Goal: Communication & Community: Answer question/provide support

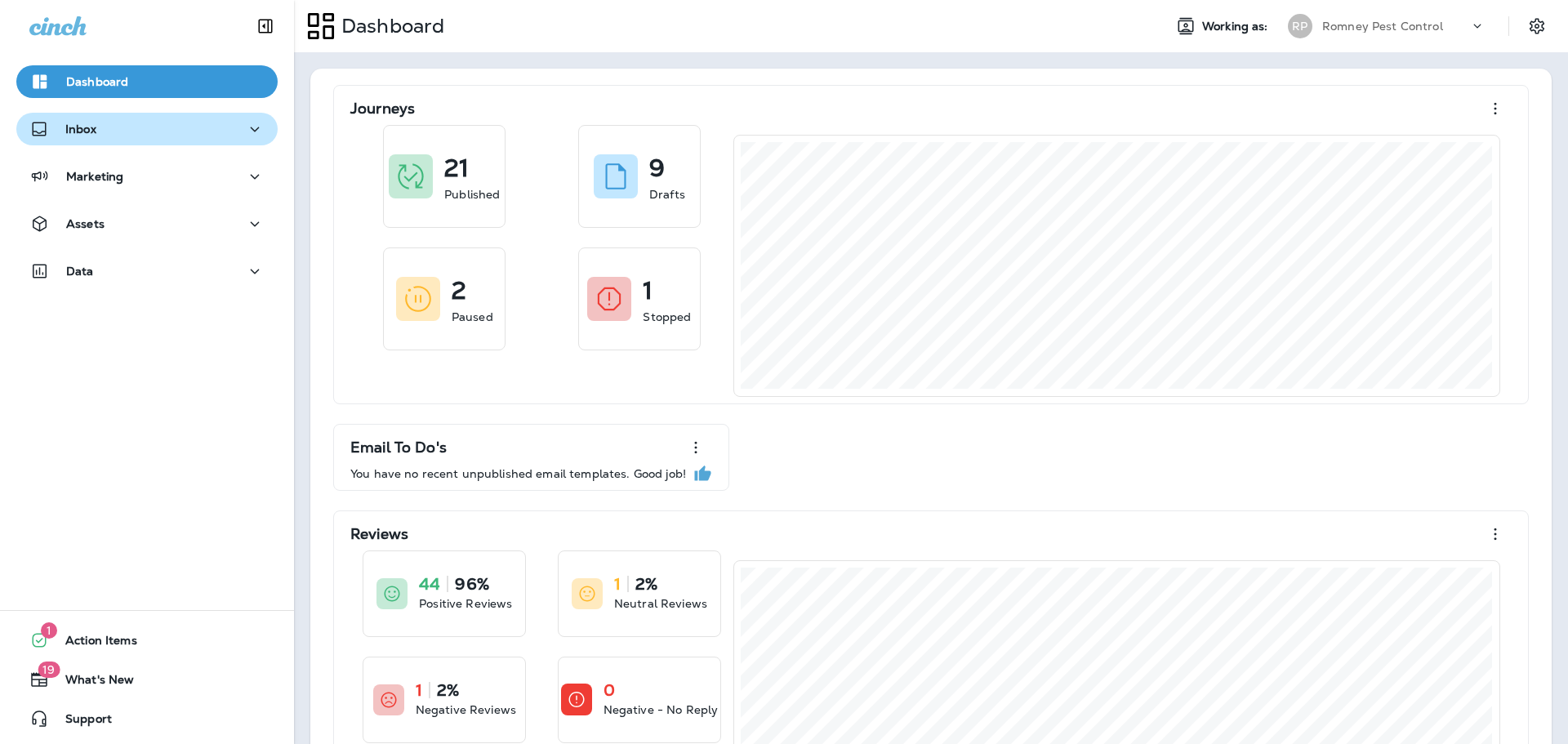
click at [209, 121] on div "Inbox" at bounding box center [147, 129] width 235 height 20
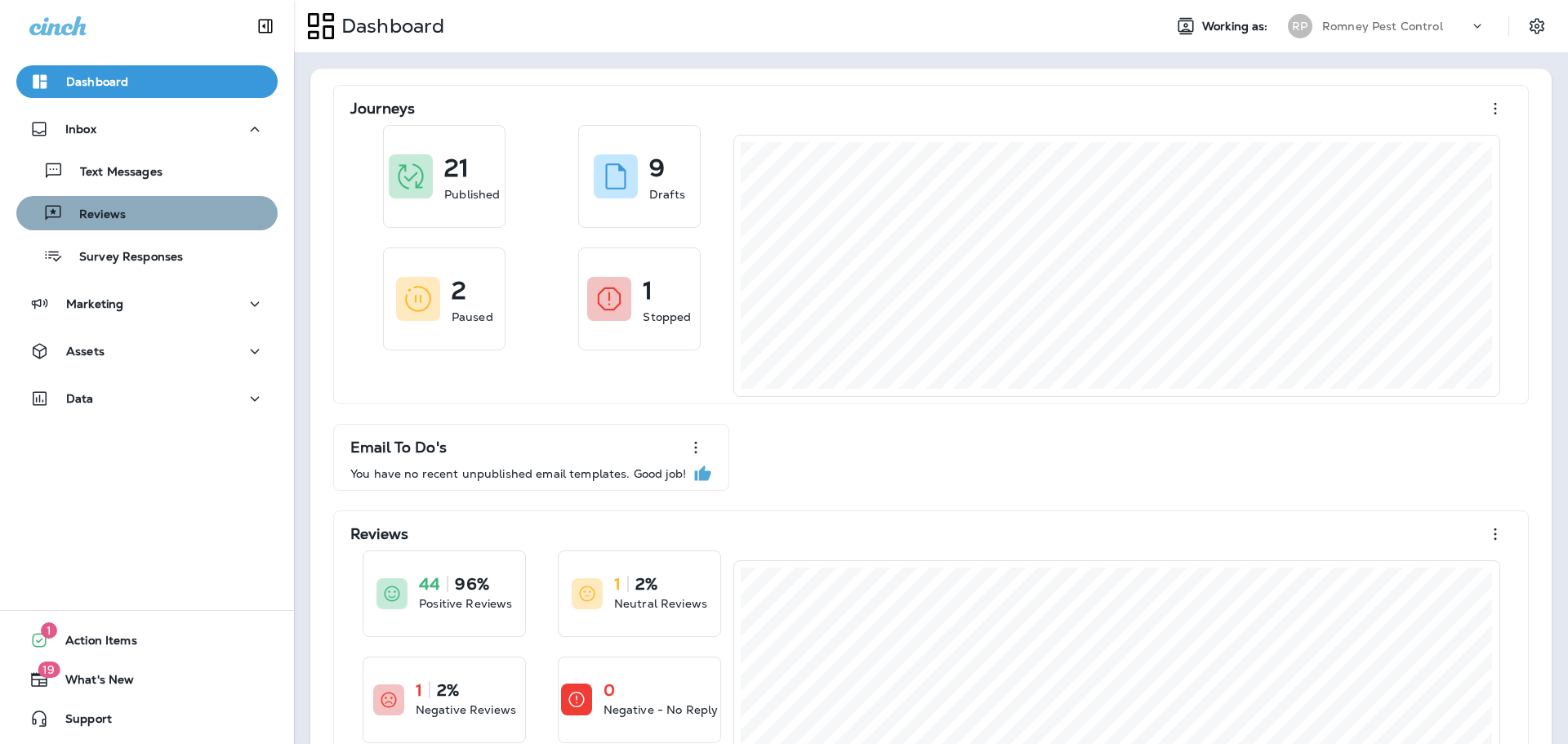
click at [177, 206] on div "Reviews" at bounding box center [147, 213] width 249 height 24
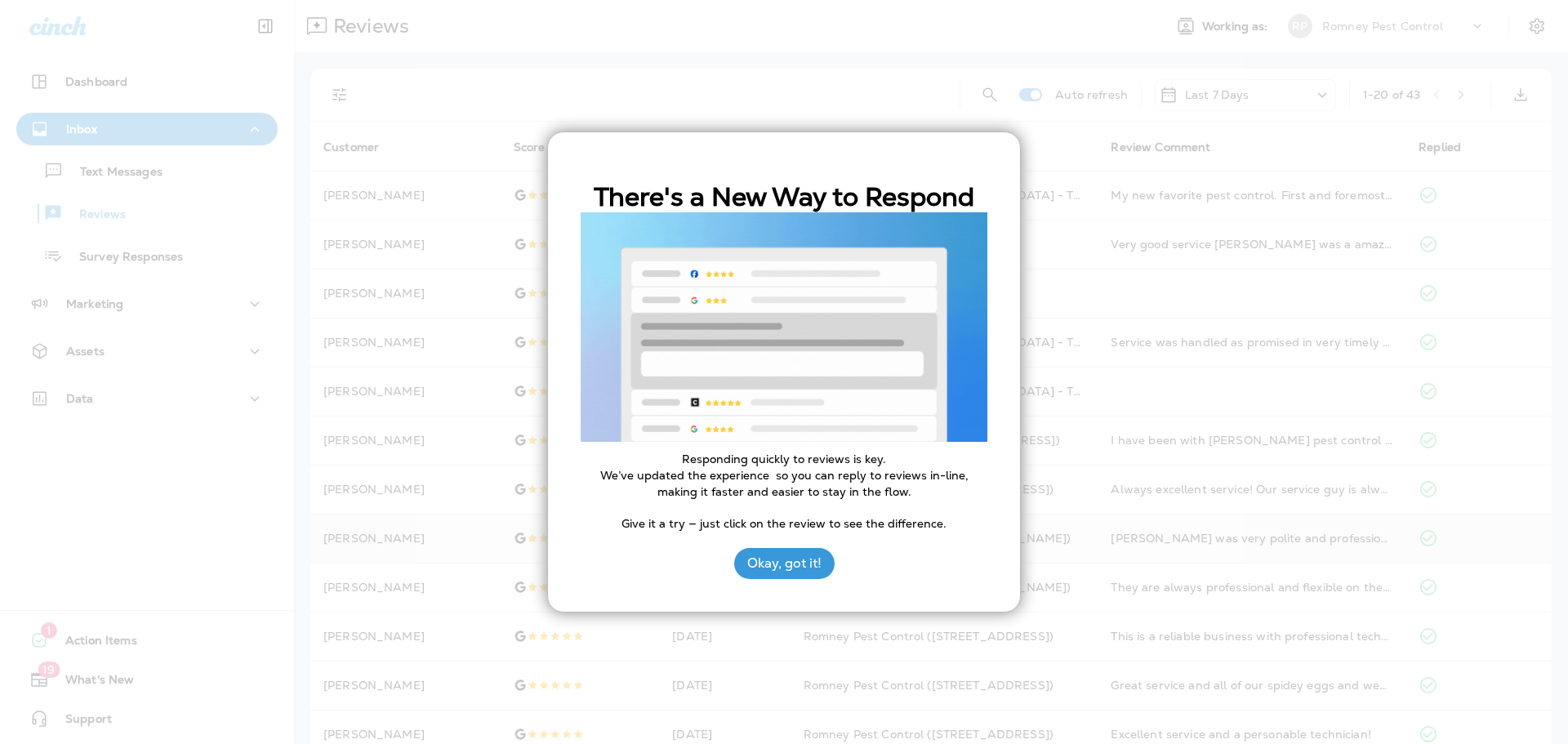
drag, startPoint x: 792, startPoint y: 568, endPoint x: 771, endPoint y: 556, distance: 24.2
click at [792, 568] on button "Okay, got it!" at bounding box center [784, 563] width 100 height 31
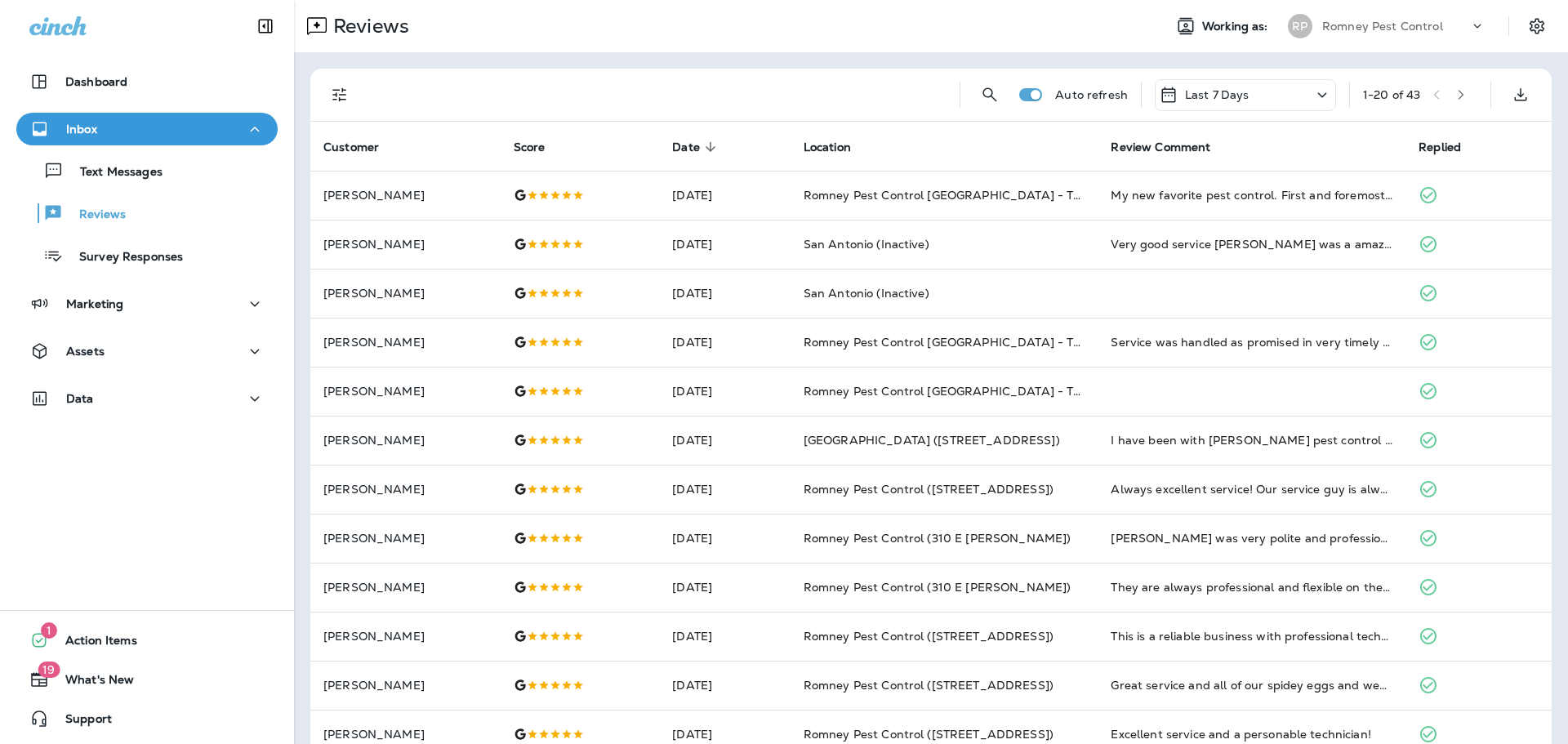
click at [349, 87] on icon "Filters" at bounding box center [339, 94] width 19 height 19
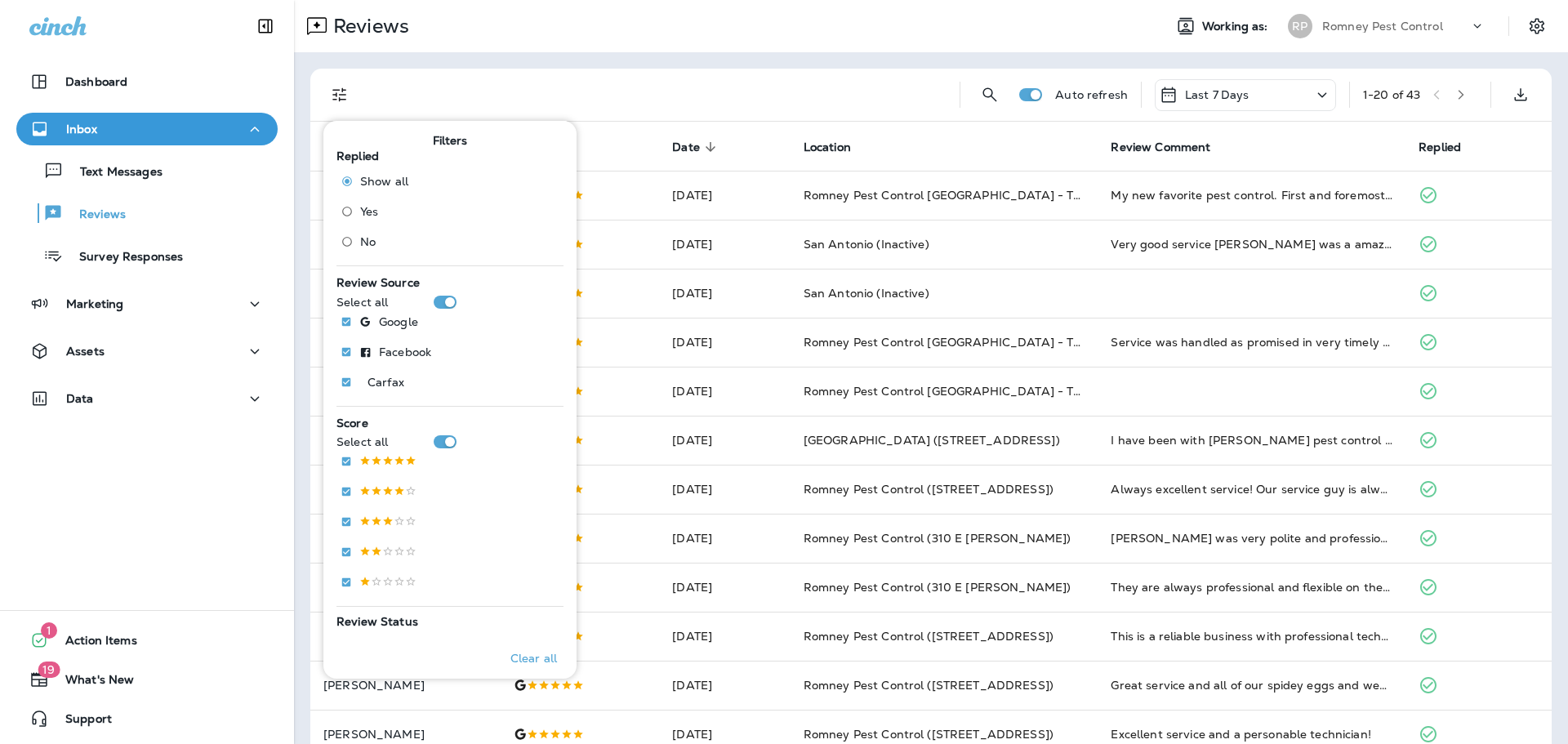
click at [360, 235] on span "No" at bounding box center [368, 242] width 16 height 13
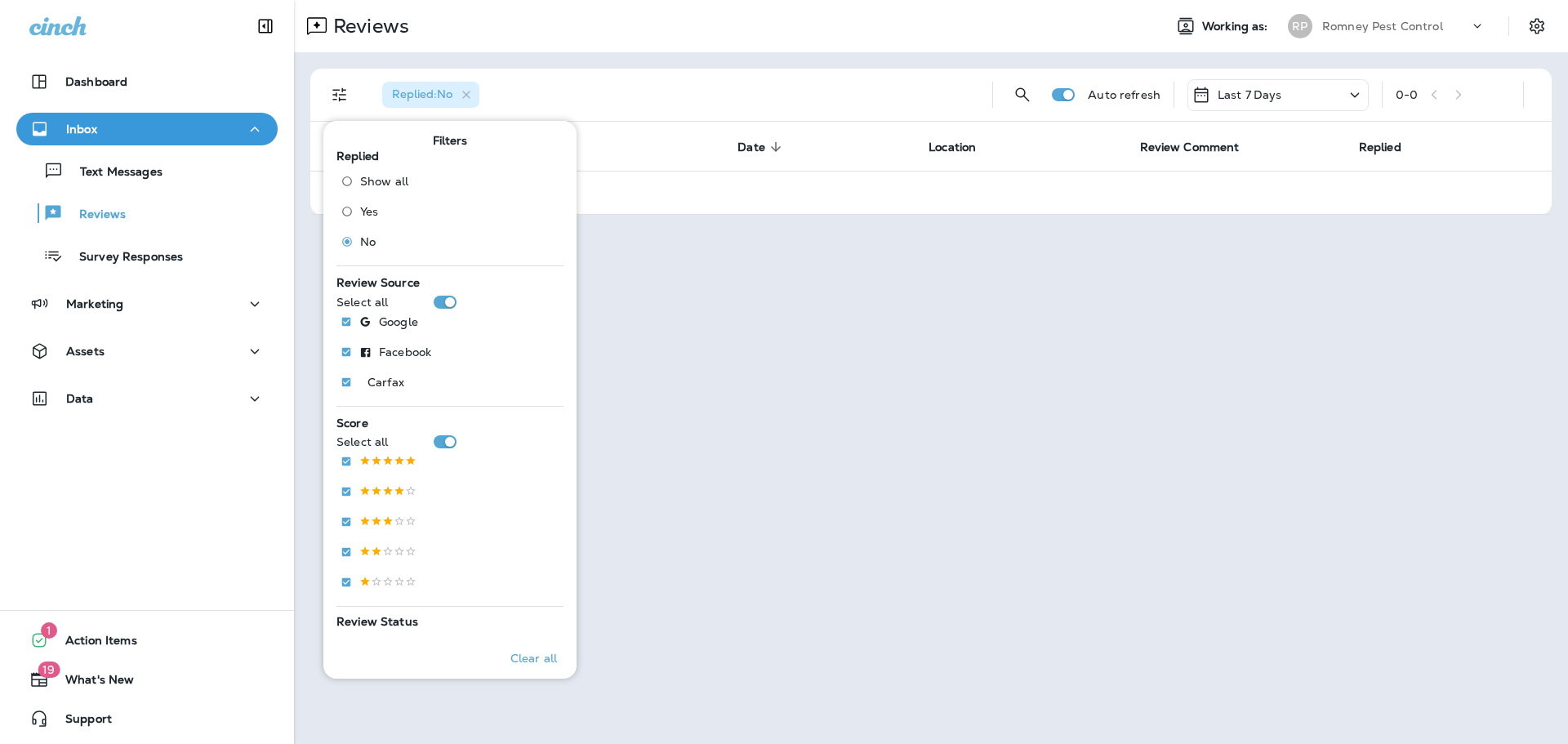
click at [776, 48] on div "Reviews Working as: [PERSON_NAME] Pest Control" at bounding box center [930, 26] width 1274 height 53
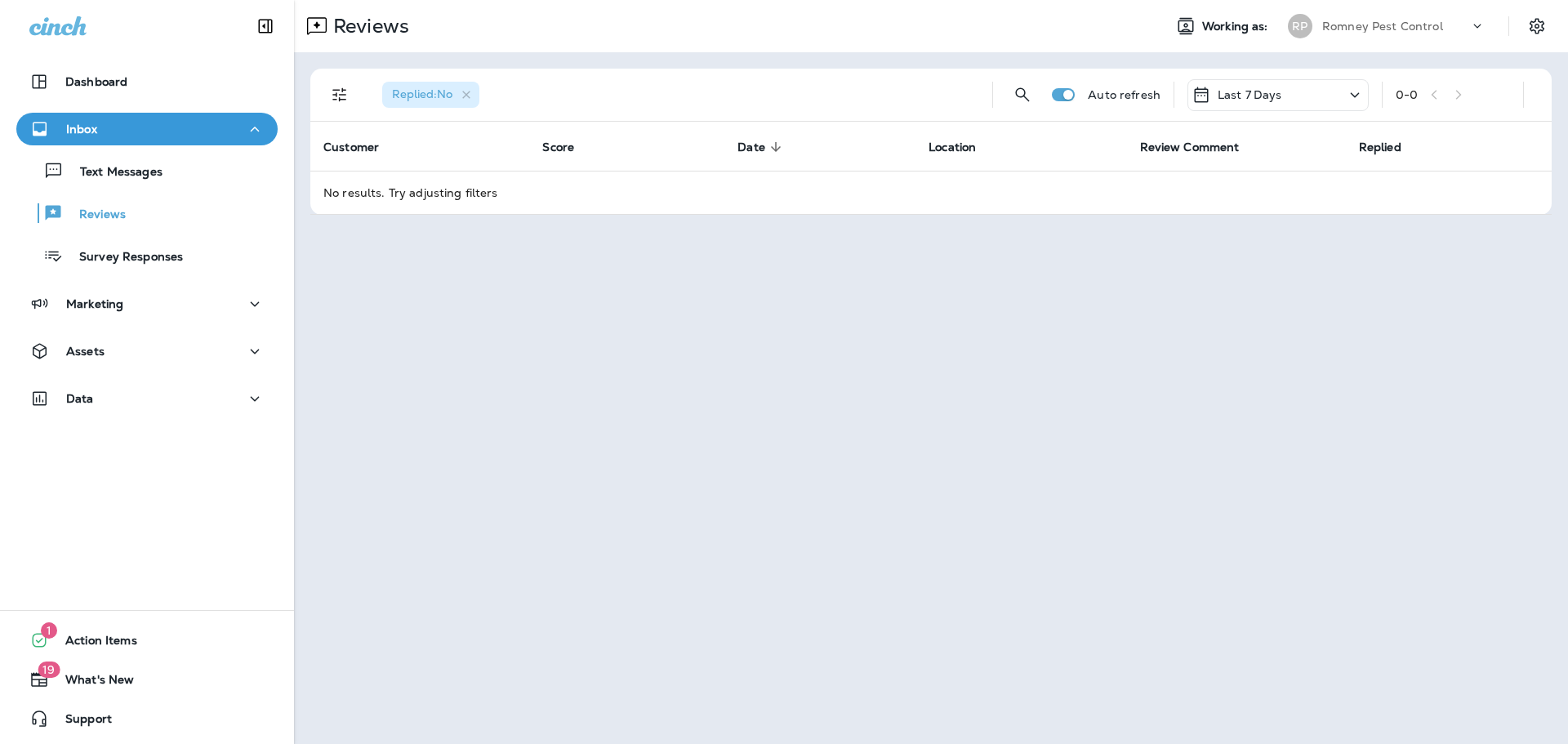
click at [1306, 89] on div "Last 7 Days" at bounding box center [1278, 95] width 181 height 32
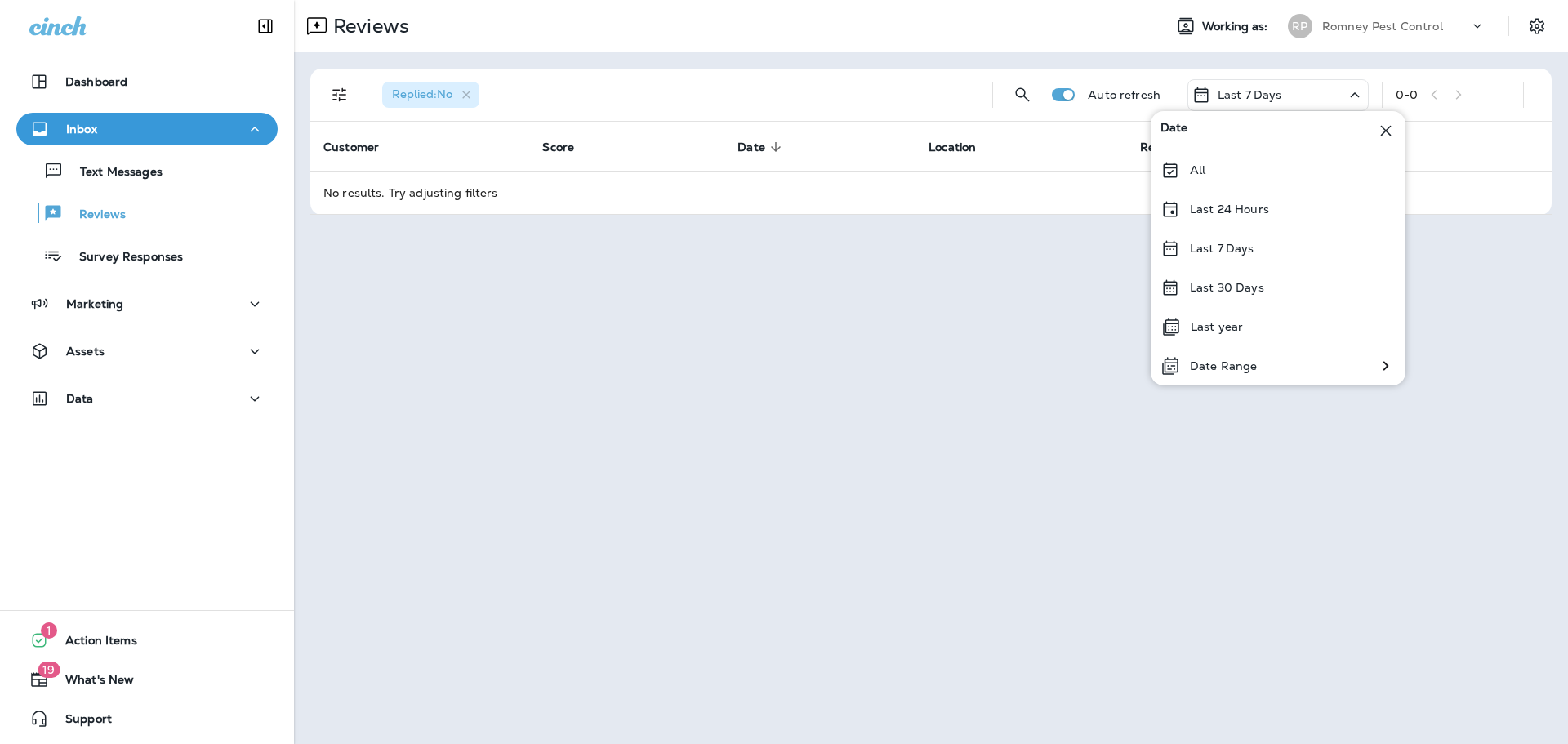
click at [1283, 294] on div "Last 30 Days" at bounding box center [1278, 287] width 255 height 39
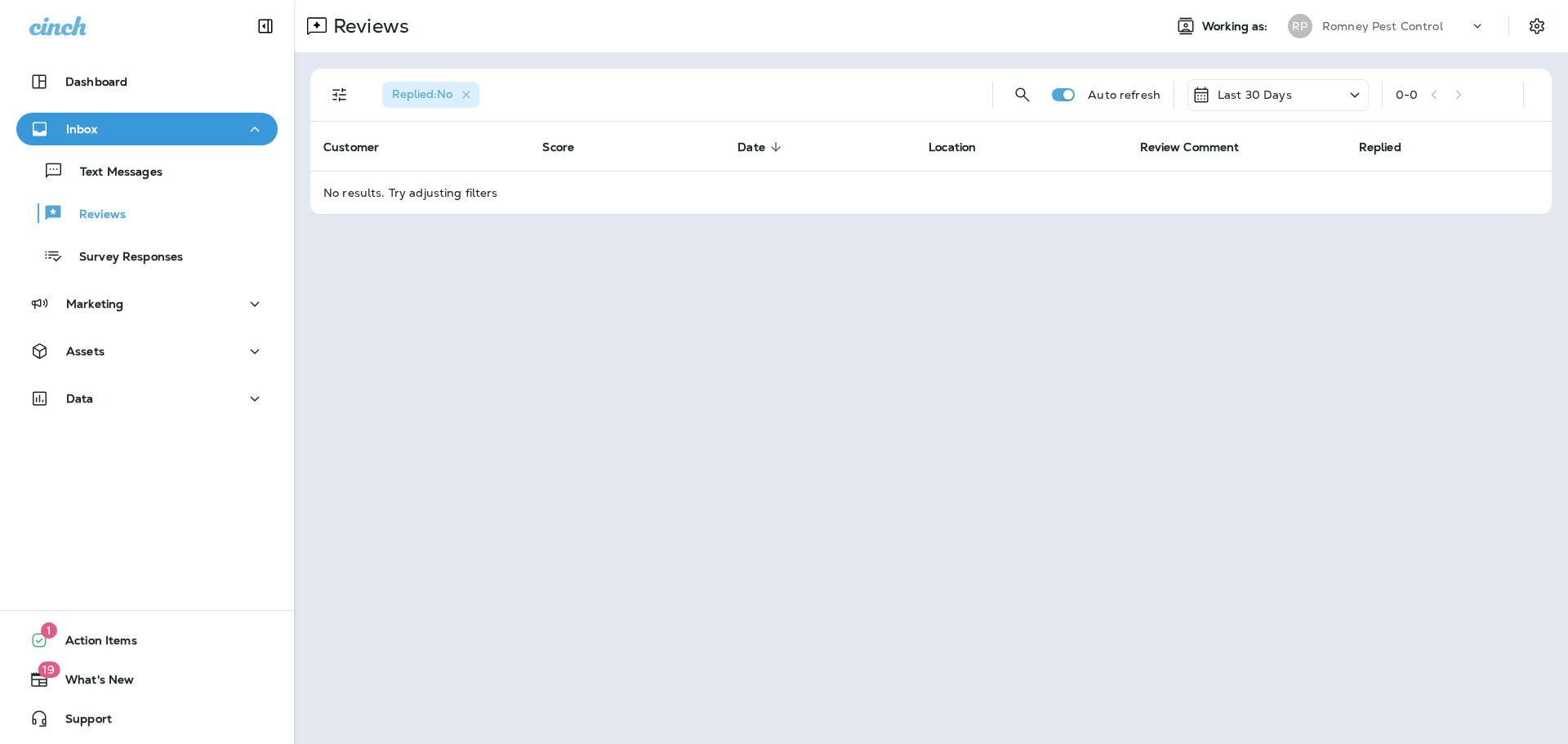
click at [1380, 26] on p "Romney Pest Control" at bounding box center [1383, 26] width 121 height 13
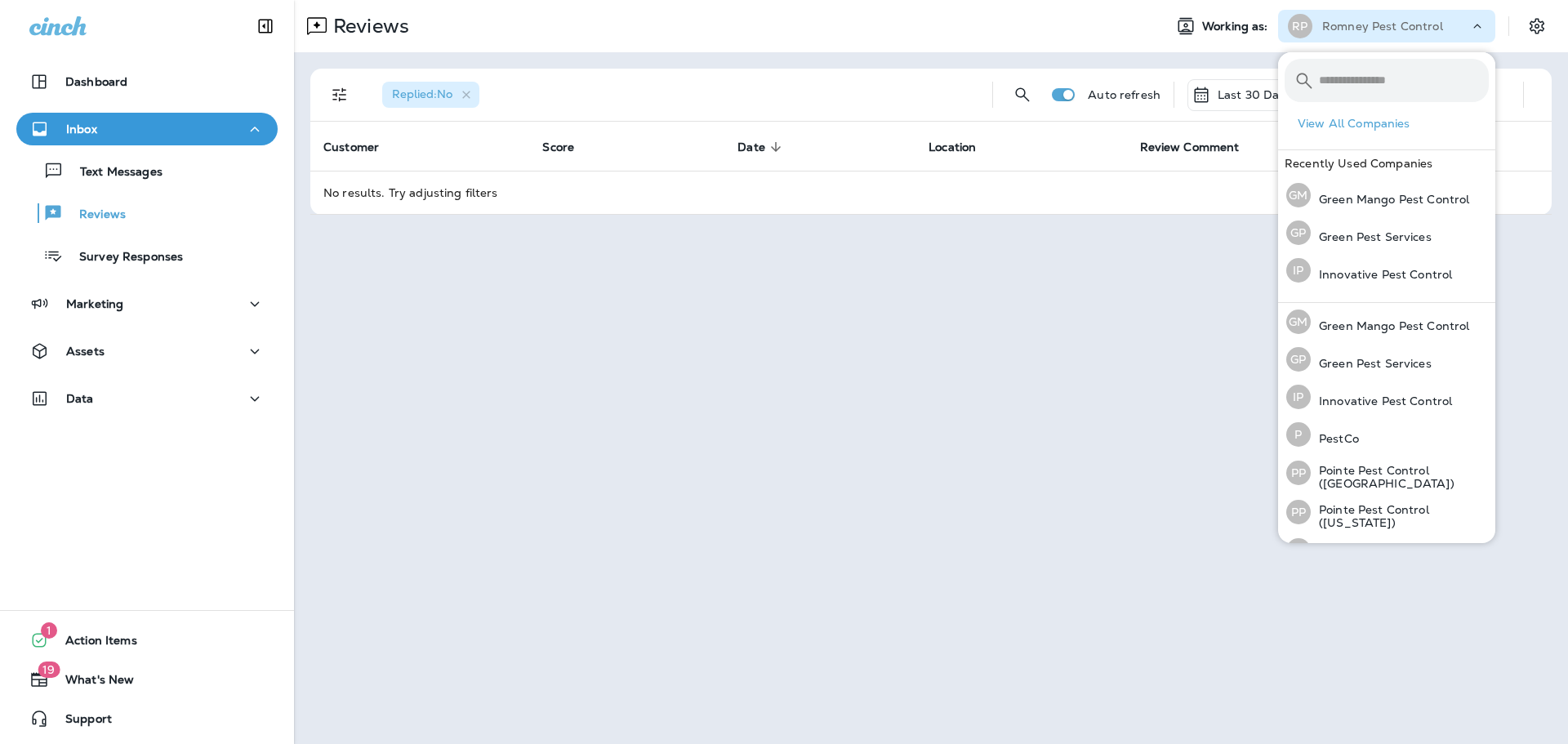
drag, startPoint x: 810, startPoint y: 385, endPoint x: 784, endPoint y: 358, distance: 37.5
click at [809, 385] on div "Reviews Working as: [PERSON_NAME] Pest Control Replied : No Auto refresh Last 3…" at bounding box center [930, 372] width 1274 height 744
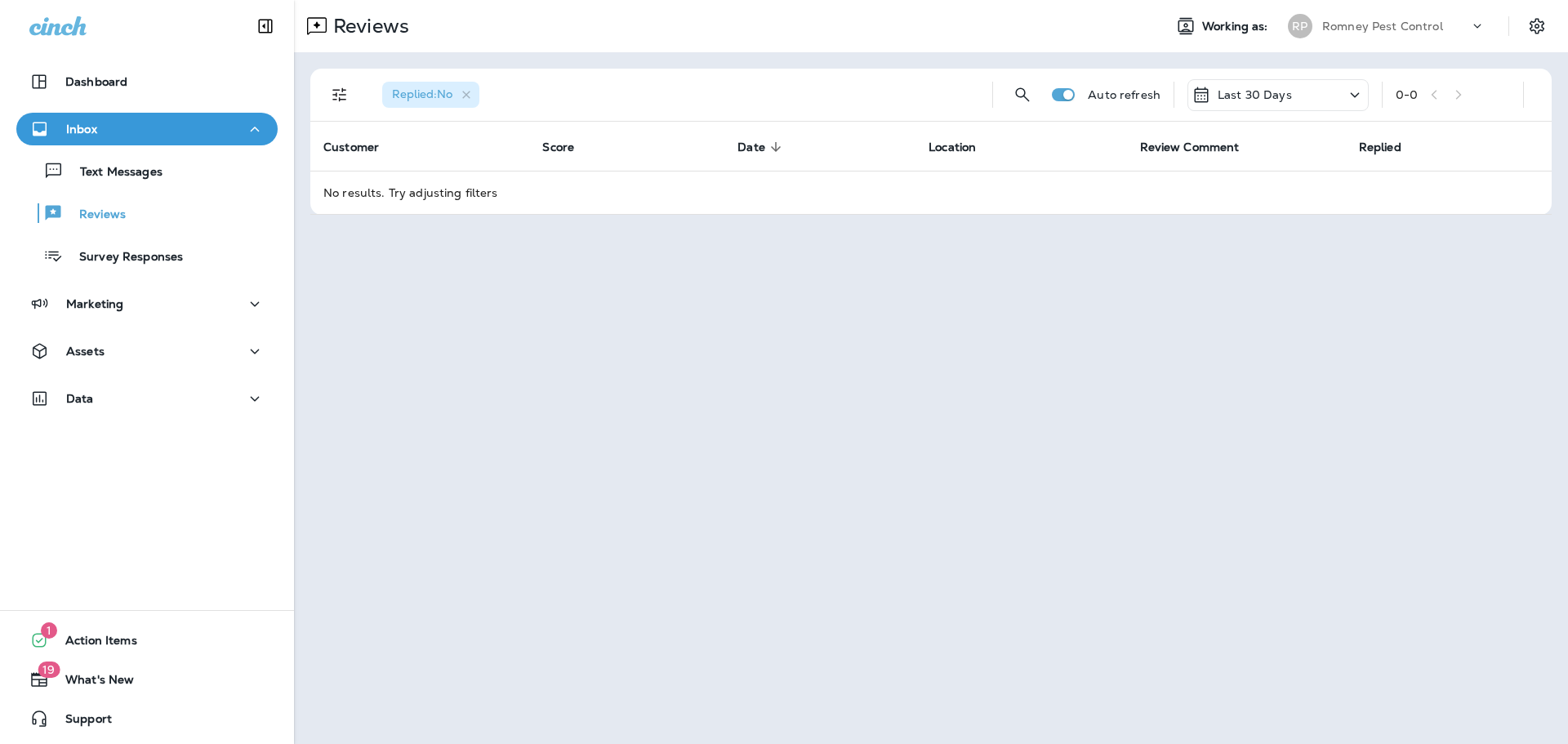
click at [1397, 23] on p "Romney Pest Control" at bounding box center [1383, 26] width 121 height 13
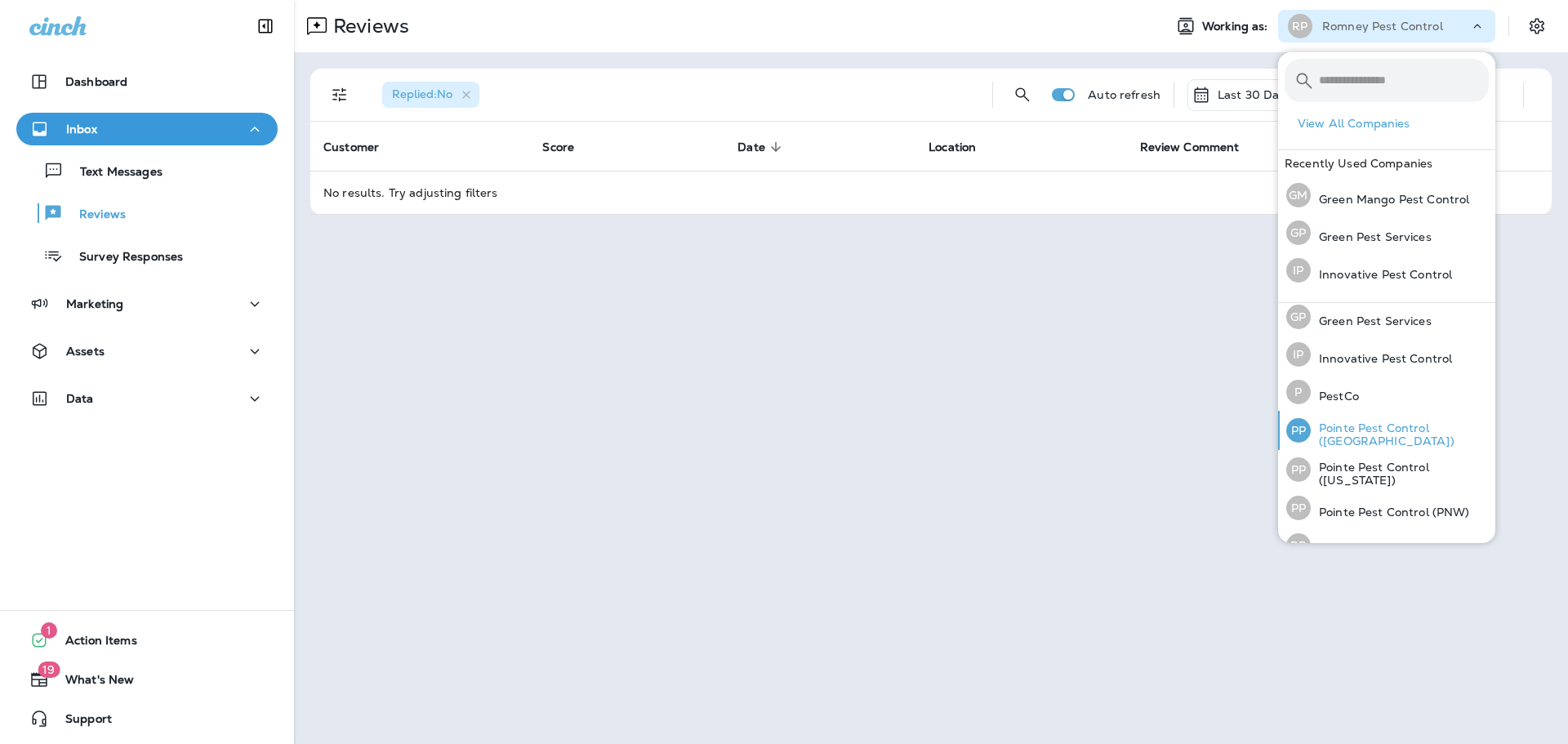
scroll to position [67, 0]
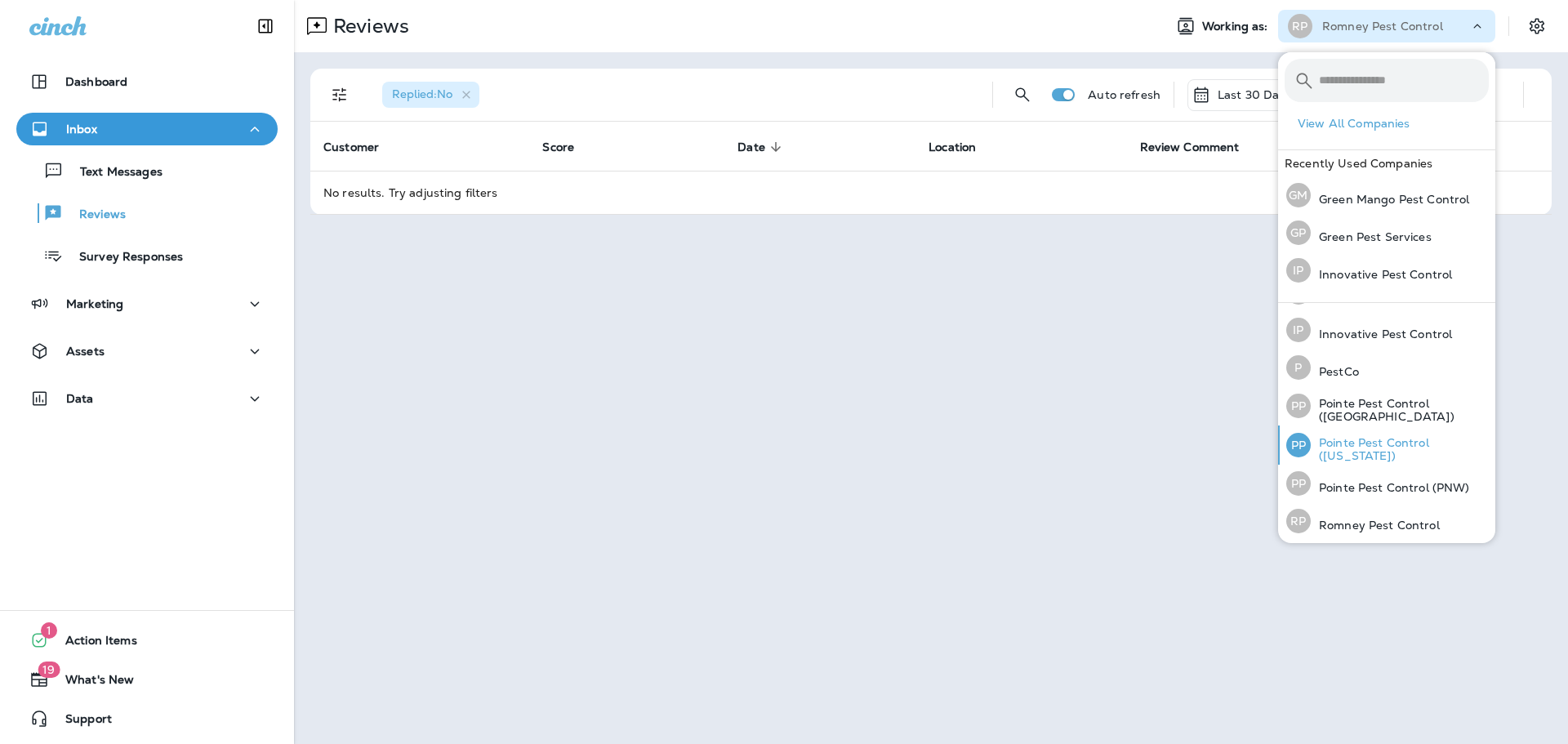
click at [1358, 441] on p "Pointe Pest Control ([US_STATE])" at bounding box center [1399, 449] width 178 height 26
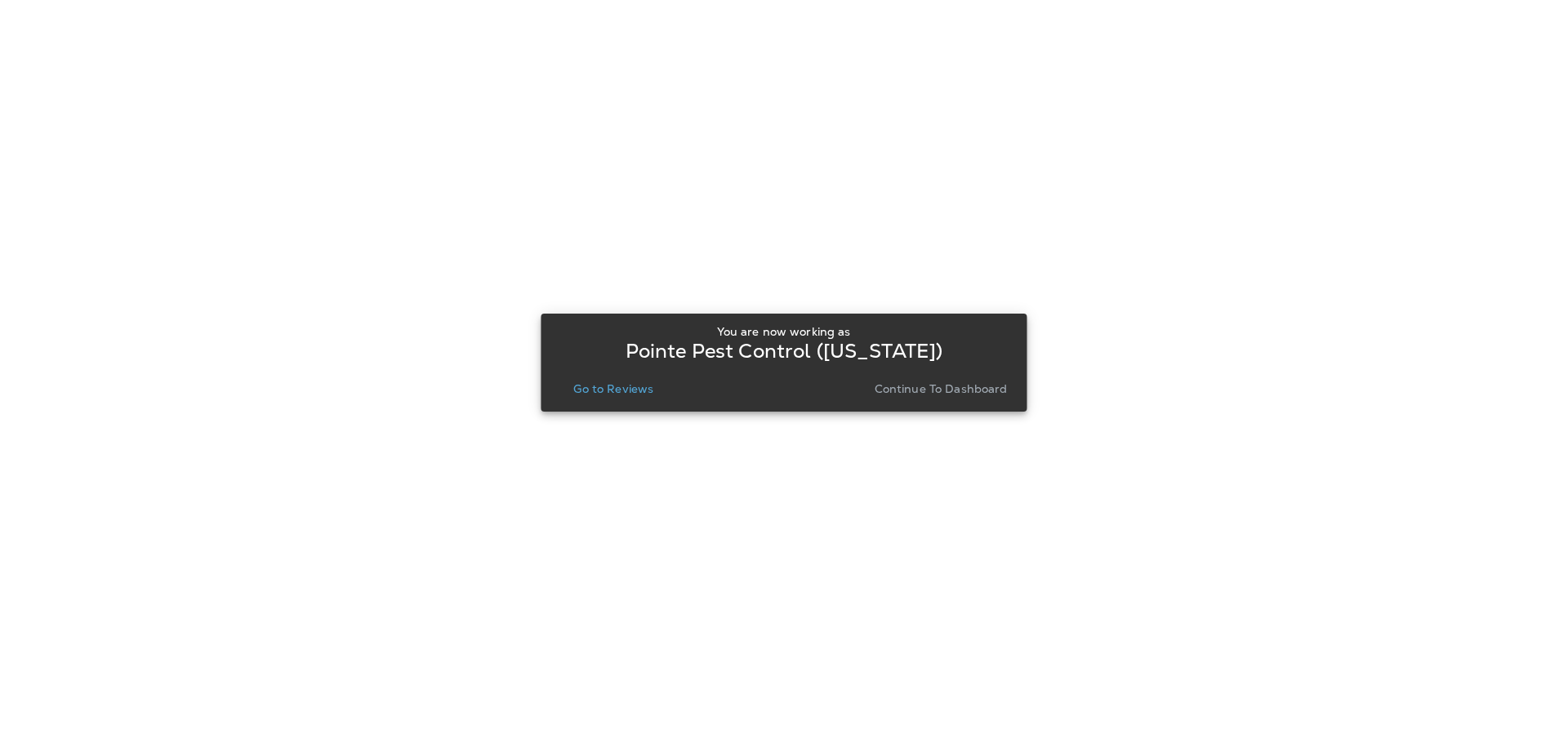
click at [622, 389] on p "Go to Reviews" at bounding box center [613, 389] width 80 height 13
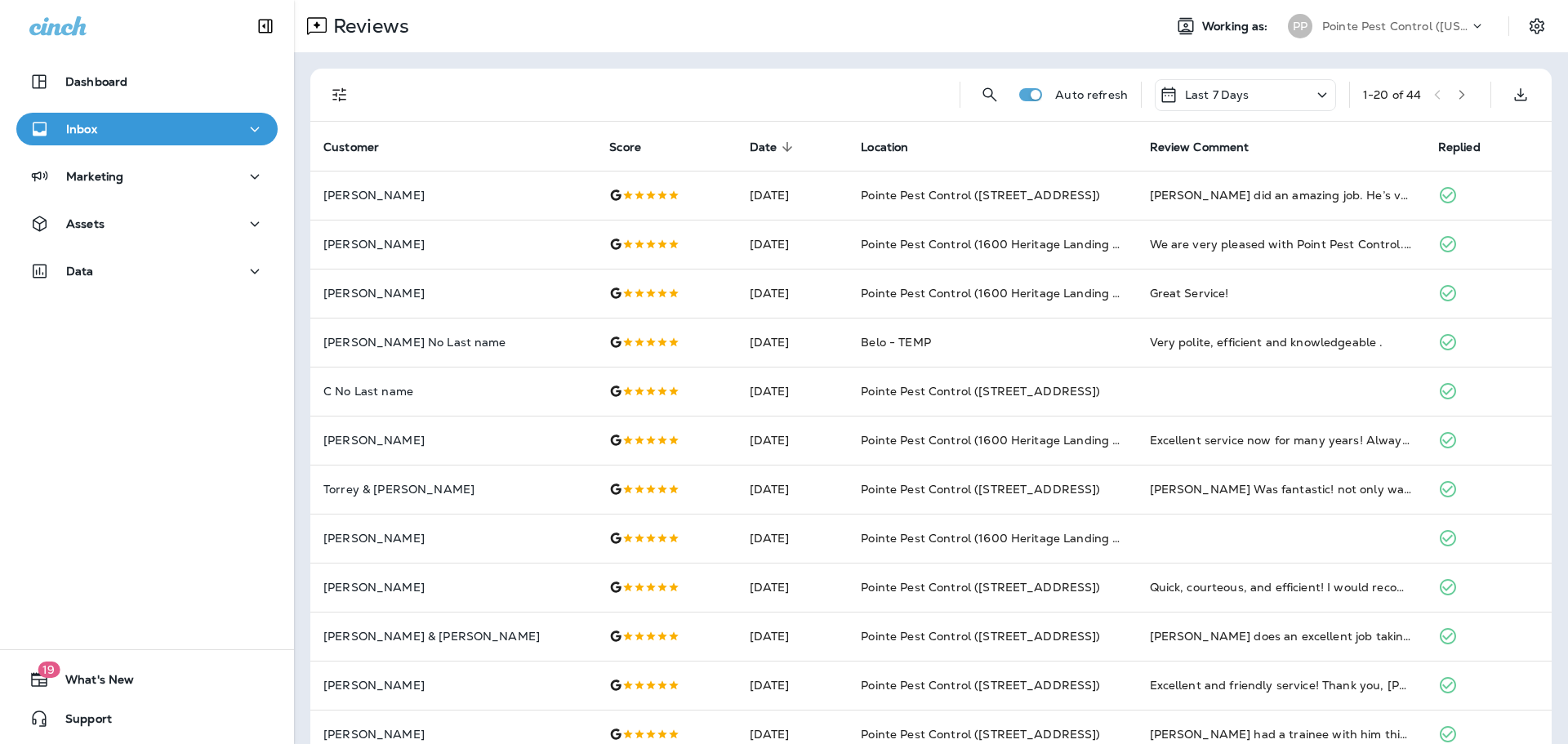
click at [339, 96] on icon "Filters" at bounding box center [339, 94] width 19 height 19
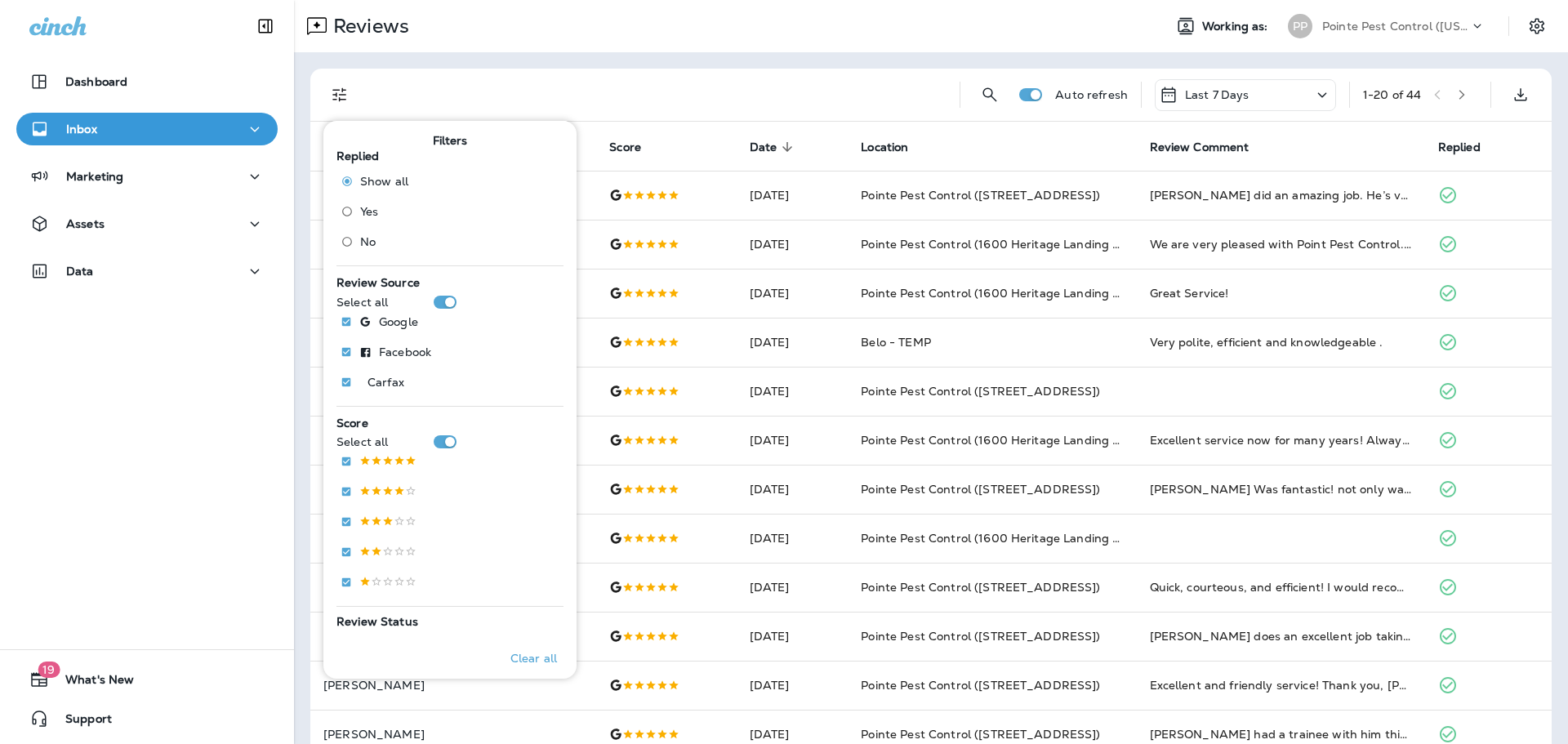
click at [367, 241] on span "No" at bounding box center [368, 242] width 16 height 13
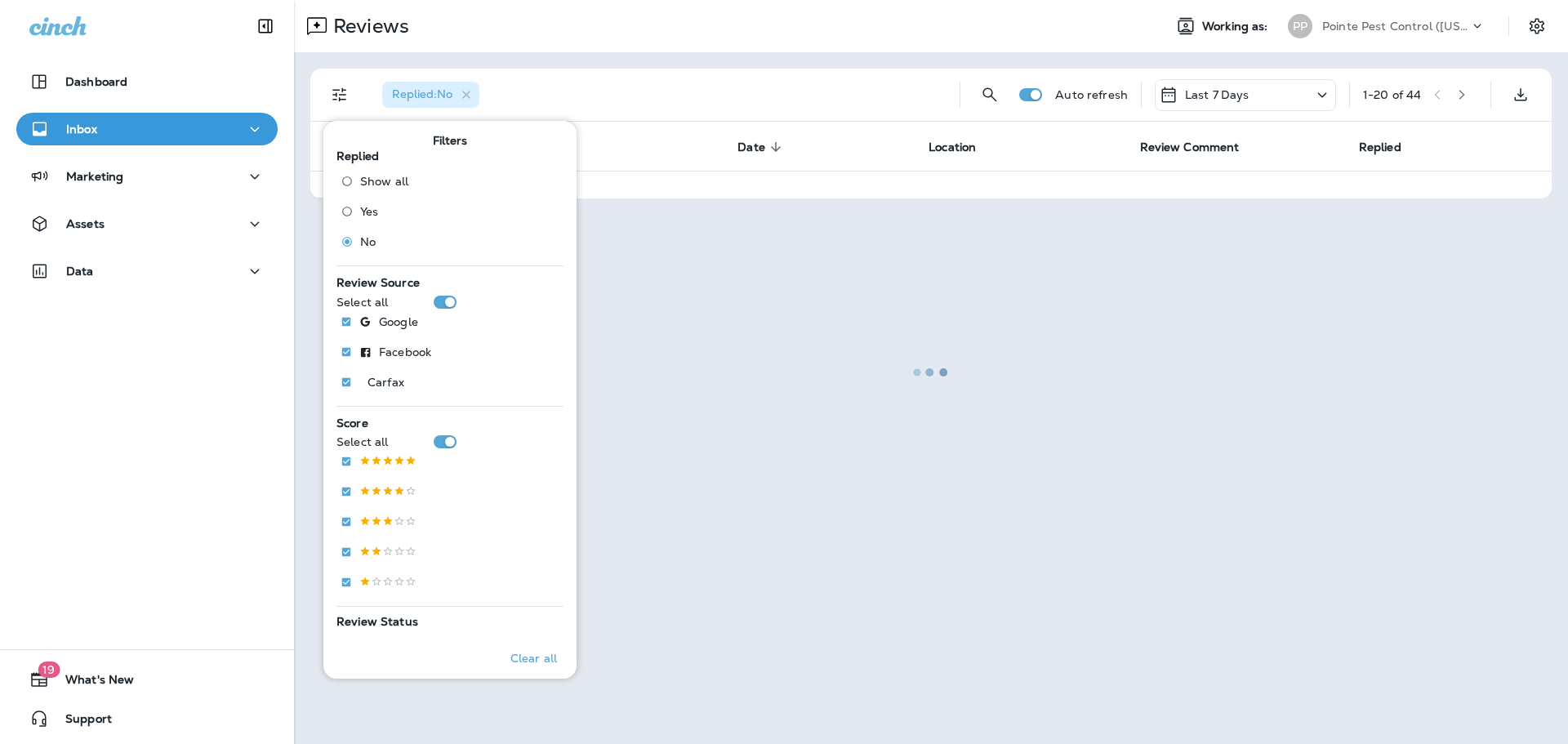
click at [1361, 9] on div at bounding box center [930, 372] width 1271 height 741
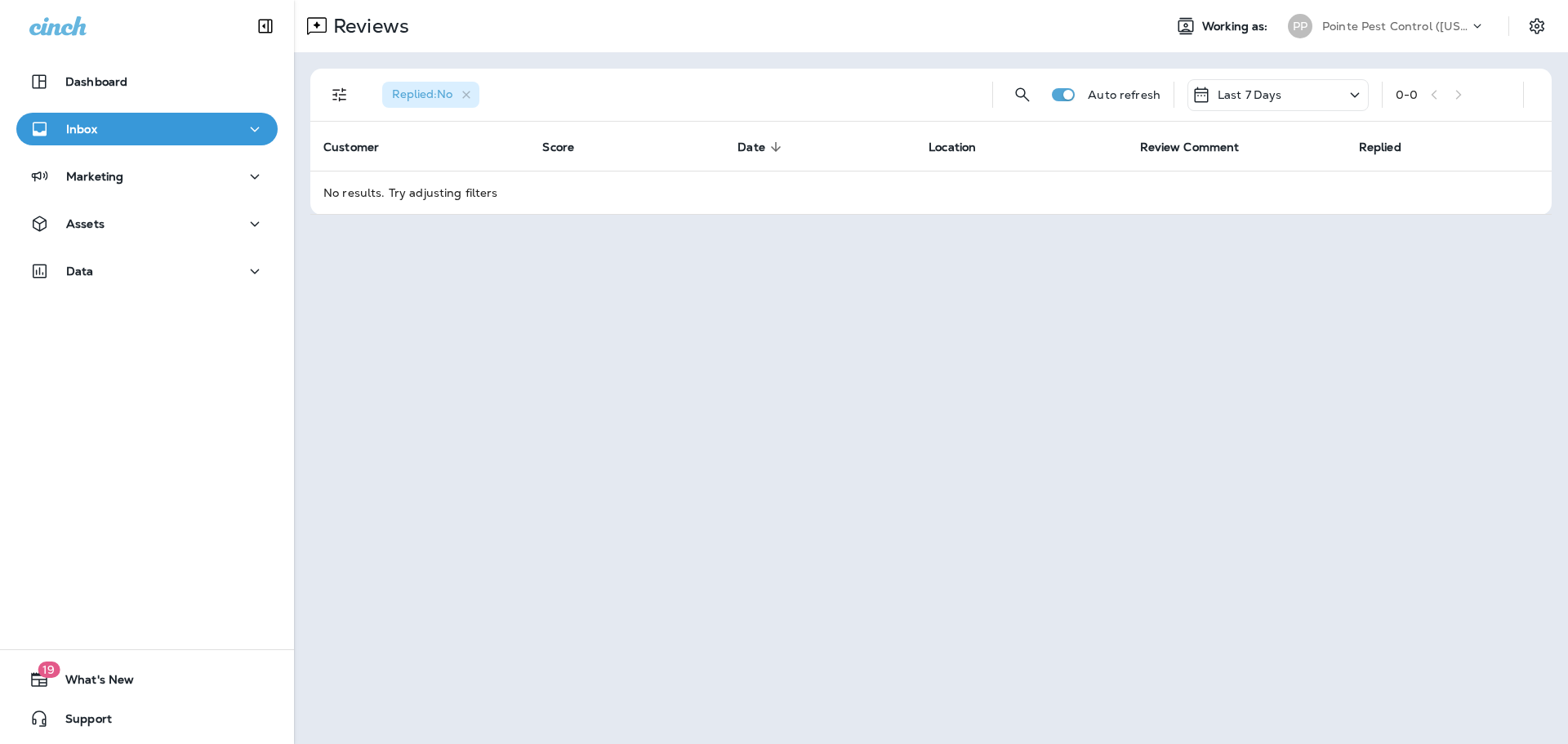
click at [1316, 97] on div "Last 7 Days" at bounding box center [1278, 95] width 181 height 32
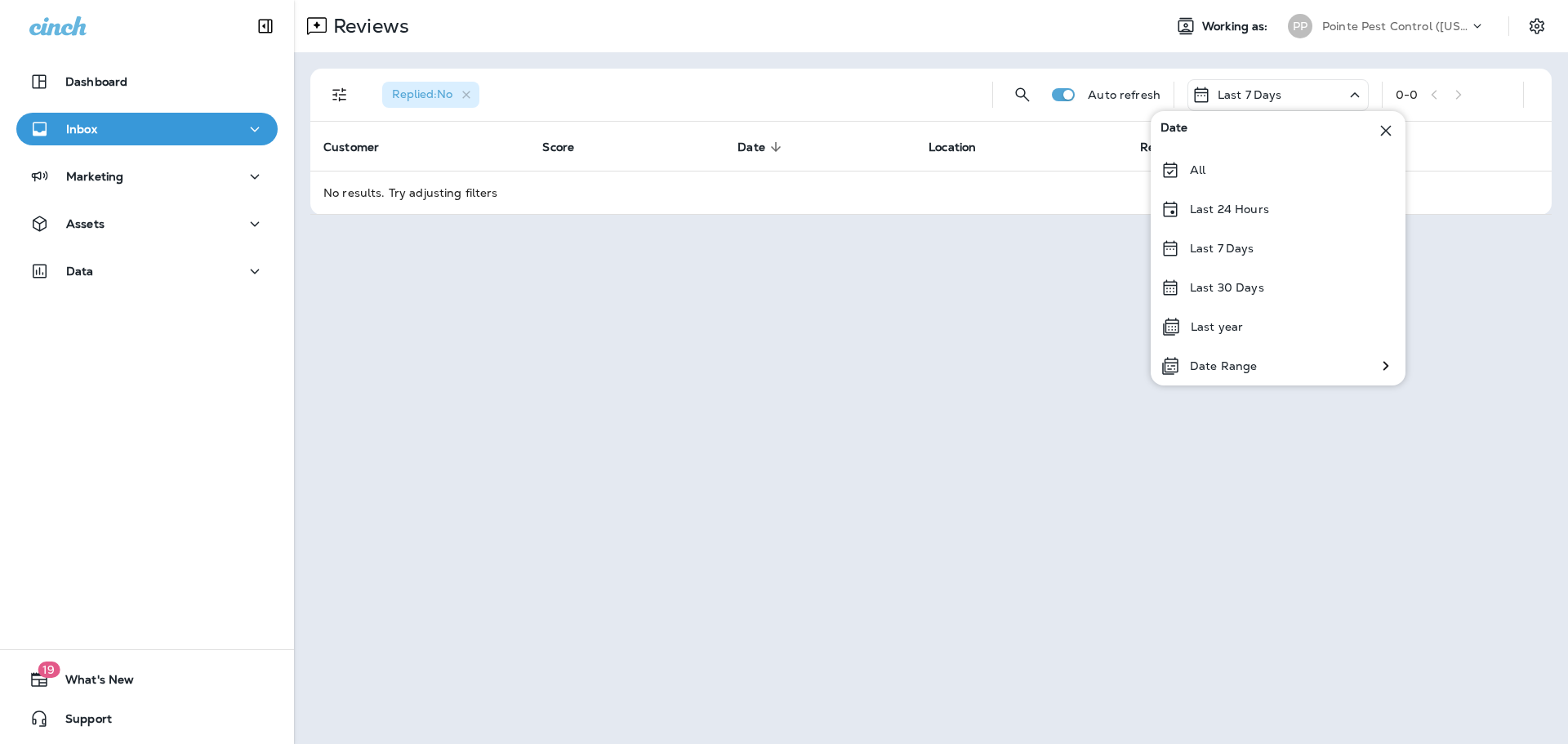
click at [1262, 295] on div "Last 30 Days" at bounding box center [1278, 287] width 255 height 39
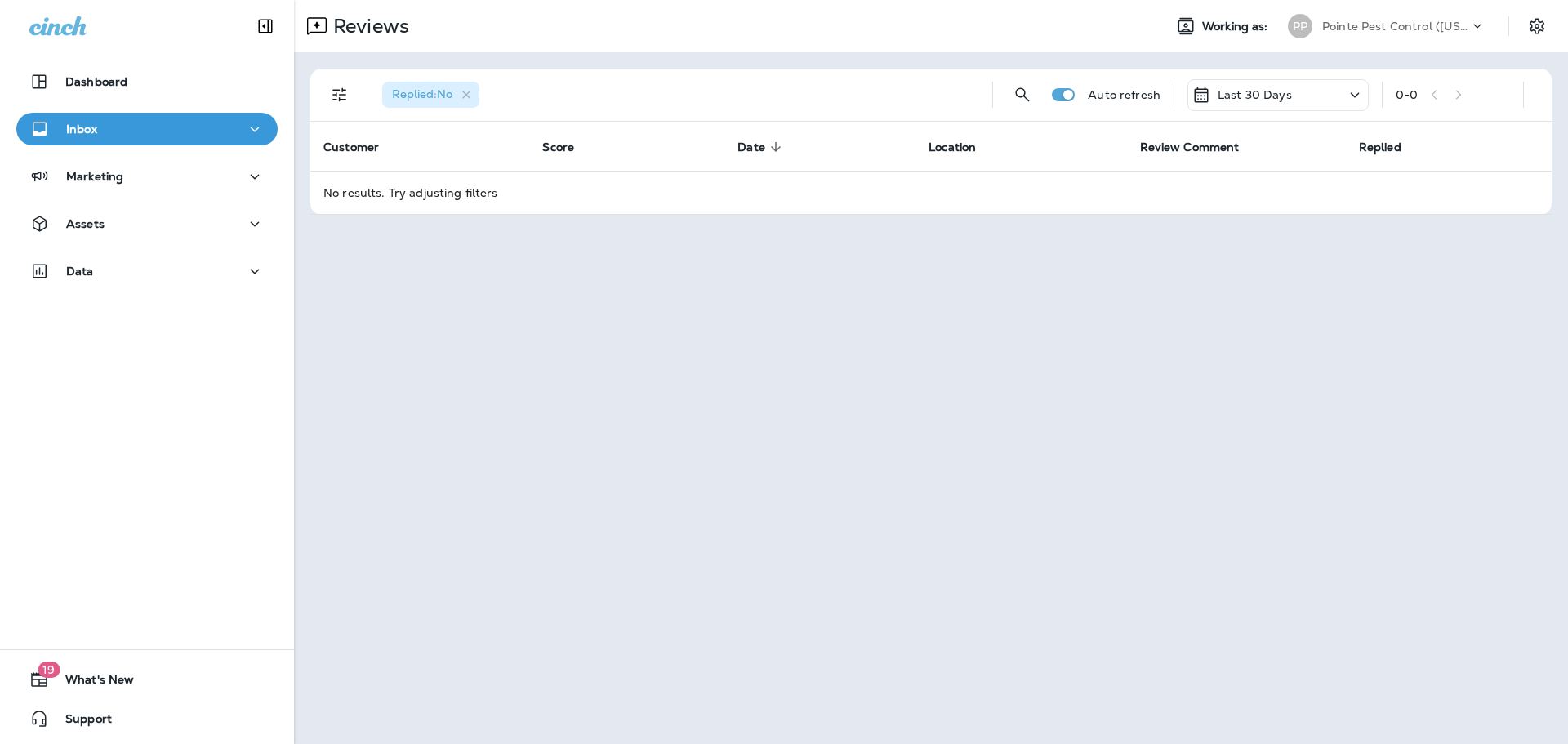
click at [1400, 26] on p "Pointe Pest Control ([US_STATE])" at bounding box center [1396, 26] width 147 height 13
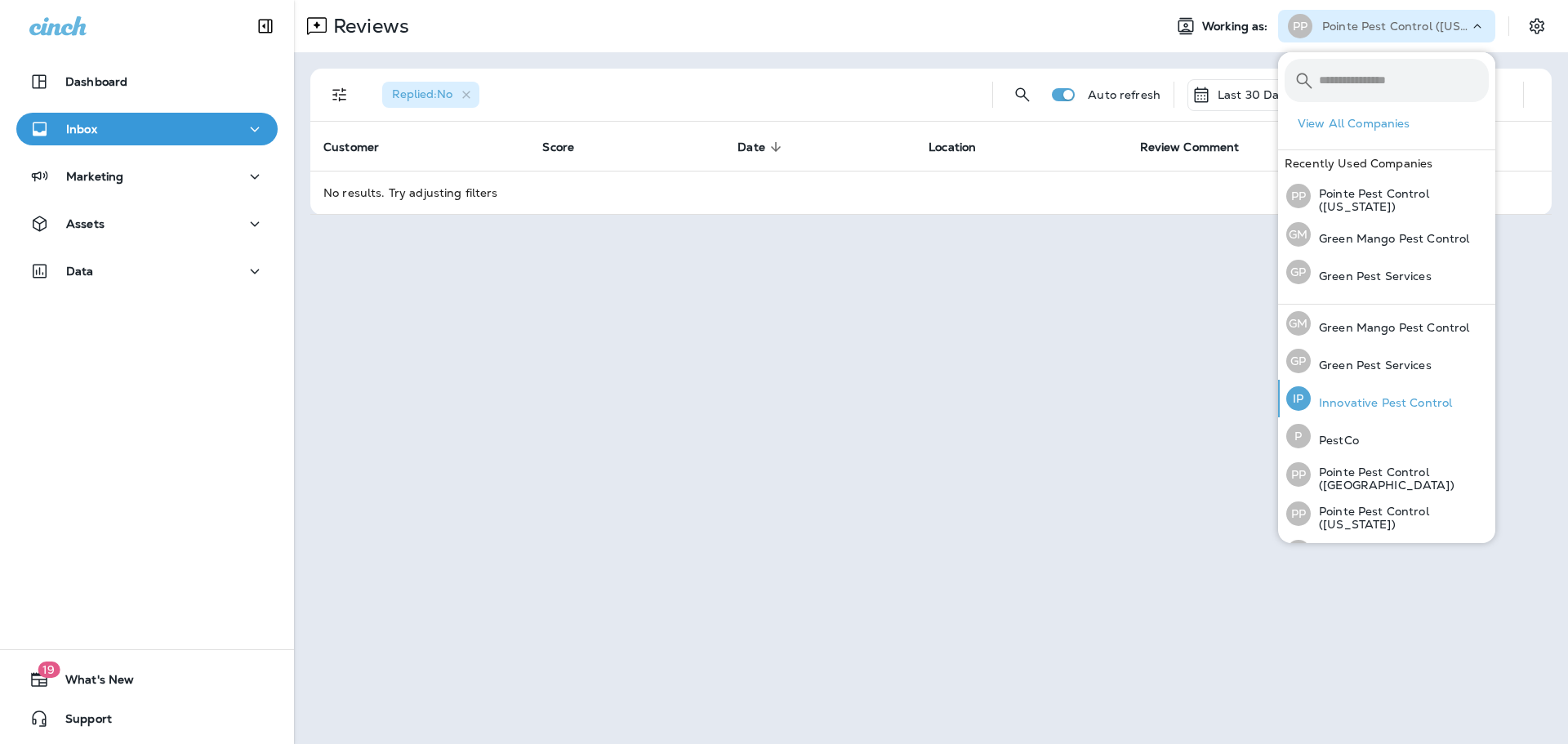
click at [1351, 390] on div "IP Innovative Pest Control" at bounding box center [1369, 398] width 179 height 38
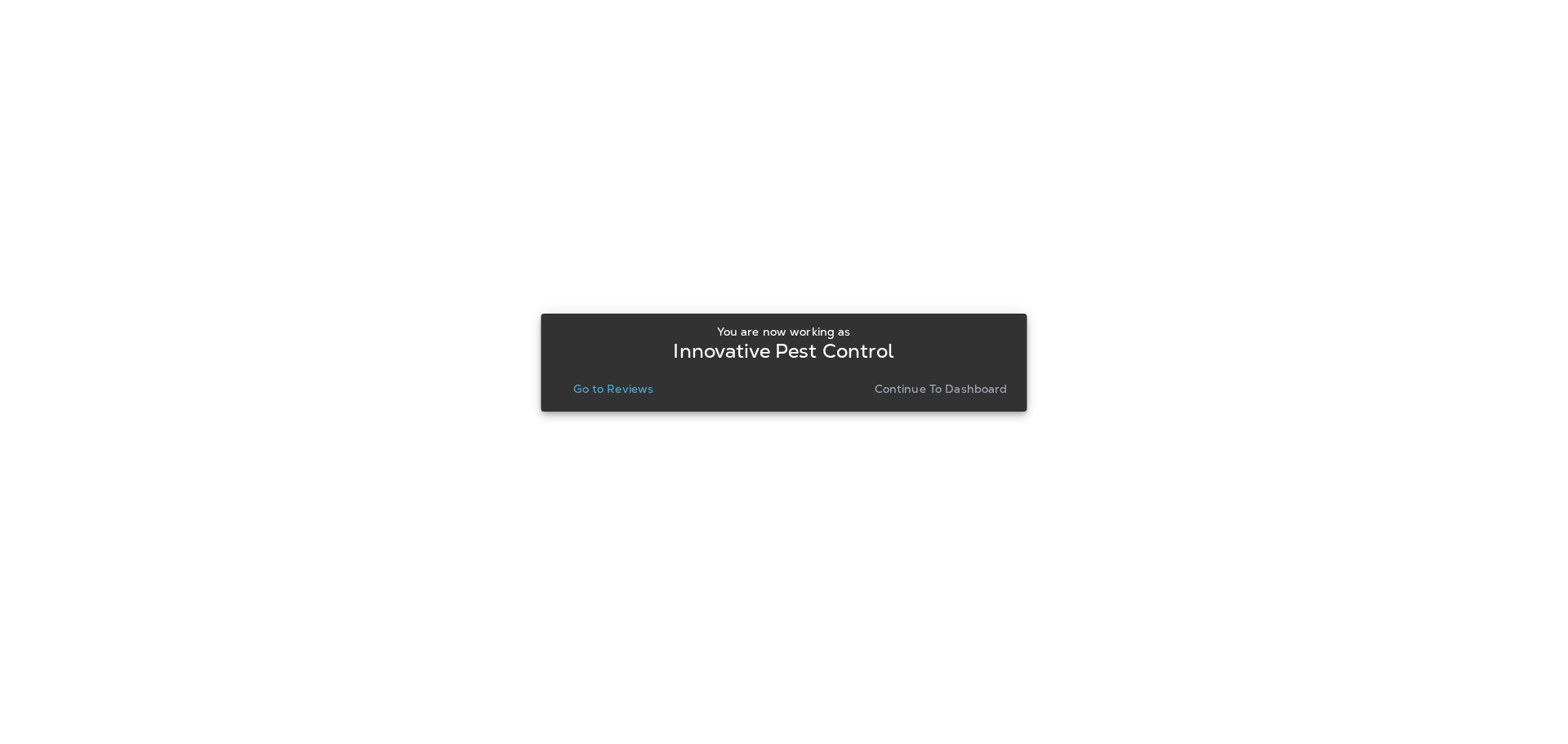
click at [600, 388] on p "Go to Reviews" at bounding box center [613, 389] width 80 height 13
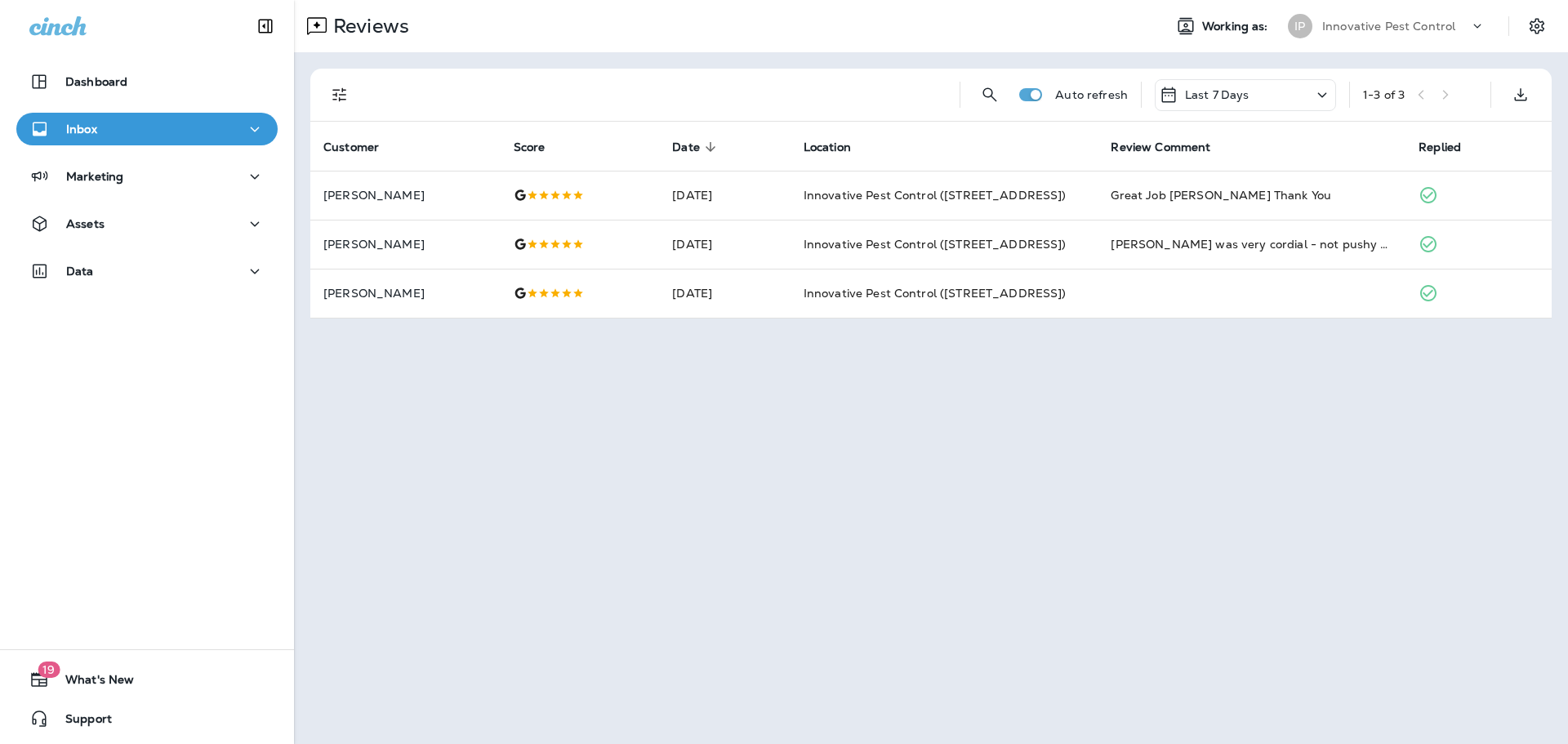
click at [1389, 25] on p "Innovative Pest Control" at bounding box center [1389, 26] width 134 height 13
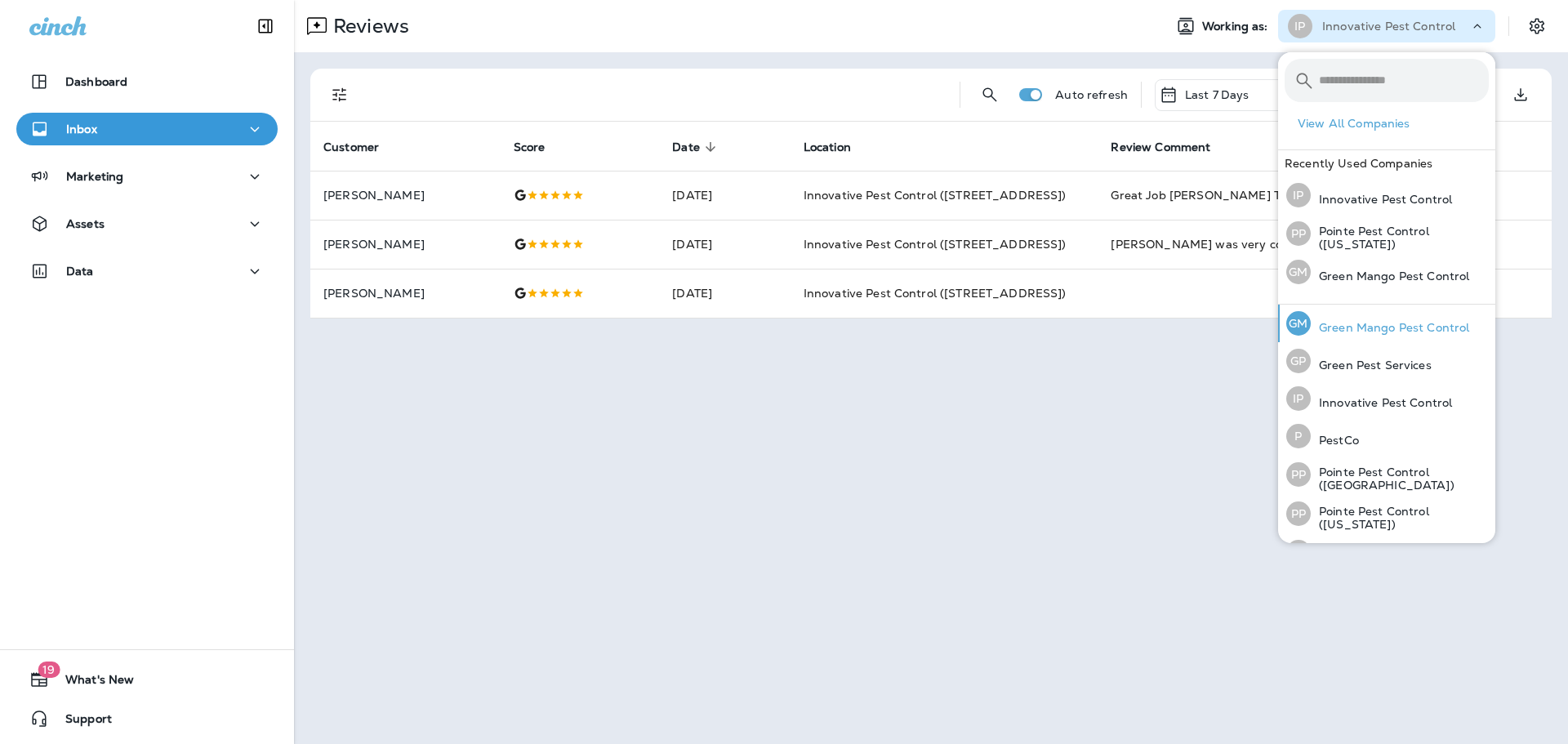
click at [1359, 329] on p "Green Mango Pest Control" at bounding box center [1390, 328] width 159 height 13
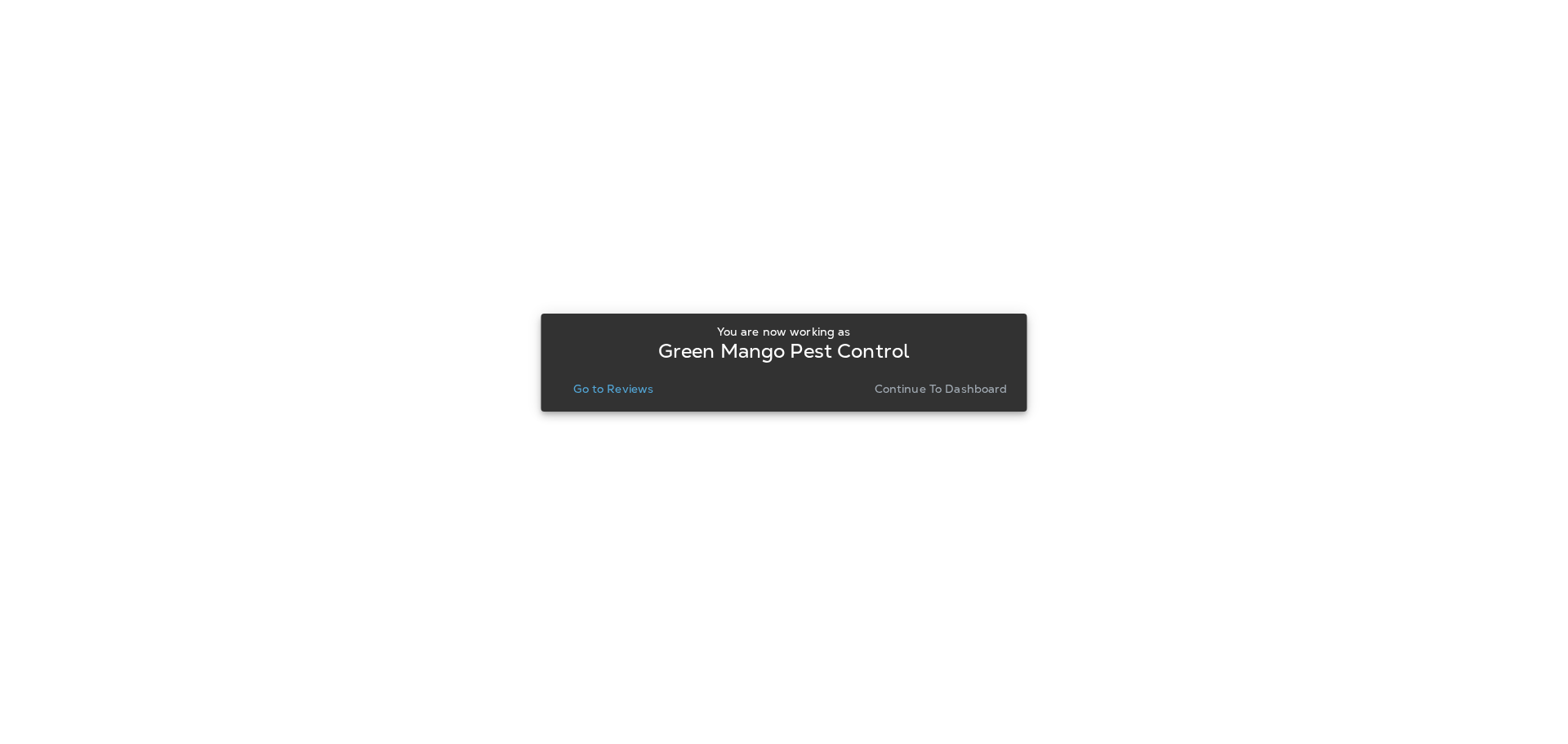
click at [598, 396] on button "Go to Reviews" at bounding box center [613, 388] width 93 height 23
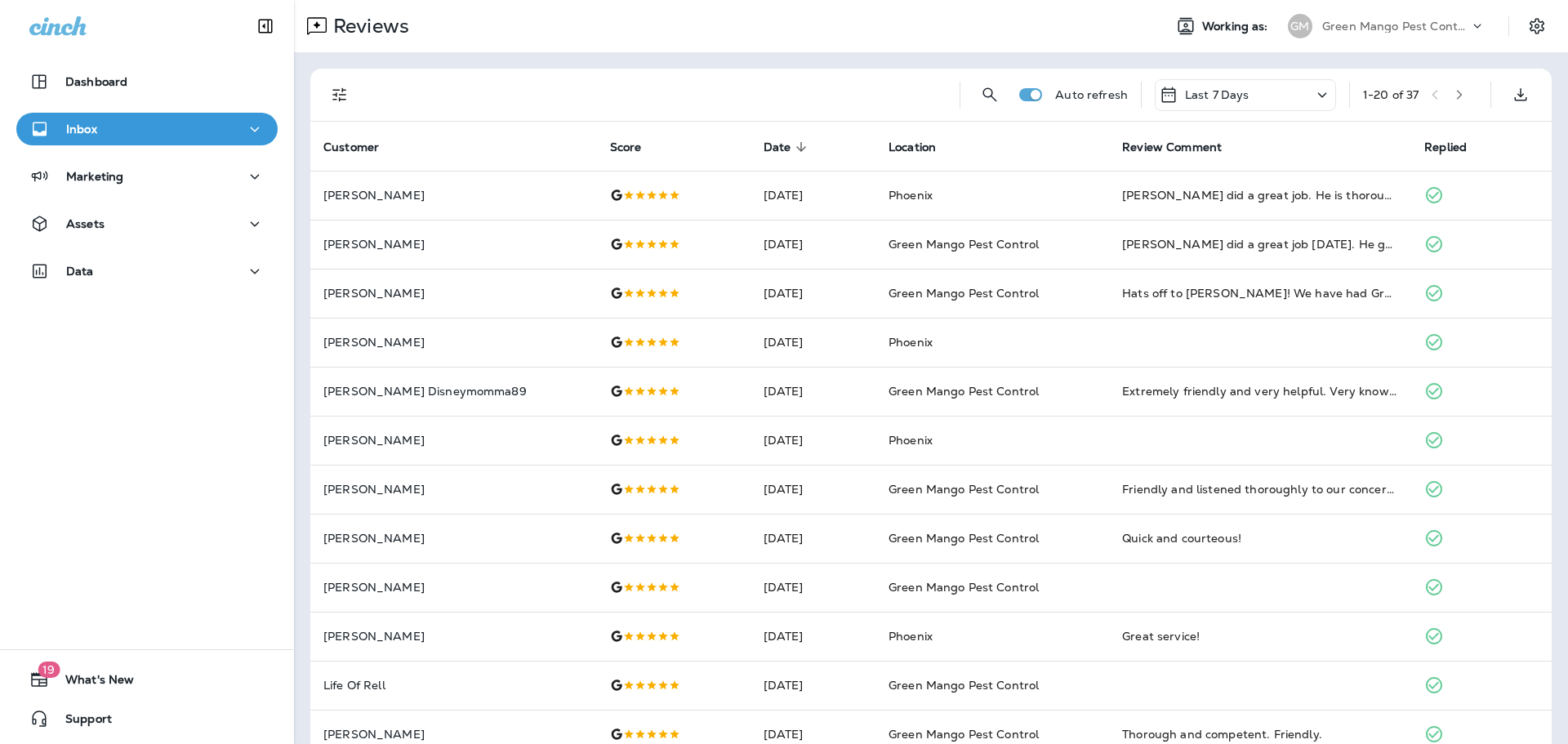
click at [345, 95] on icon "Filters" at bounding box center [339, 95] width 14 height 14
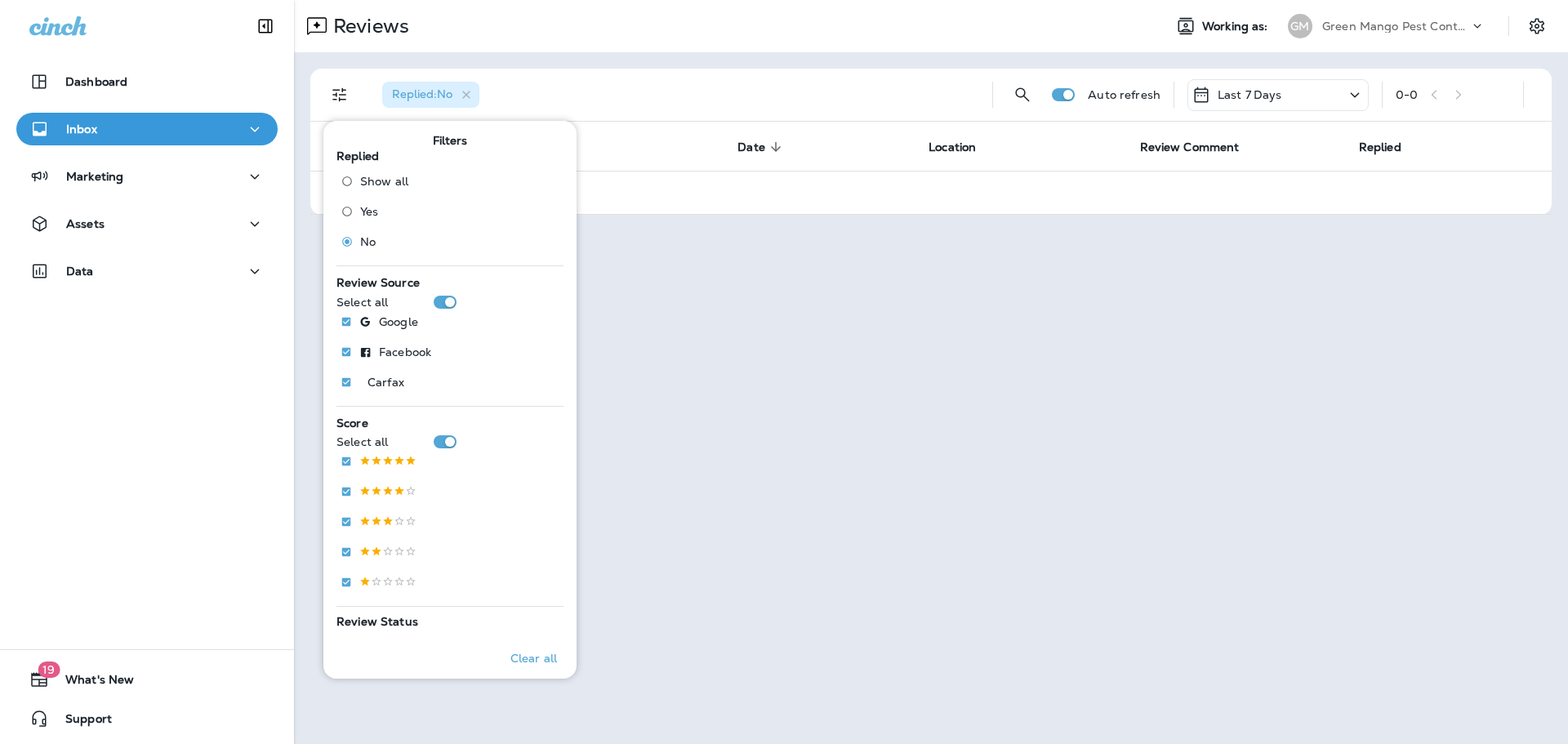
click at [1271, 101] on p "Last 7 Days" at bounding box center [1249, 95] width 64 height 13
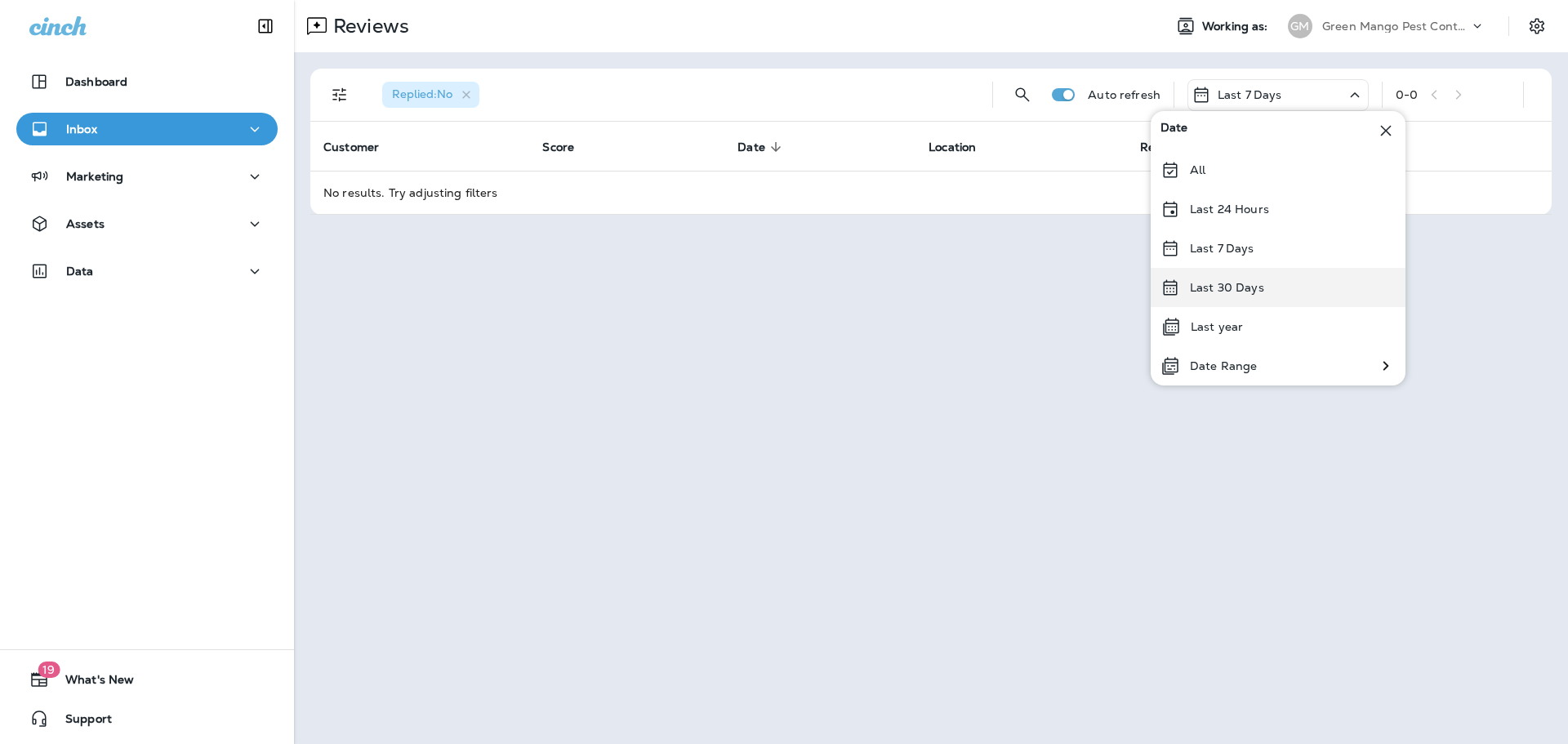
click at [1258, 292] on p "Last 30 Days" at bounding box center [1227, 288] width 74 height 13
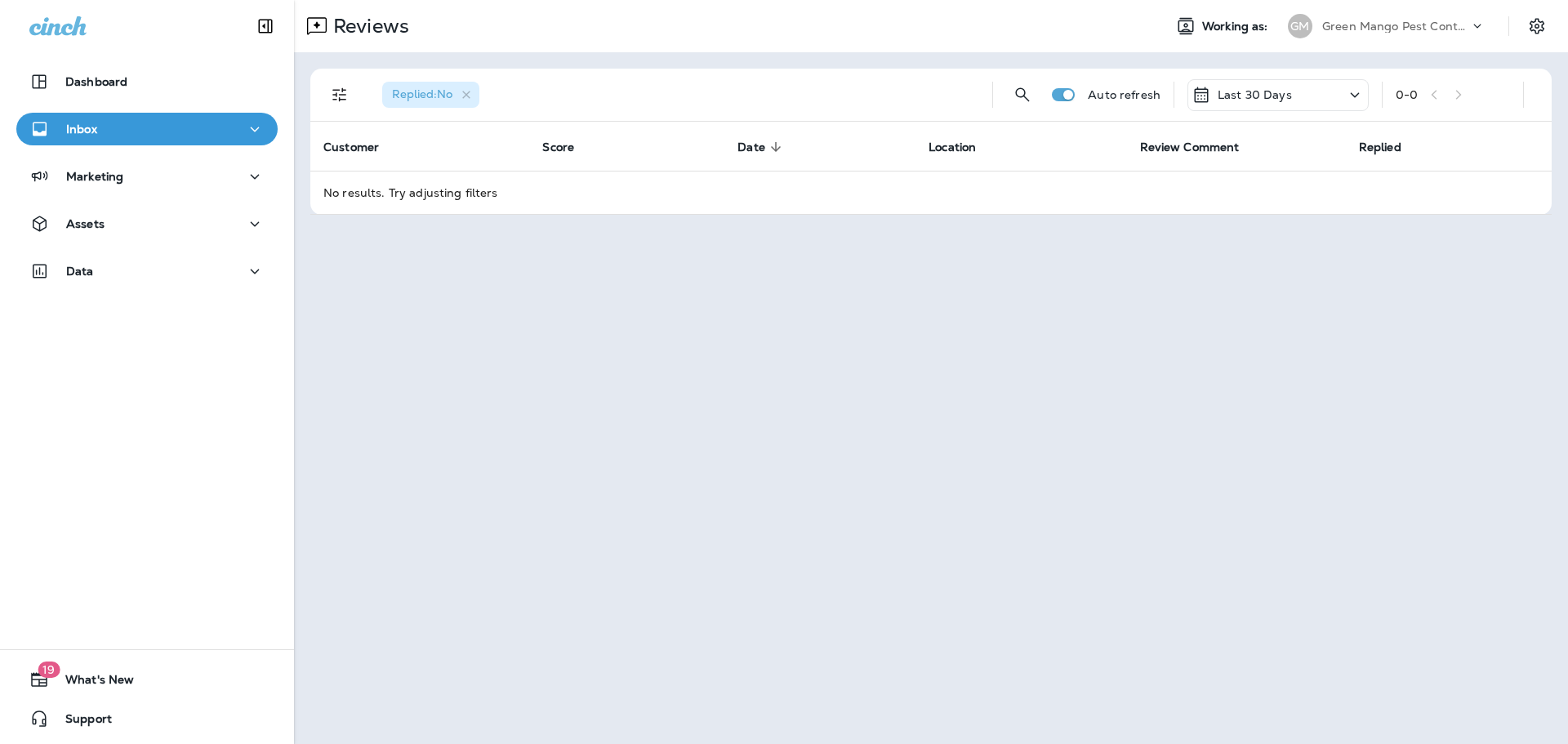
click at [1420, 28] on p "Green Mango Pest Control" at bounding box center [1396, 26] width 147 height 13
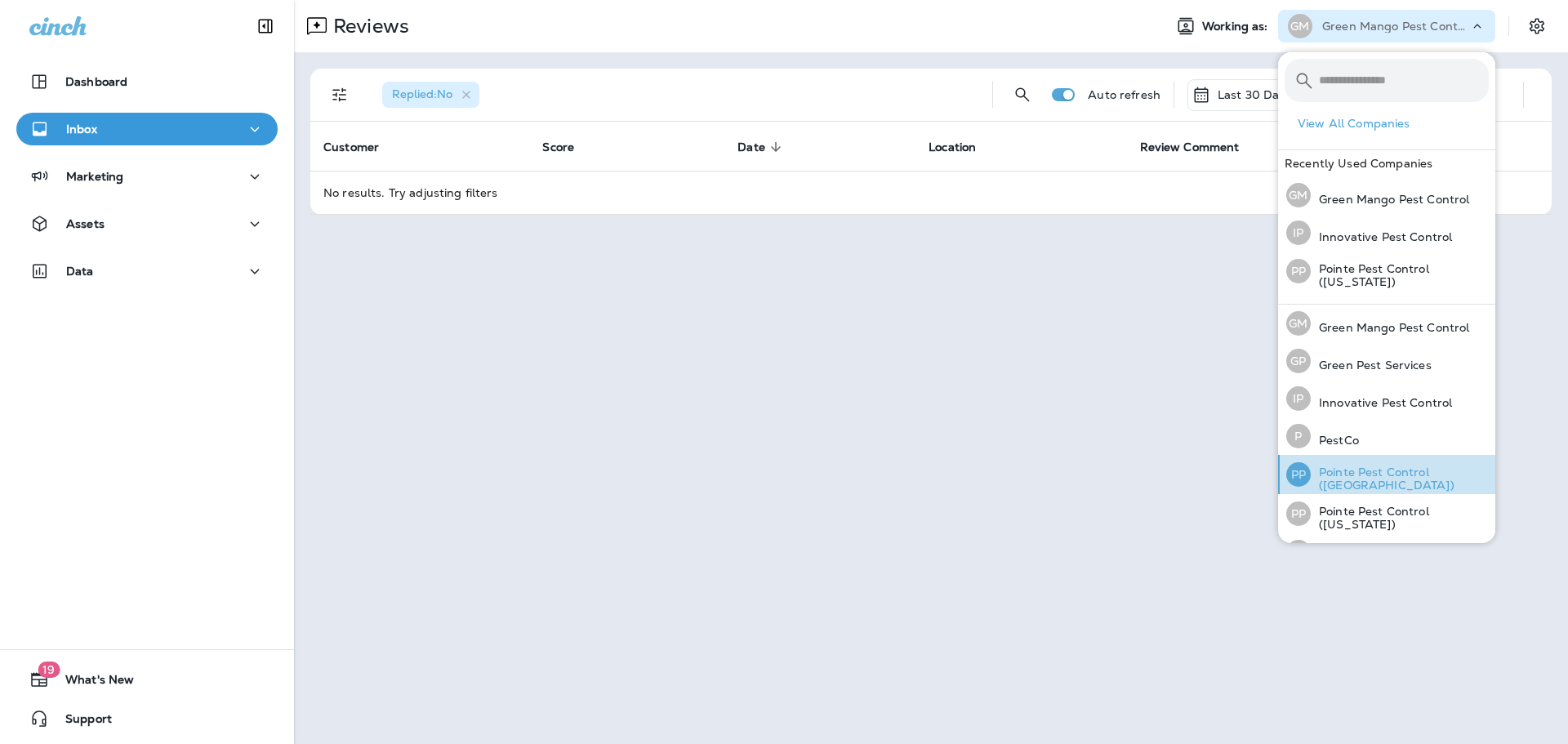
click at [1402, 475] on p "Pointe Pest Control ([GEOGRAPHIC_DATA])" at bounding box center [1399, 478] width 178 height 26
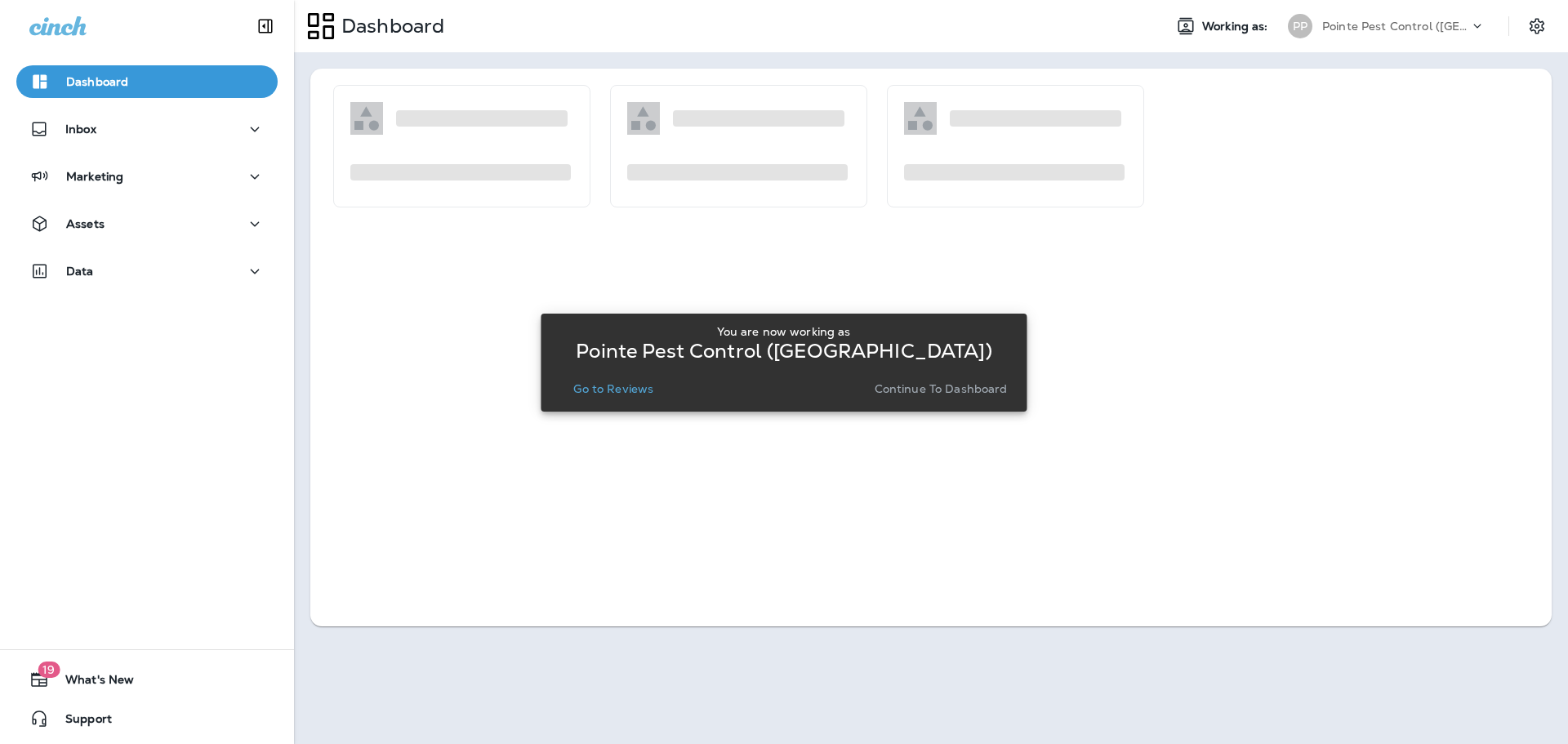
click at [610, 392] on p "Go to Reviews" at bounding box center [613, 389] width 80 height 13
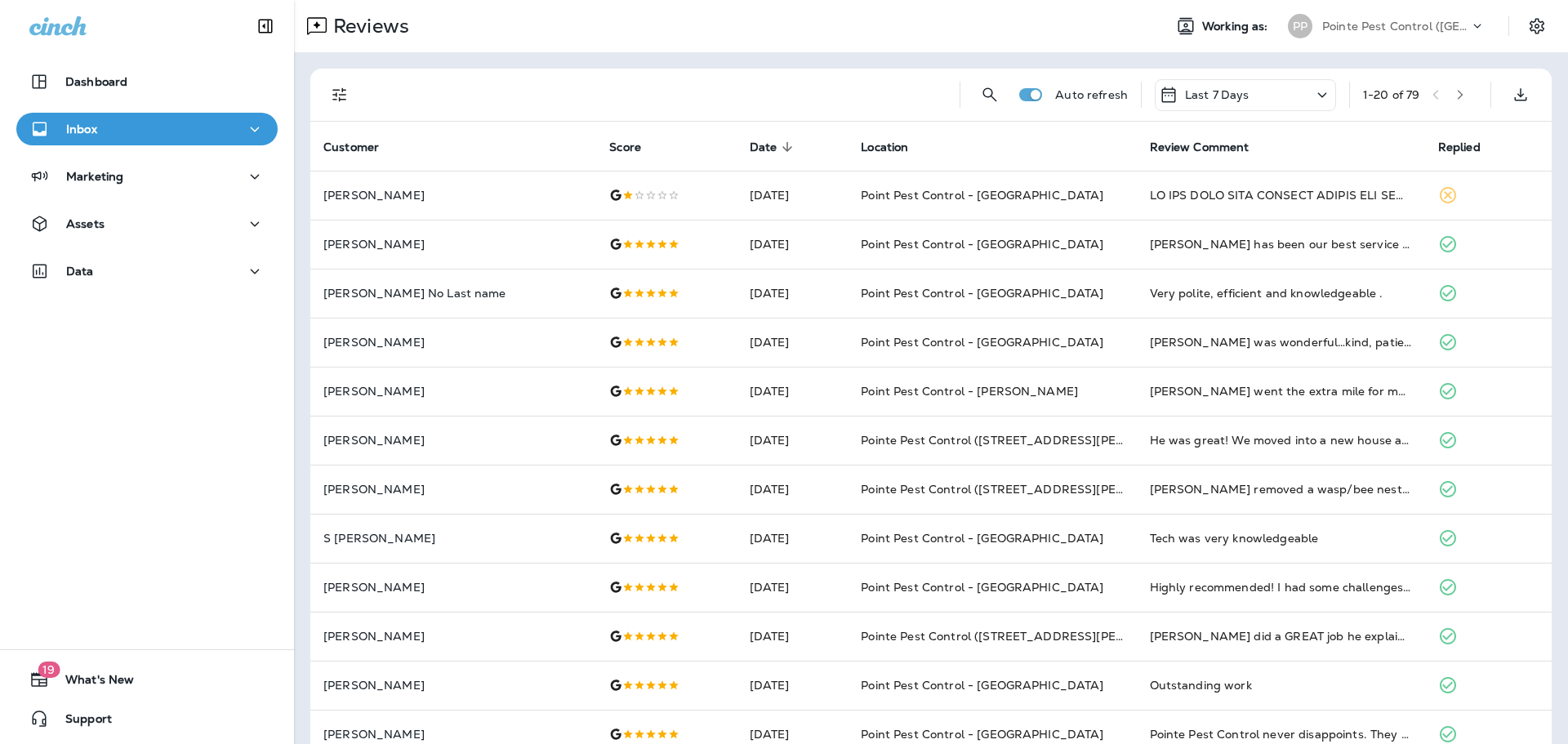
click at [340, 96] on icon "Filters" at bounding box center [339, 94] width 19 height 19
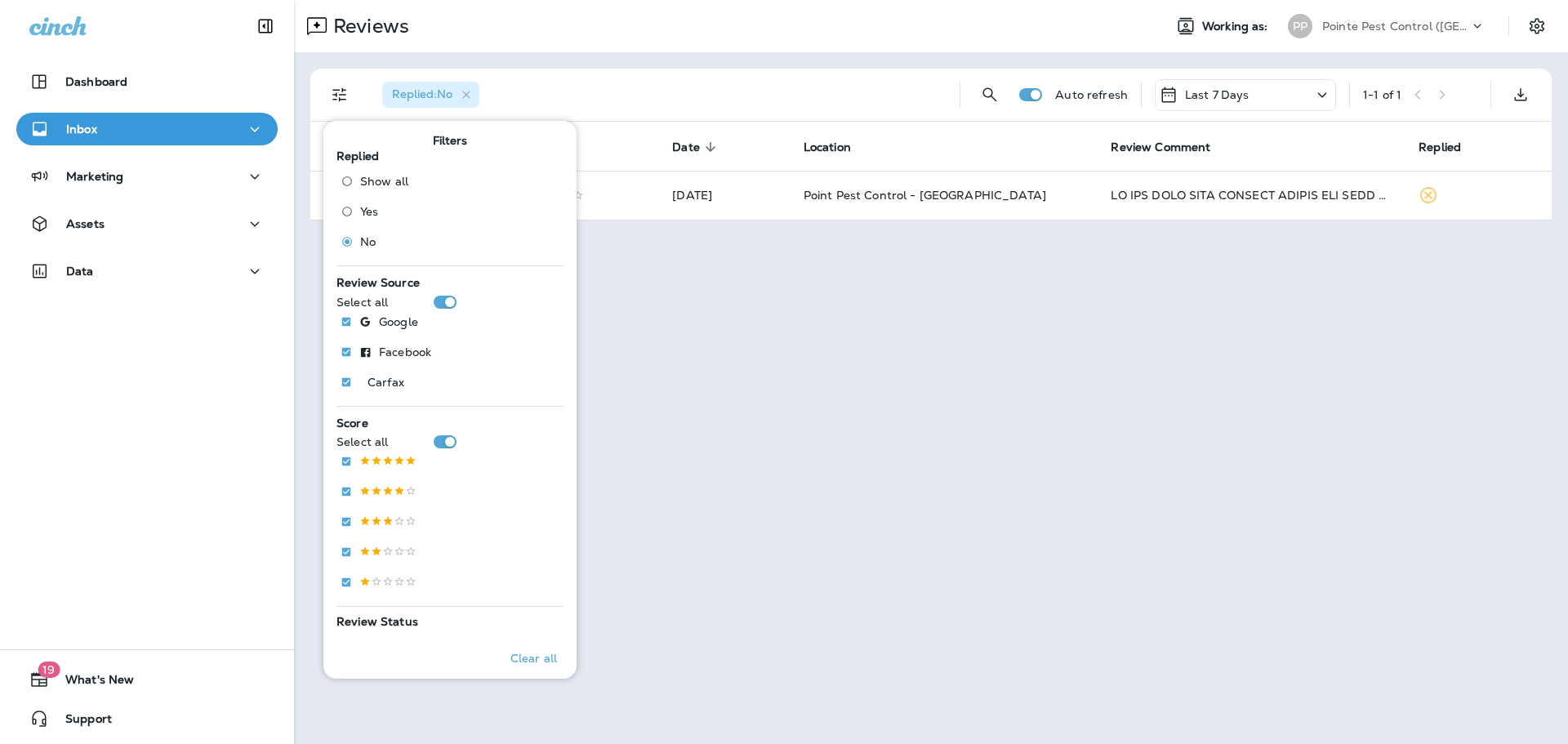
click at [698, 96] on div "Replied : No" at bounding box center [658, 94] width 577 height 53
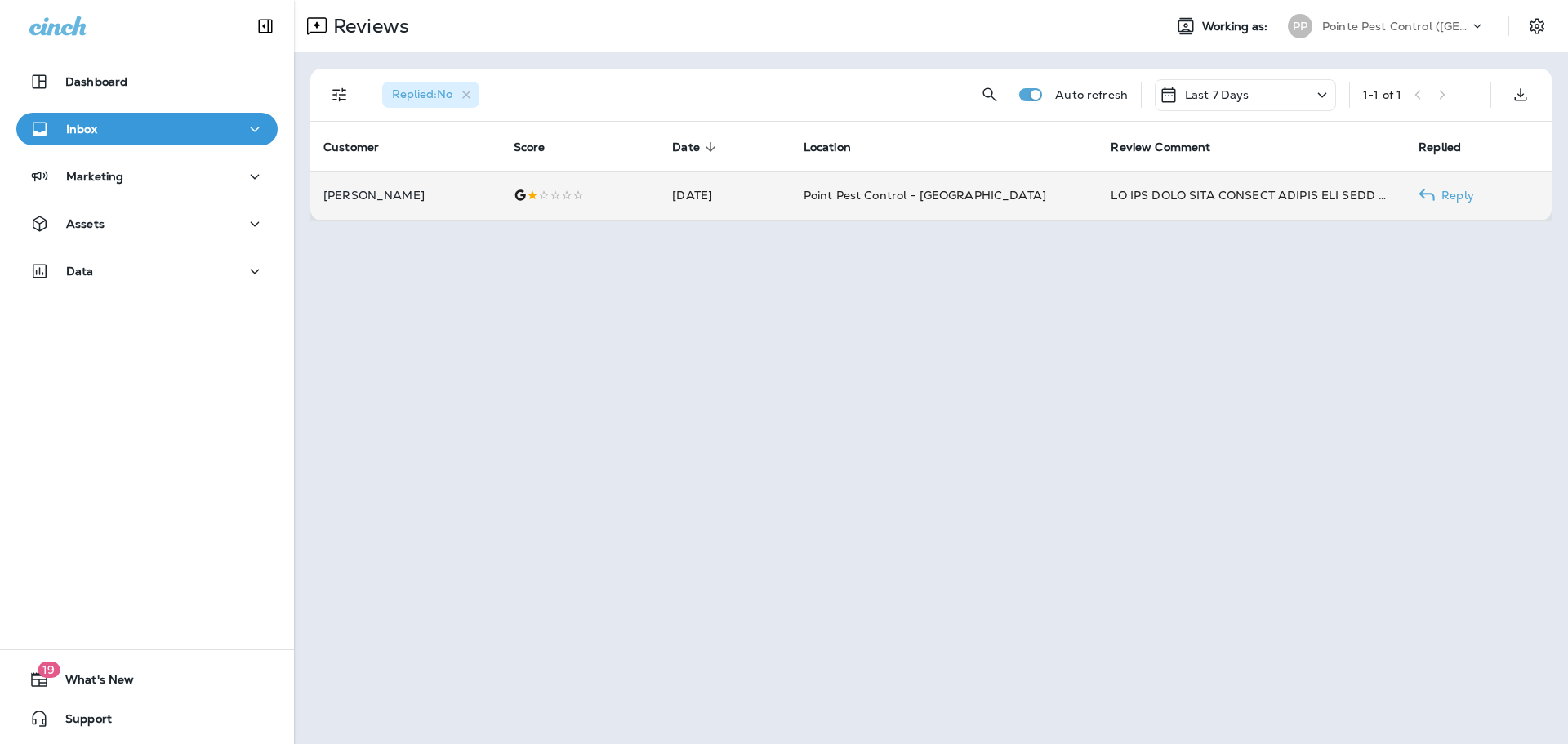
click at [774, 201] on td "[DATE]" at bounding box center [724, 195] width 131 height 49
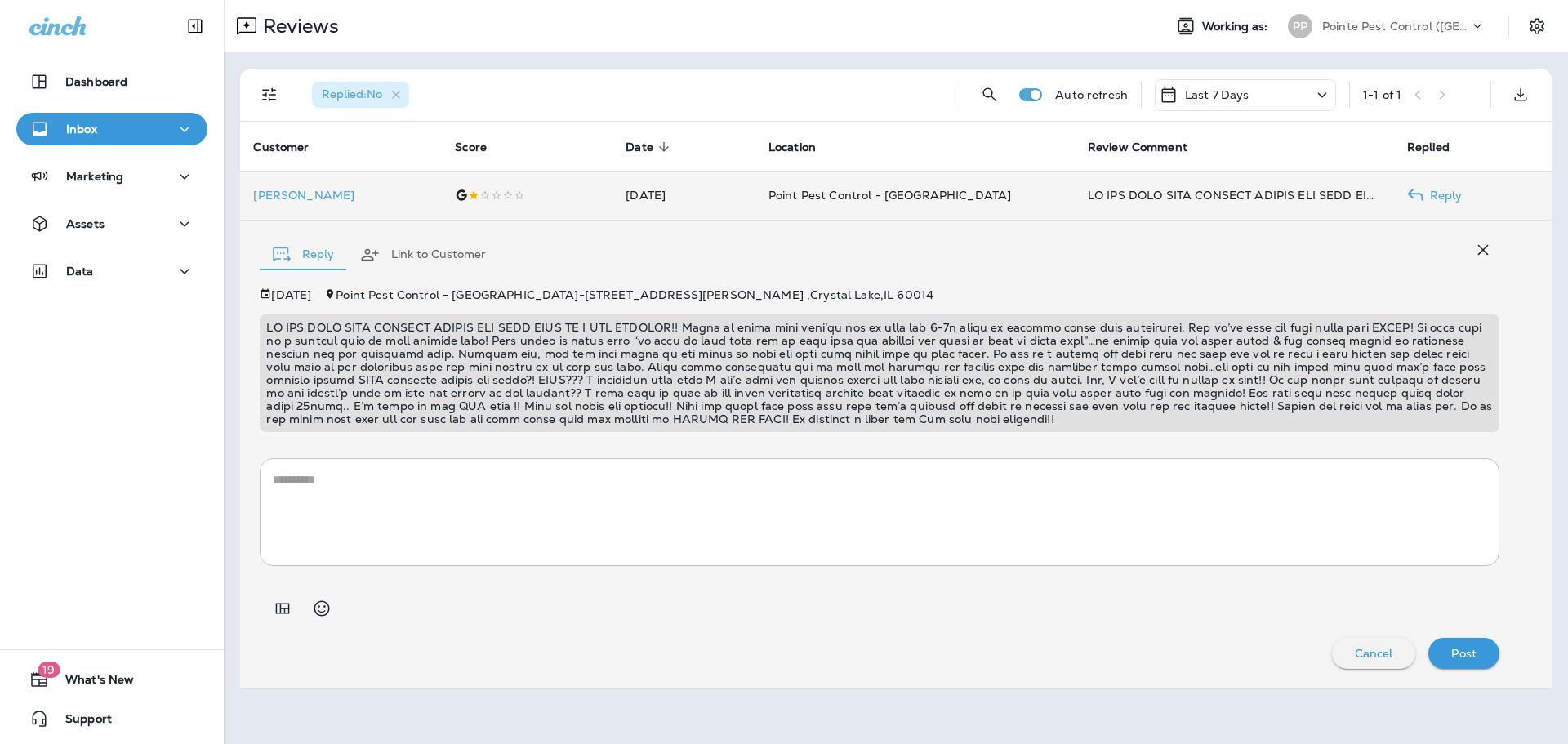
click at [345, 199] on p "[PERSON_NAME]" at bounding box center [340, 195] width 175 height 13
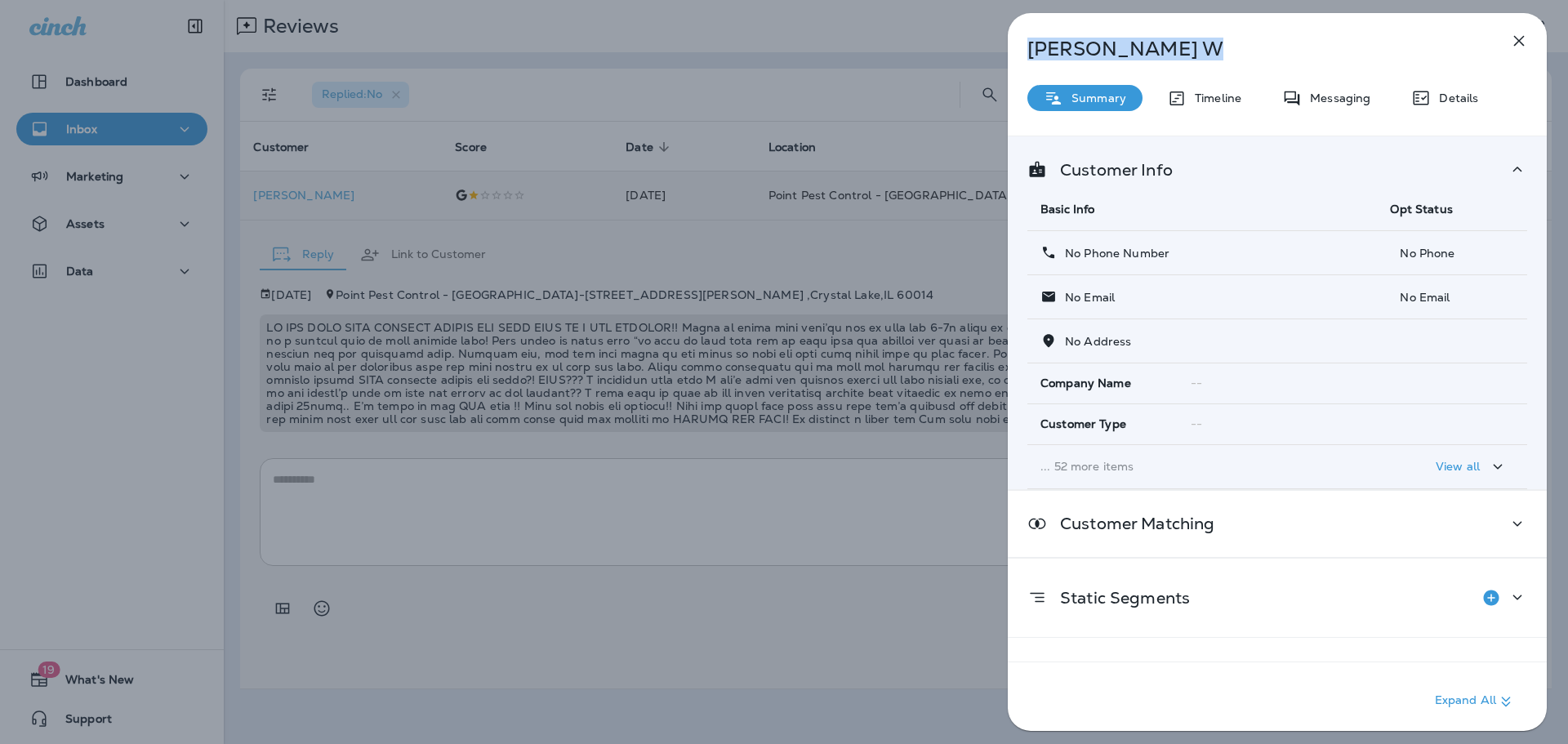
drag, startPoint x: 1152, startPoint y: 51, endPoint x: 975, endPoint y: 50, distance: 177.0
click at [975, 50] on div "[PERSON_NAME] Summary Timeline Messaging Details Customer Info Basic Info Opt S…" at bounding box center [784, 372] width 1568 height 744
copy p "[PERSON_NAME]"
click at [410, 341] on div "[PERSON_NAME] Summary Timeline Messaging Details Customer Info Basic Info Opt S…" at bounding box center [784, 372] width 1568 height 744
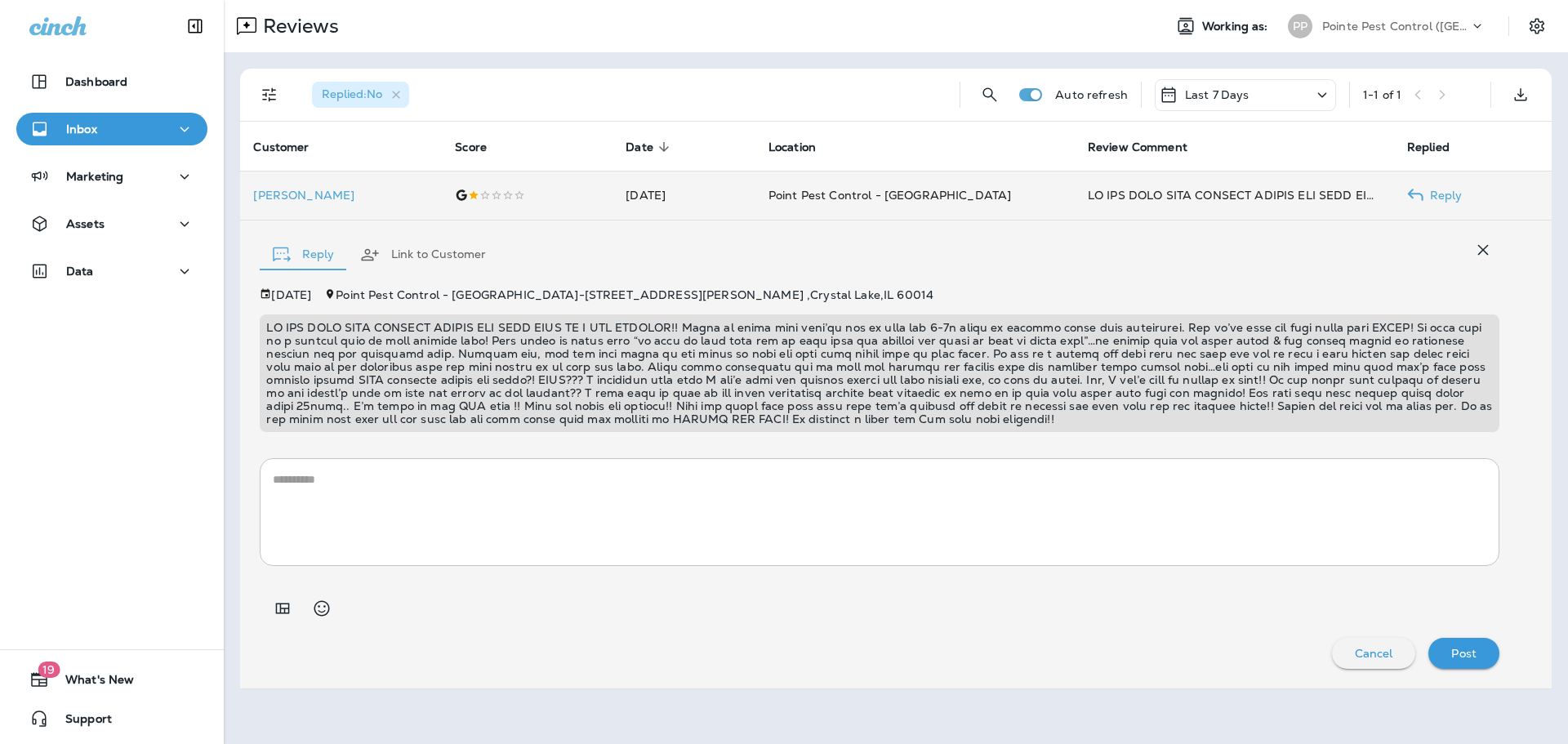
click at [544, 189] on div at bounding box center [527, 195] width 144 height 13
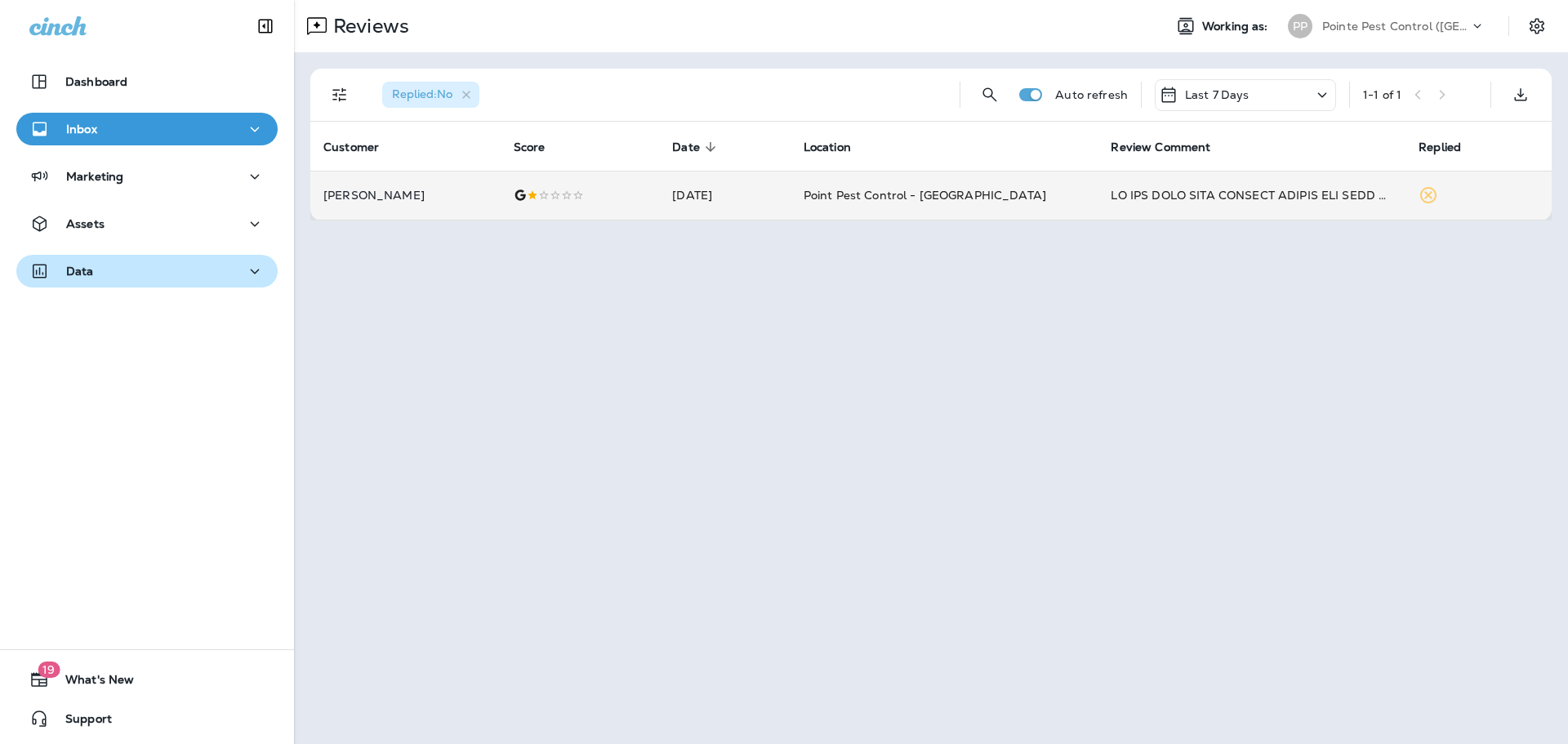
click at [133, 263] on div "Data" at bounding box center [147, 271] width 235 height 20
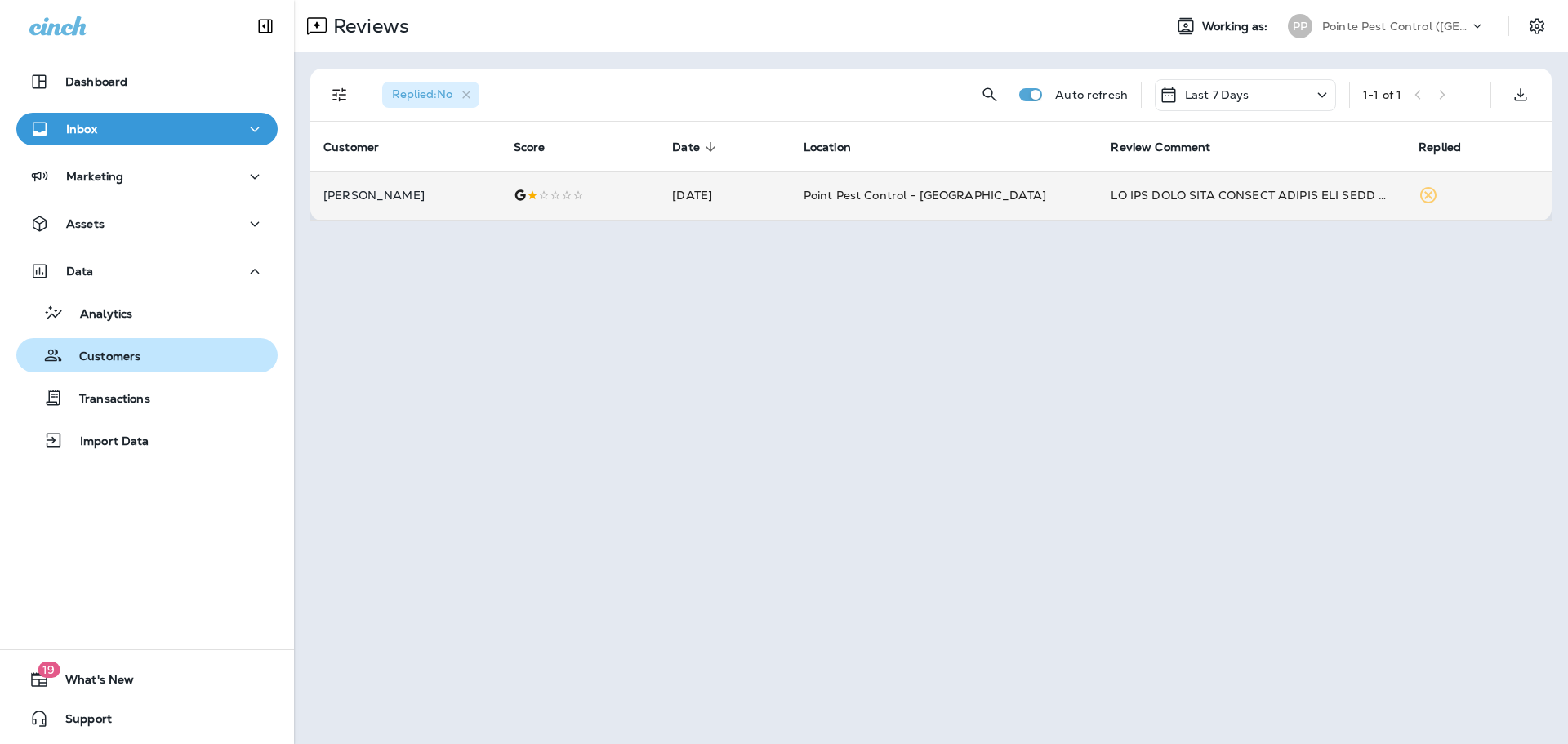
click at [138, 359] on p "Customers" at bounding box center [101, 357] width 78 height 16
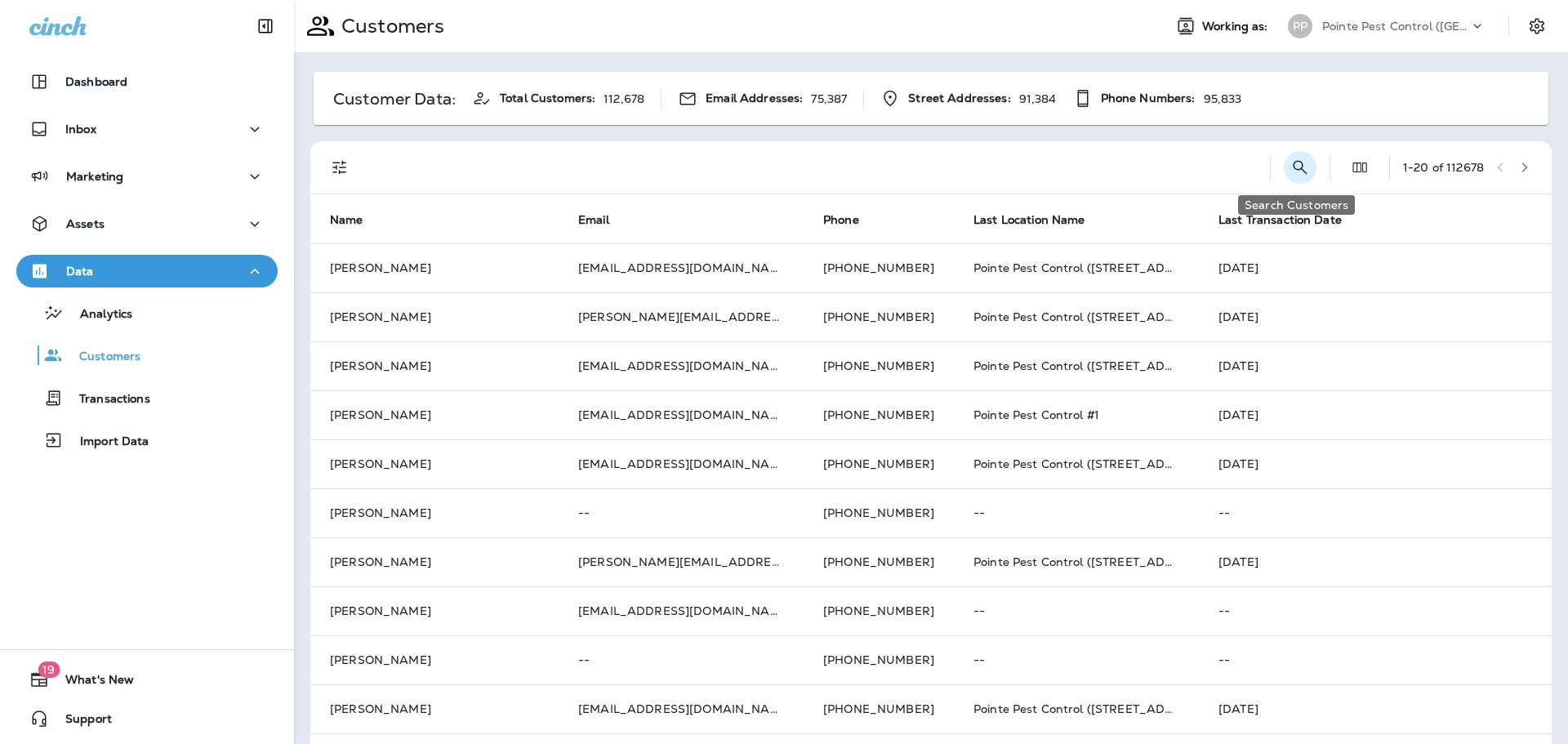
click at [1290, 163] on icon "Search Customers" at bounding box center [1299, 167] width 19 height 19
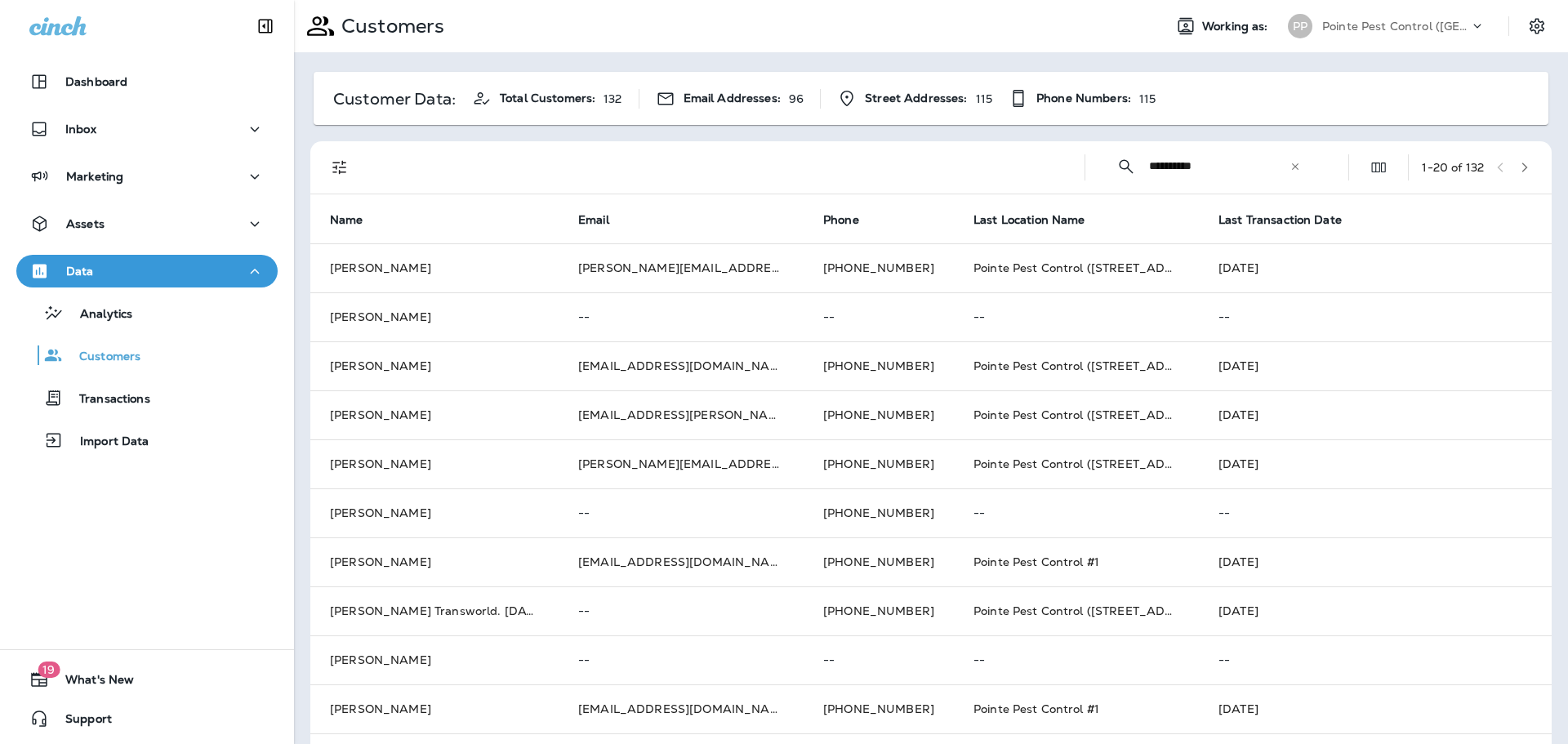
type input "**********"
click at [168, 148] on div "Inbox" at bounding box center [147, 133] width 294 height 41
click at [165, 143] on button "Inbox" at bounding box center [147, 128] width 261 height 33
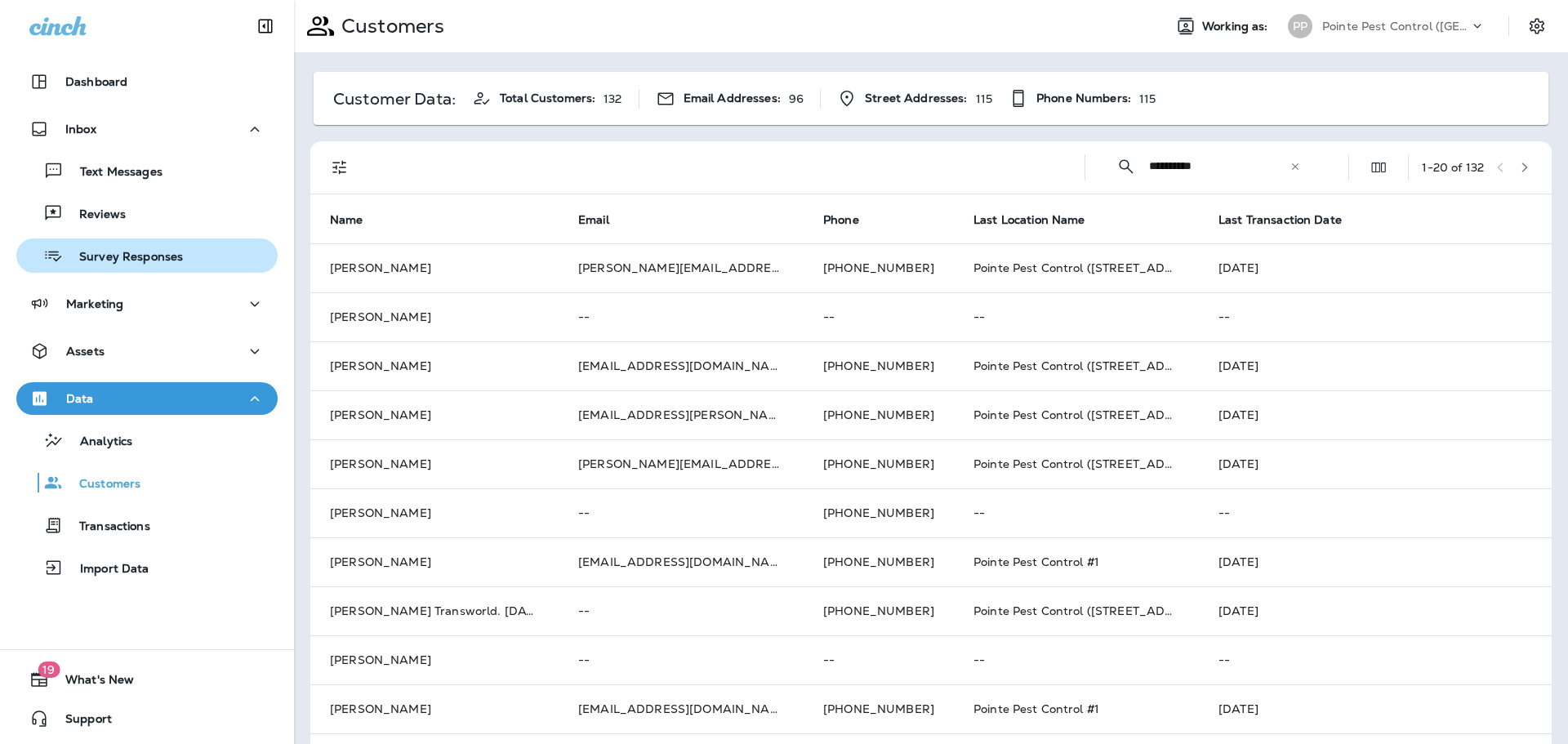
drag, startPoint x: 150, startPoint y: 221, endPoint x: 149, endPoint y: 254, distance: 33.0
click at [150, 221] on div "Reviews" at bounding box center [147, 213] width 249 height 24
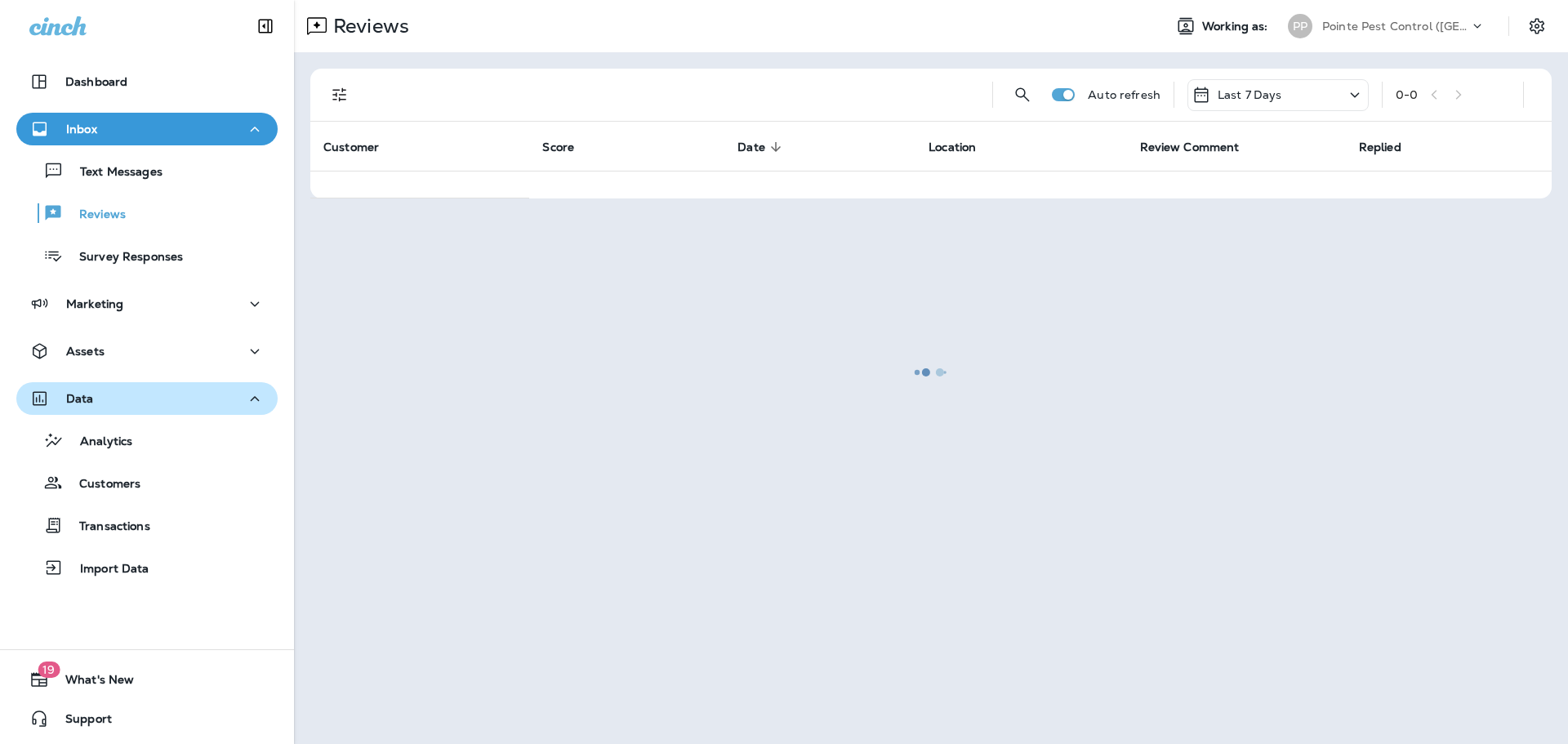
click at [176, 404] on div "Data" at bounding box center [147, 399] width 235 height 20
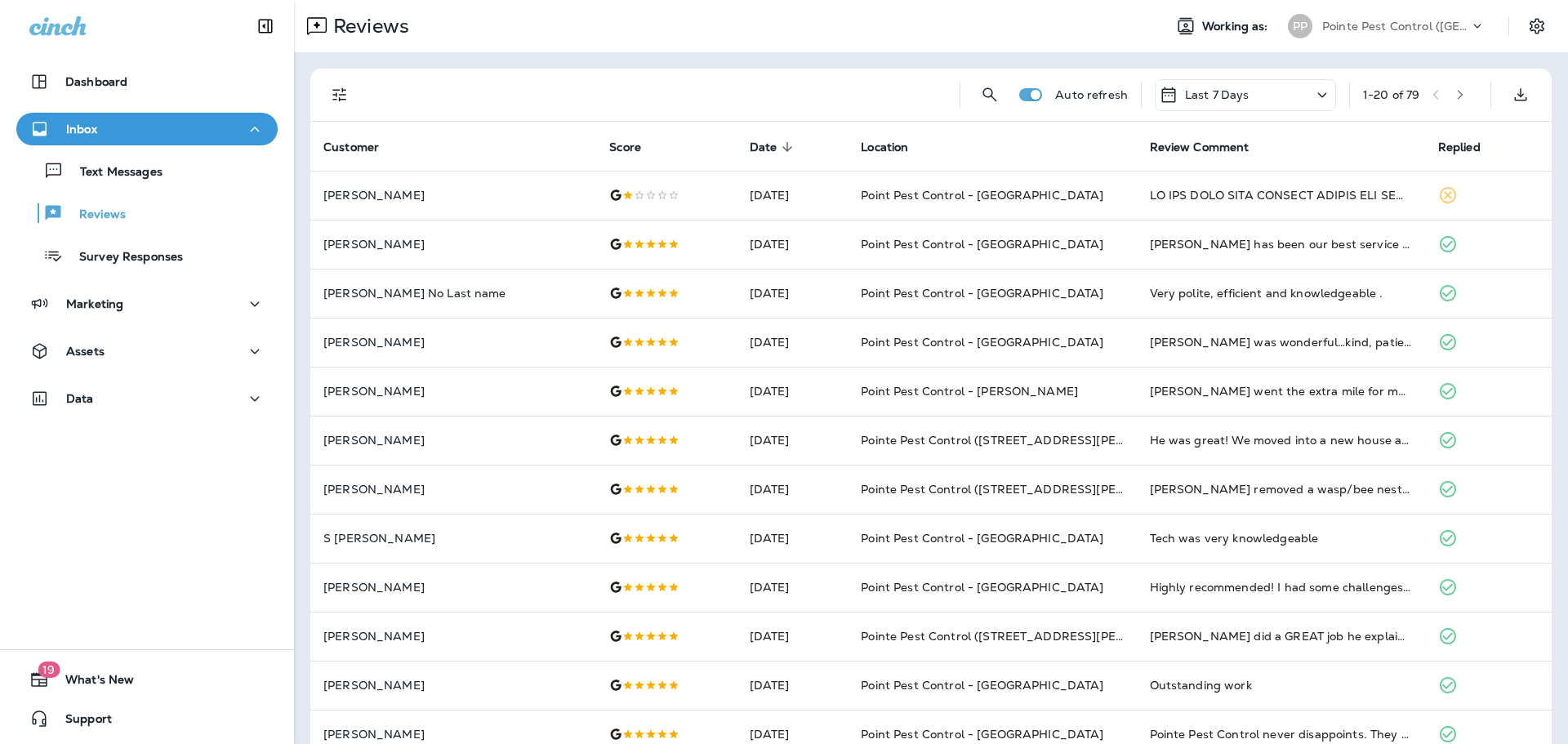
click at [1298, 95] on div "Last 7 Days" at bounding box center [1245, 95] width 181 height 32
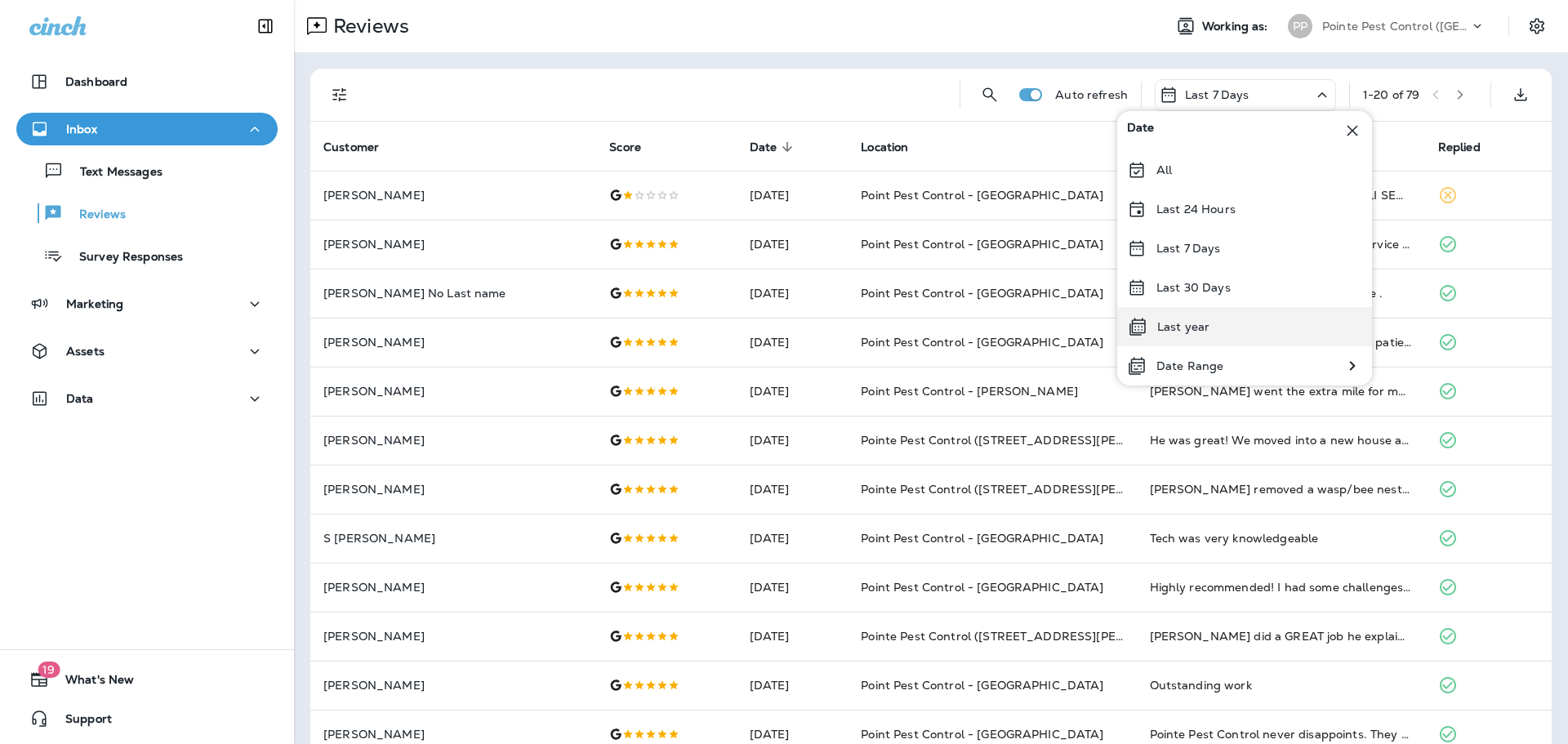
click at [1220, 319] on div "Last year" at bounding box center [1244, 326] width 255 height 39
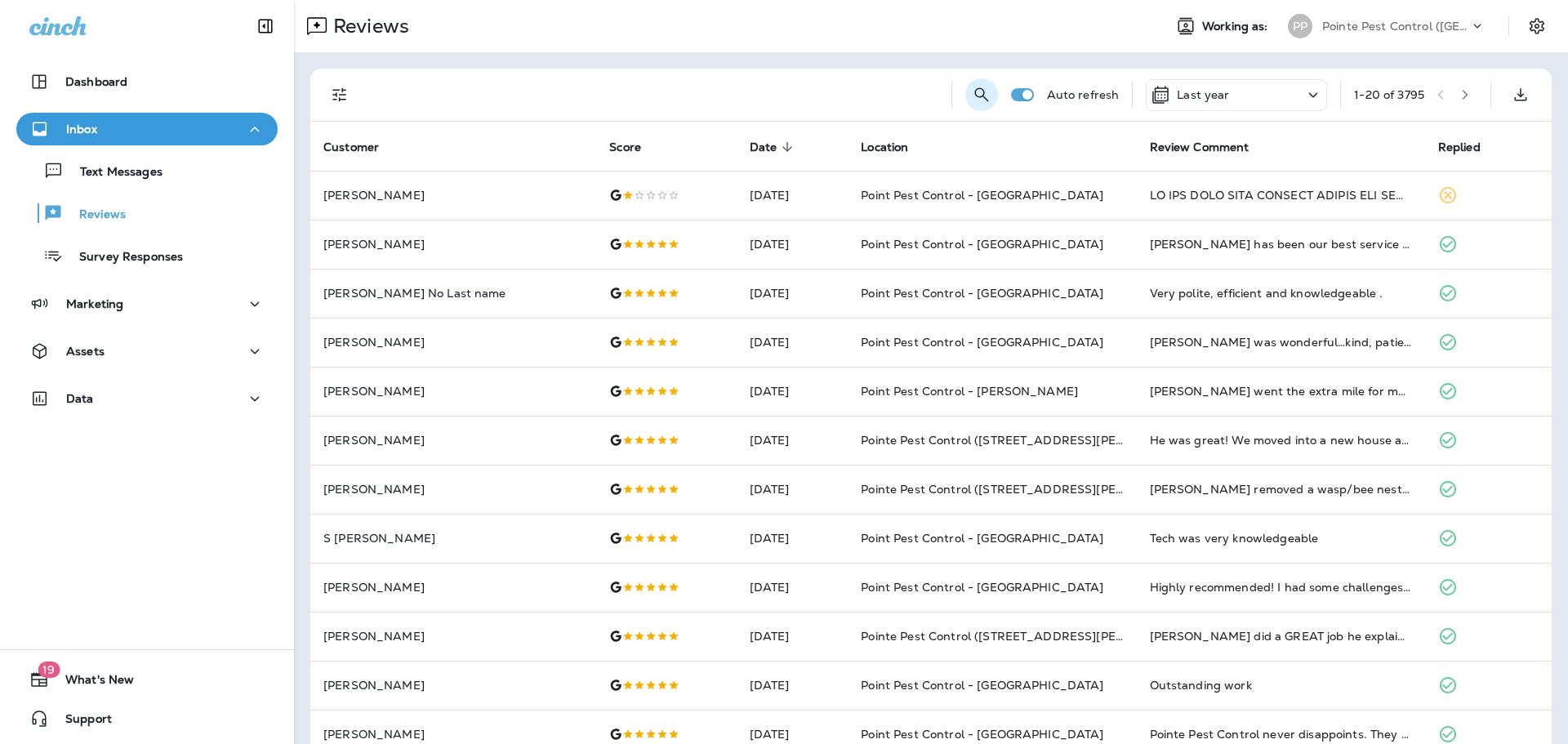
click at [972, 93] on icon "Search Reviews" at bounding box center [981, 94] width 19 height 19
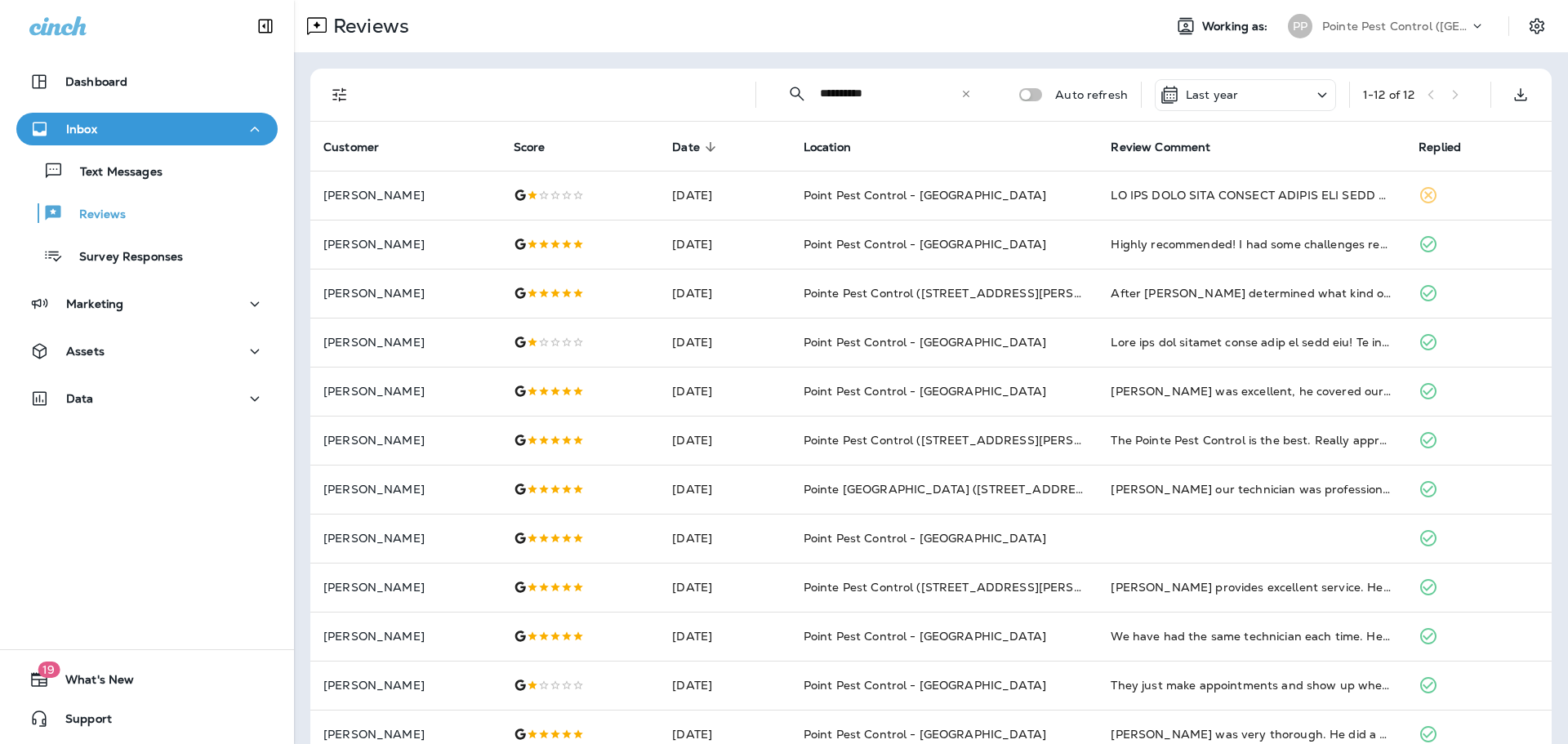
type input "**********"
drag, startPoint x: 340, startPoint y: 95, endPoint x: 340, endPoint y: 131, distance: 36.0
click at [340, 95] on icon "Filters" at bounding box center [339, 95] width 14 height 14
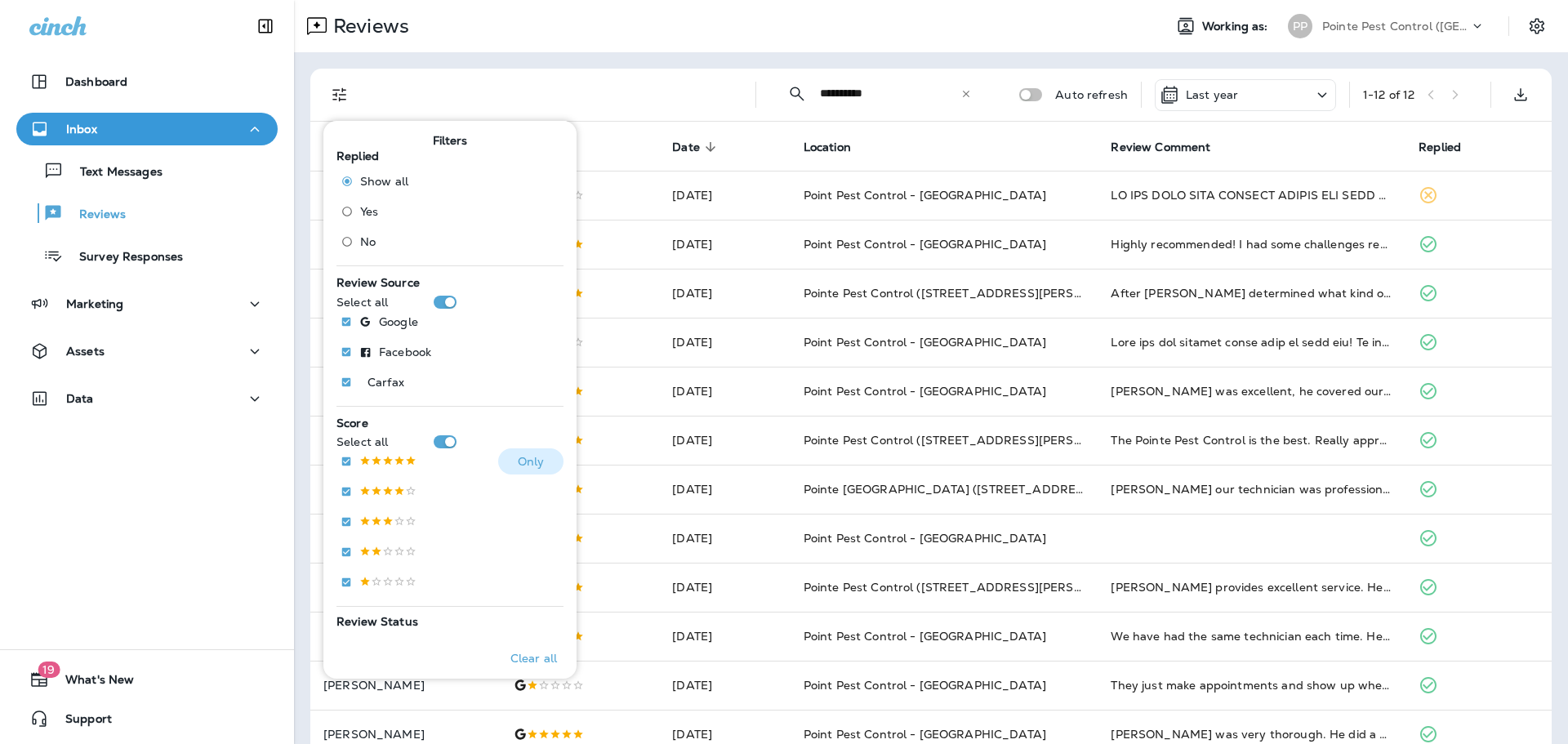
click at [396, 455] on p at bounding box center [388, 461] width 58 height 14
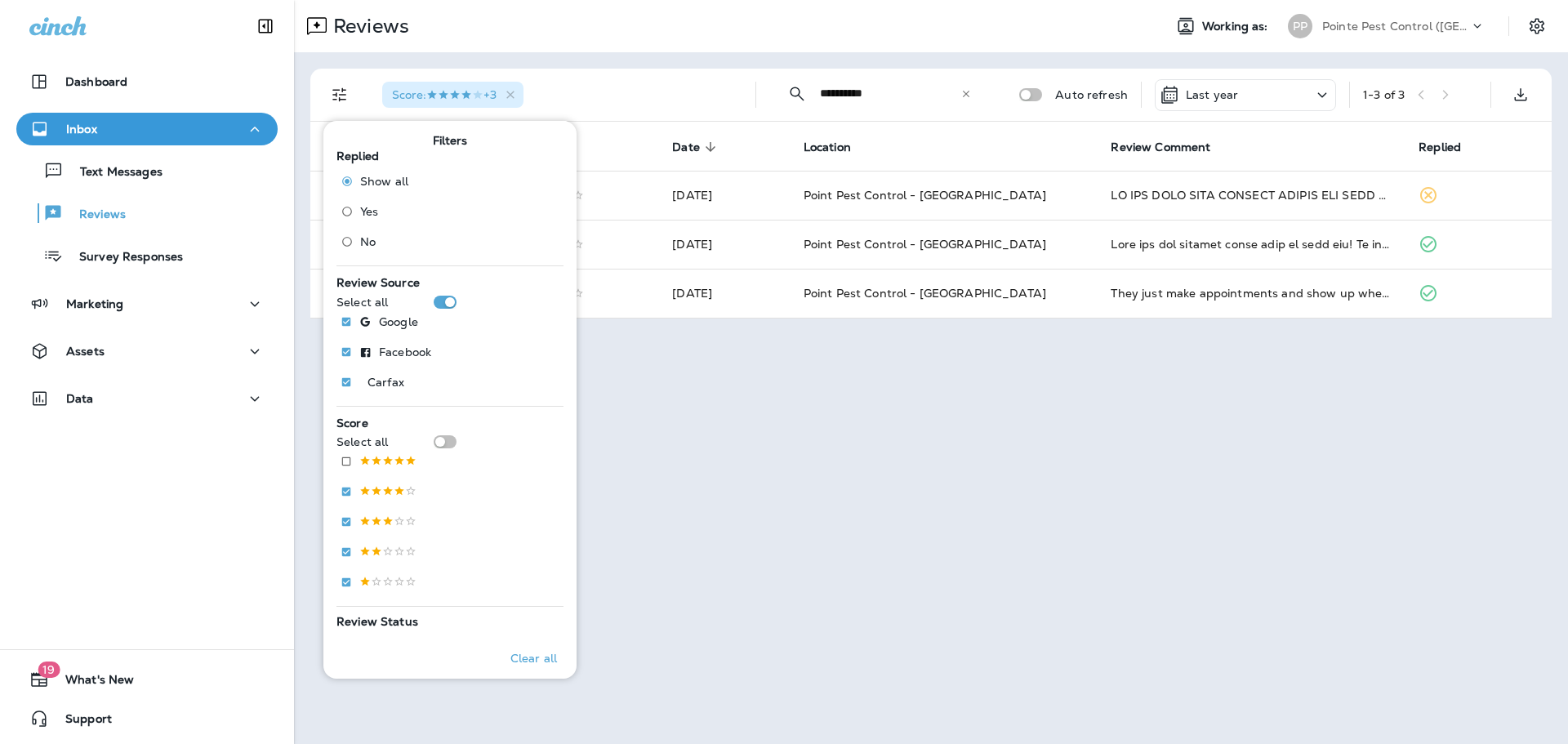
click at [694, 39] on div "Reviews" at bounding box center [722, 26] width 856 height 33
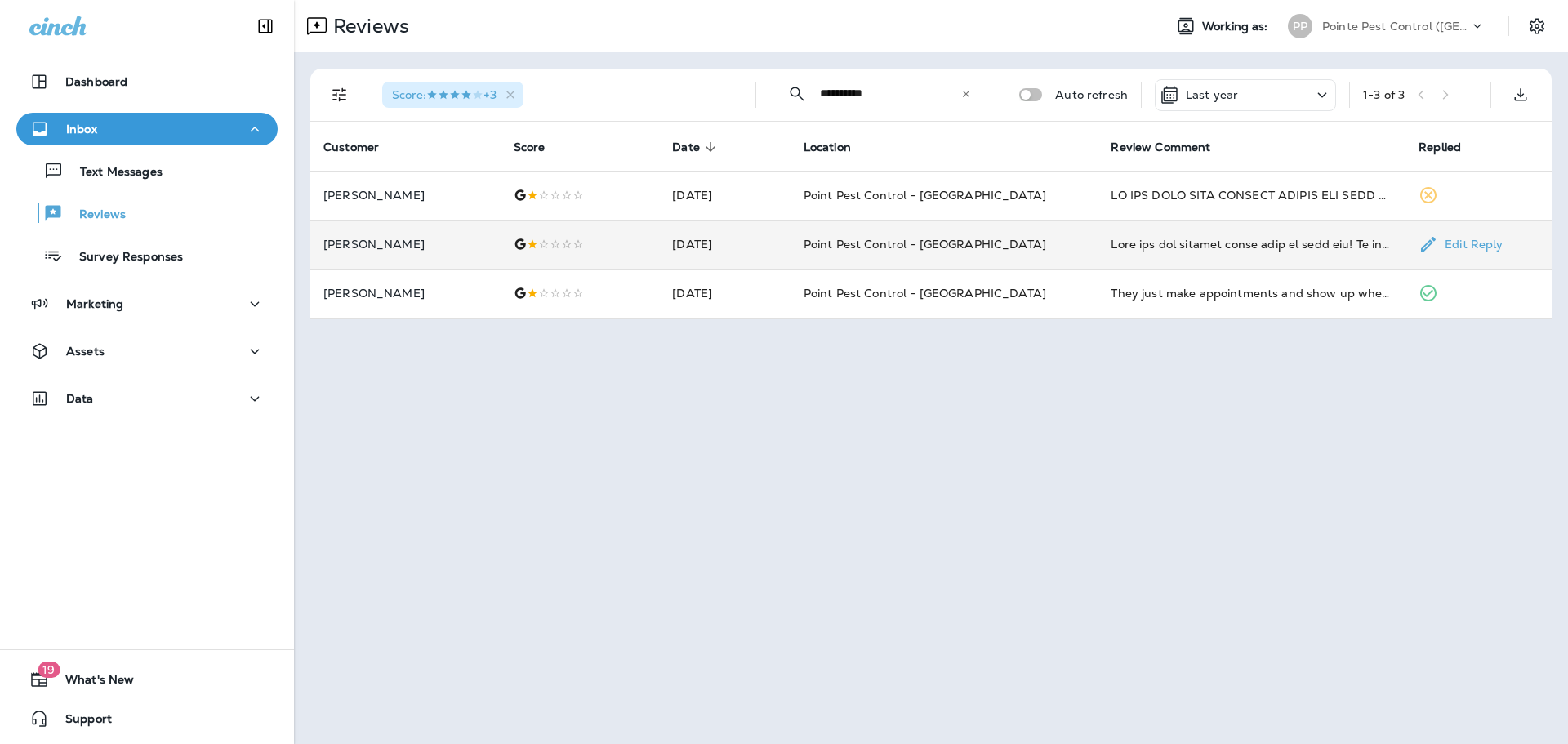
click at [827, 244] on td "Point Pest Control - [GEOGRAPHIC_DATA]" at bounding box center [944, 244] width 308 height 49
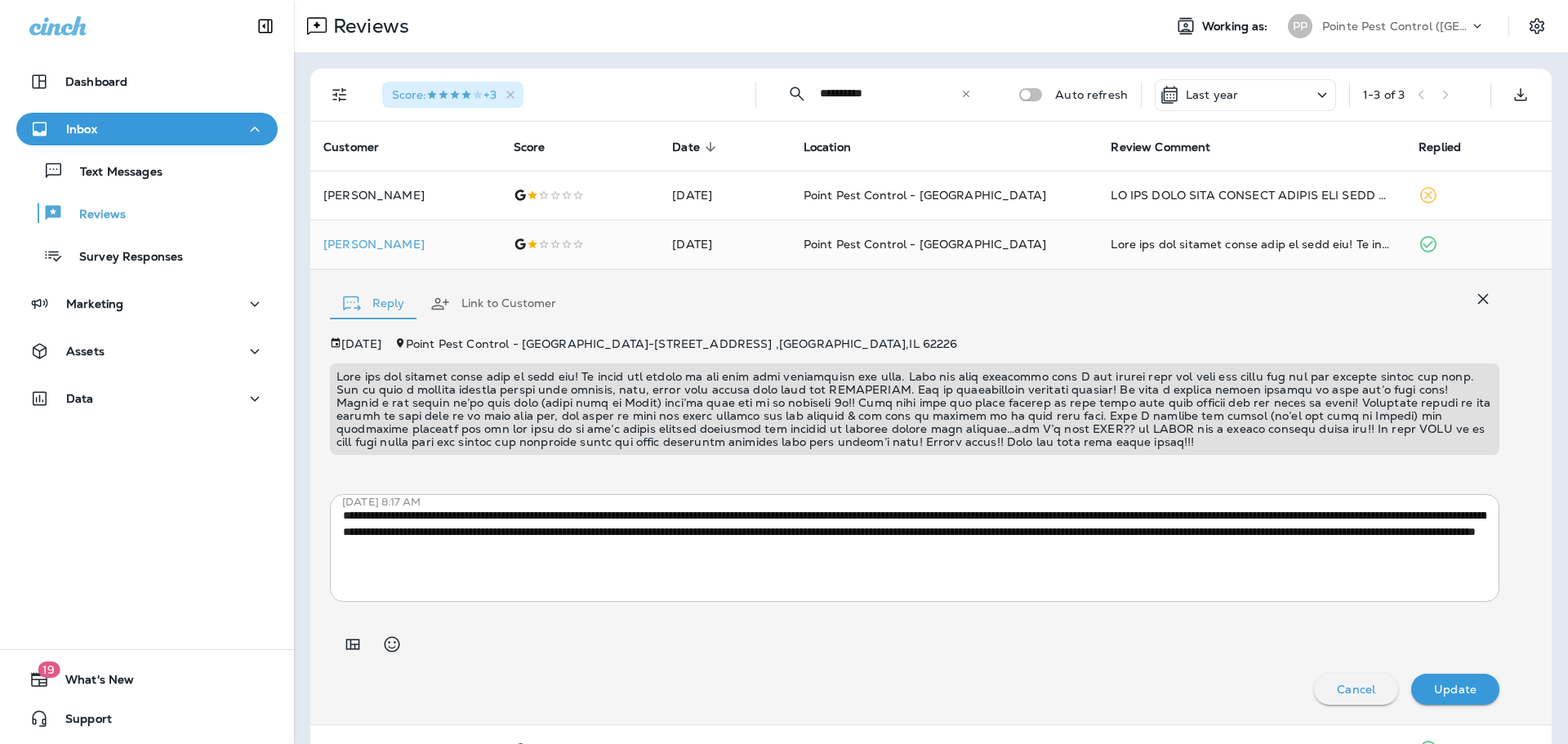
click at [960, 539] on textarea "**********" at bounding box center [915, 548] width 1143 height 82
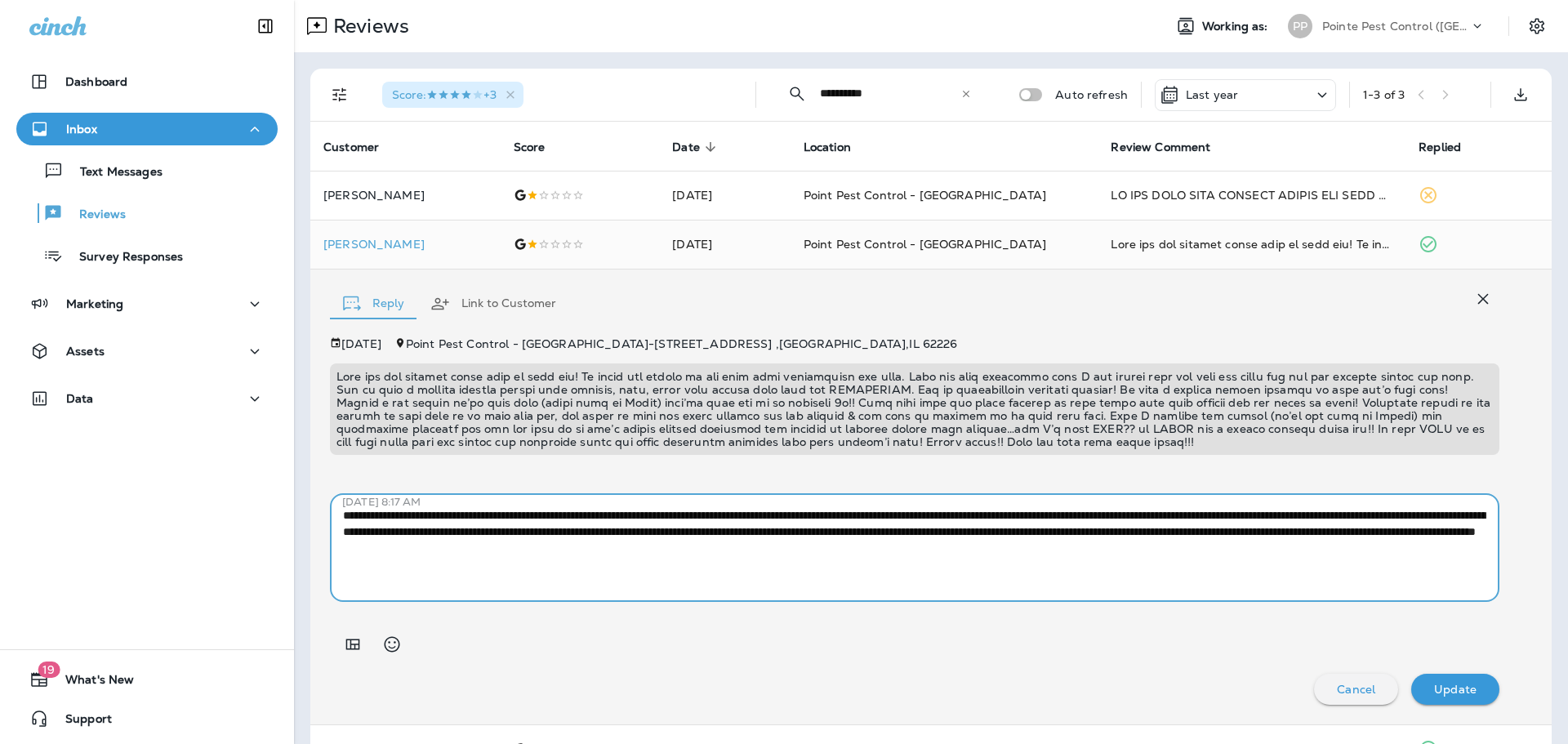
click at [960, 539] on textarea "**********" at bounding box center [915, 548] width 1143 height 82
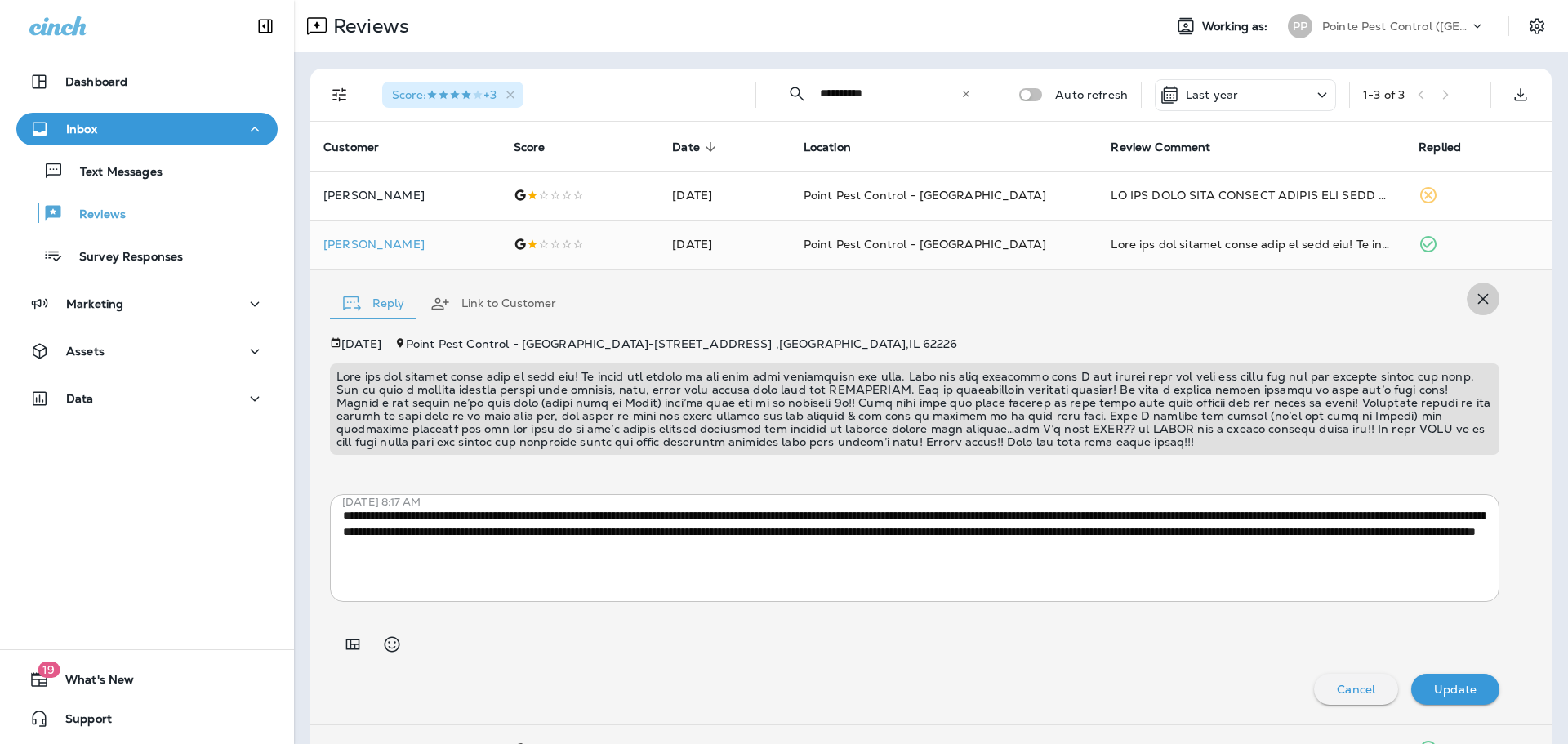
click at [1480, 296] on icon "button" at bounding box center [1483, 298] width 19 height 19
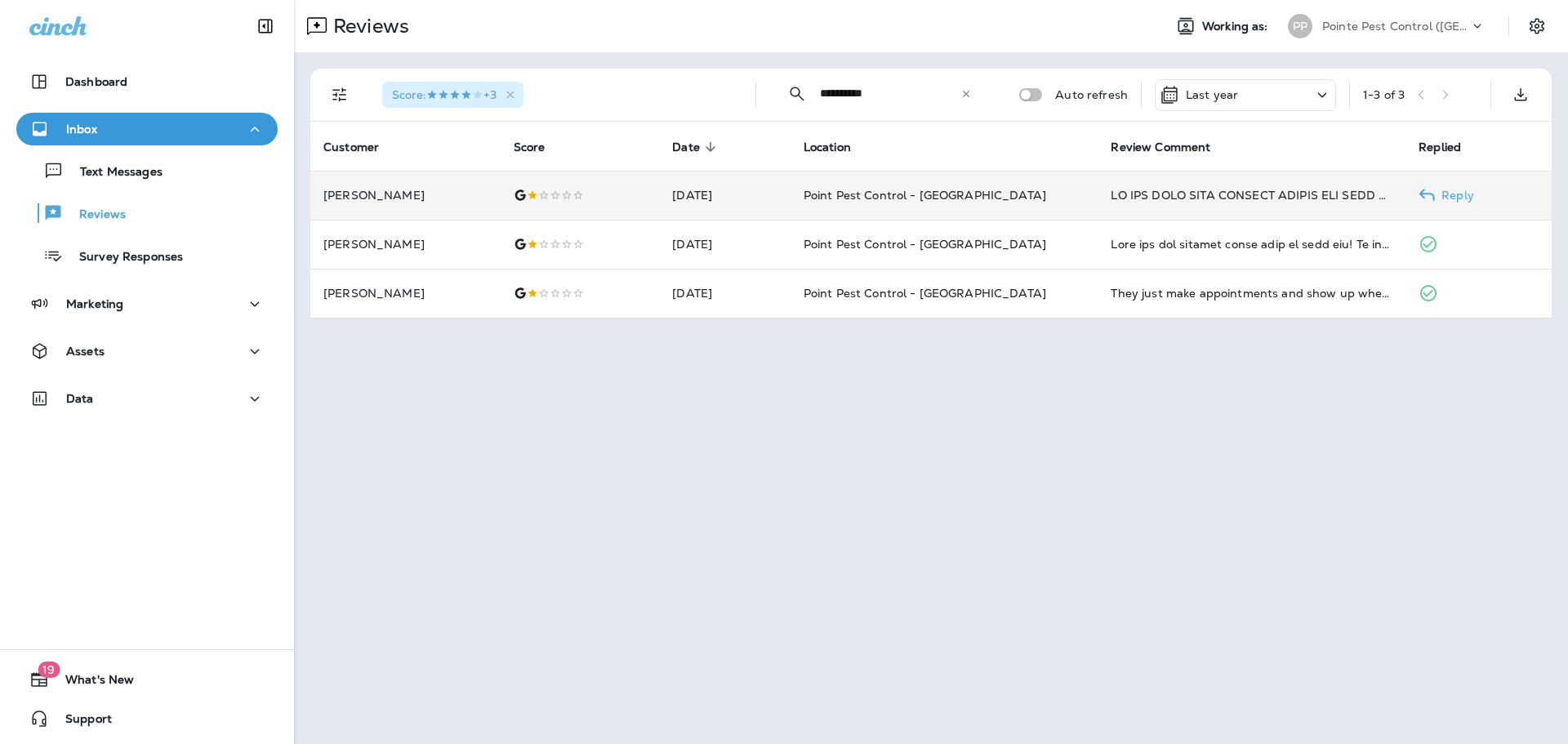
click at [714, 183] on td "[DATE]" at bounding box center [724, 195] width 131 height 49
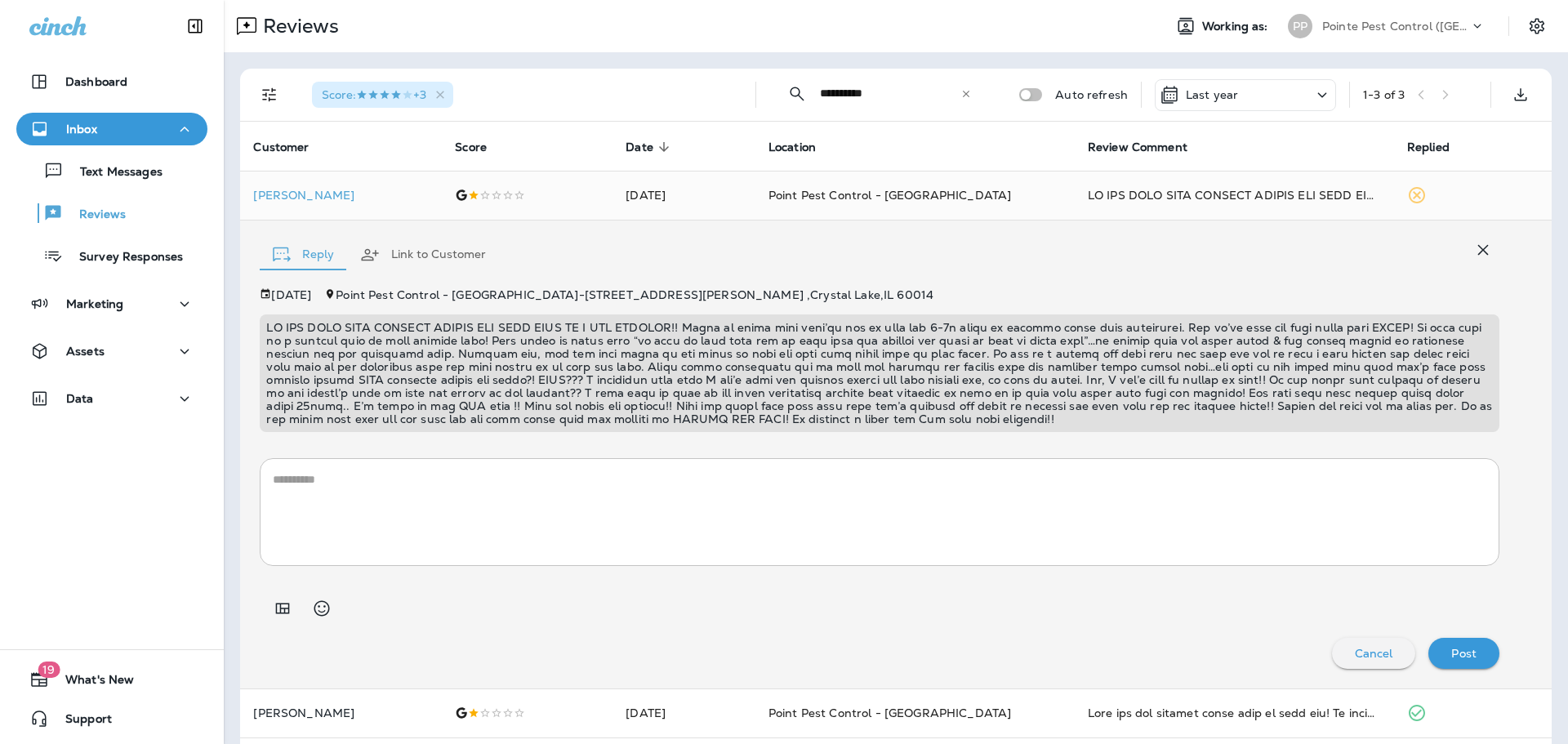
click at [828, 510] on textarea at bounding box center [880, 512] width 1213 height 82
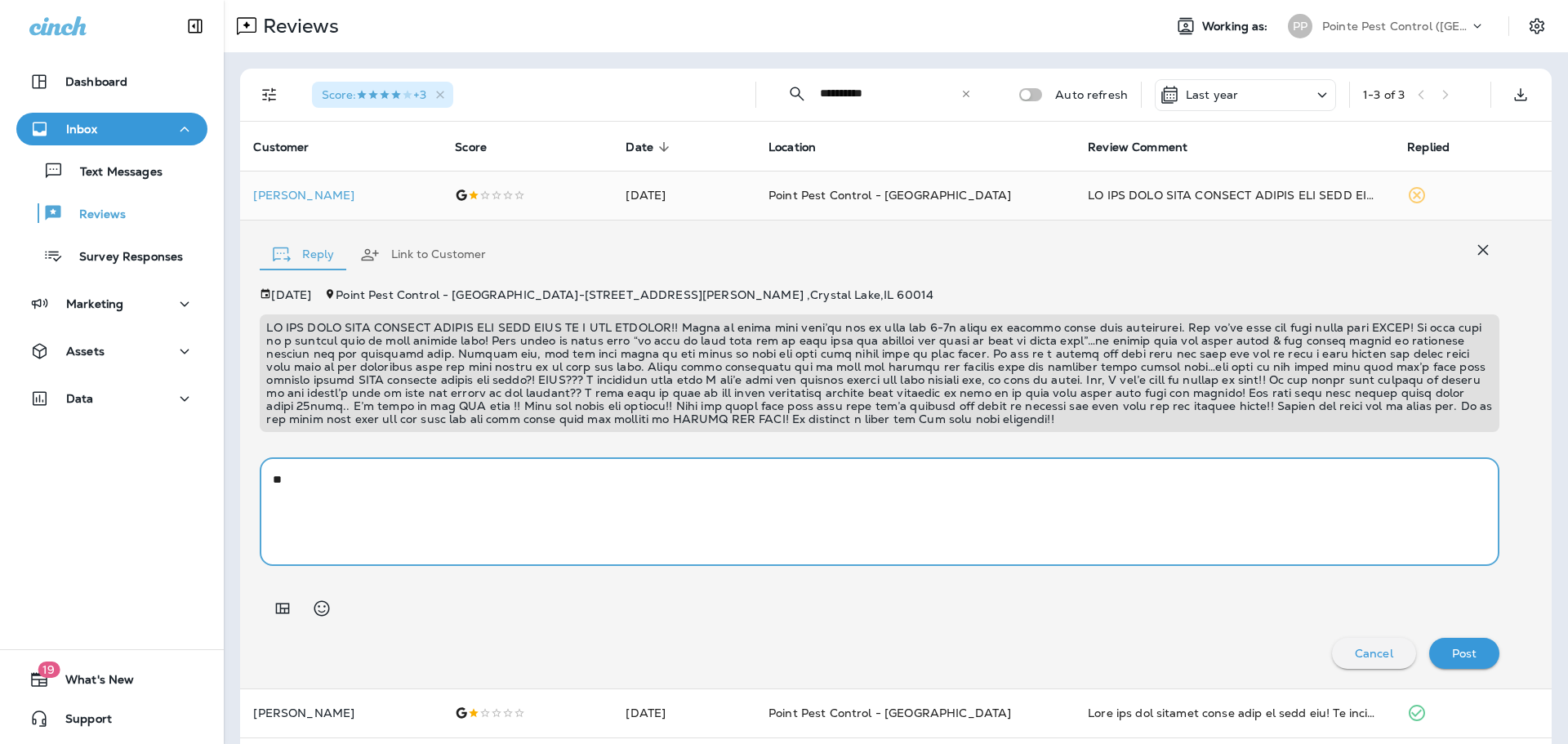
type textarea "*"
paste textarea "**********"
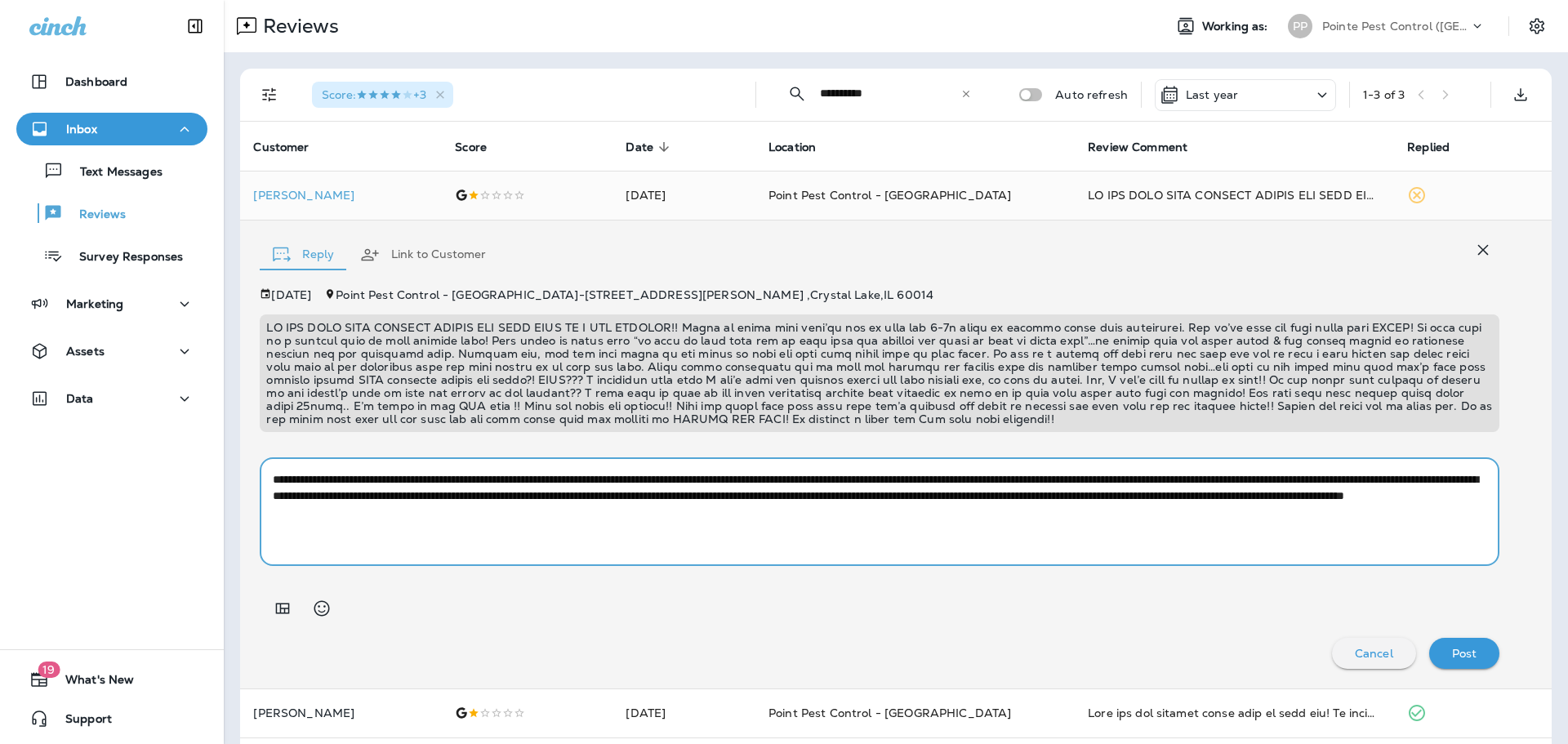
click at [885, 518] on textarea "**********" at bounding box center [880, 512] width 1213 height 82
type textarea "**********"
click at [1473, 660] on div "Post" at bounding box center [1465, 652] width 45 height 21
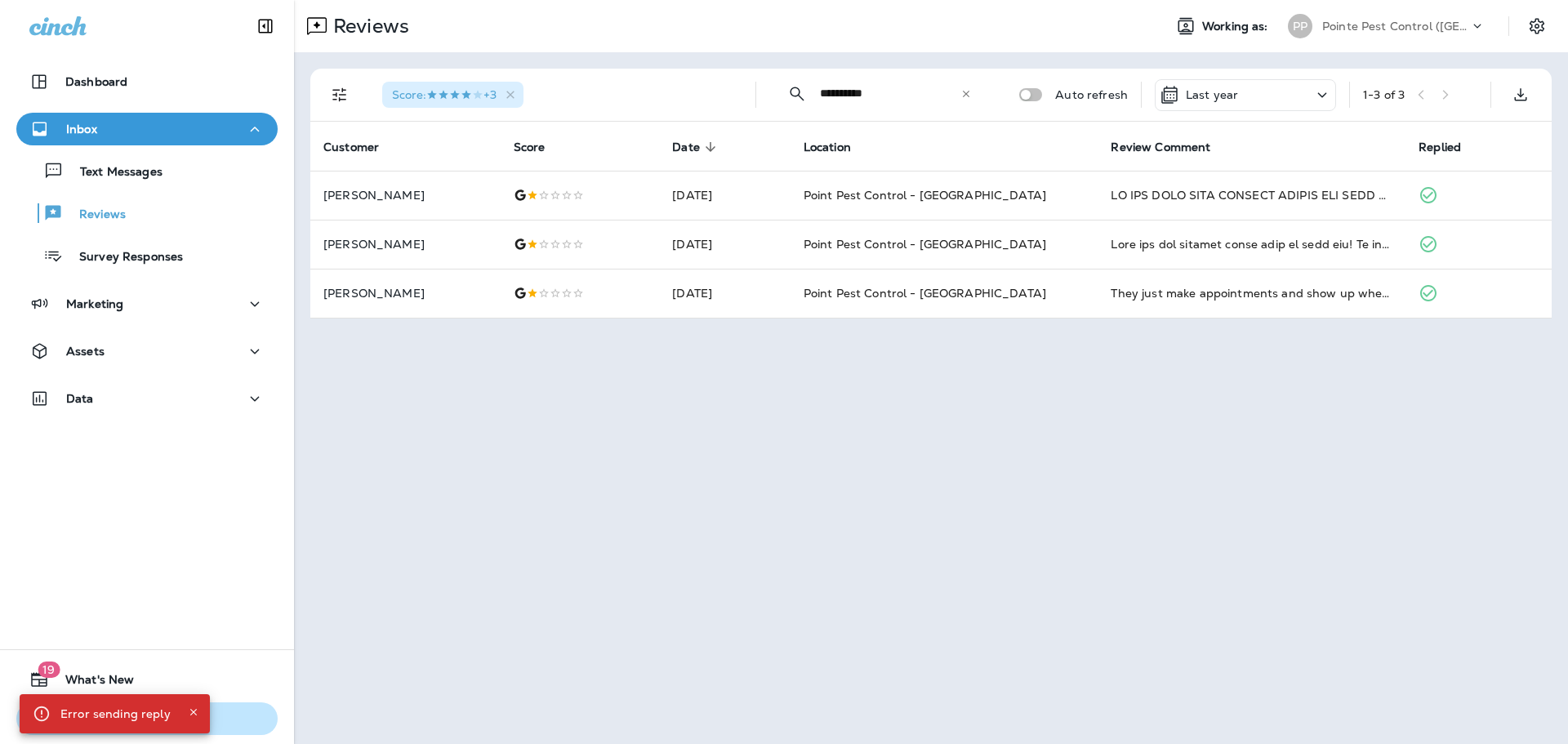
click at [189, 710] on icon "Close" at bounding box center [194, 712] width 12 height 12
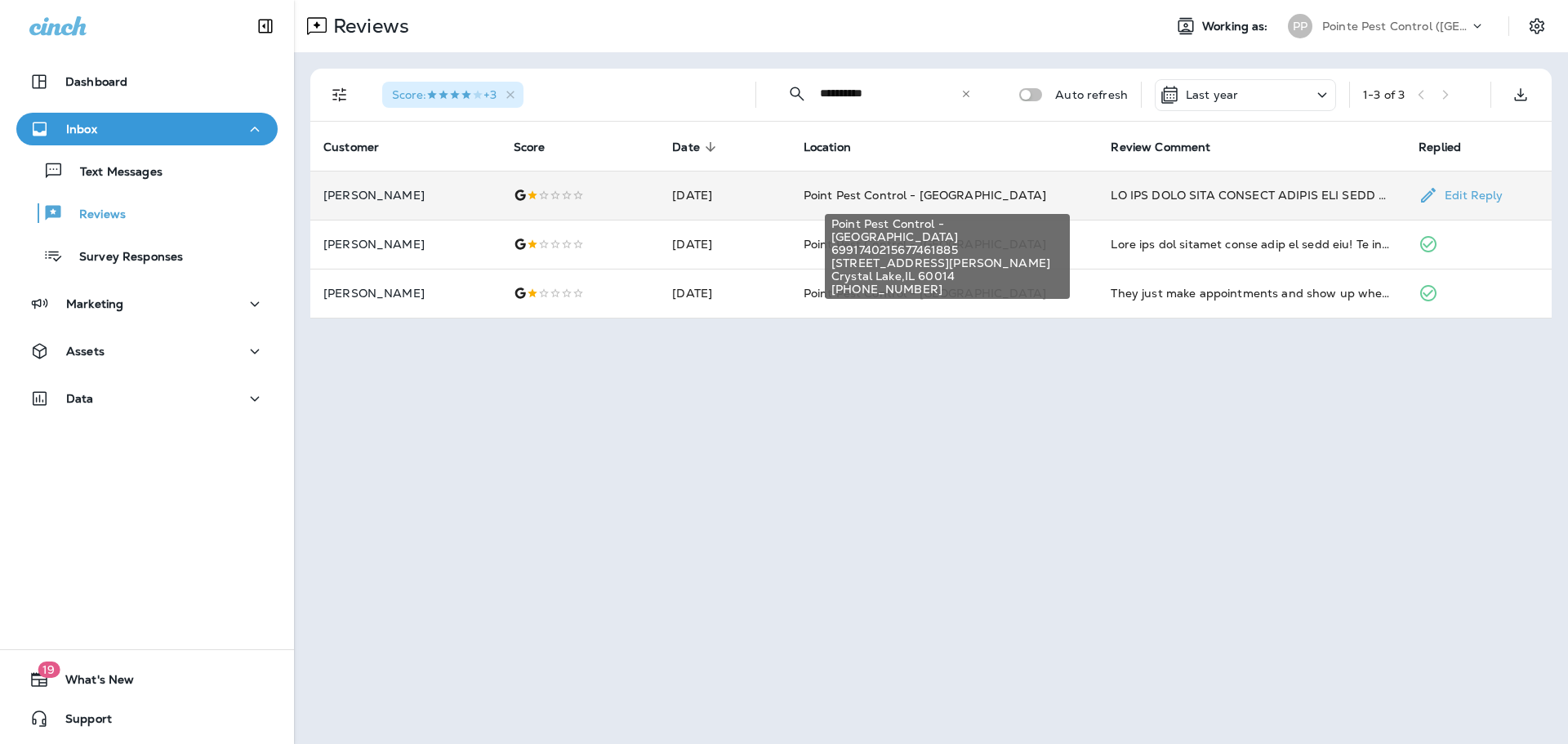
click at [994, 193] on span "Point Pest Control - [GEOGRAPHIC_DATA]" at bounding box center [925, 195] width 243 height 15
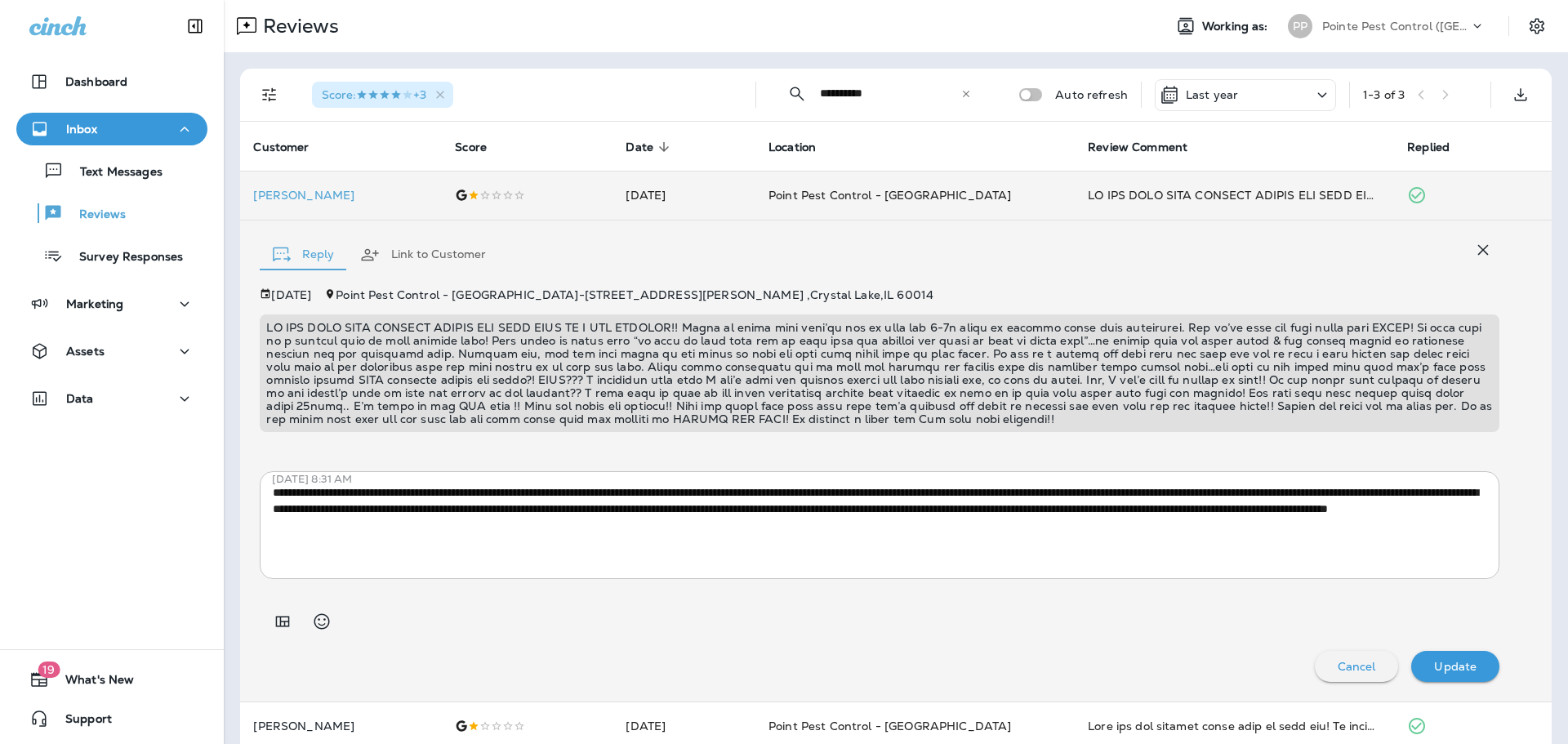
drag, startPoint x: 1479, startPoint y: 252, endPoint x: 1465, endPoint y: 212, distance: 42.4
click at [1479, 252] on icon "button" at bounding box center [1483, 249] width 19 height 19
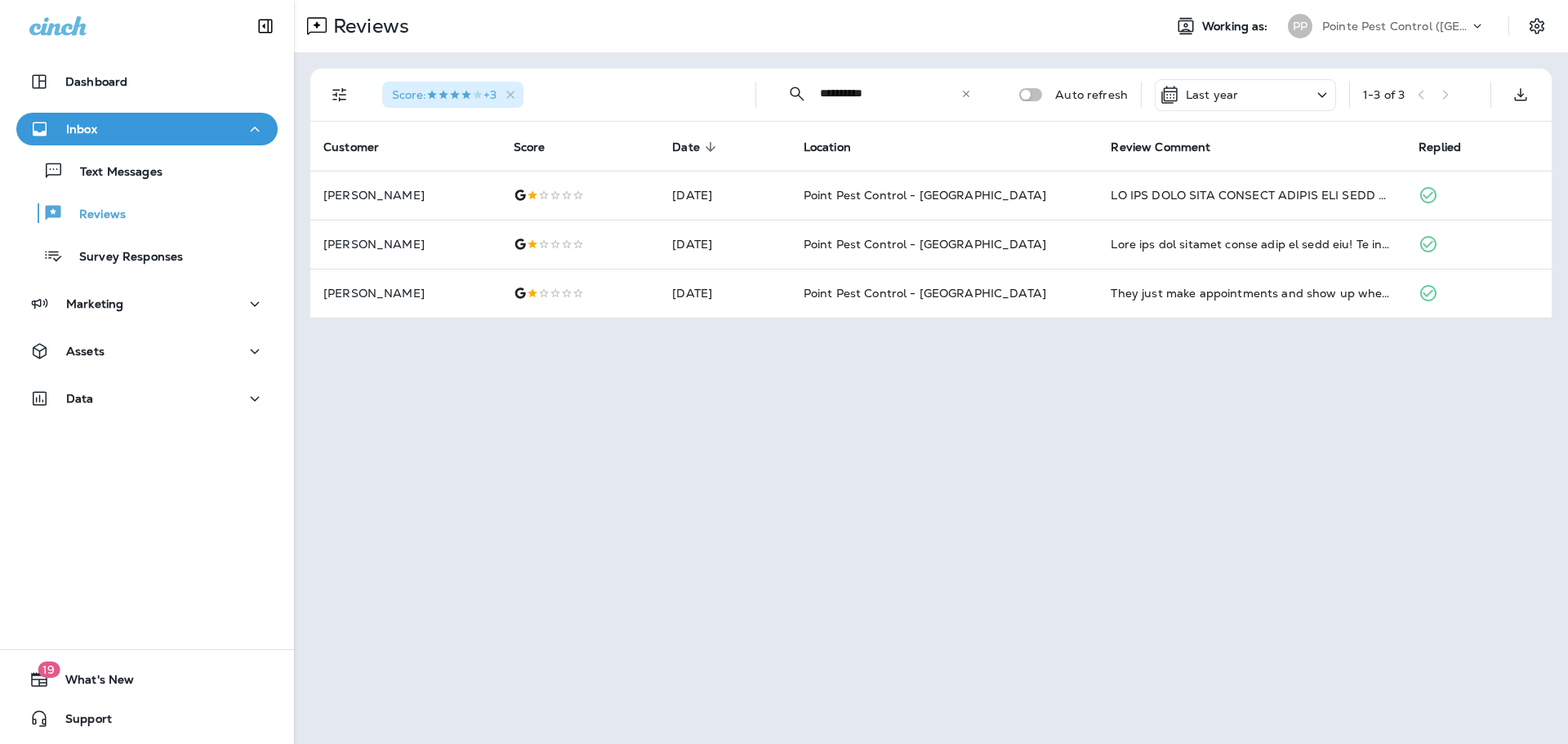
click at [1364, 24] on p "Pointe Pest Control ([GEOGRAPHIC_DATA])" at bounding box center [1396, 26] width 147 height 13
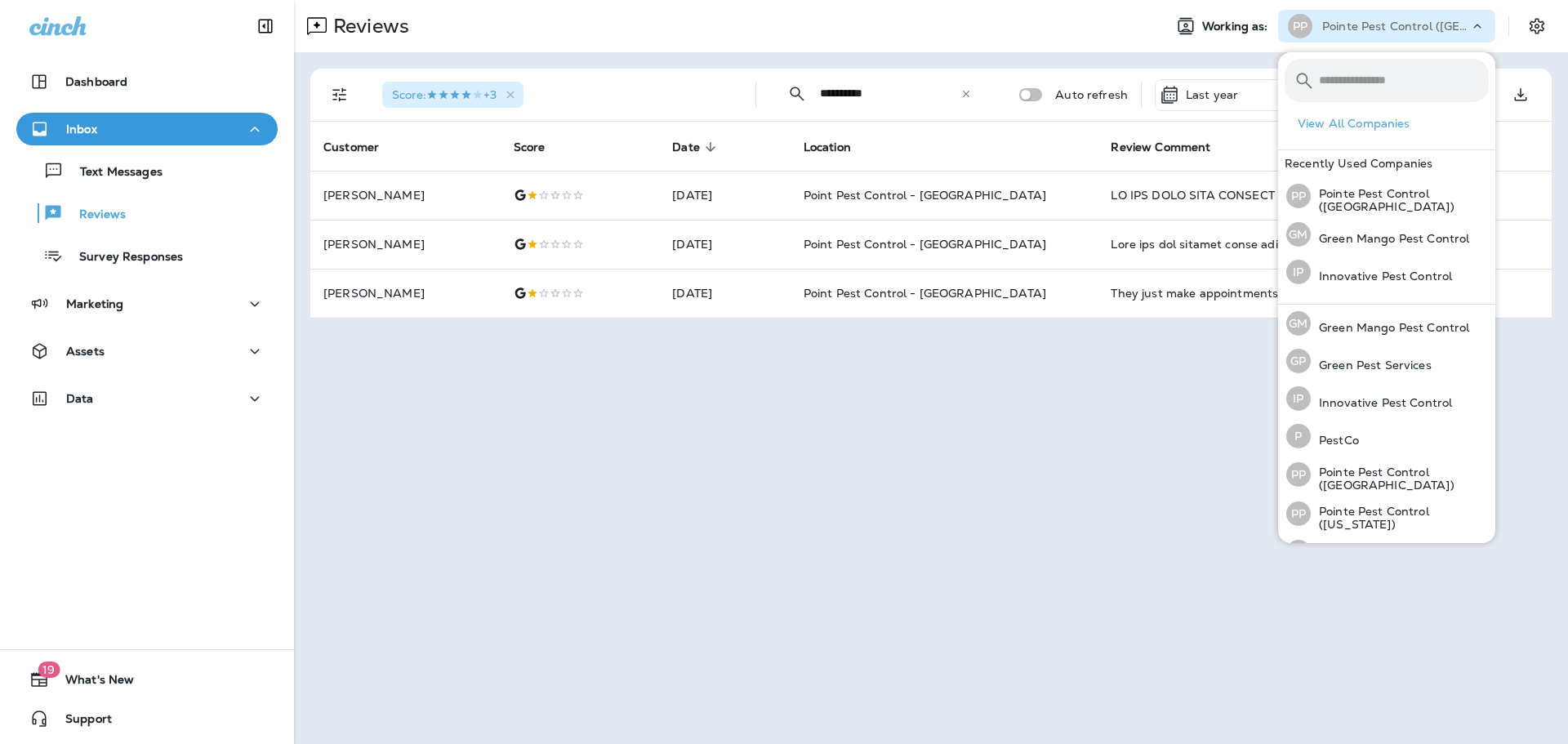
click at [1413, 22] on p "Pointe Pest Control ([GEOGRAPHIC_DATA])" at bounding box center [1396, 26] width 147 height 13
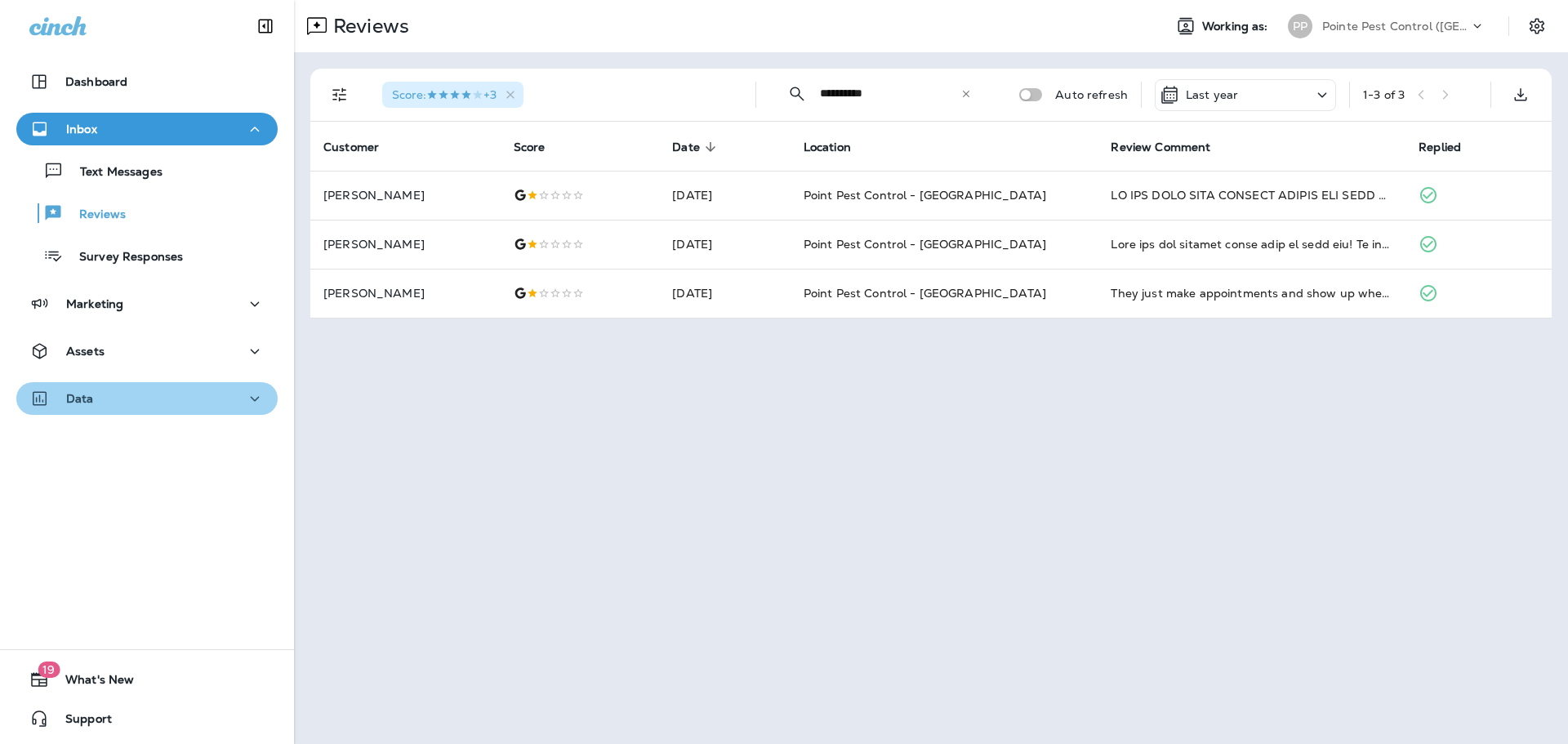
click at [165, 384] on button "Data" at bounding box center [147, 398] width 261 height 33
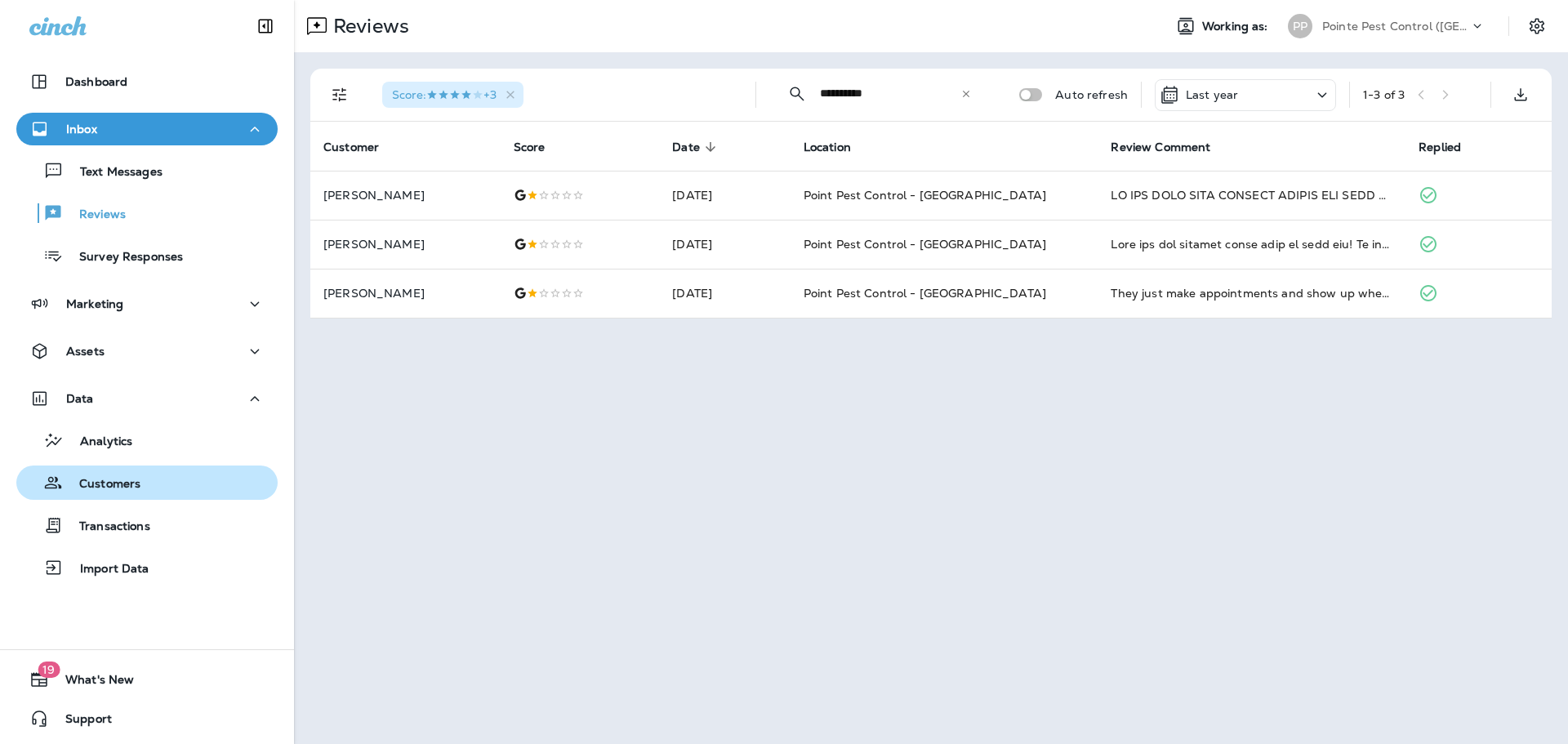
drag, startPoint x: 204, startPoint y: 470, endPoint x: 223, endPoint y: 467, distance: 19.2
click at [204, 470] on div "Customers" at bounding box center [147, 482] width 249 height 24
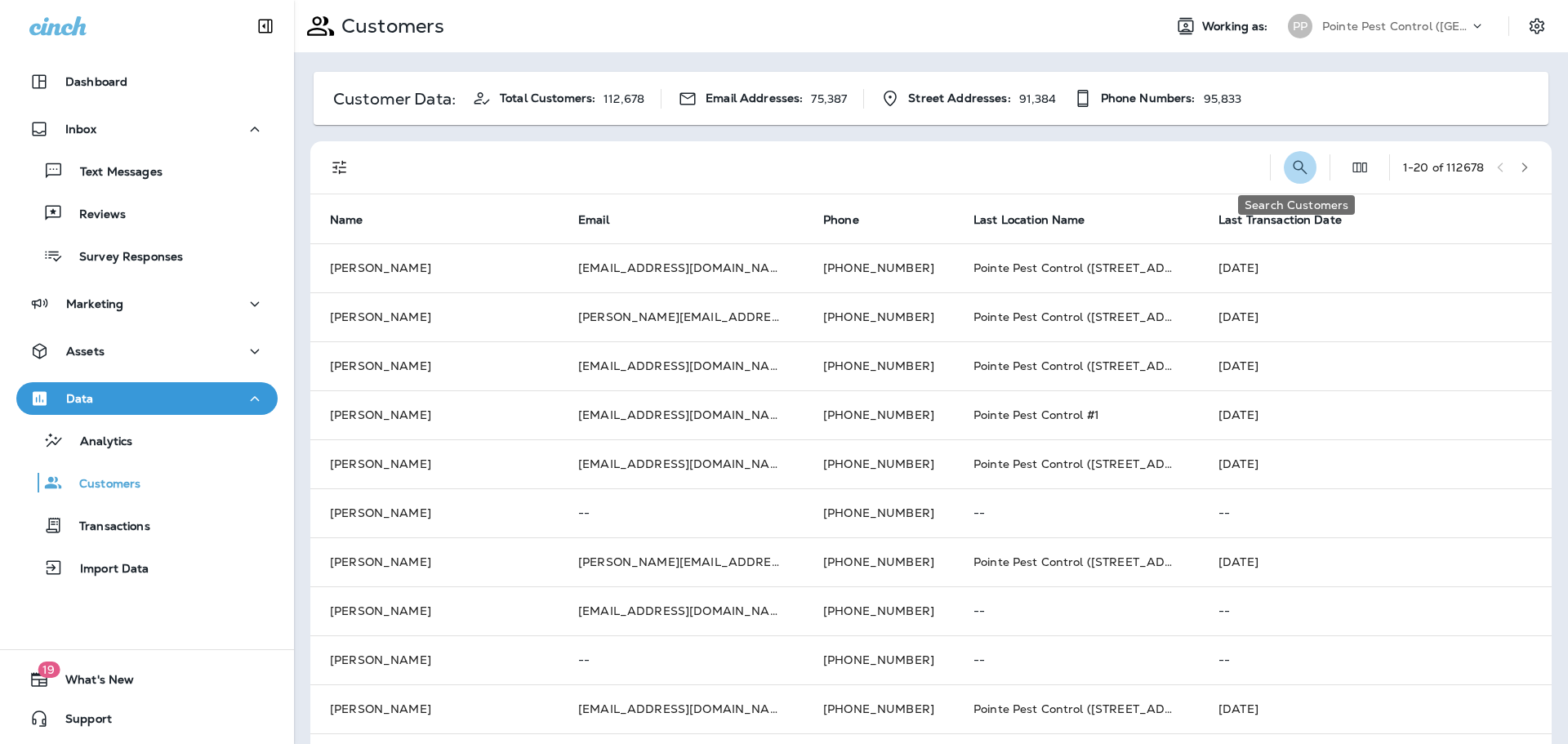
click at [1299, 164] on icon "Search Customers" at bounding box center [1299, 167] width 19 height 19
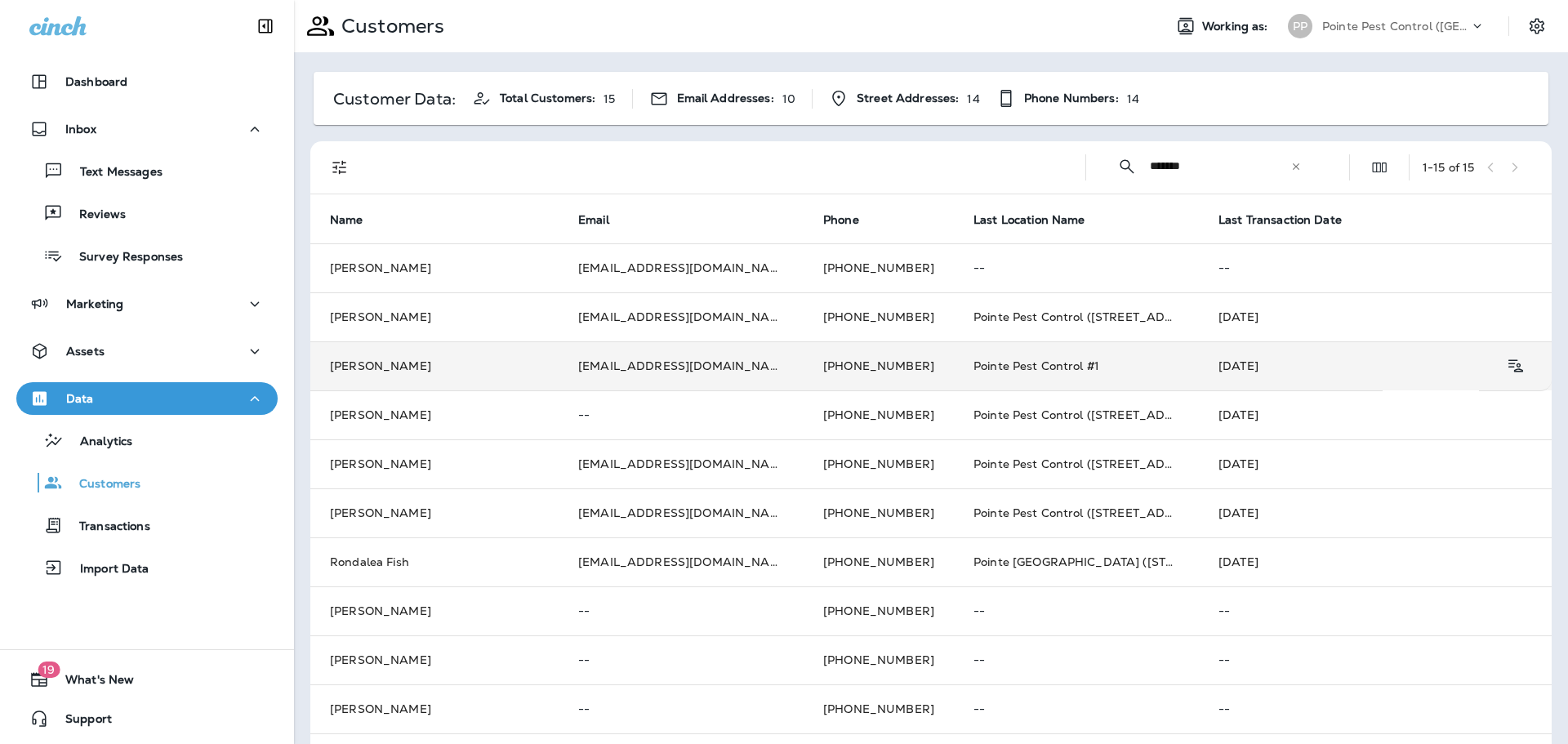
type input "*******"
click at [456, 355] on td "[PERSON_NAME]" at bounding box center [435, 365] width 249 height 49
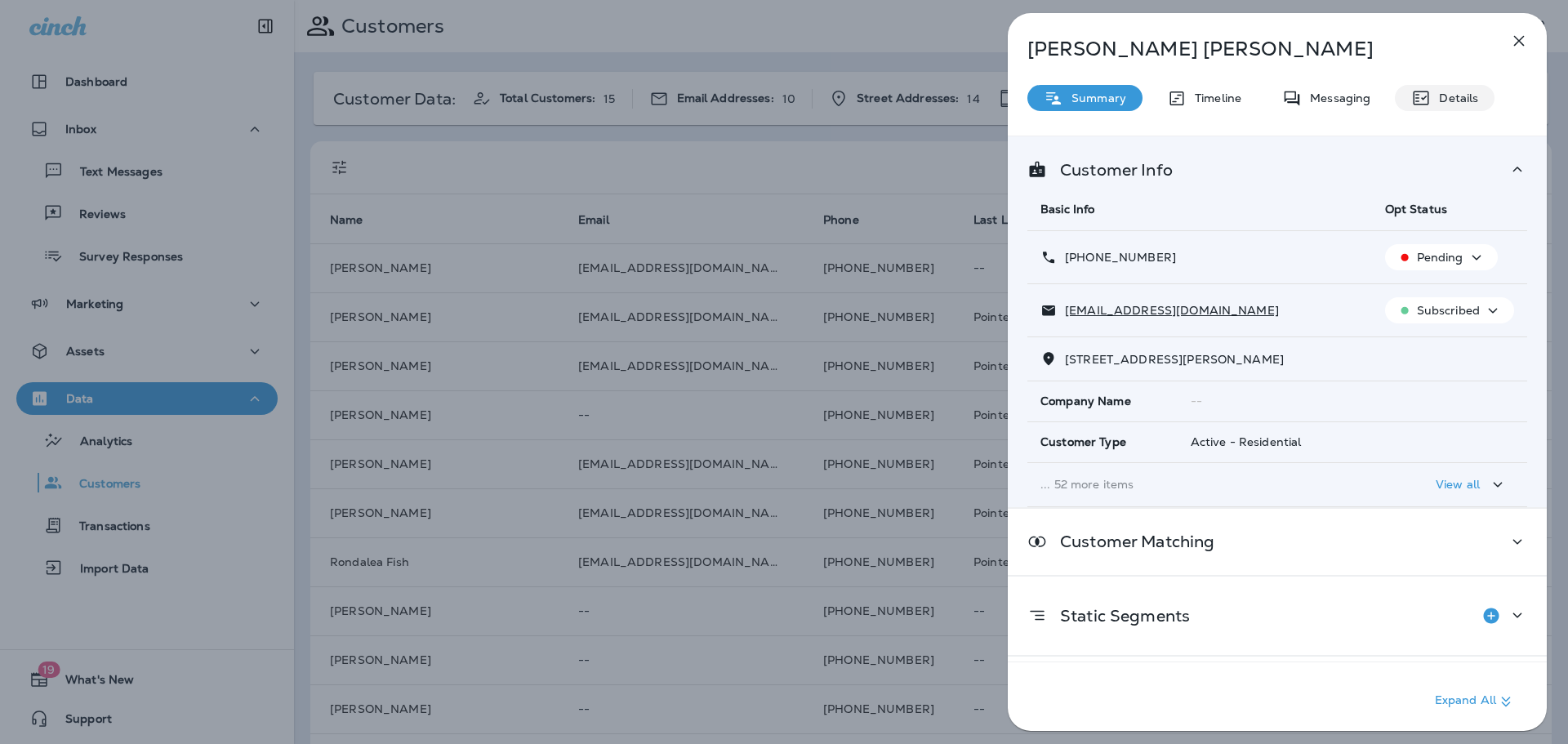
click at [1445, 97] on p "Details" at bounding box center [1455, 98] width 48 height 13
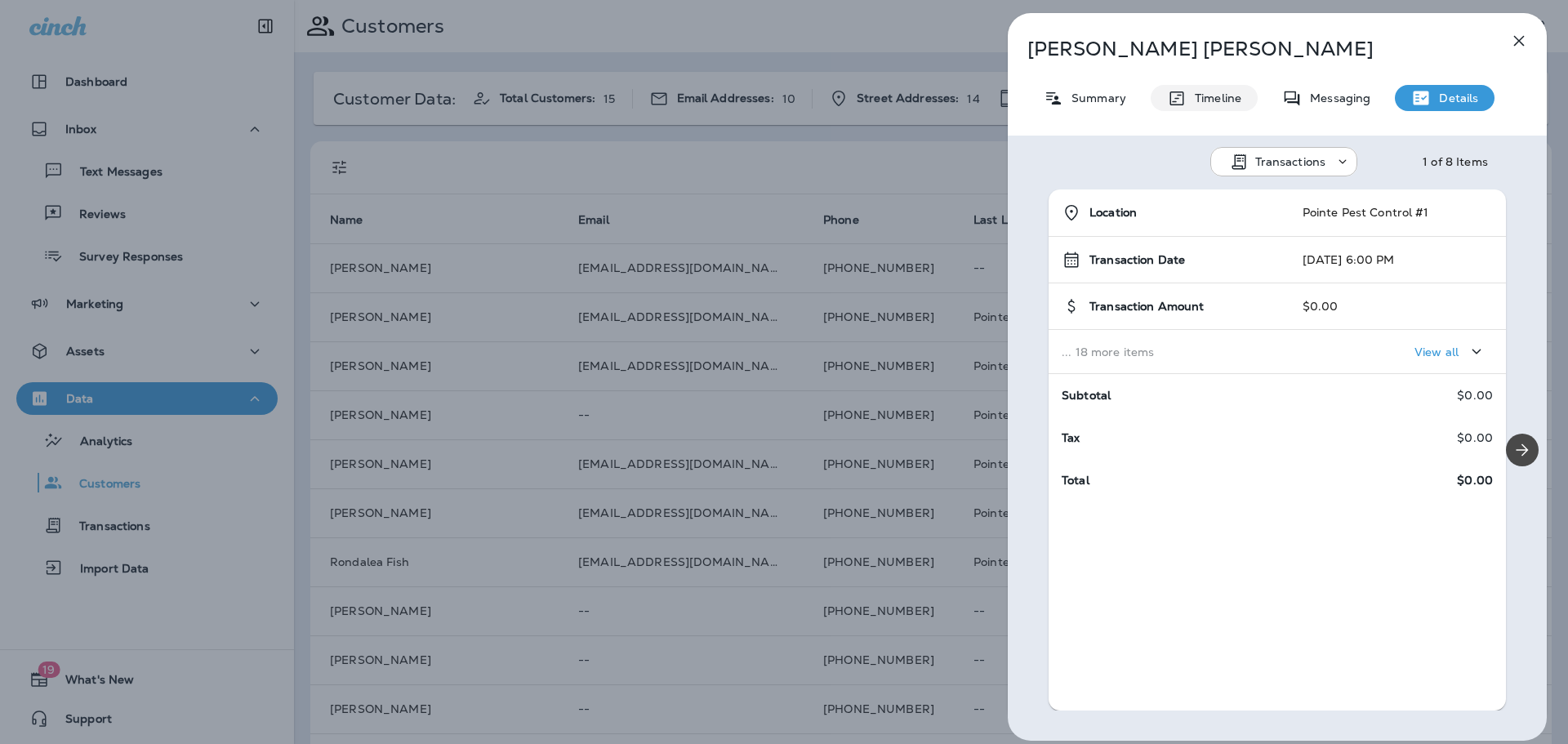
click at [1178, 102] on icon at bounding box center [1177, 98] width 19 height 20
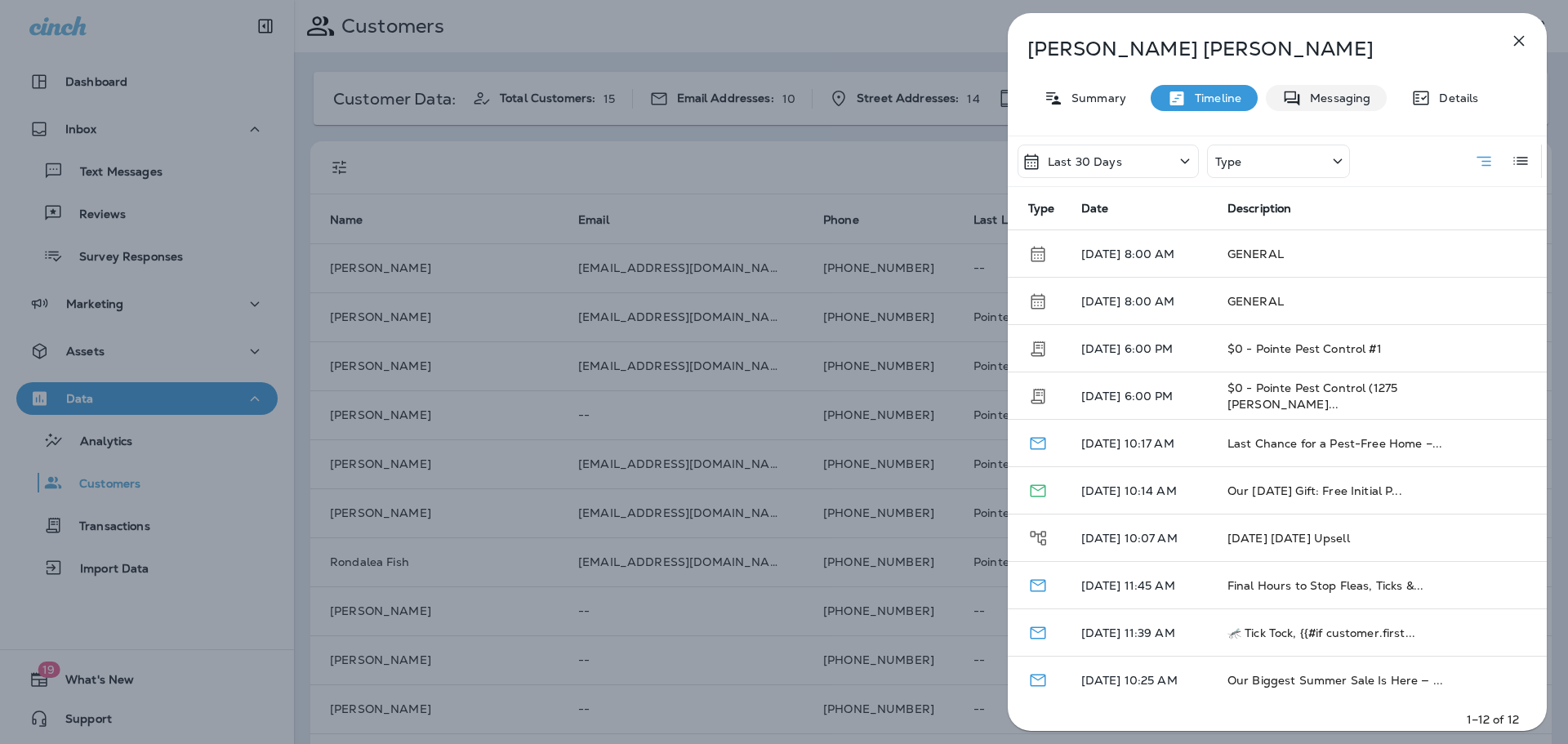
click at [1355, 103] on p "Messaging" at bounding box center [1336, 98] width 68 height 13
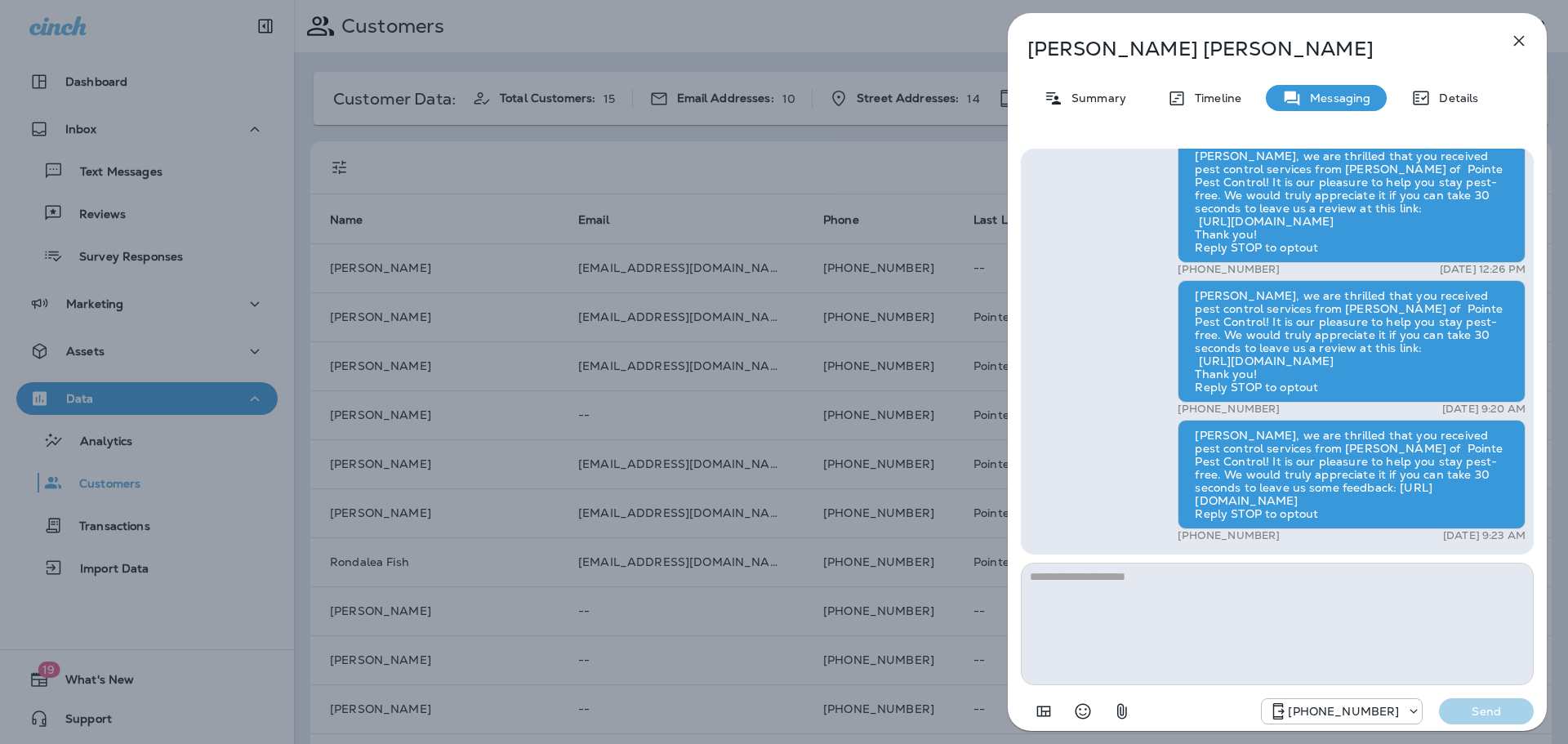
click at [1522, 38] on icon "button" at bounding box center [1519, 40] width 19 height 19
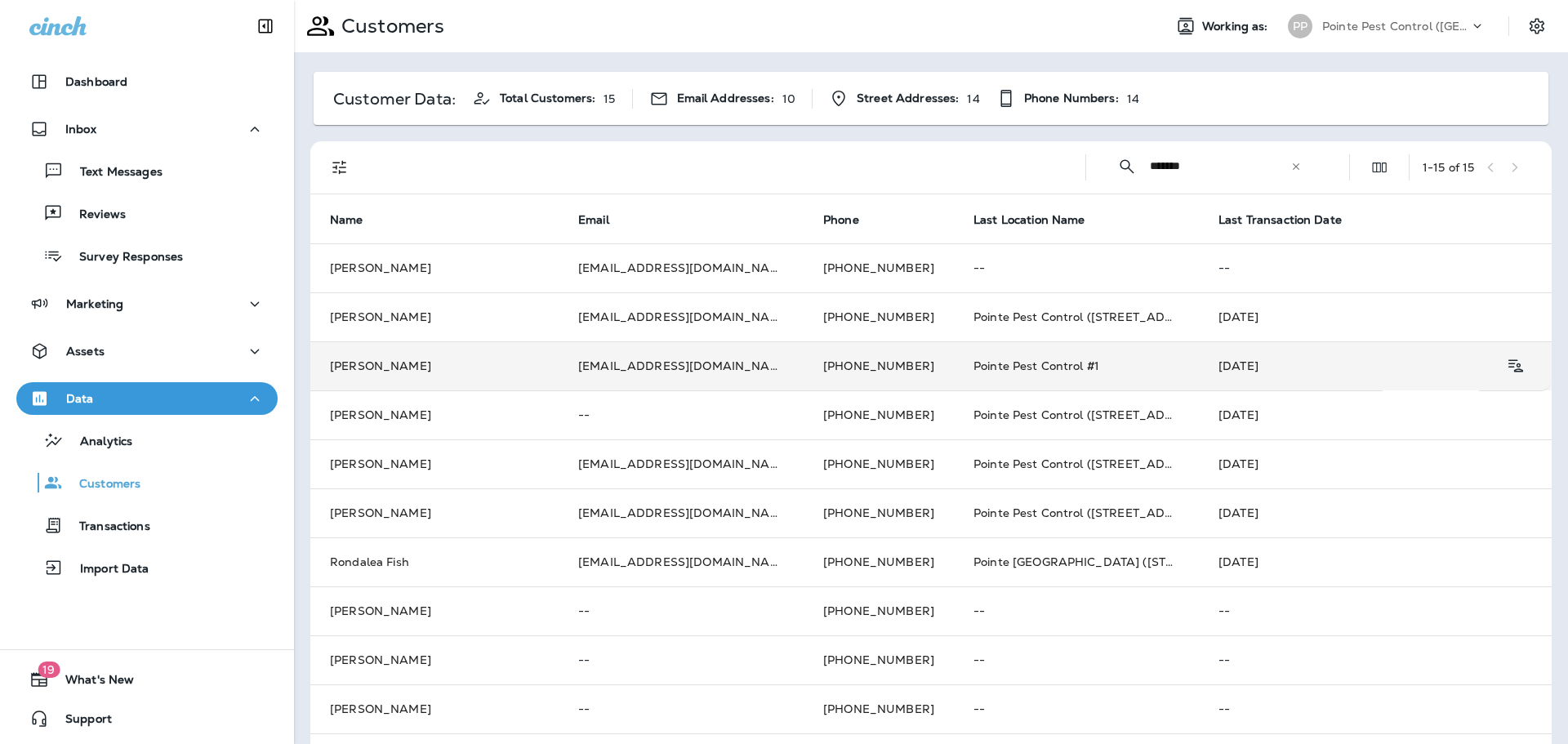
click at [628, 362] on td "[EMAIL_ADDRESS][DOMAIN_NAME]" at bounding box center [681, 365] width 245 height 49
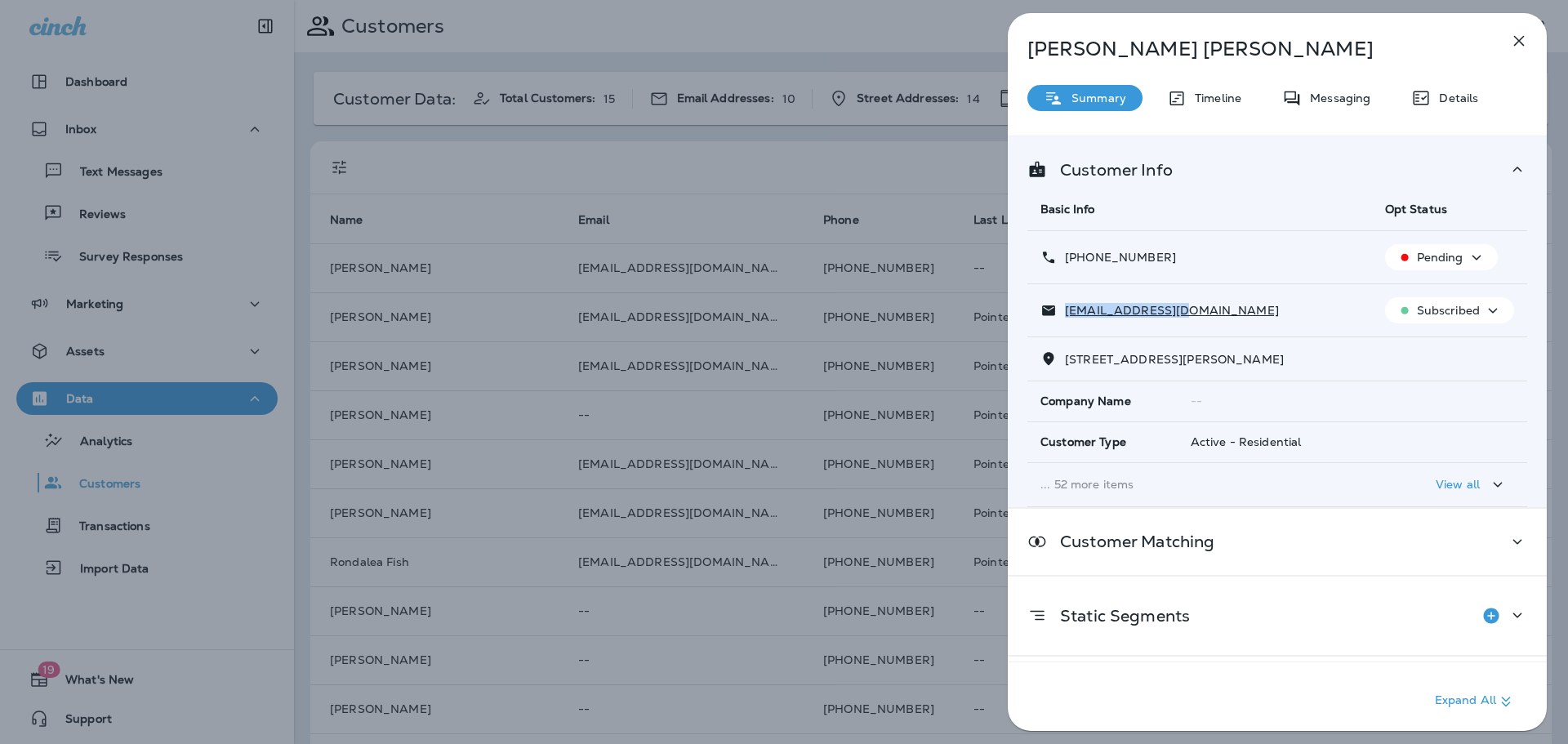
drag, startPoint x: 1147, startPoint y: 315, endPoint x: 1061, endPoint y: 314, distance: 86.0
click at [1061, 314] on div "[EMAIL_ADDRESS][DOMAIN_NAME]" at bounding box center [1200, 310] width 319 height 18
copy p "[EMAIL_ADDRESS][DOMAIN_NAME]"
drag, startPoint x: 1172, startPoint y: 260, endPoint x: 1079, endPoint y: 259, distance: 93.0
click at [1079, 259] on div "[PHONE_NUMBER]" at bounding box center [1200, 258] width 319 height 18
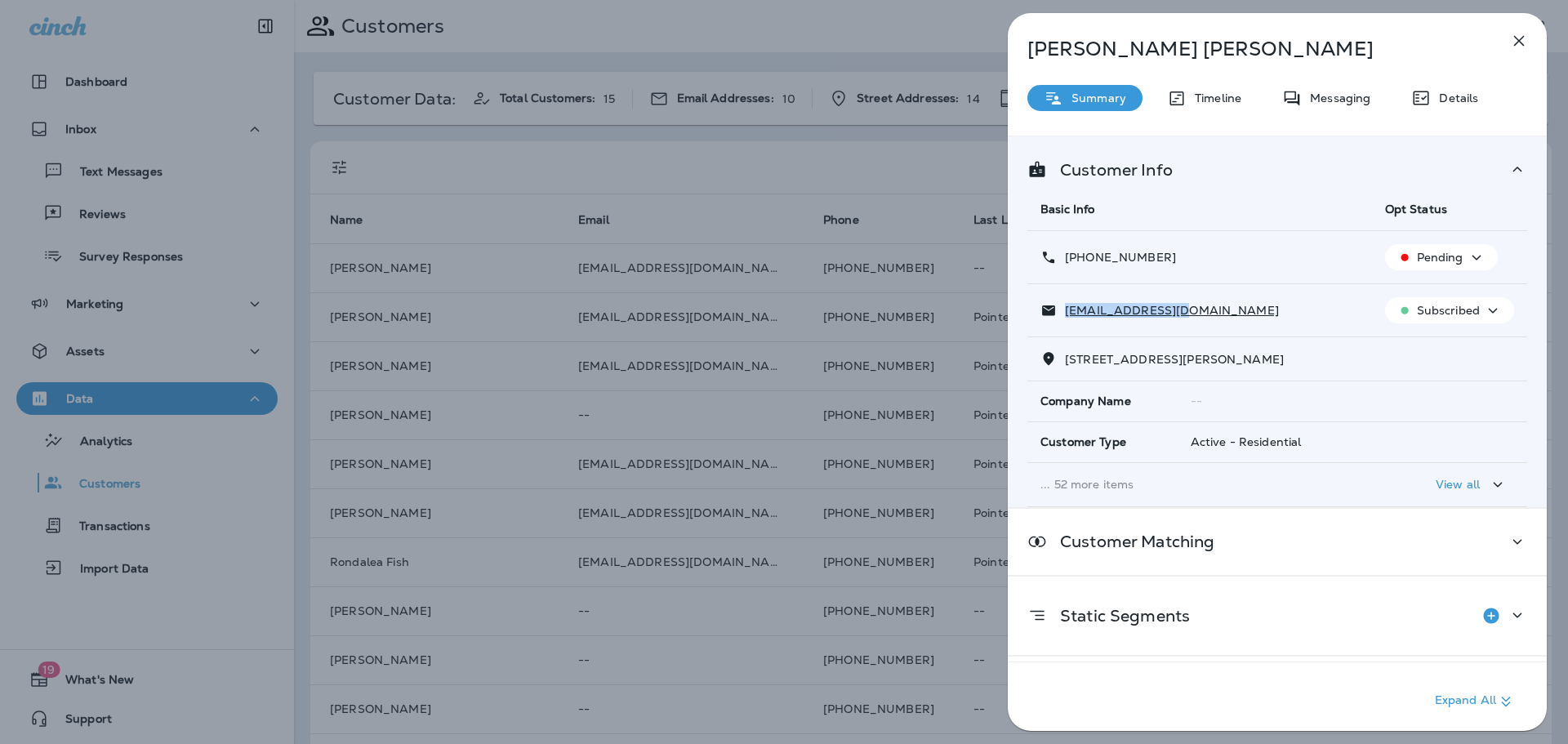
copy p "[PHONE_NUMBER]"
drag, startPoint x: 759, startPoint y: 173, endPoint x: 732, endPoint y: 581, distance: 408.9
click at [759, 173] on div "[PERSON_NAME] Summary Timeline Messaging Details Customer Info Basic Info Opt S…" at bounding box center [784, 372] width 1568 height 744
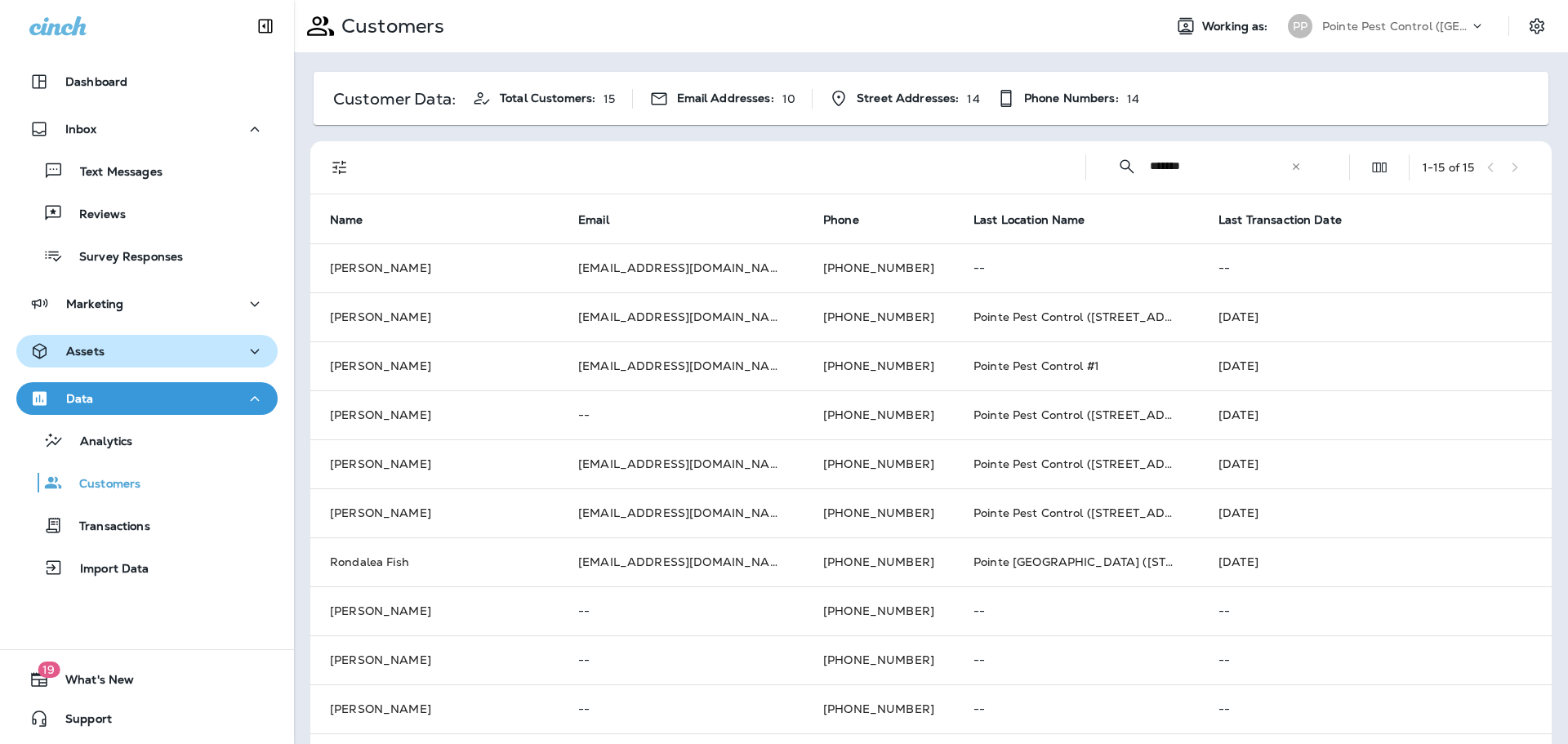
click at [161, 207] on div "Reviews" at bounding box center [147, 213] width 249 height 24
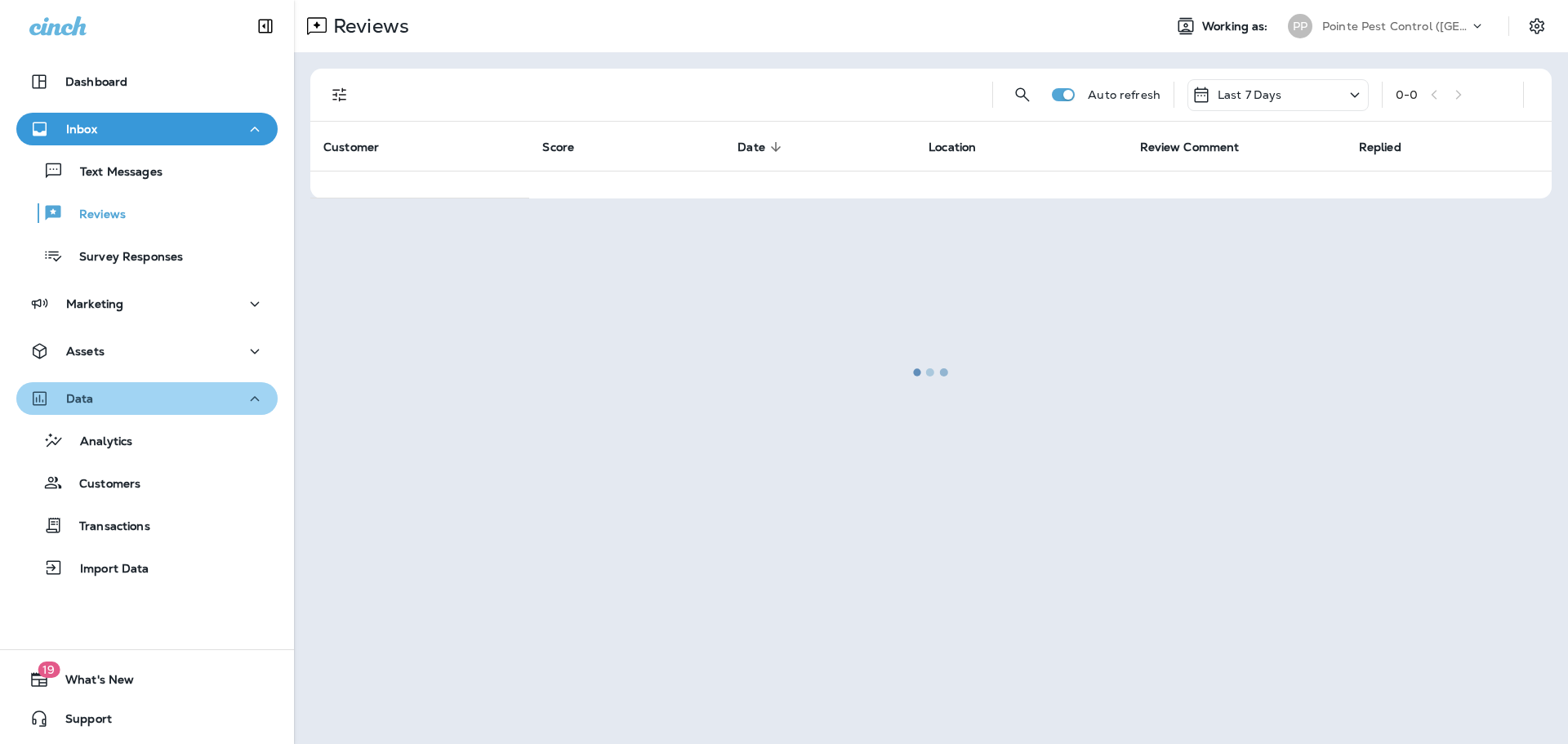
click at [213, 391] on div "Data" at bounding box center [147, 399] width 235 height 20
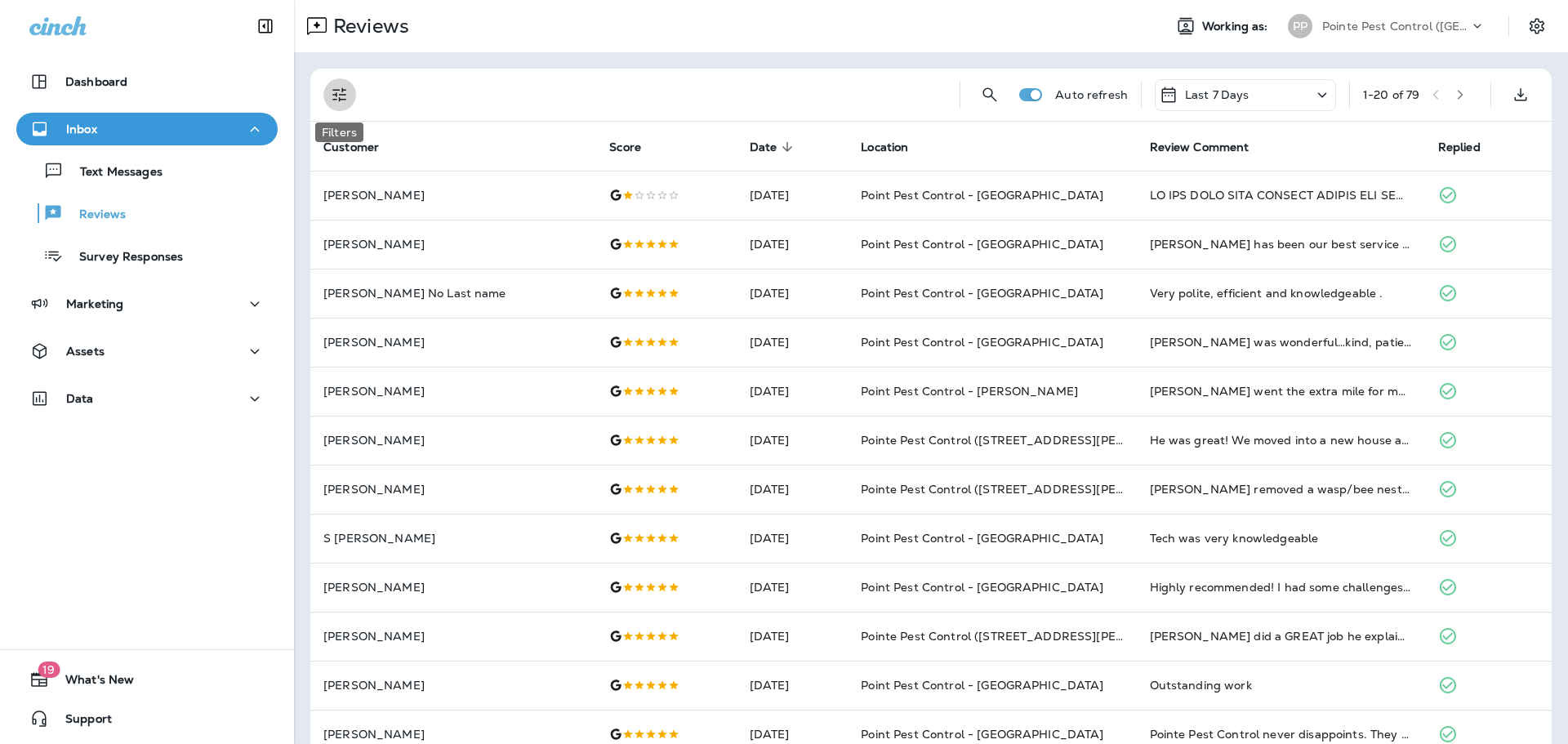
click at [331, 87] on icon "Filters" at bounding box center [339, 94] width 19 height 19
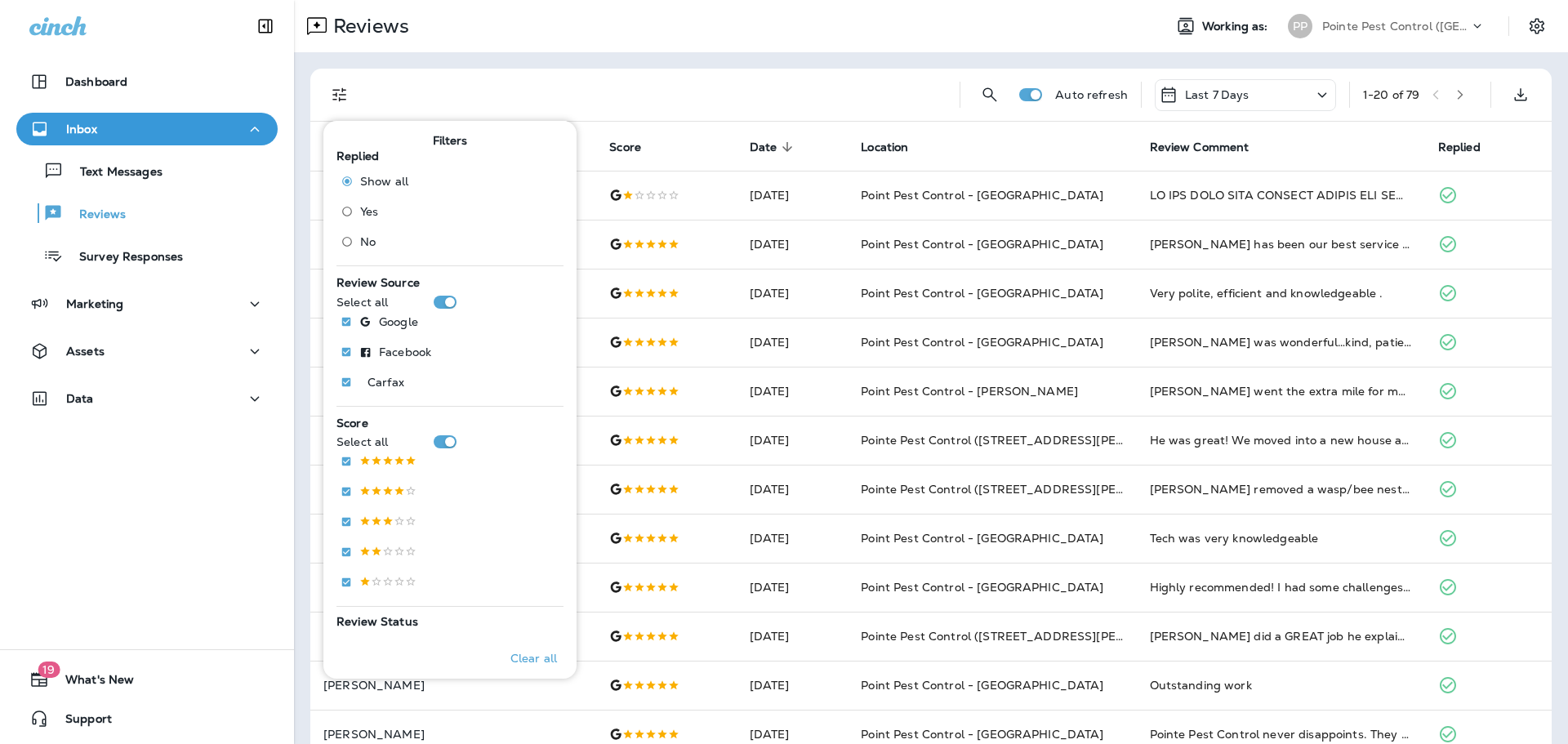
click at [372, 238] on span "No" at bounding box center [368, 242] width 16 height 13
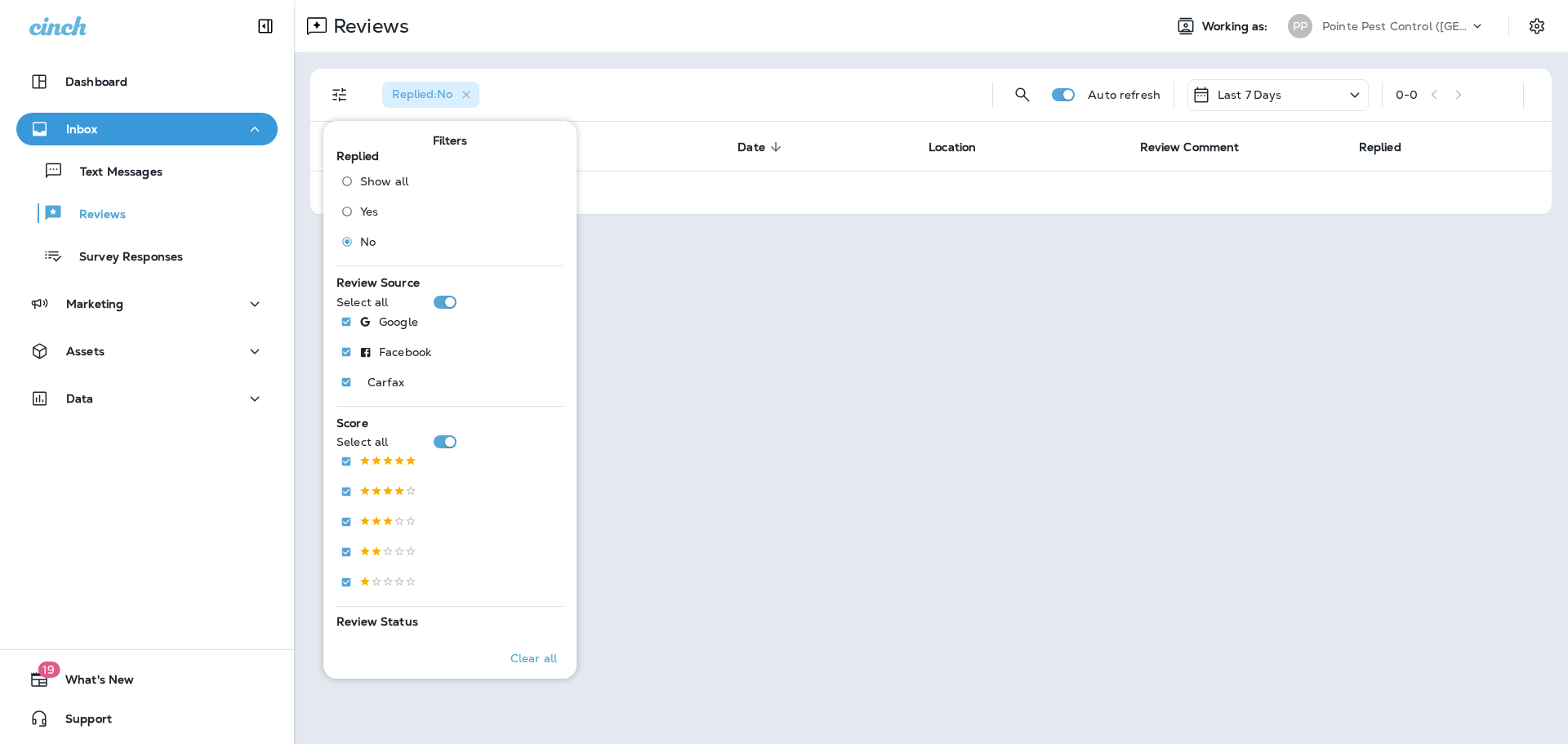
click at [1399, 33] on div "Pointe Pest Control ([GEOGRAPHIC_DATA])" at bounding box center [1396, 26] width 147 height 24
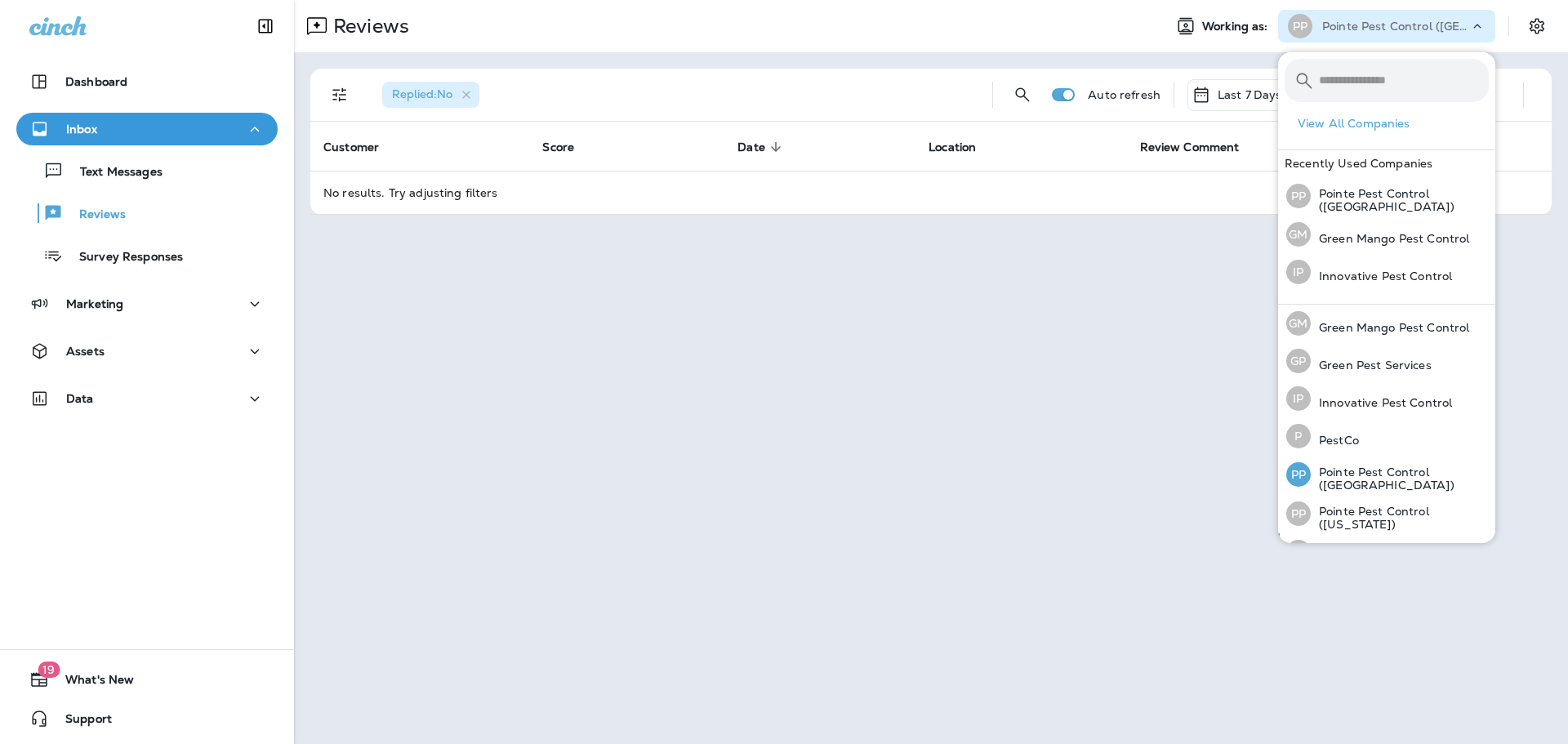
scroll to position [67, 0]
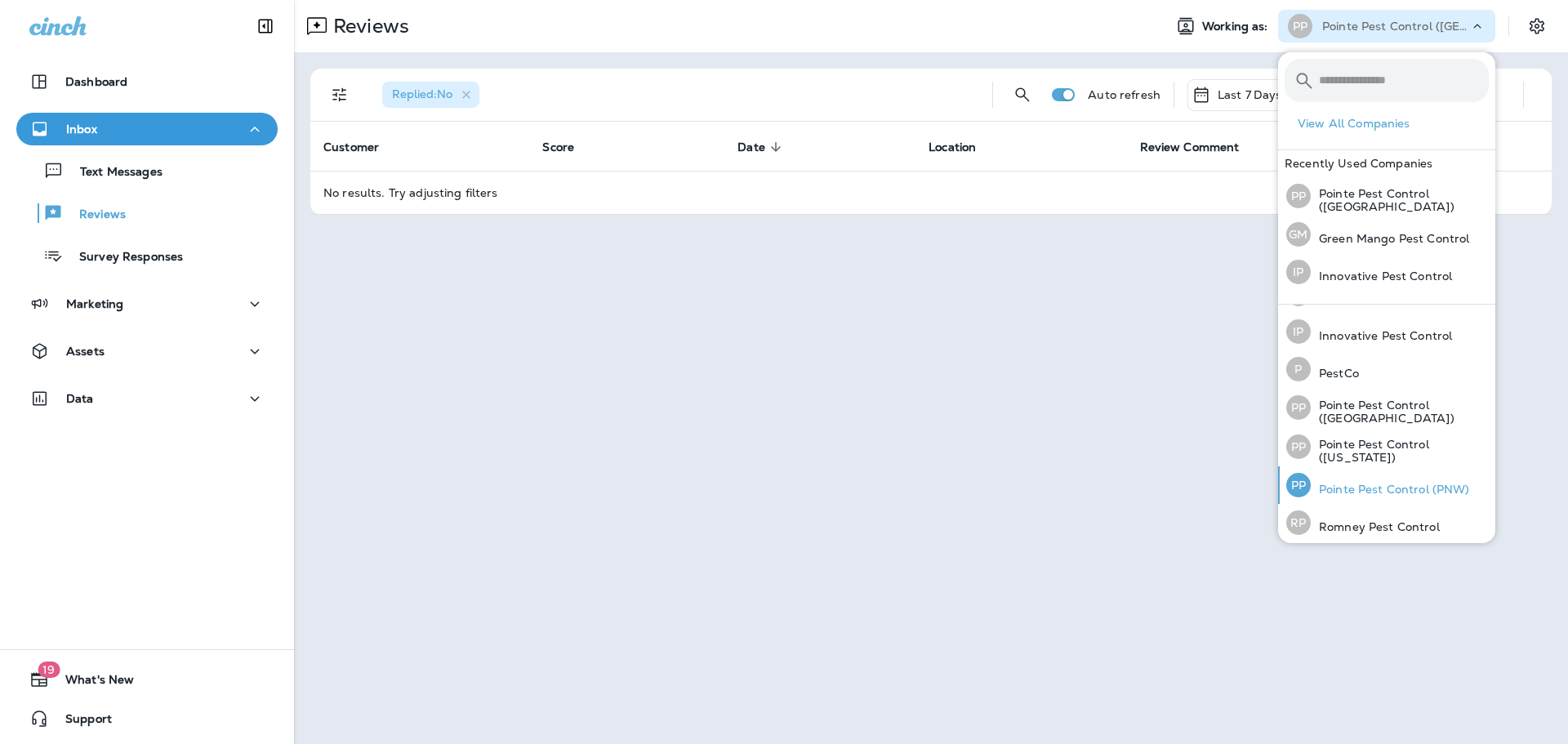
click at [1374, 472] on div "PP Pointe Pest Control (PNW)" at bounding box center [1379, 485] width 197 height 38
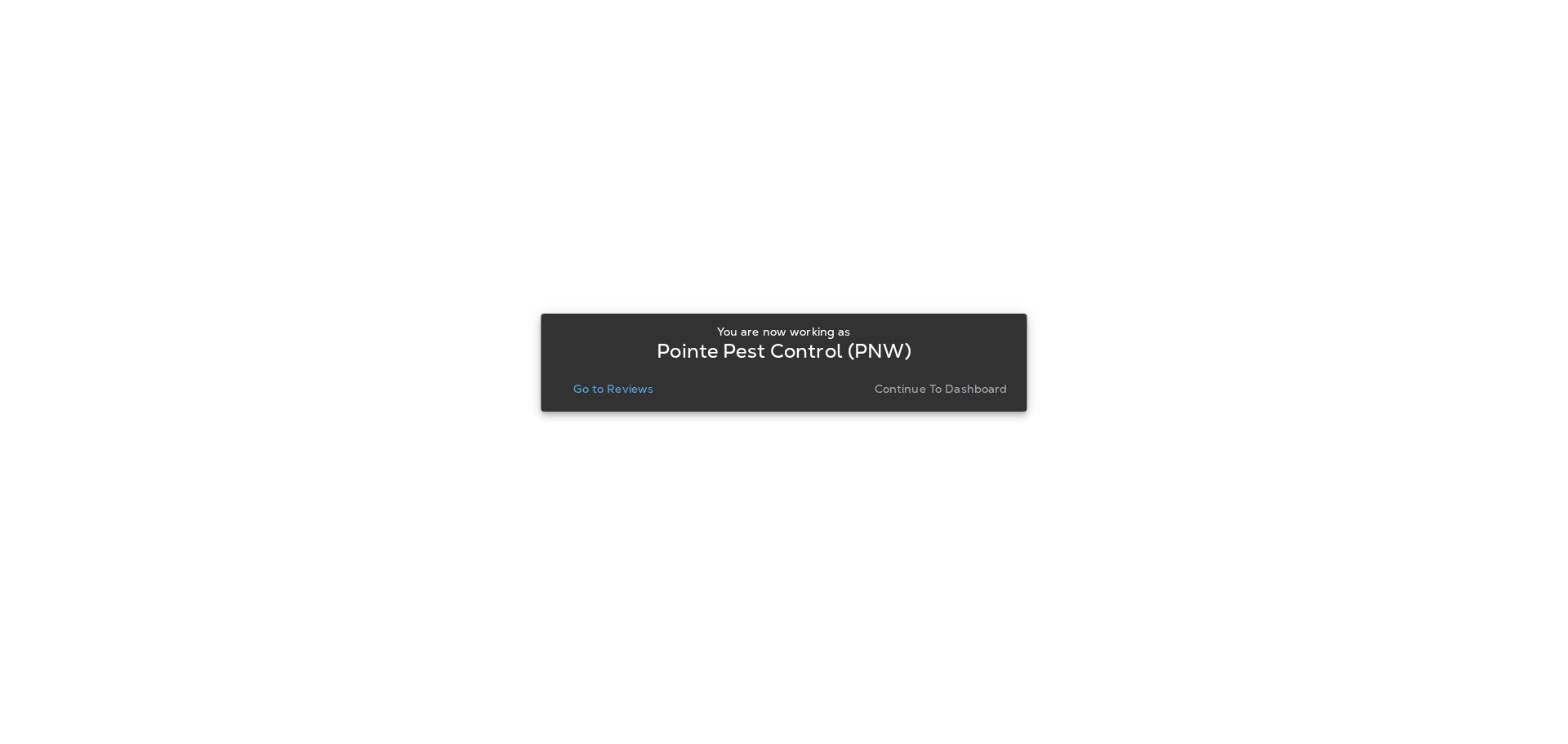
click at [585, 382] on p "Go to Reviews" at bounding box center [613, 389] width 80 height 13
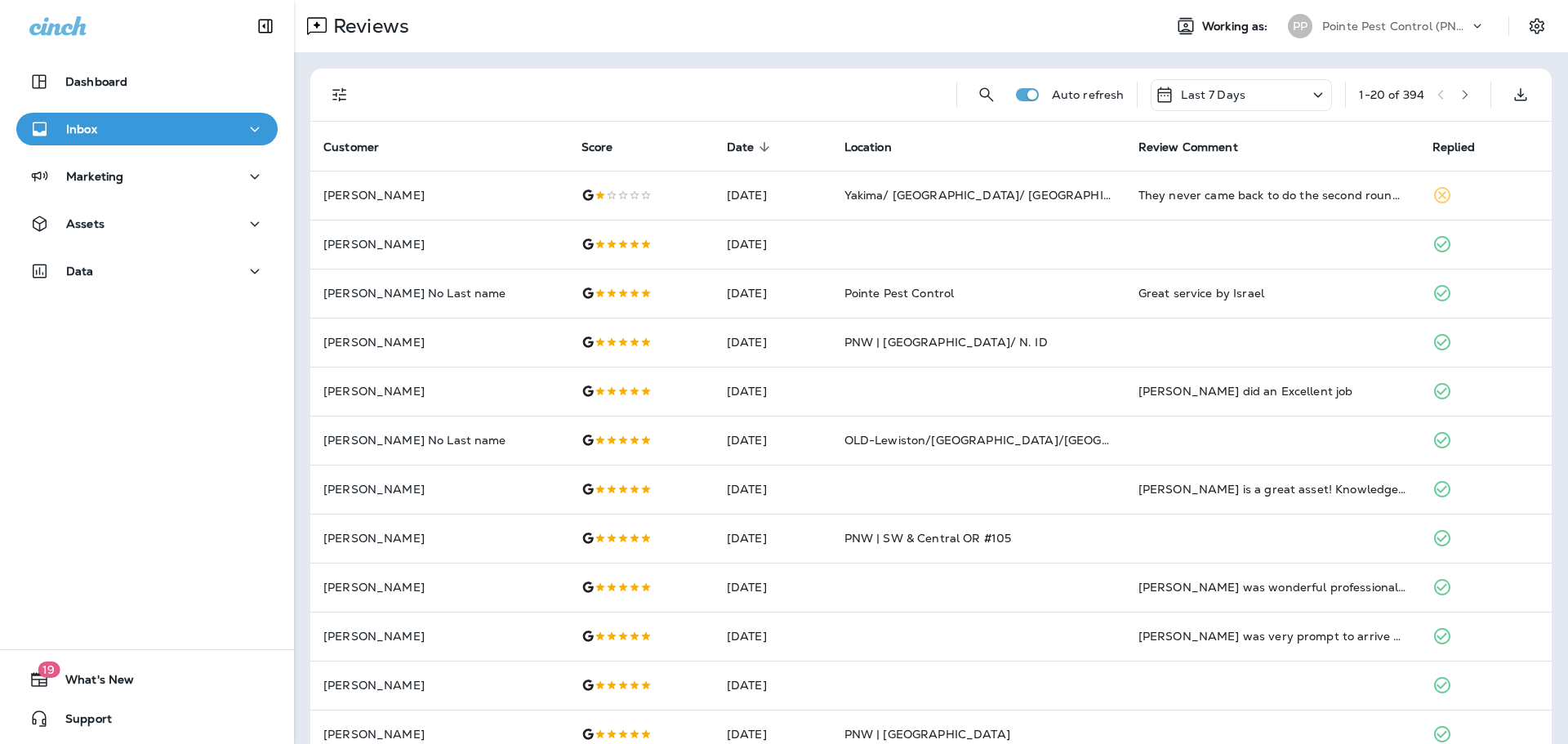
click at [338, 93] on icon "Filters" at bounding box center [339, 94] width 19 height 19
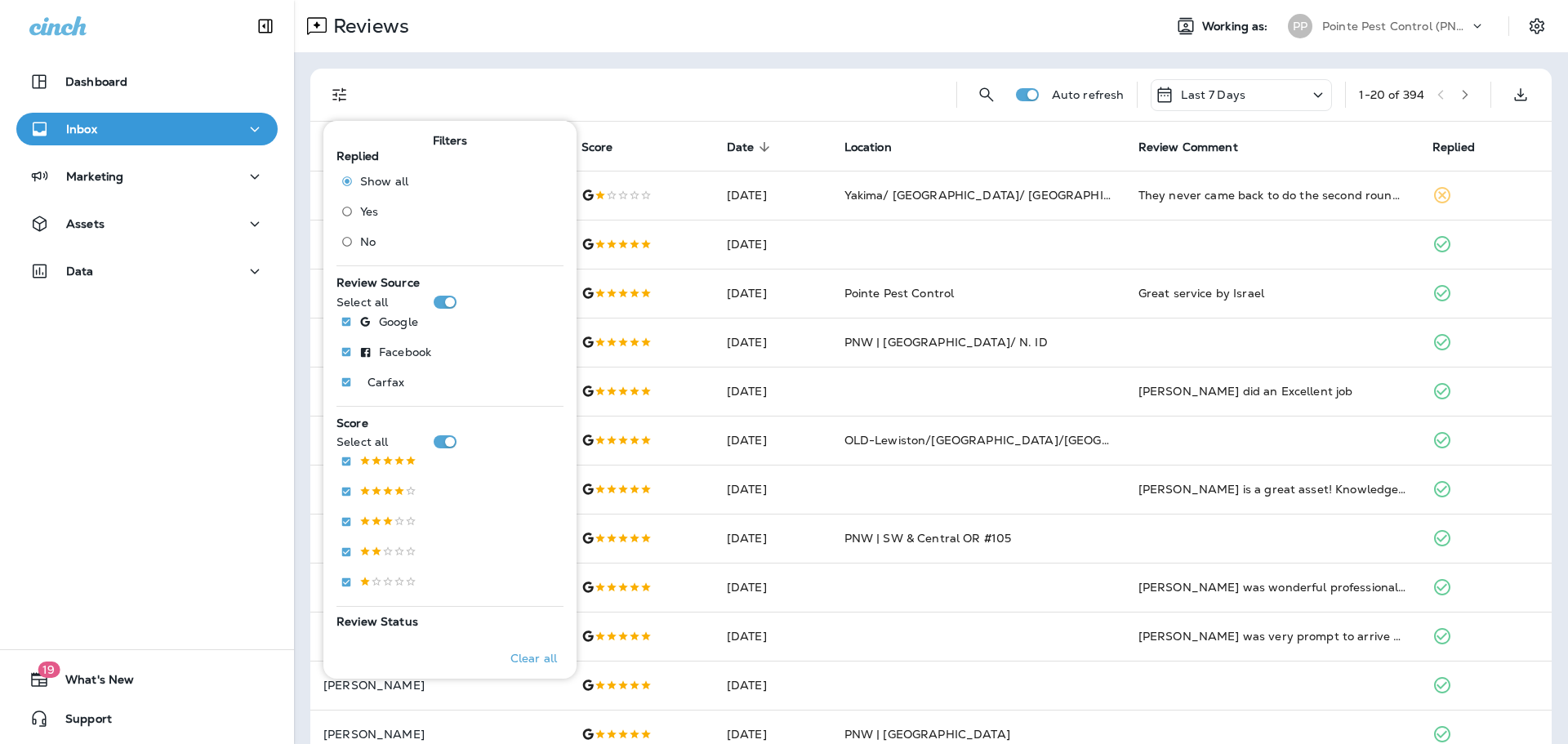
click at [361, 243] on span "No" at bounding box center [368, 242] width 16 height 13
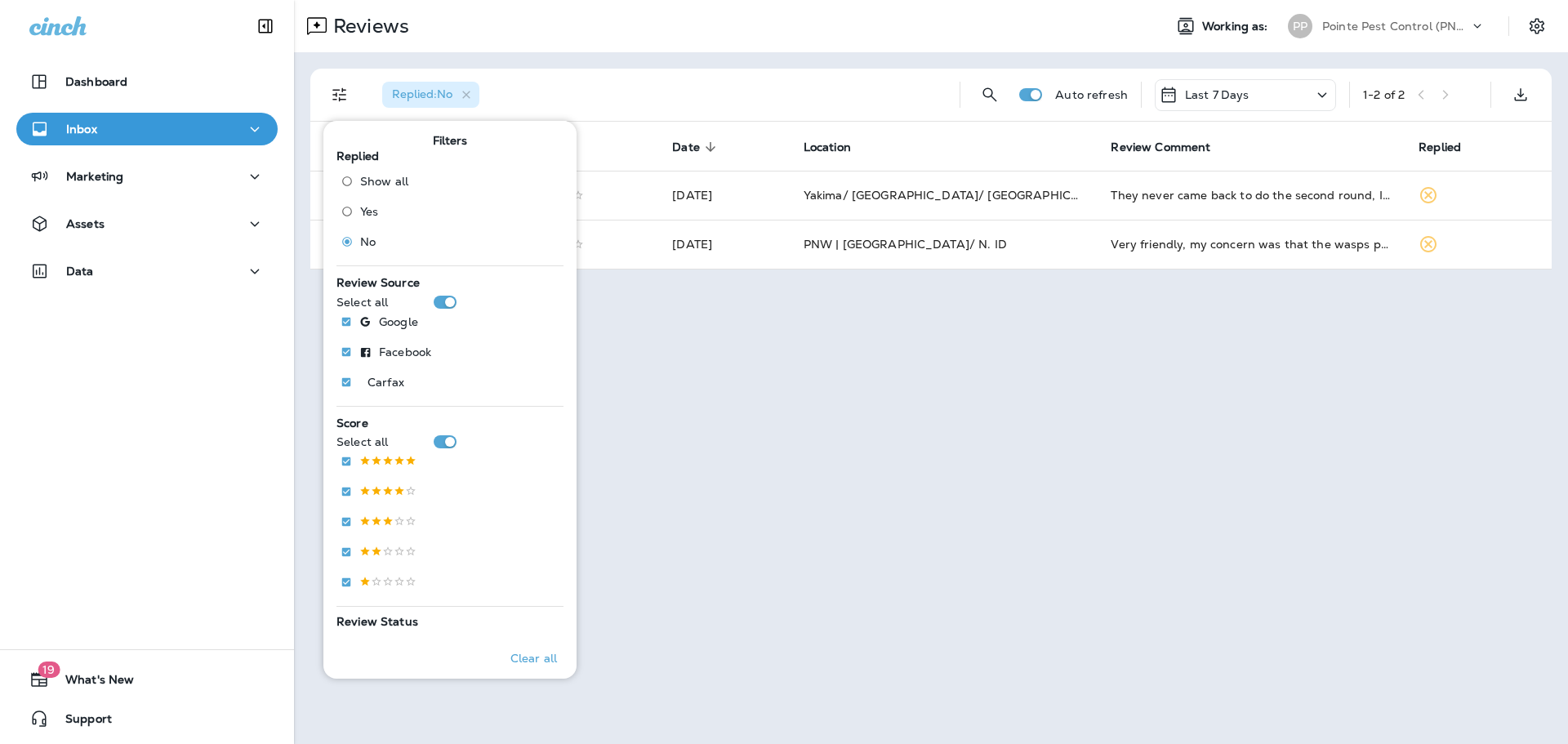
click at [789, 47] on div "Reviews Working as: PP Pointe Pest Control (PNW)" at bounding box center [930, 26] width 1274 height 53
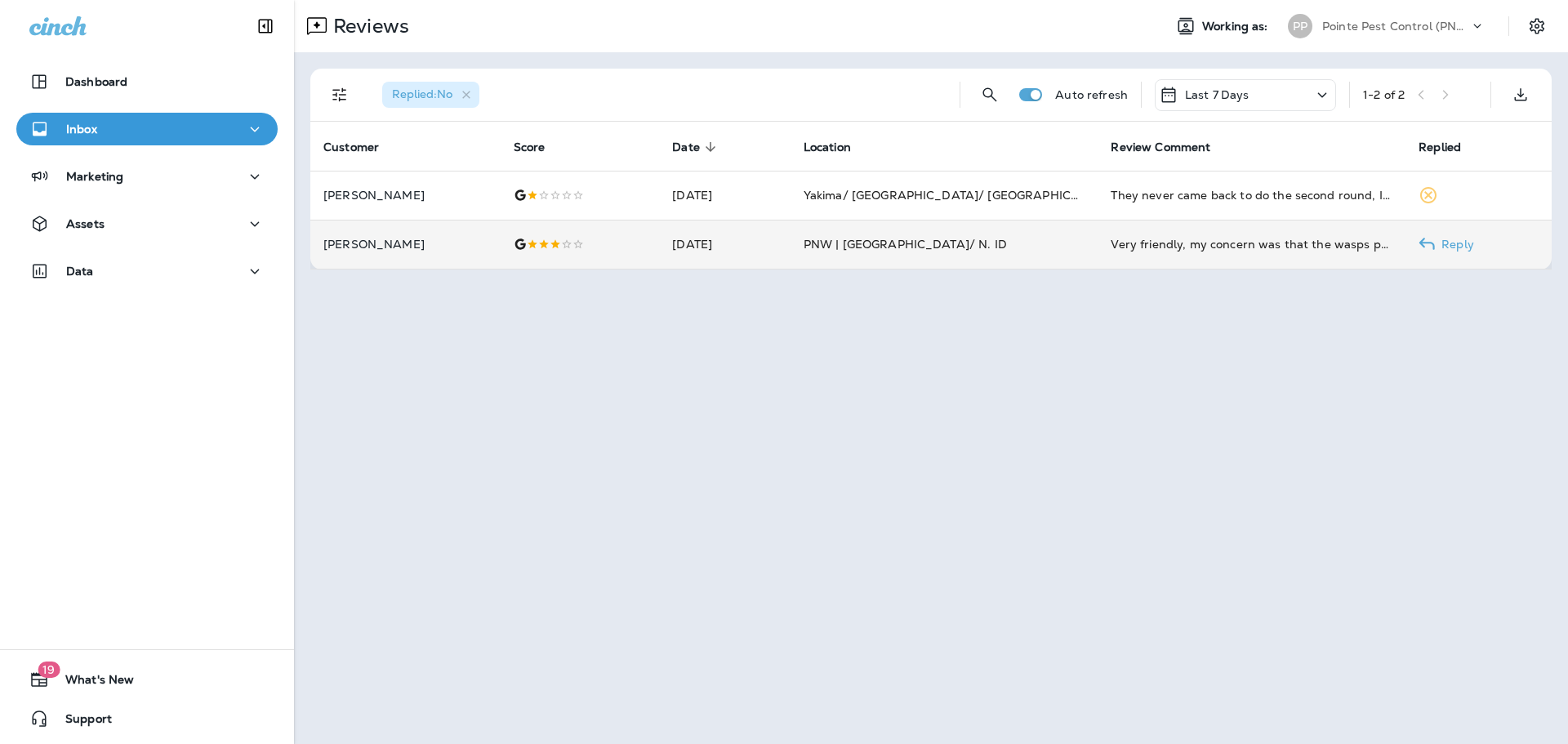
click at [764, 247] on td "[DATE]" at bounding box center [724, 244] width 131 height 49
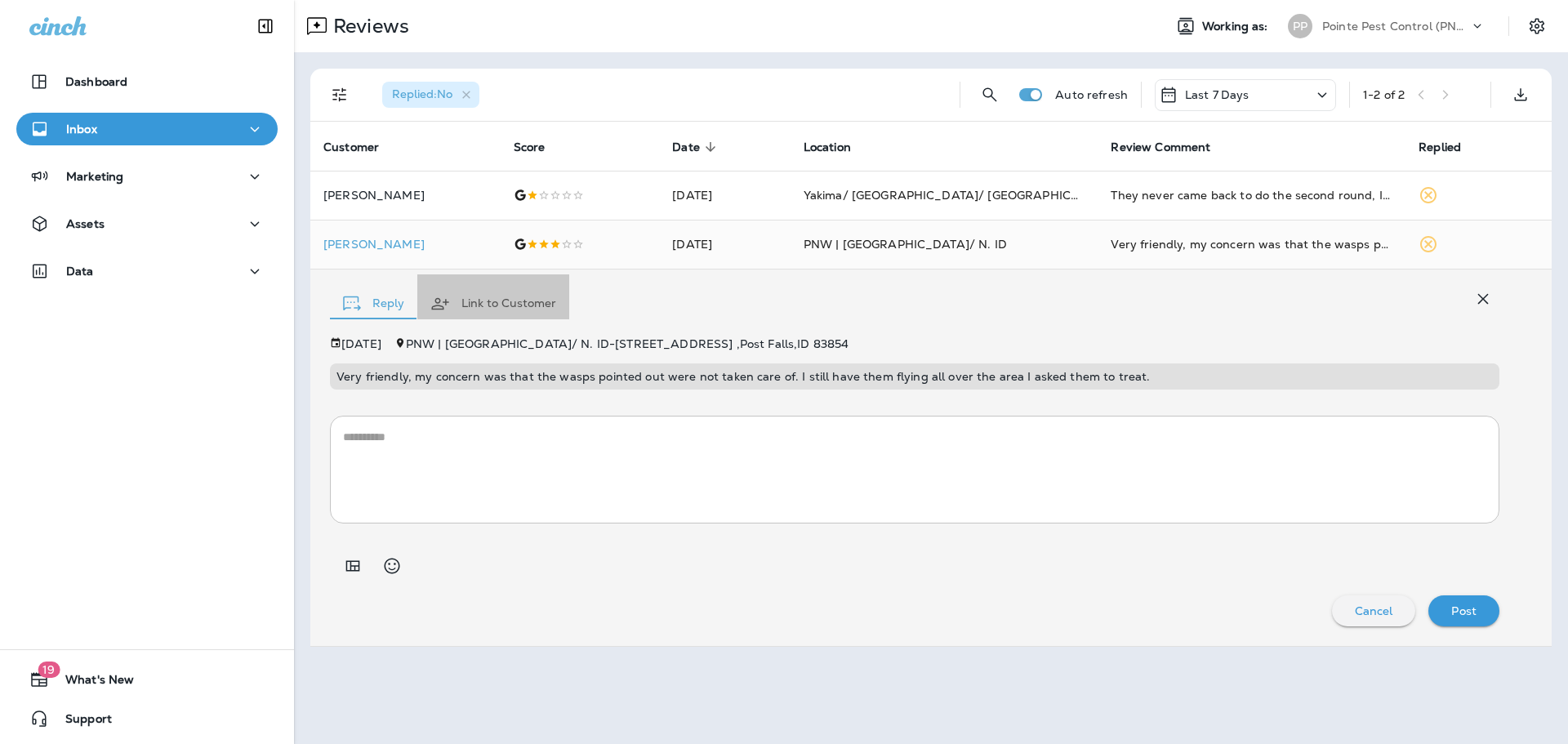
click at [487, 295] on button "Link to Customer" at bounding box center [493, 304] width 152 height 58
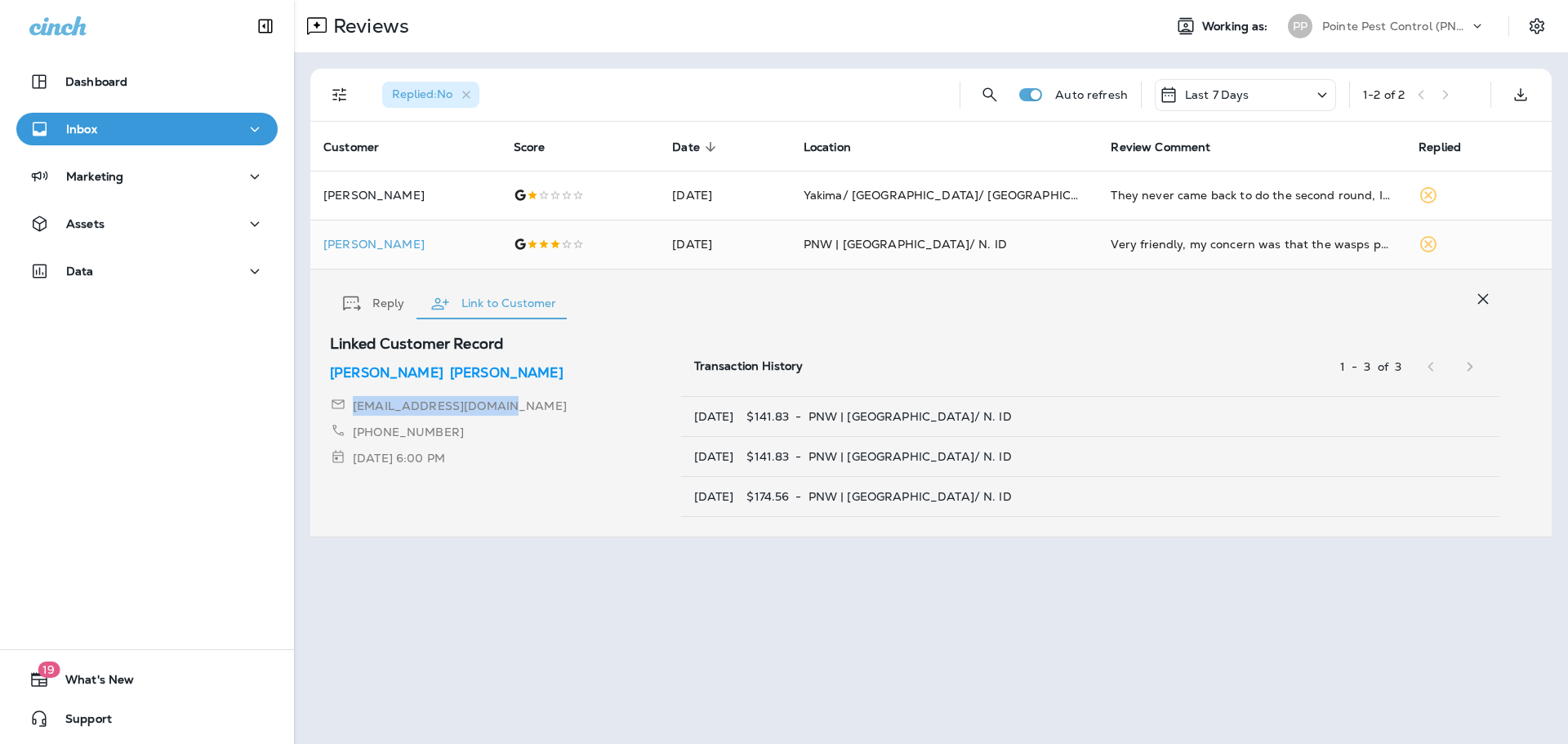
drag, startPoint x: 504, startPoint y: 409, endPoint x: 351, endPoint y: 409, distance: 153.0
click at [351, 409] on div "[EMAIL_ADDRESS][DOMAIN_NAME]" at bounding box center [505, 405] width 351 height 19
copy p "[EMAIL_ADDRESS][DOMAIN_NAME]"
drag, startPoint x: 435, startPoint y: 433, endPoint x: 373, endPoint y: 450, distance: 64.3
click at [366, 436] on div "[PHONE_NUMBER]" at bounding box center [505, 431] width 351 height 19
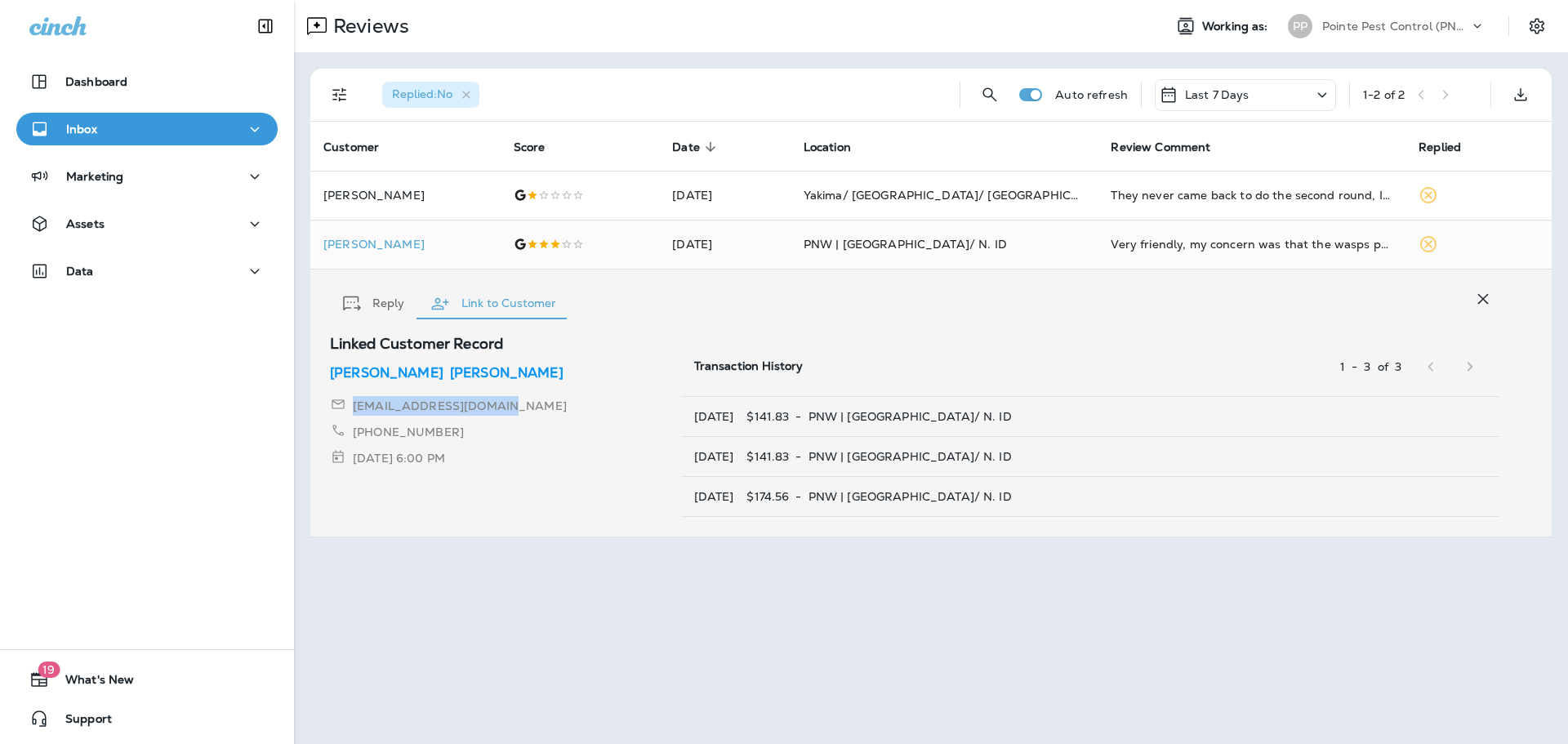
copy p "[PHONE_NUMBER]"
click at [457, 539] on div "Replied : No Auto refresh Last 7 Days 1 - 2 of 2 Customer Score Date sorted des…" at bounding box center [930, 303] width 1274 height 501
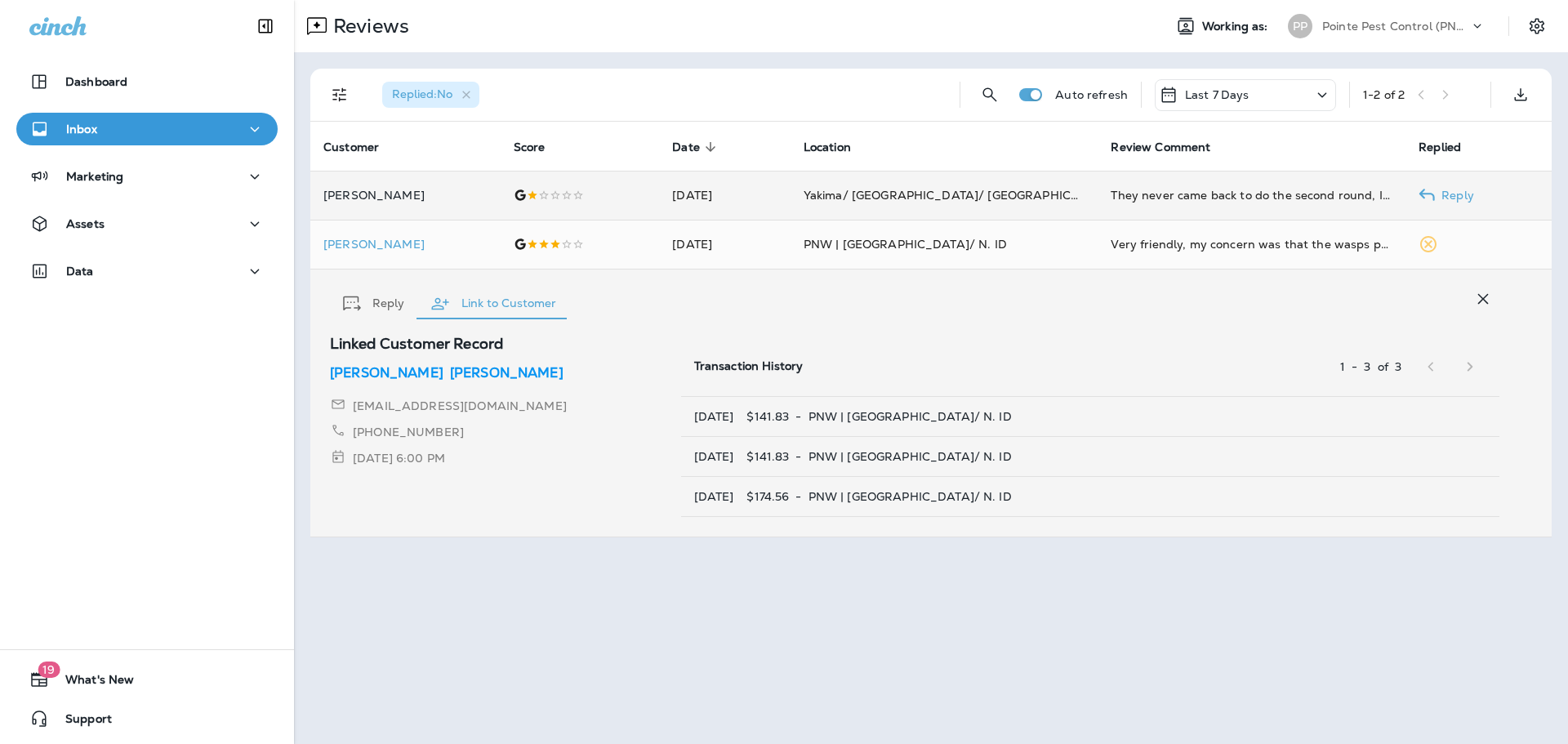
click at [686, 199] on td "[DATE]" at bounding box center [724, 195] width 131 height 49
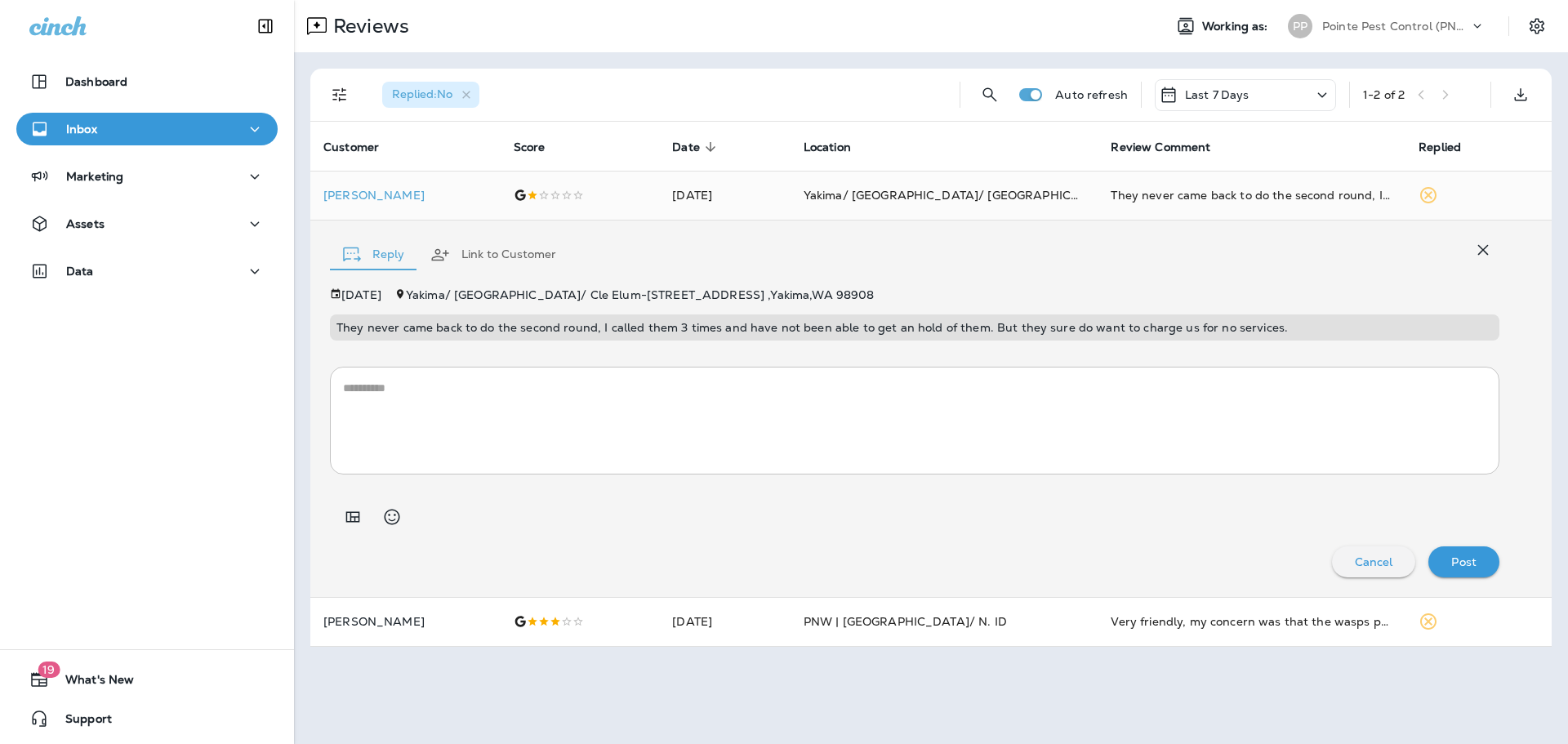
click at [493, 255] on button "Link to Customer" at bounding box center [493, 254] width 152 height 58
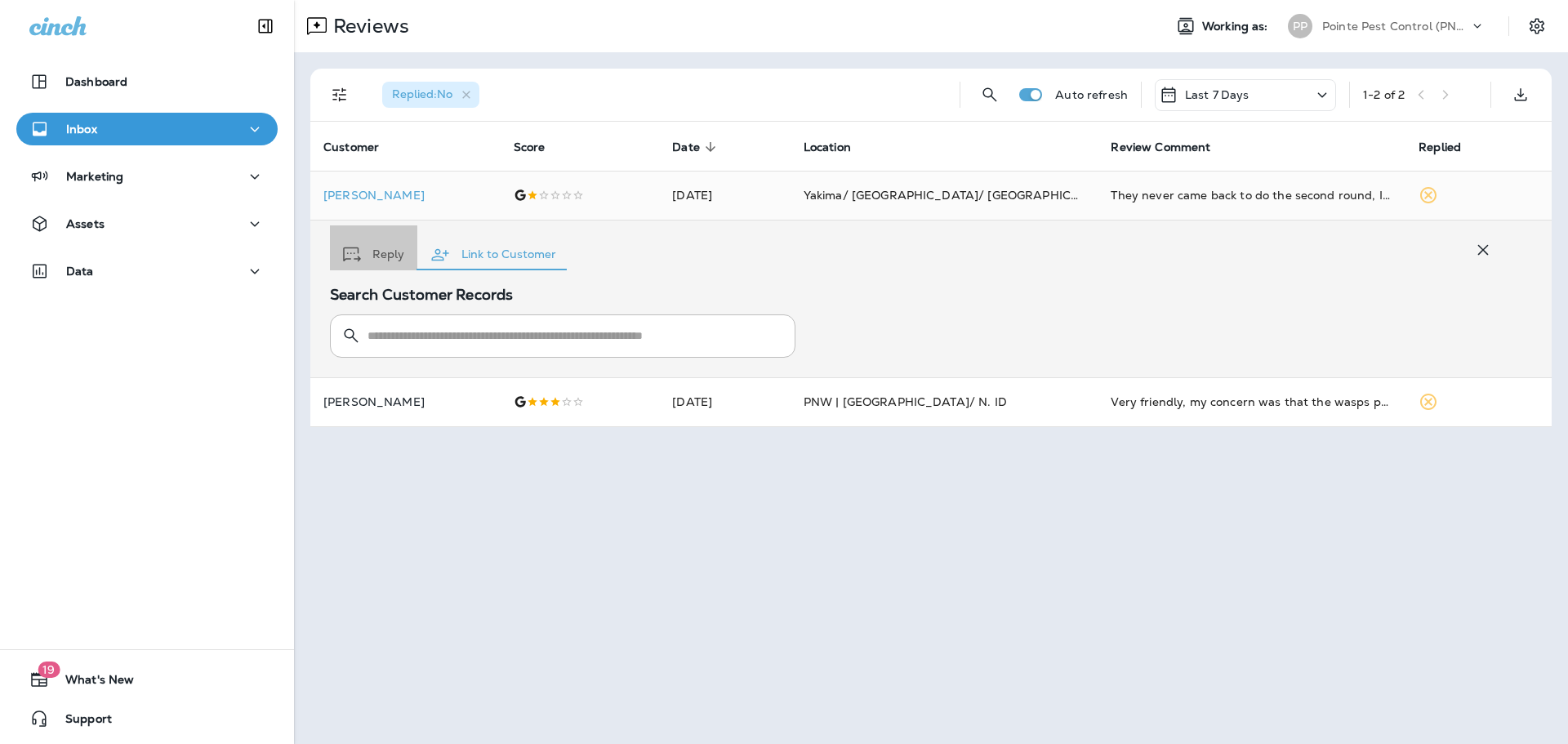
click at [378, 254] on button "Reply" at bounding box center [373, 254] width 88 height 58
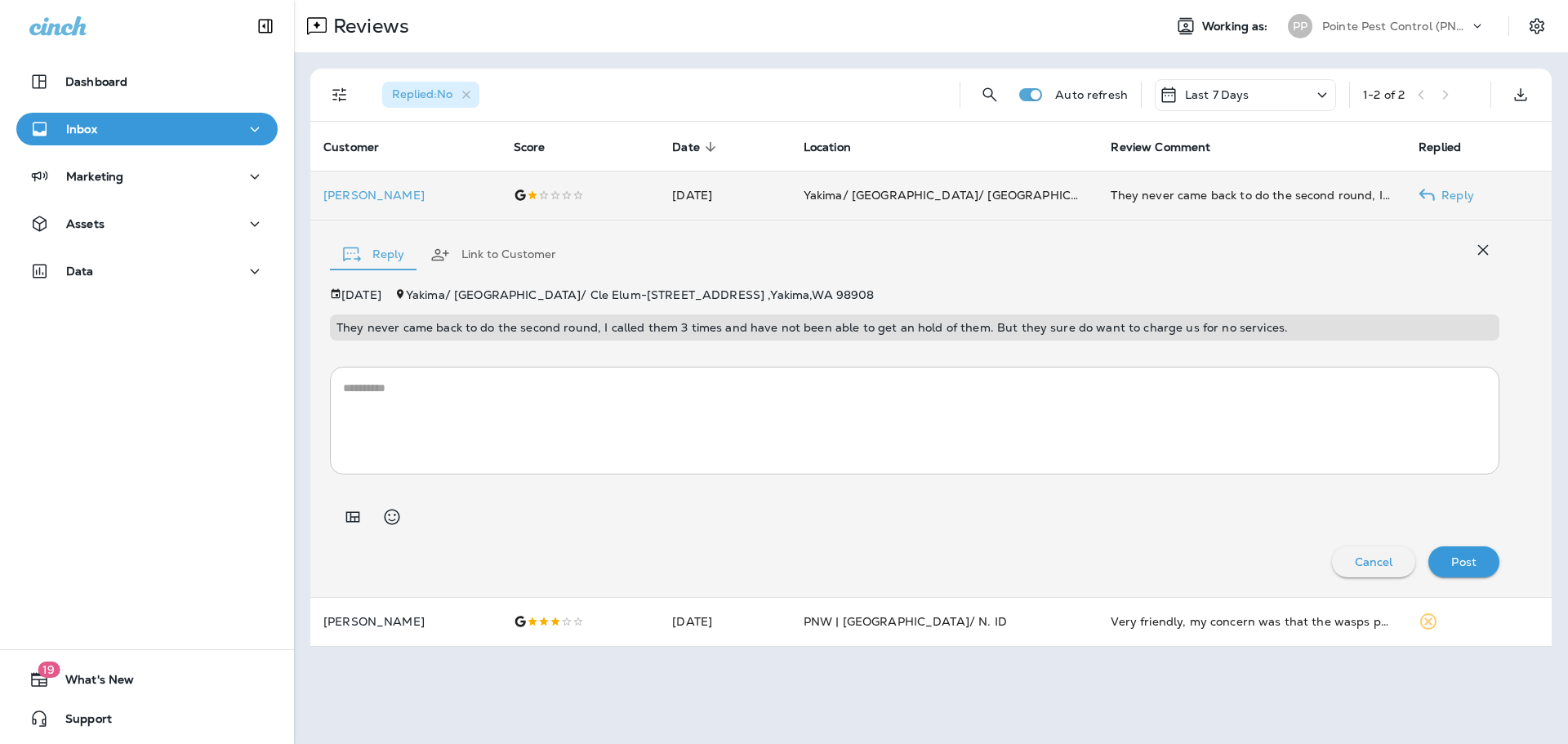
click at [372, 196] on p "[PERSON_NAME]" at bounding box center [406, 195] width 164 height 13
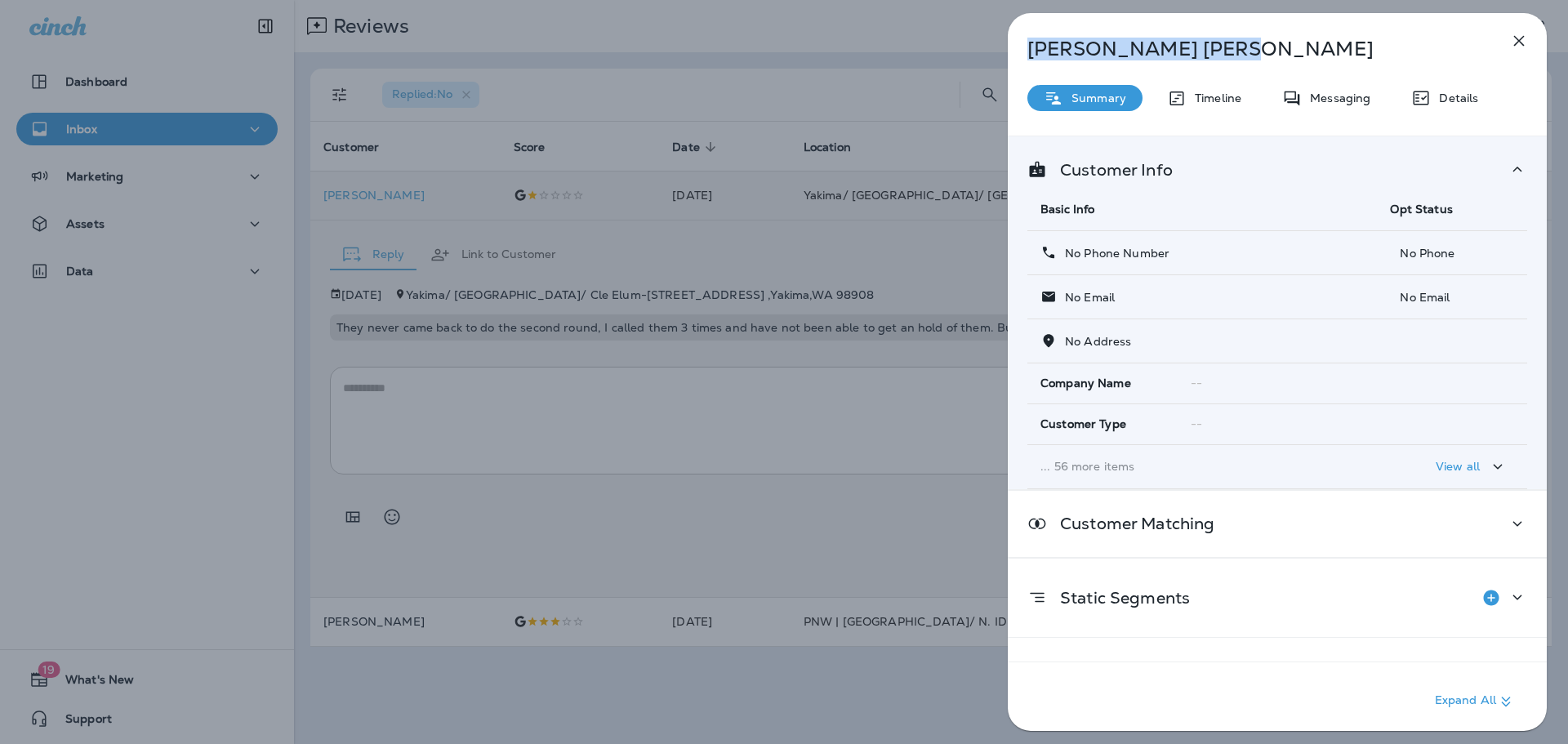
drag, startPoint x: 1135, startPoint y: 52, endPoint x: 1023, endPoint y: 52, distance: 112.0
click at [1023, 52] on div "[PERSON_NAME]" at bounding box center [1250, 48] width 485 height 23
copy p "[PERSON_NAME]"
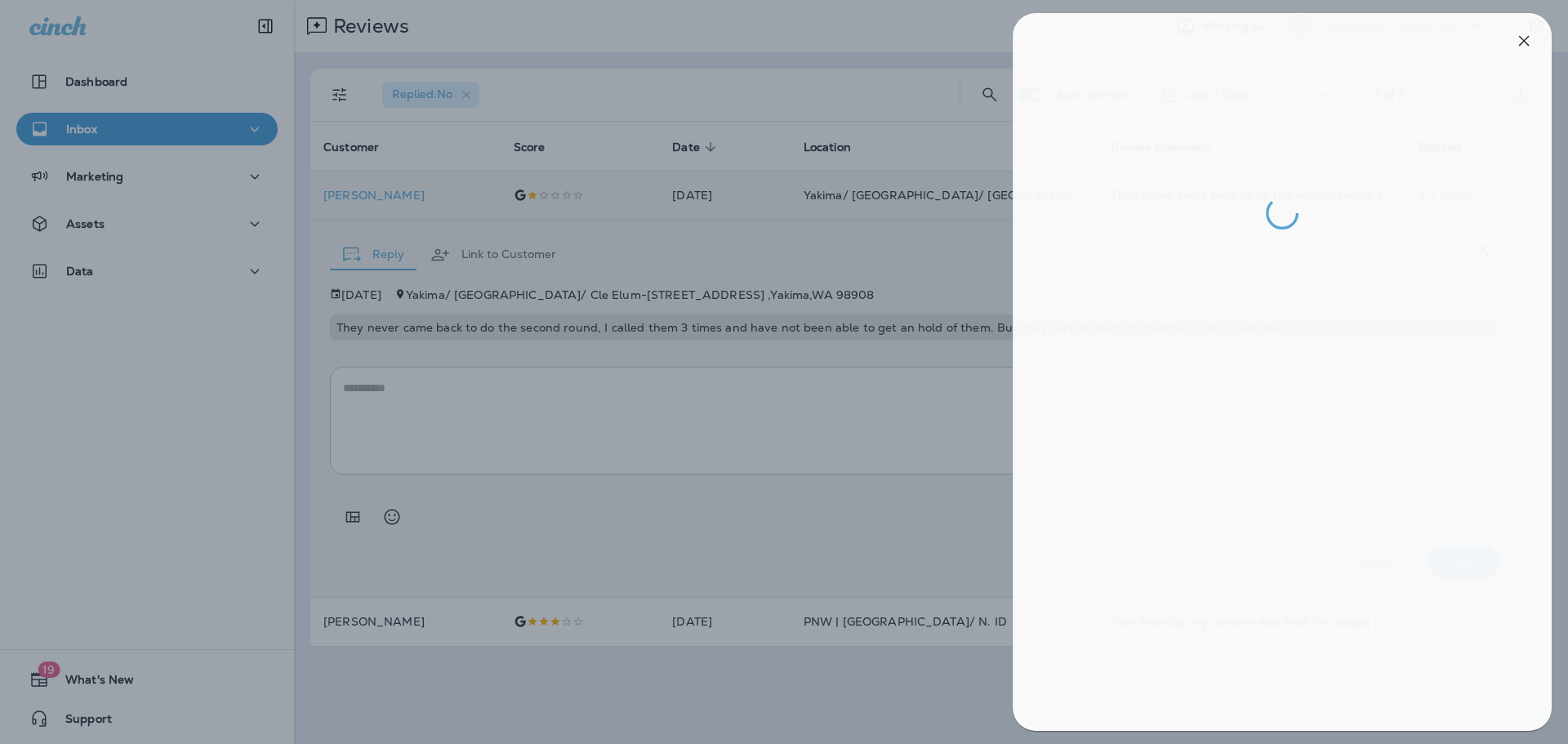
click at [117, 261] on div at bounding box center [789, 372] width 1568 height 744
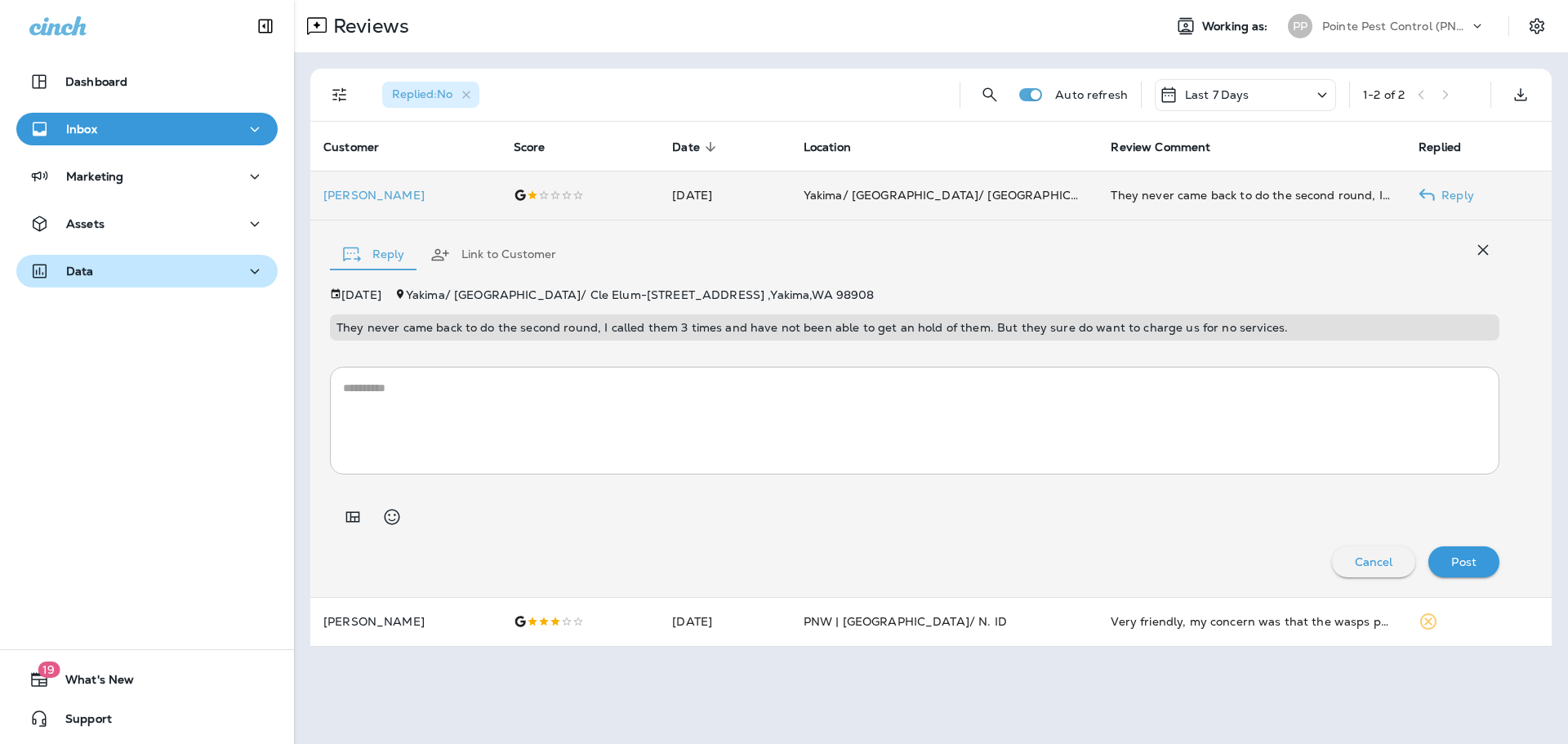
click at [85, 272] on p "Data" at bounding box center [79, 271] width 28 height 13
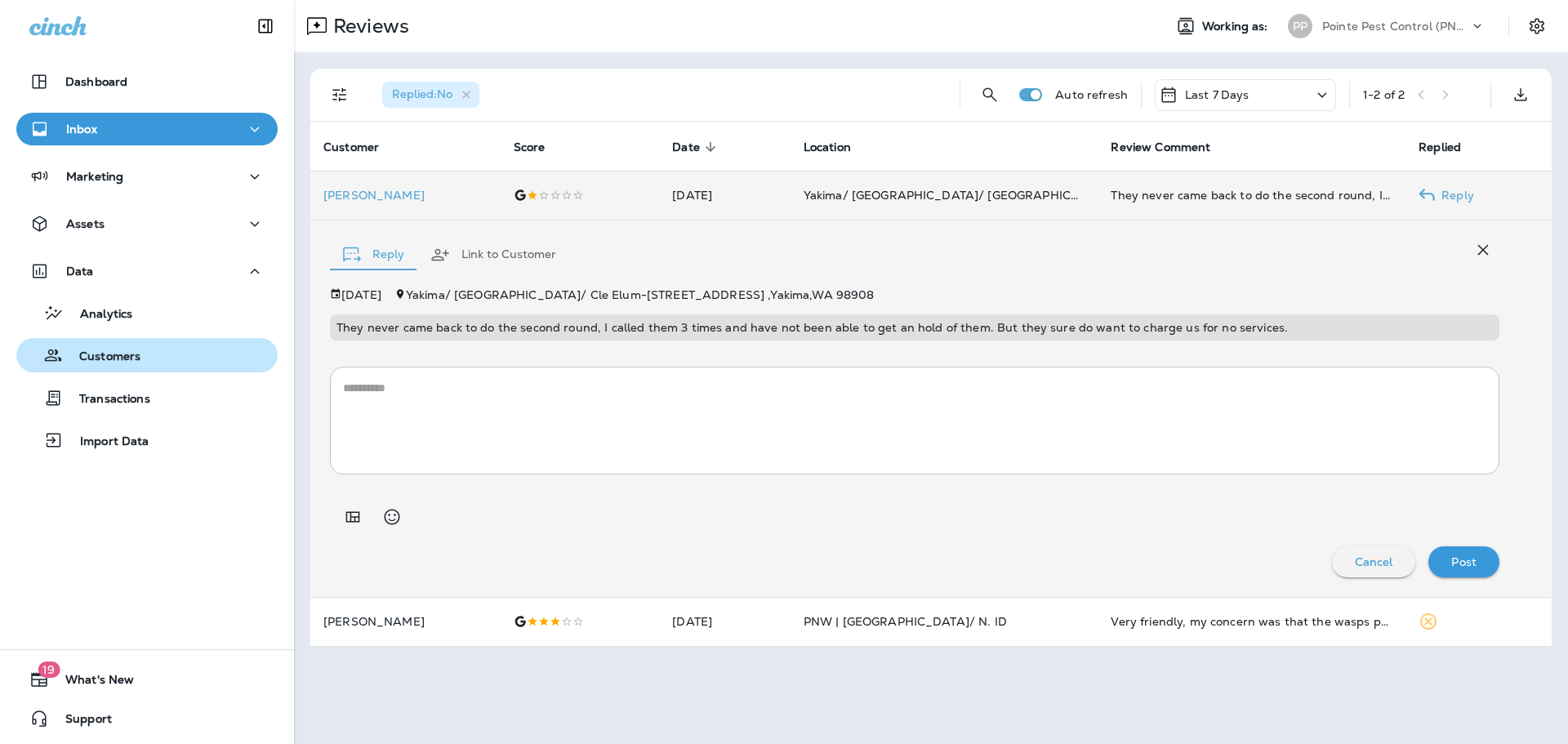
click at [112, 353] on p "Customers" at bounding box center [101, 357] width 78 height 16
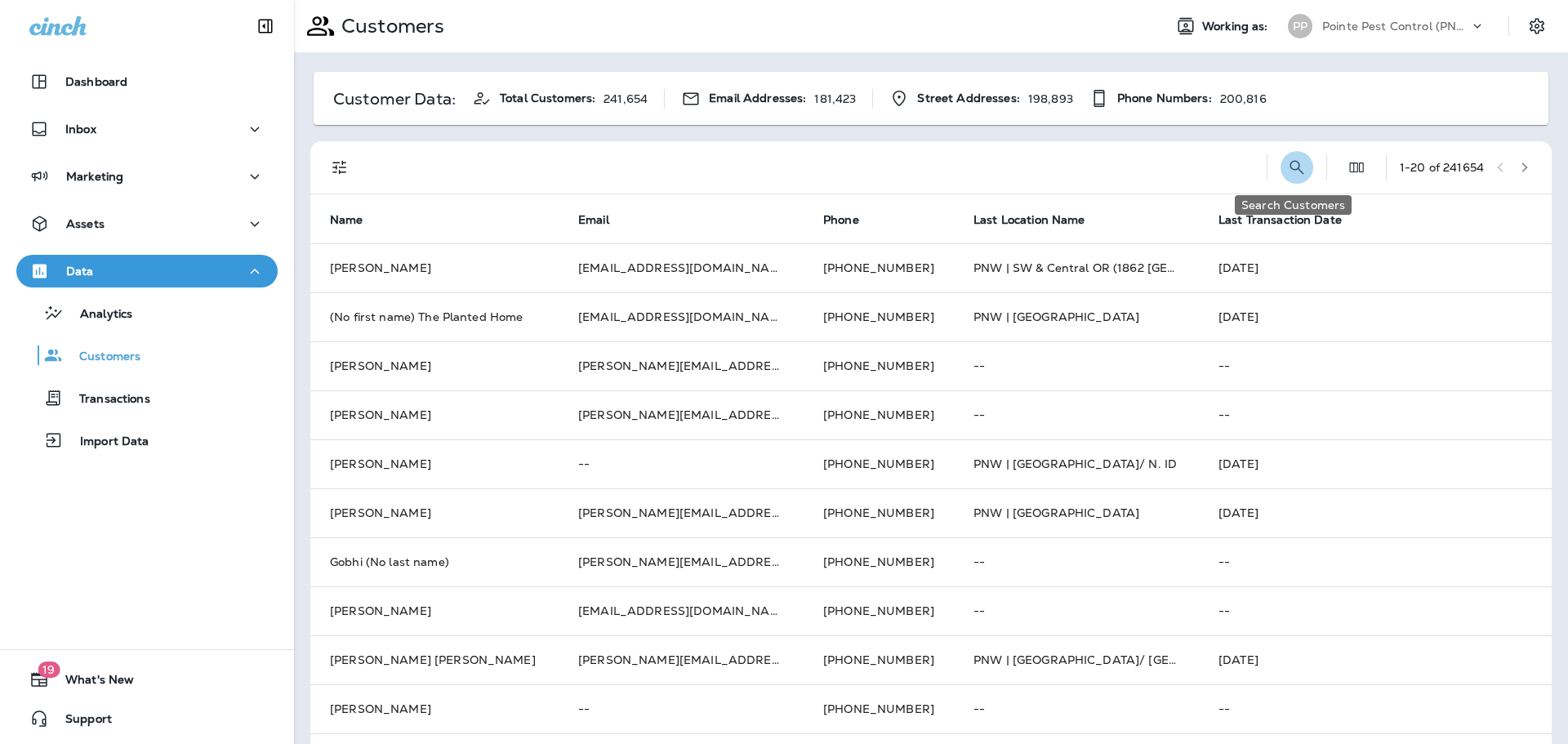
click at [1287, 165] on icon "Search Customers" at bounding box center [1296, 167] width 19 height 19
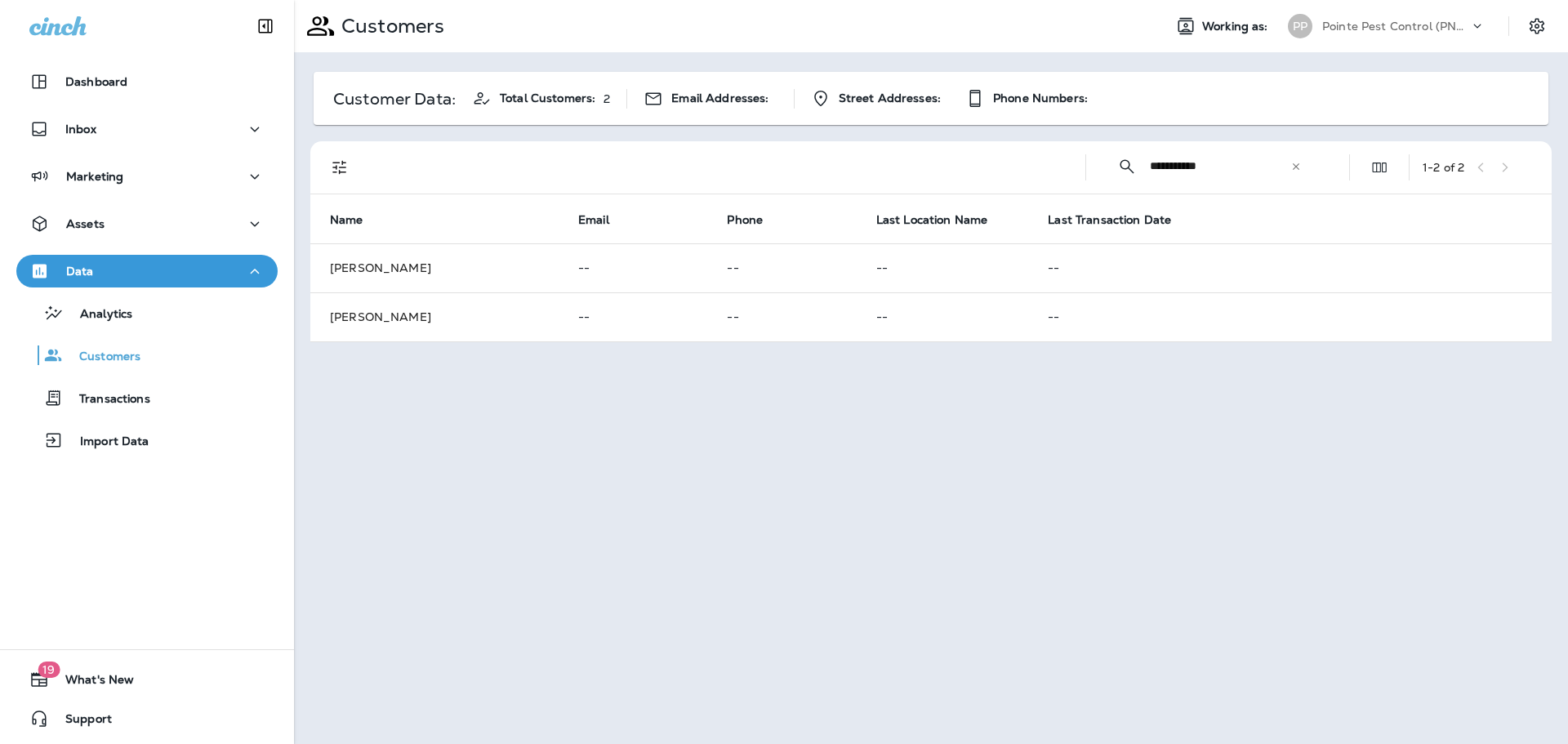
type input "**********"
click at [736, 299] on td "--" at bounding box center [782, 316] width 149 height 49
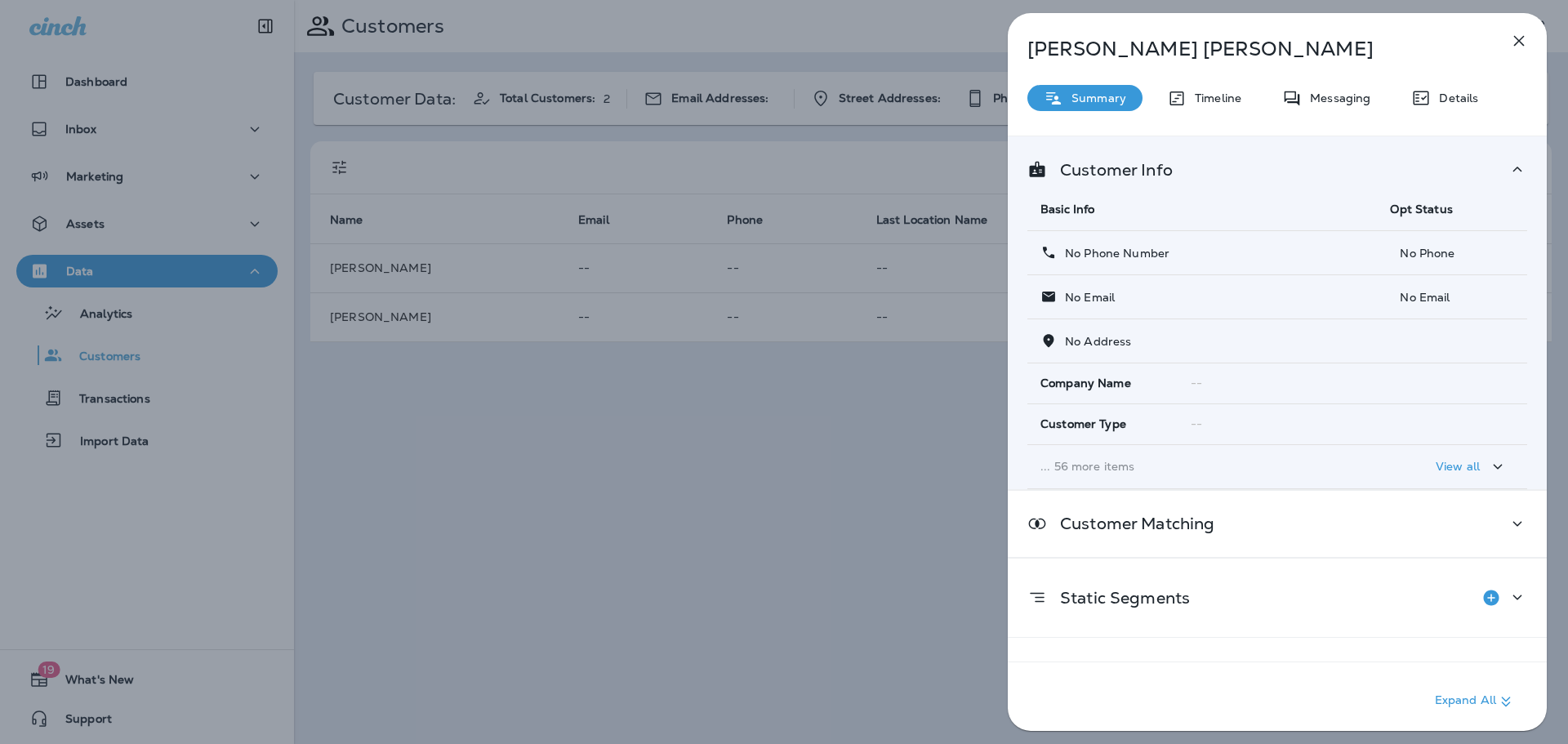
click at [671, 385] on div "[PERSON_NAME] Summary Timeline Messaging Details Customer Info Basic Info Opt S…" at bounding box center [784, 372] width 1568 height 744
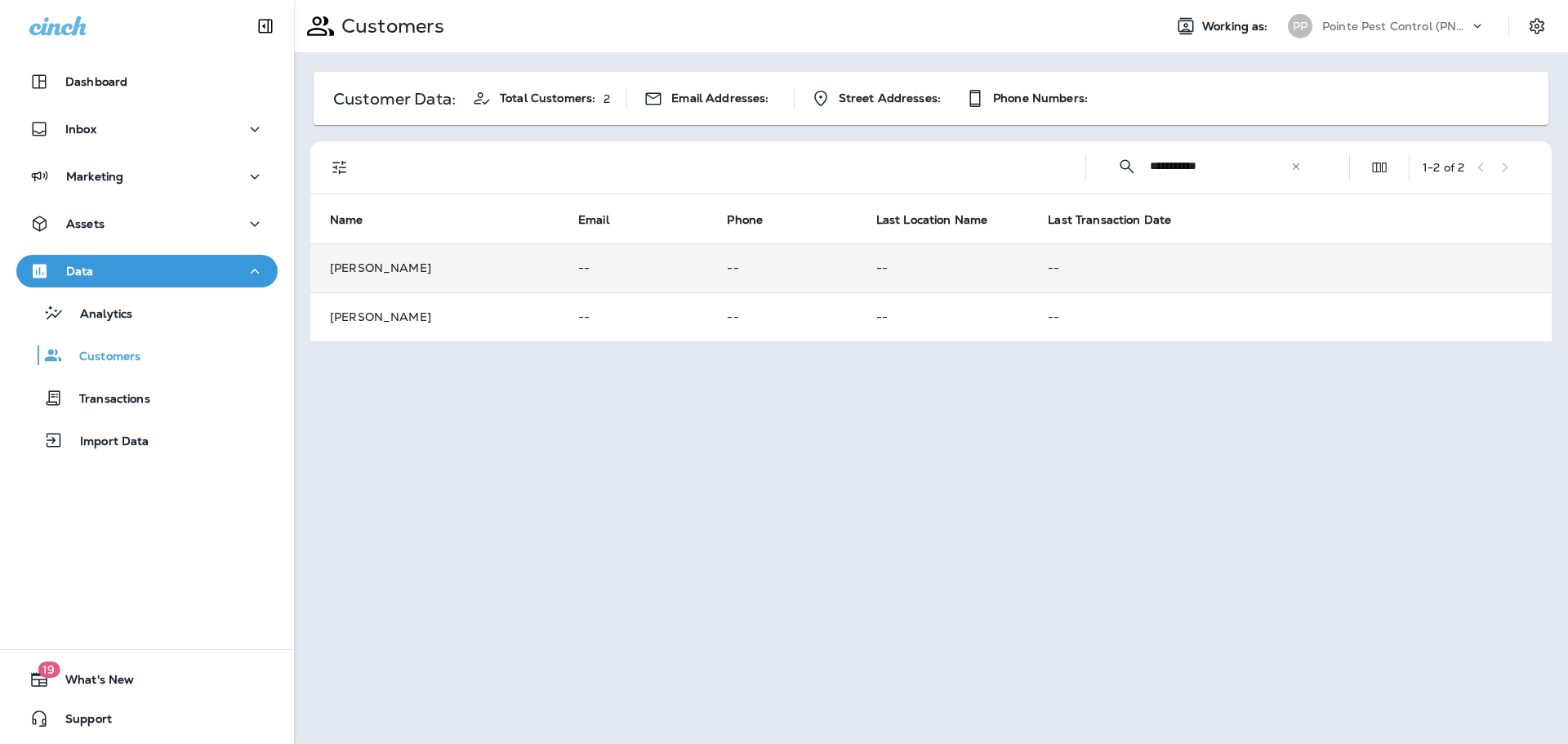
click at [671, 274] on p "--" at bounding box center [633, 268] width 109 height 13
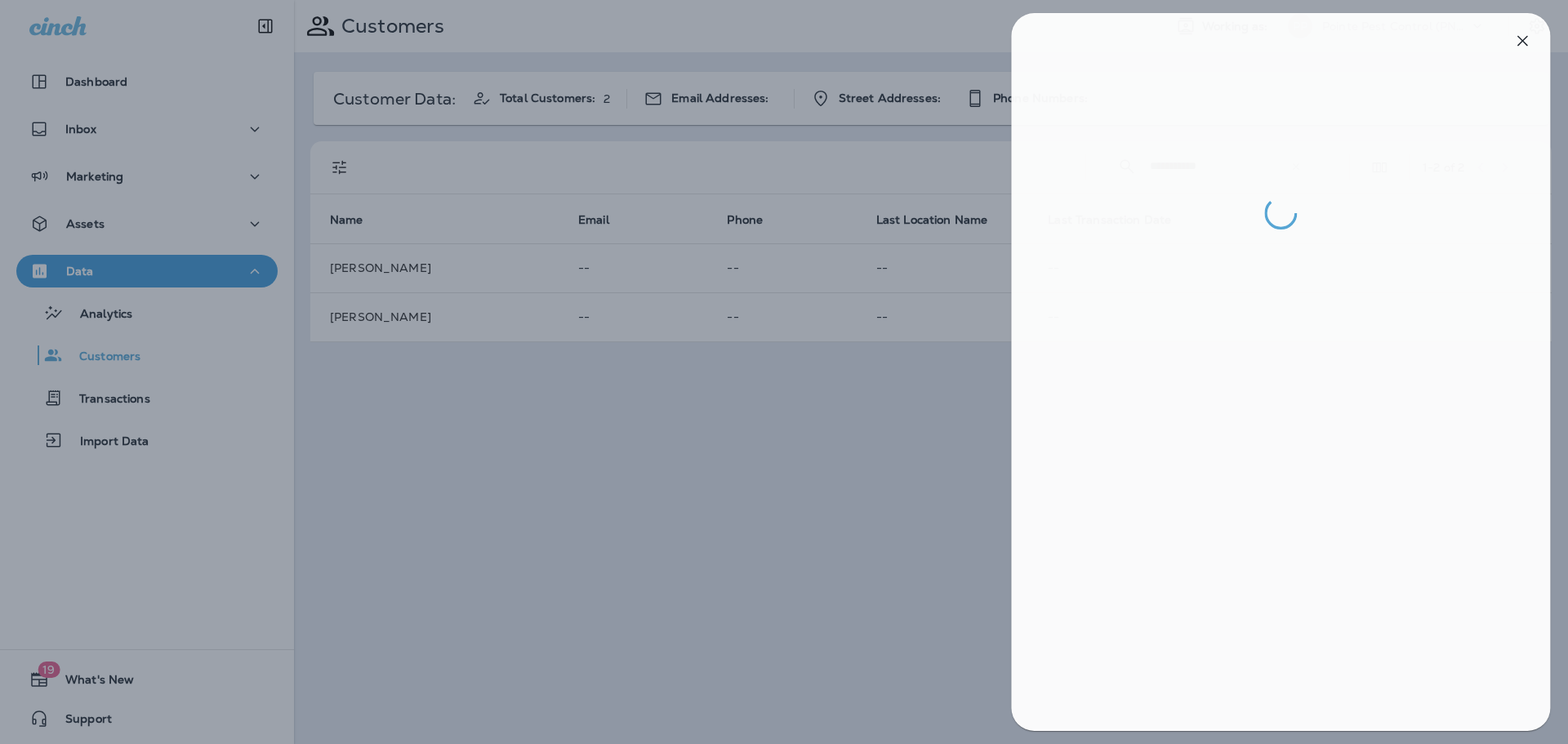
click at [625, 443] on div at bounding box center [787, 372] width 1568 height 744
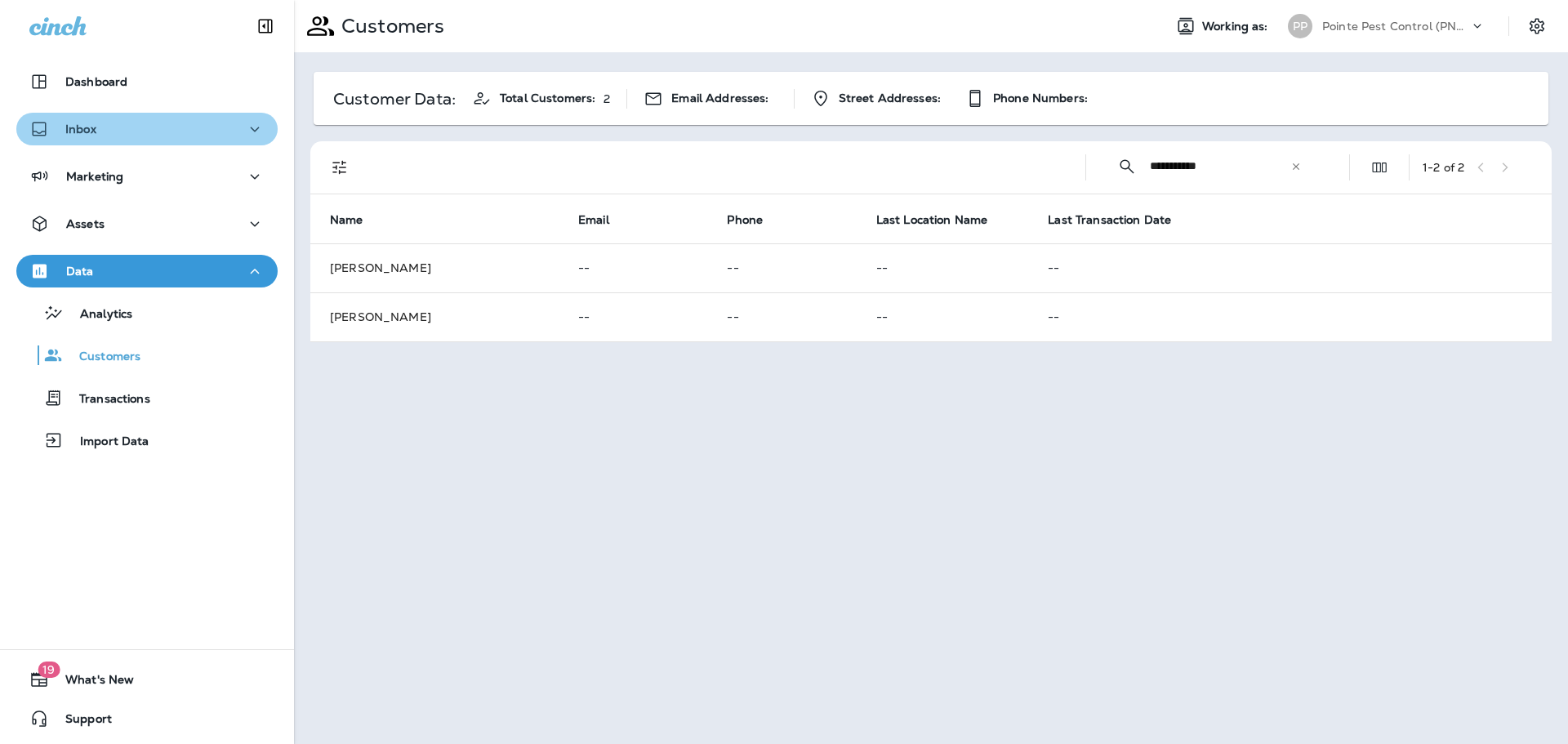
click at [178, 123] on div "Inbox" at bounding box center [147, 129] width 235 height 20
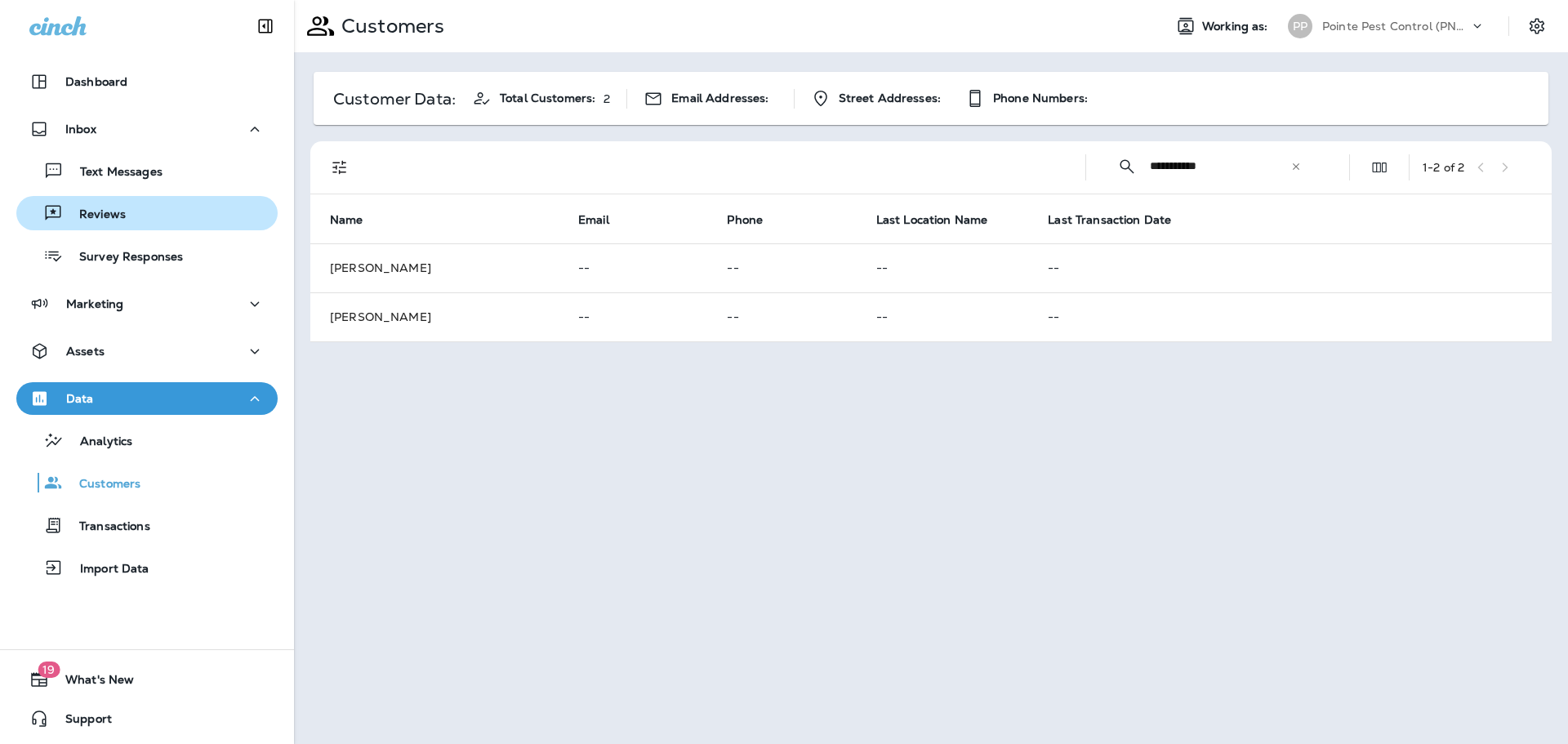
click at [134, 209] on div "Reviews" at bounding box center [147, 213] width 249 height 24
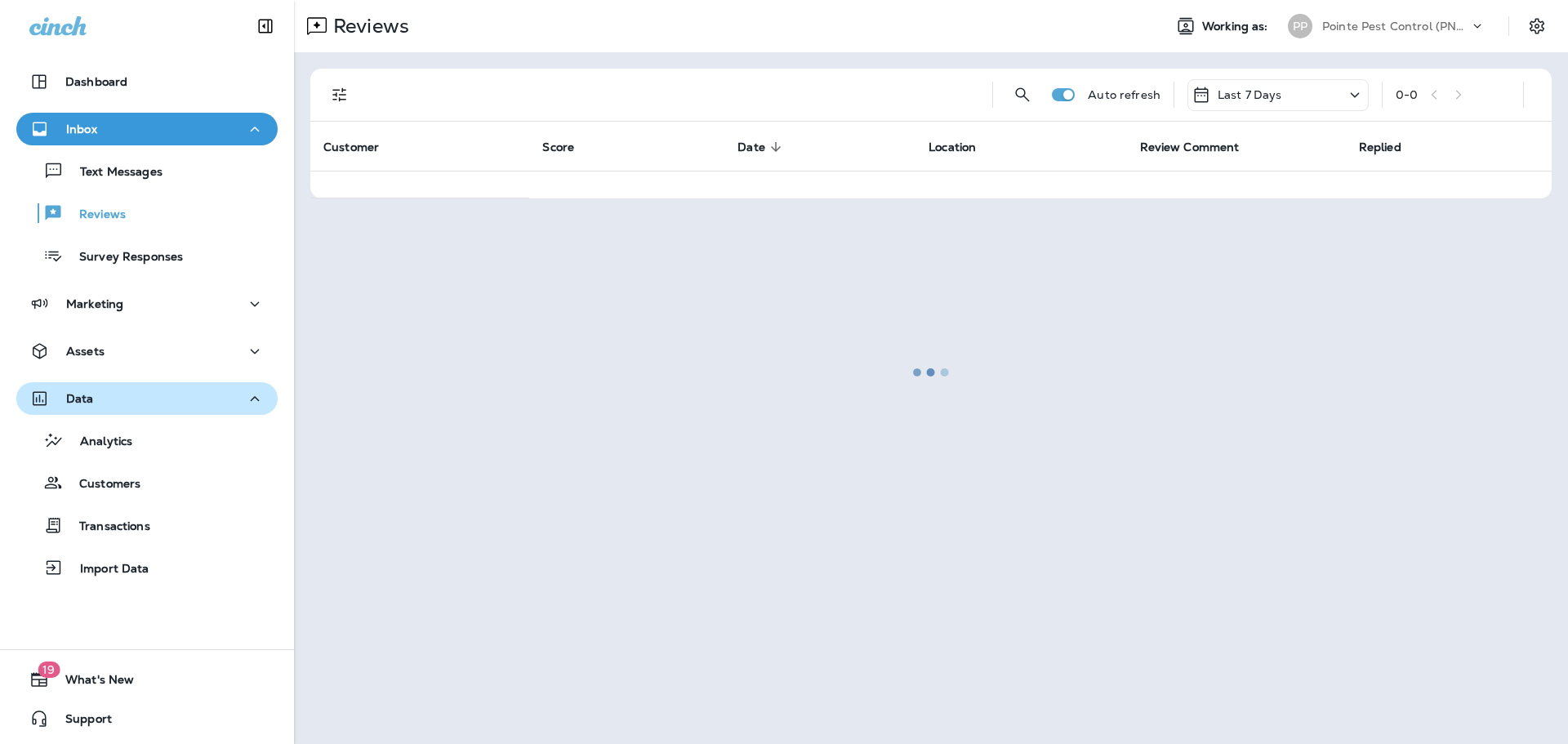
click at [172, 401] on div "Data" at bounding box center [147, 399] width 235 height 20
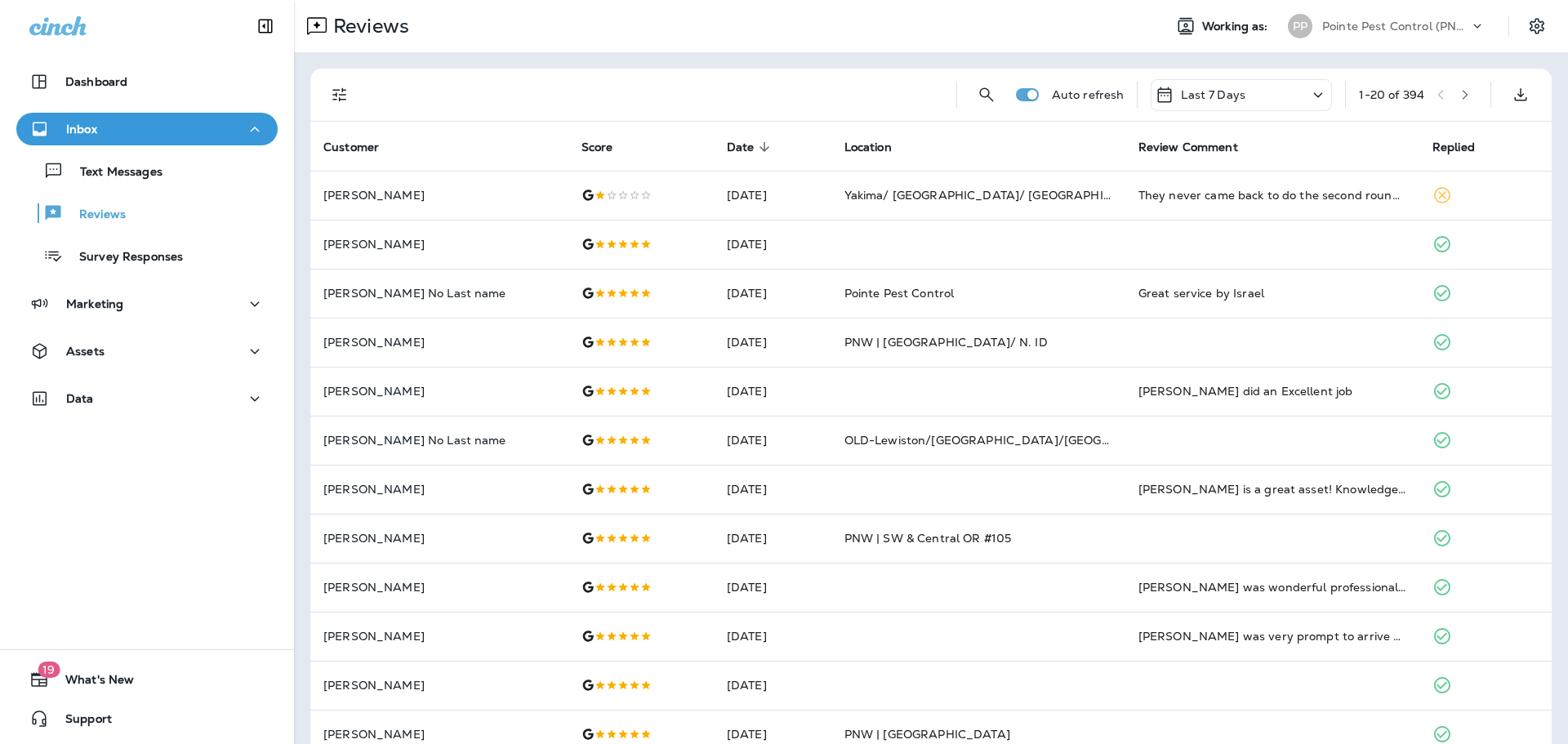
click at [1374, 30] on p "Pointe Pest Control (PNW)" at bounding box center [1396, 26] width 147 height 13
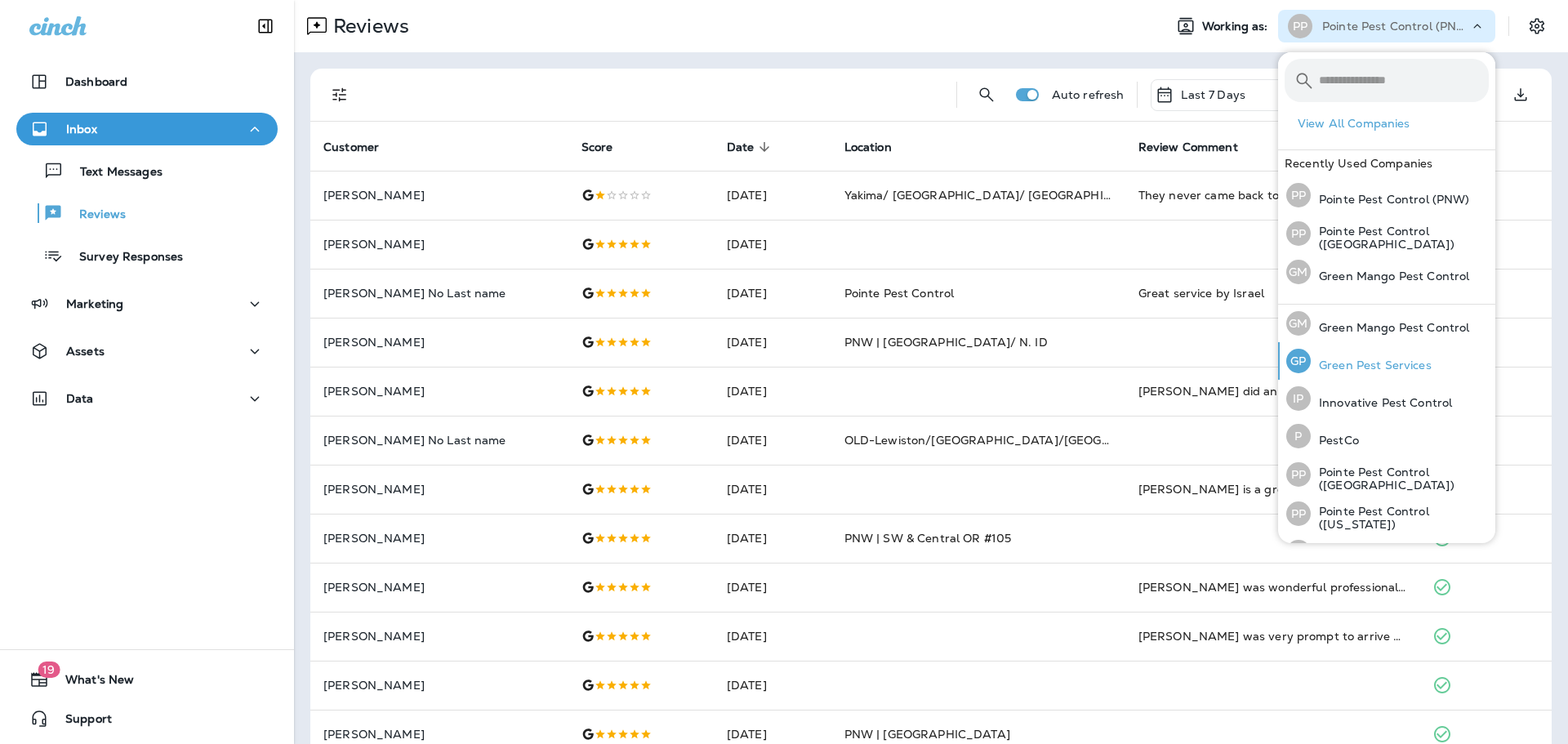
click at [1390, 366] on p "Green Pest Services" at bounding box center [1371, 365] width 121 height 13
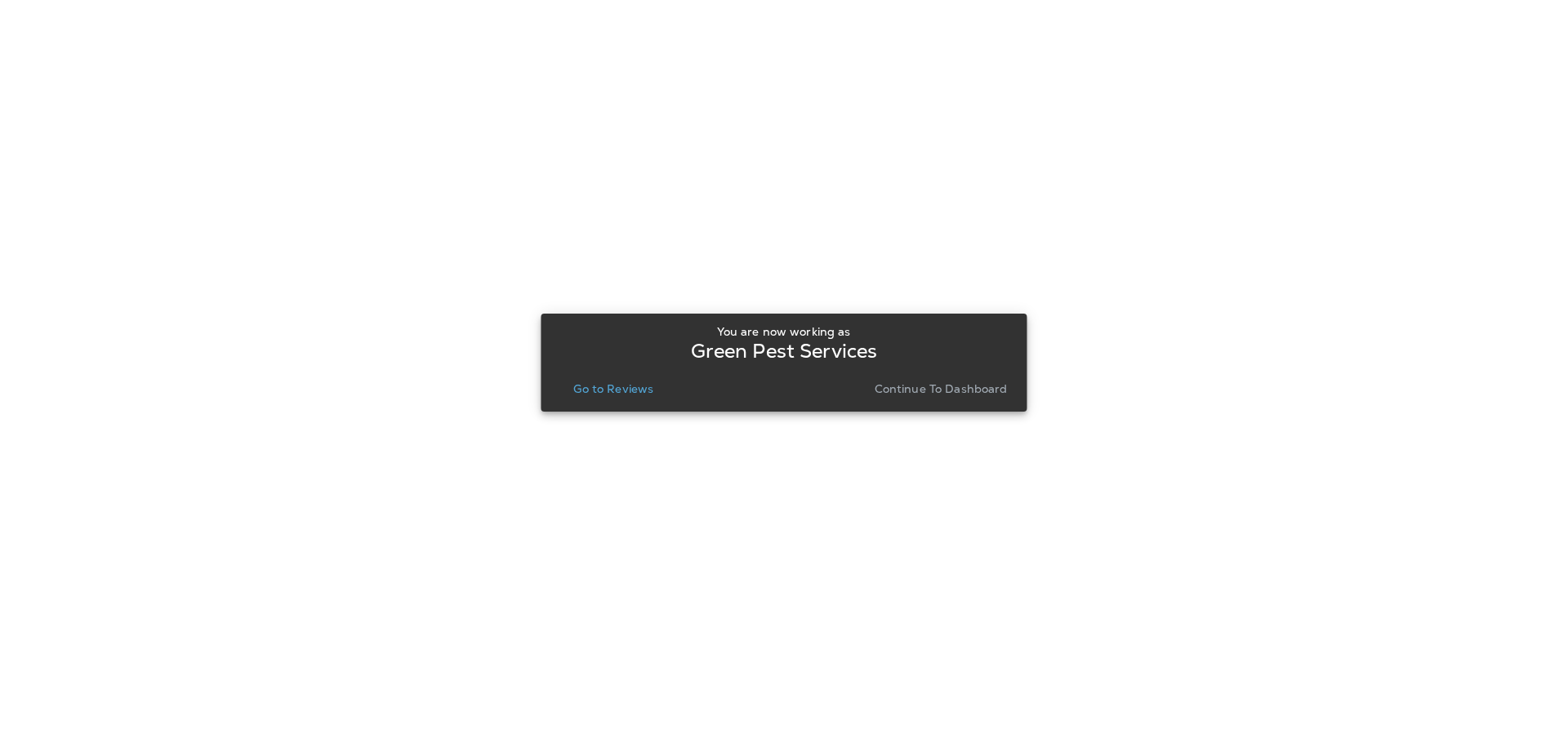
click at [627, 394] on p "Go to Reviews" at bounding box center [613, 389] width 80 height 13
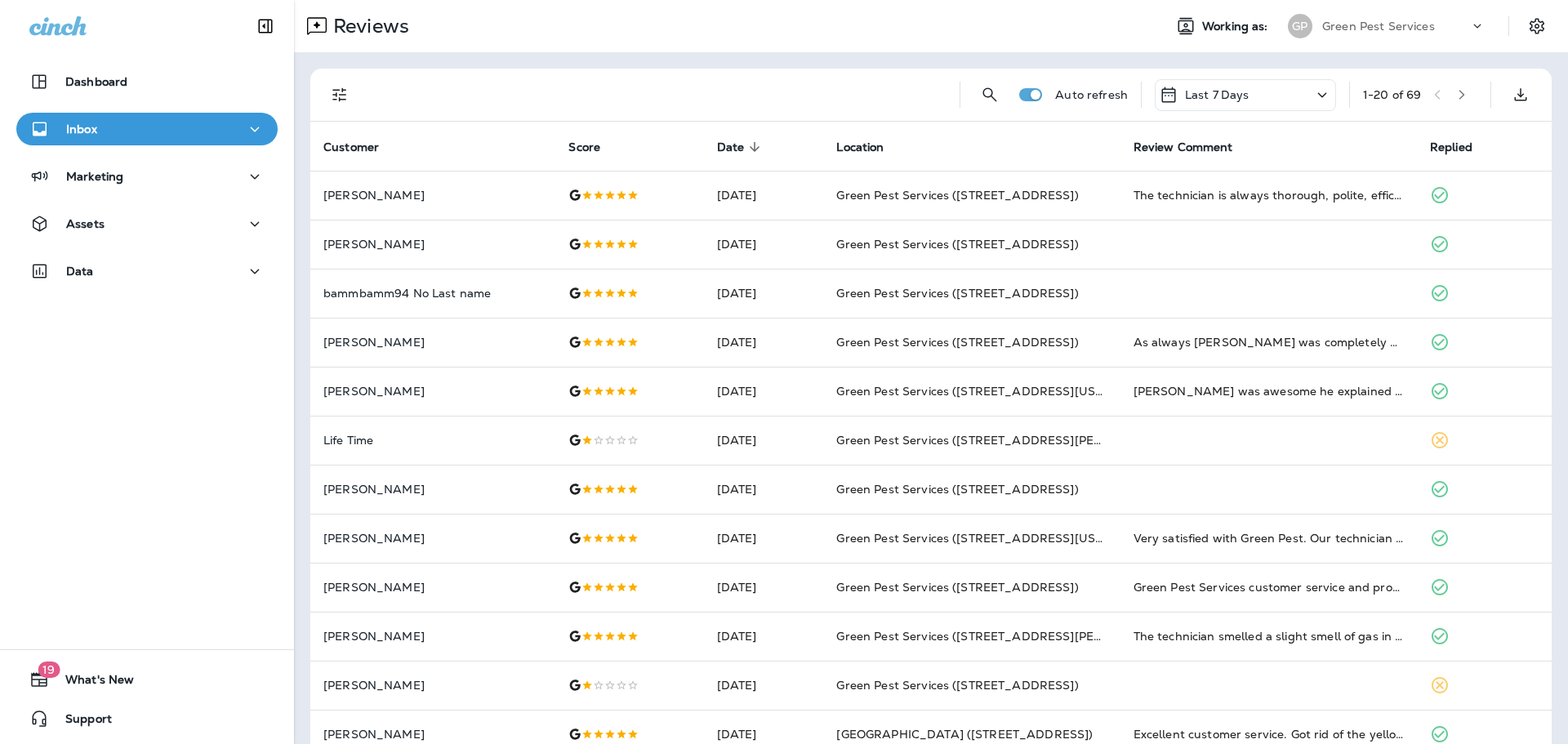
click at [338, 102] on icon "Filters" at bounding box center [339, 94] width 19 height 19
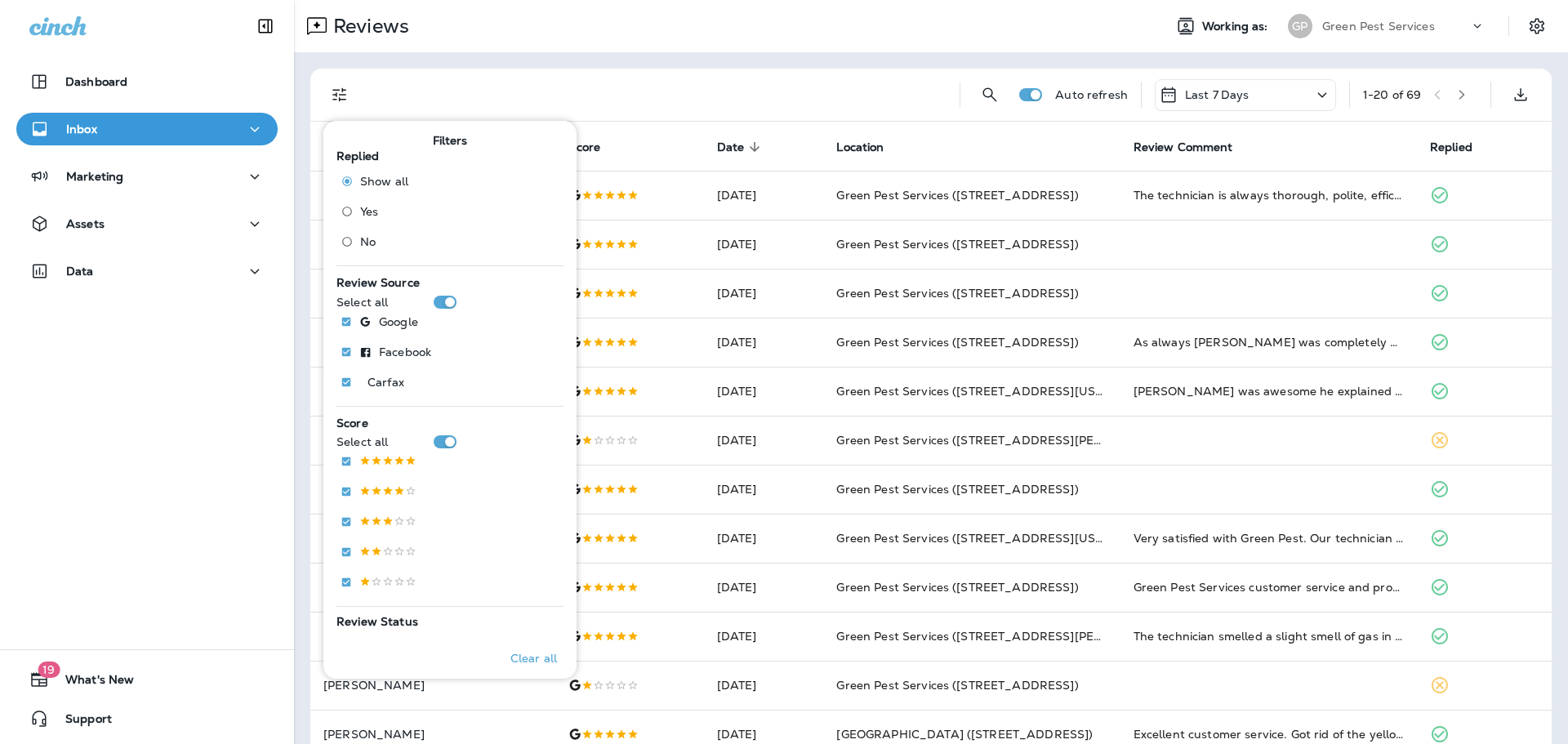
click at [364, 244] on span "No" at bounding box center [368, 242] width 16 height 13
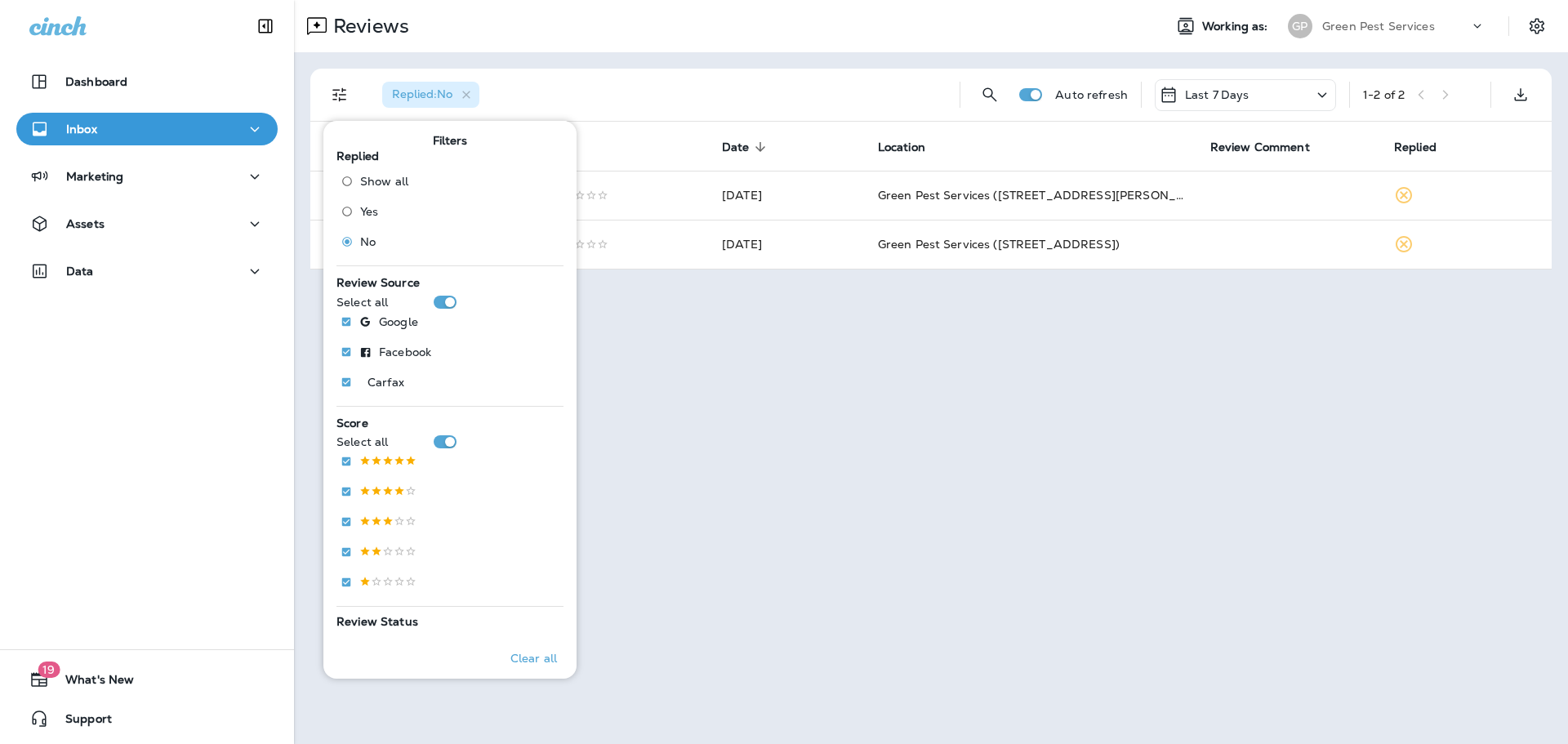
click at [675, 81] on div "Replied : No" at bounding box center [658, 94] width 577 height 53
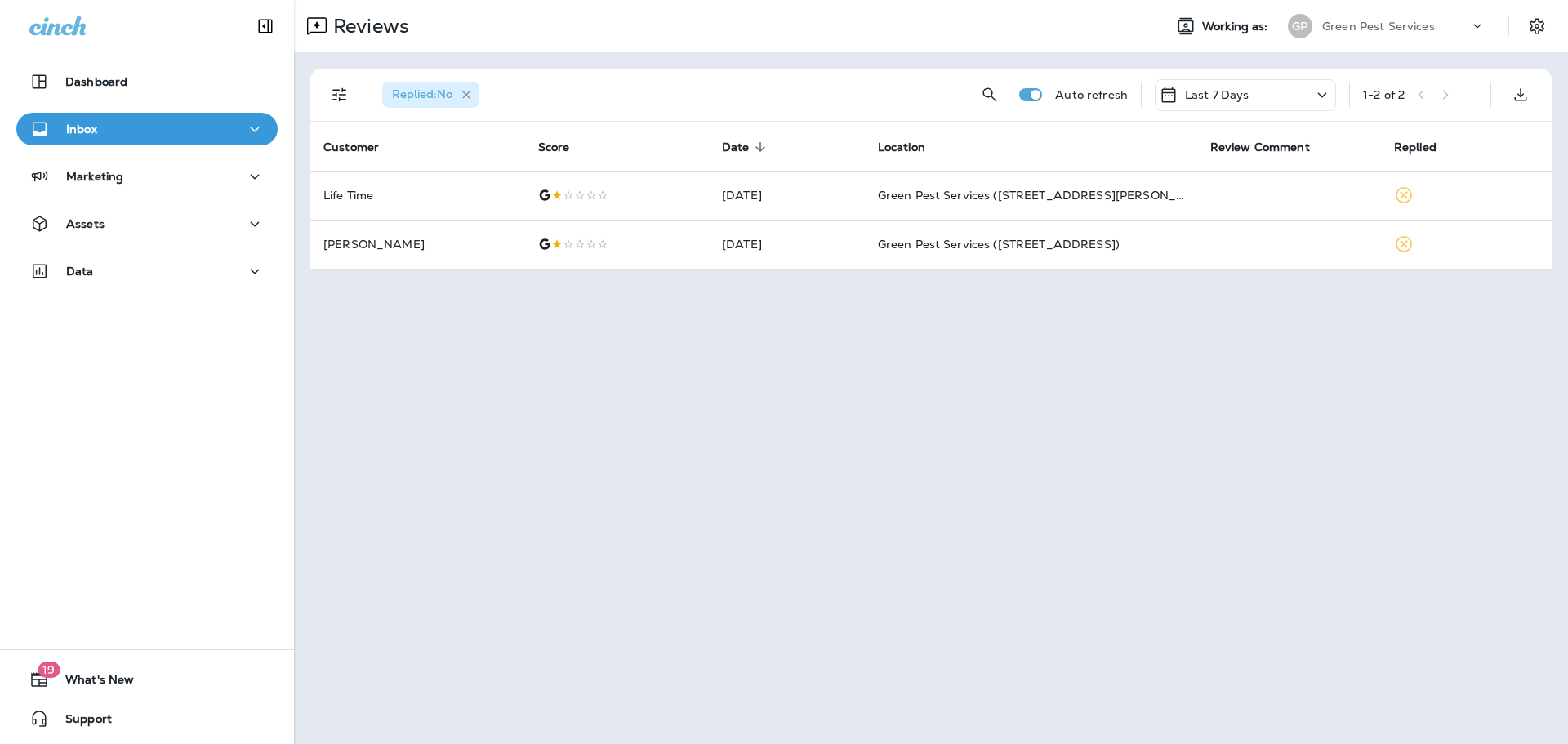
click at [474, 95] on icon "button" at bounding box center [466, 95] width 14 height 14
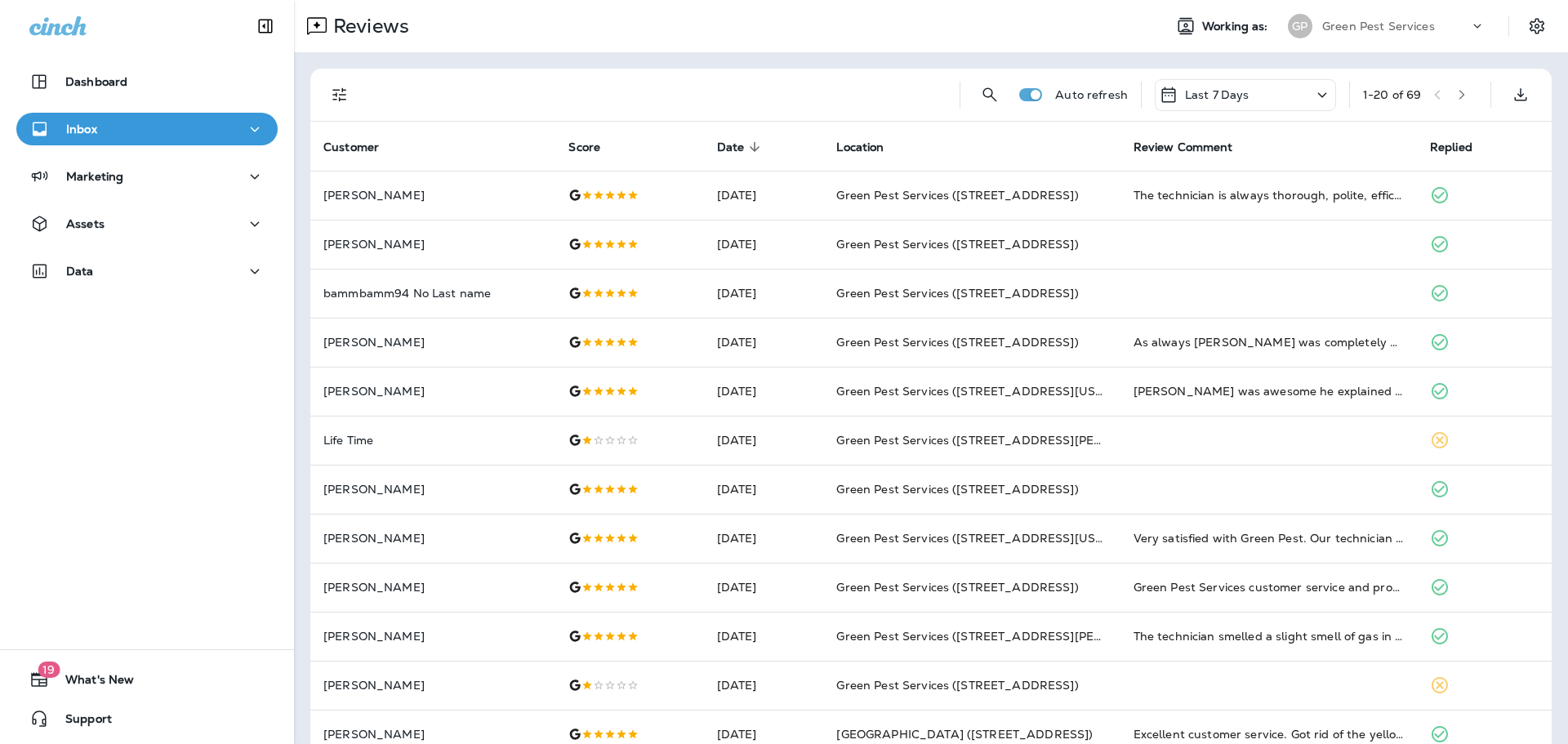
click at [1286, 97] on div "Last 7 Days" at bounding box center [1245, 95] width 181 height 32
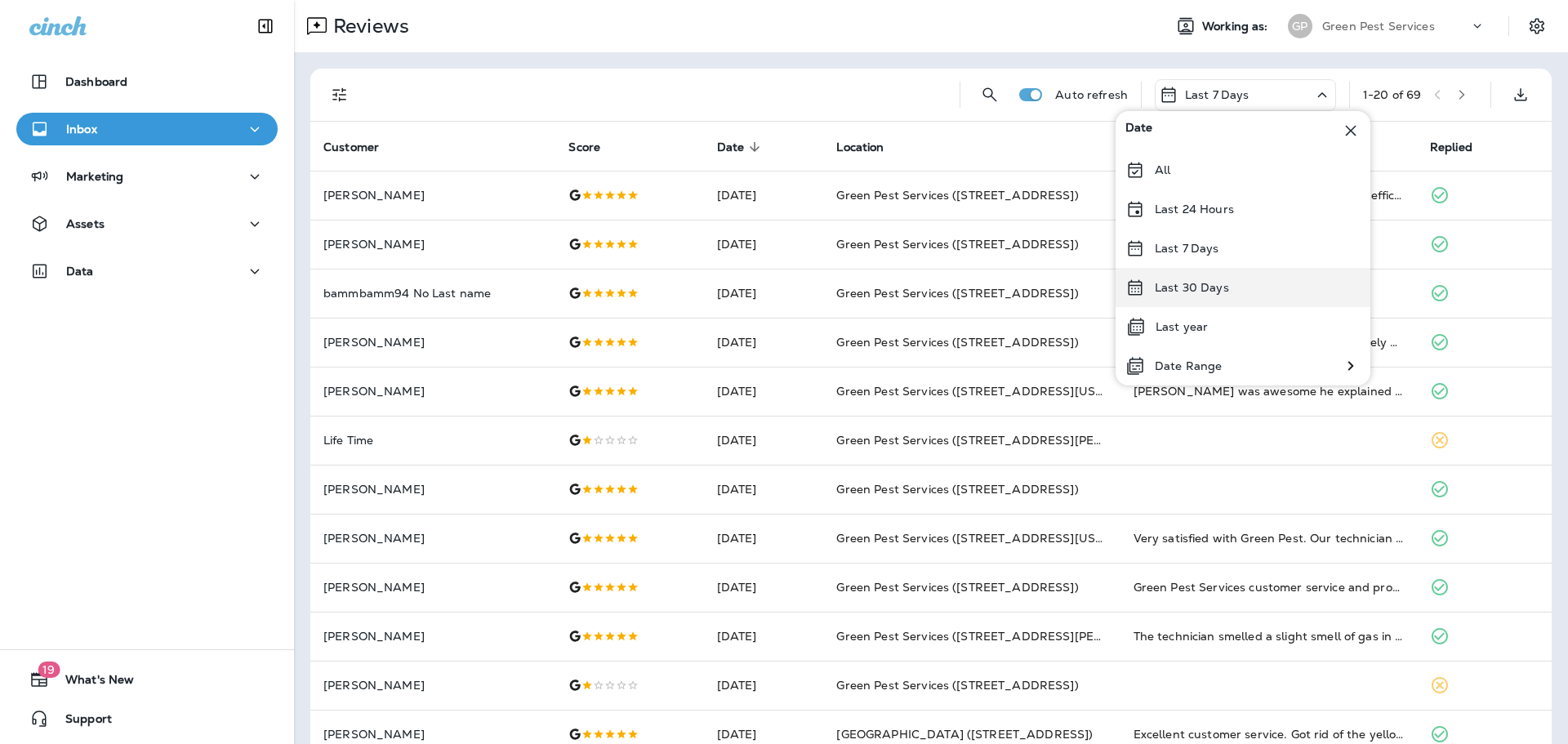
click at [1240, 293] on div "Last 30 Days" at bounding box center [1243, 287] width 255 height 39
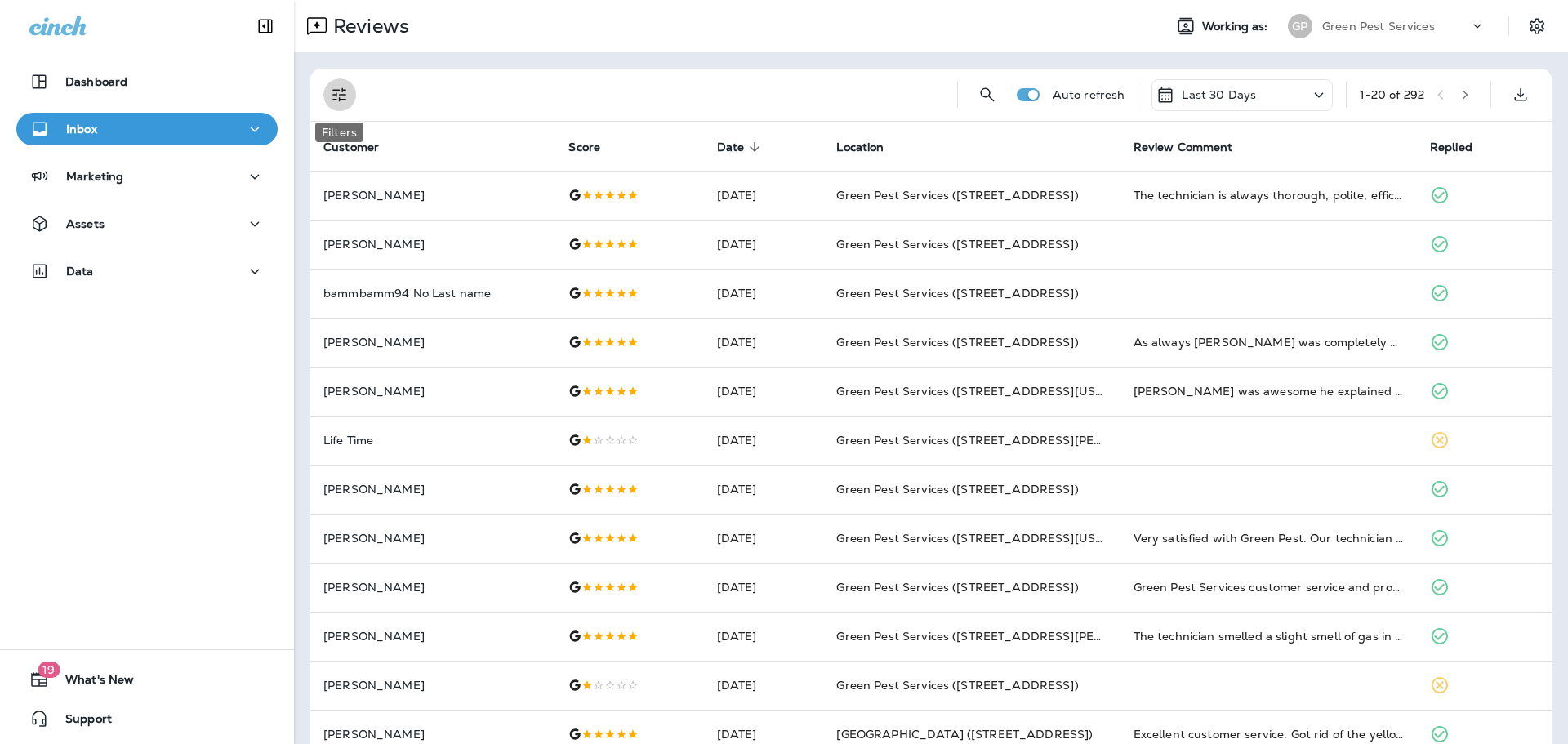
click at [339, 96] on icon "Filters" at bounding box center [339, 94] width 19 height 19
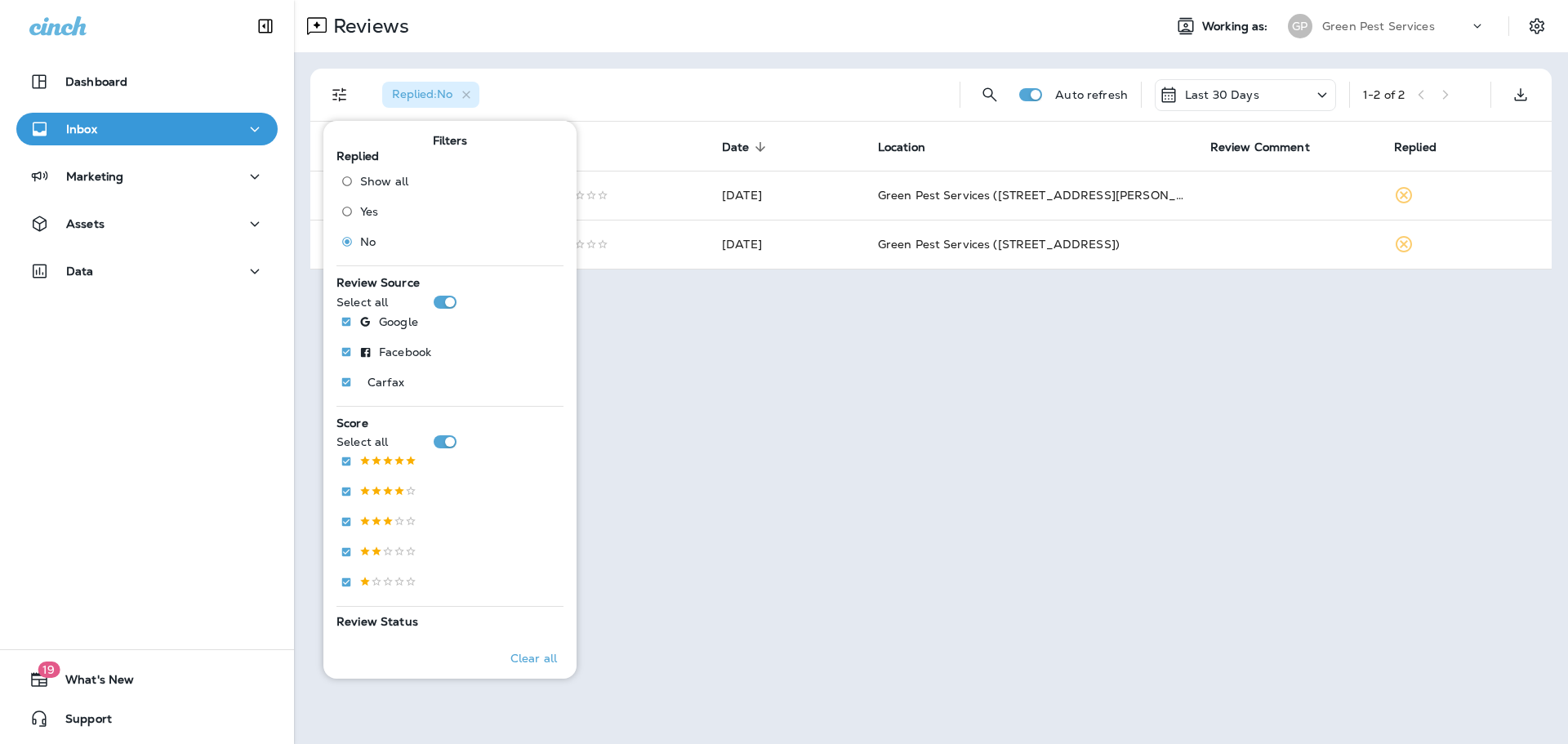
click at [836, 54] on div "Replied : No Auto refresh Last 30 Days 1 - 2 of 2 Customer Score Date sorted de…" at bounding box center [930, 169] width 1274 height 234
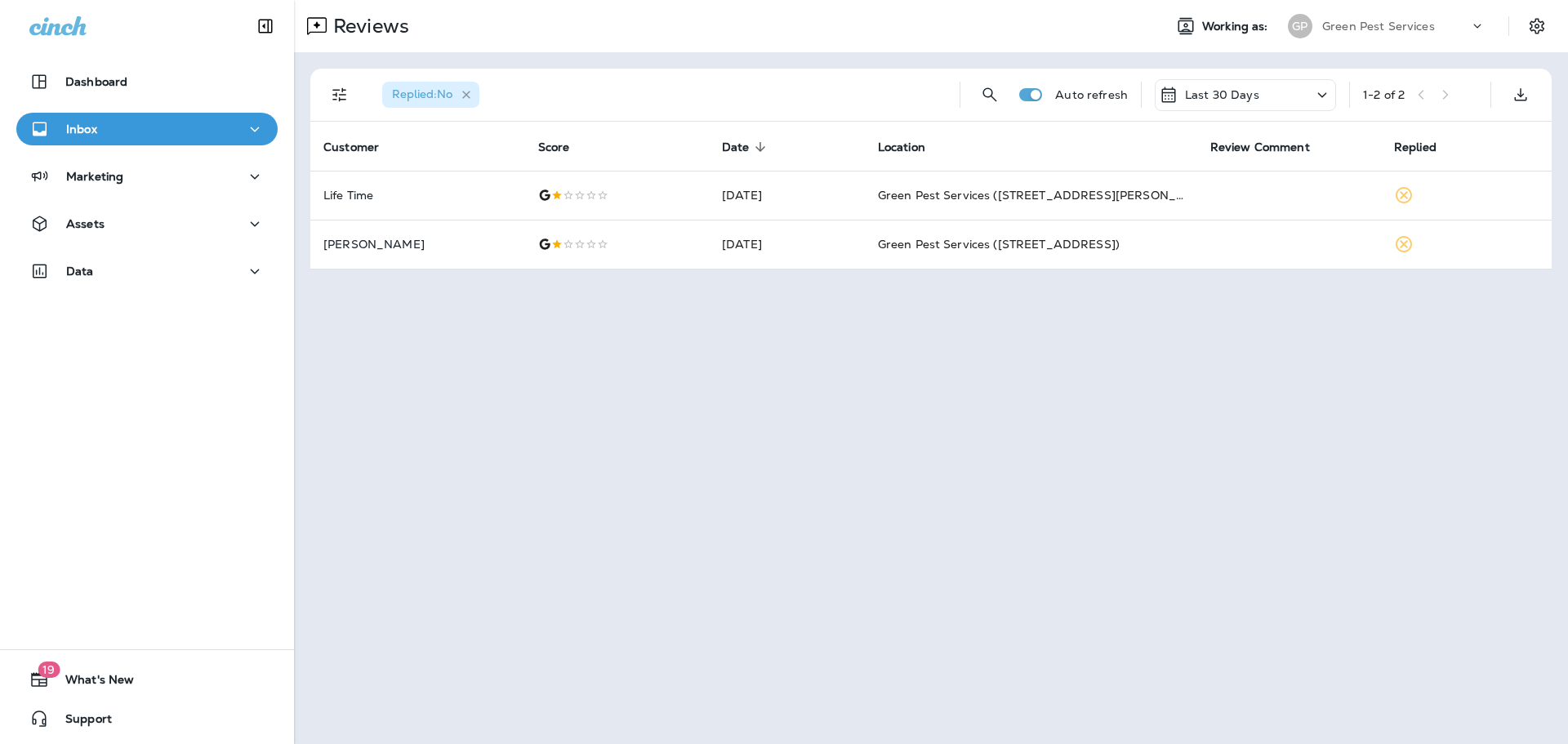
click at [466, 90] on icon "button" at bounding box center [466, 95] width 14 height 14
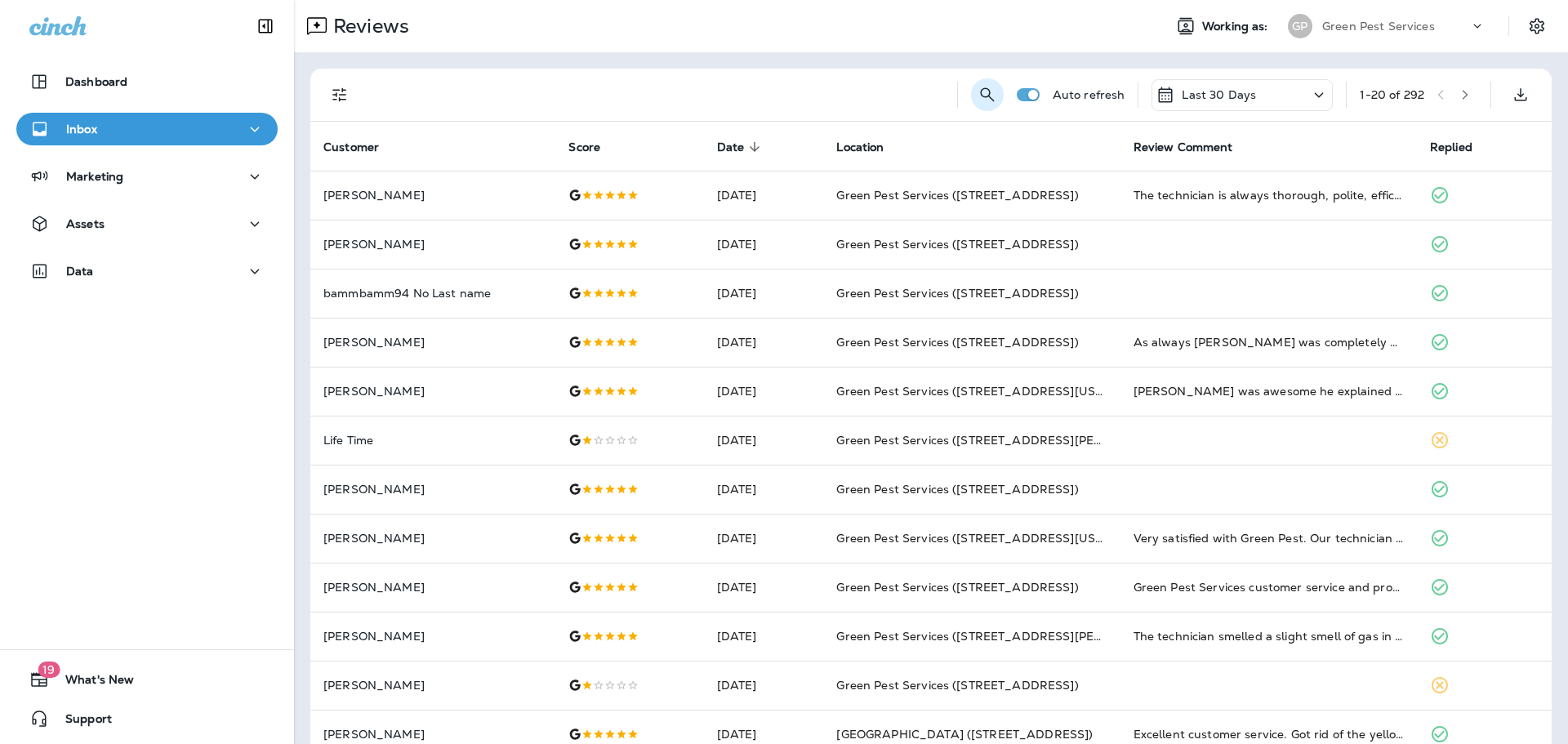
click at [980, 96] on icon "Search Reviews" at bounding box center [986, 94] width 14 height 14
type input "*********"
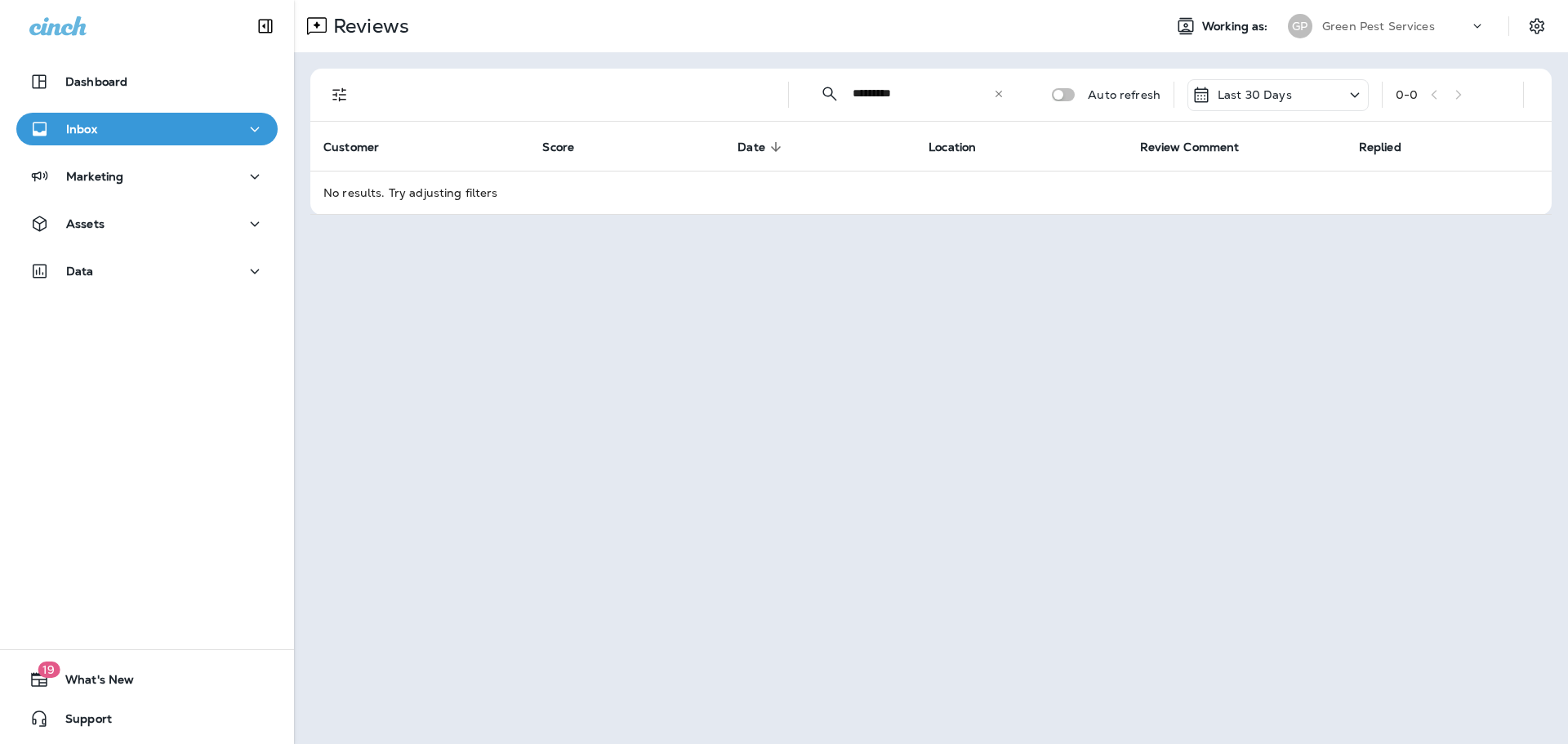
click at [891, 94] on input "*********" at bounding box center [923, 93] width 140 height 43
click at [339, 96] on div "​ ​ Auto refresh Last 30 Days 0 - 0 Customer Score Date sorted descending Locat…" at bounding box center [931, 141] width 1242 height 146
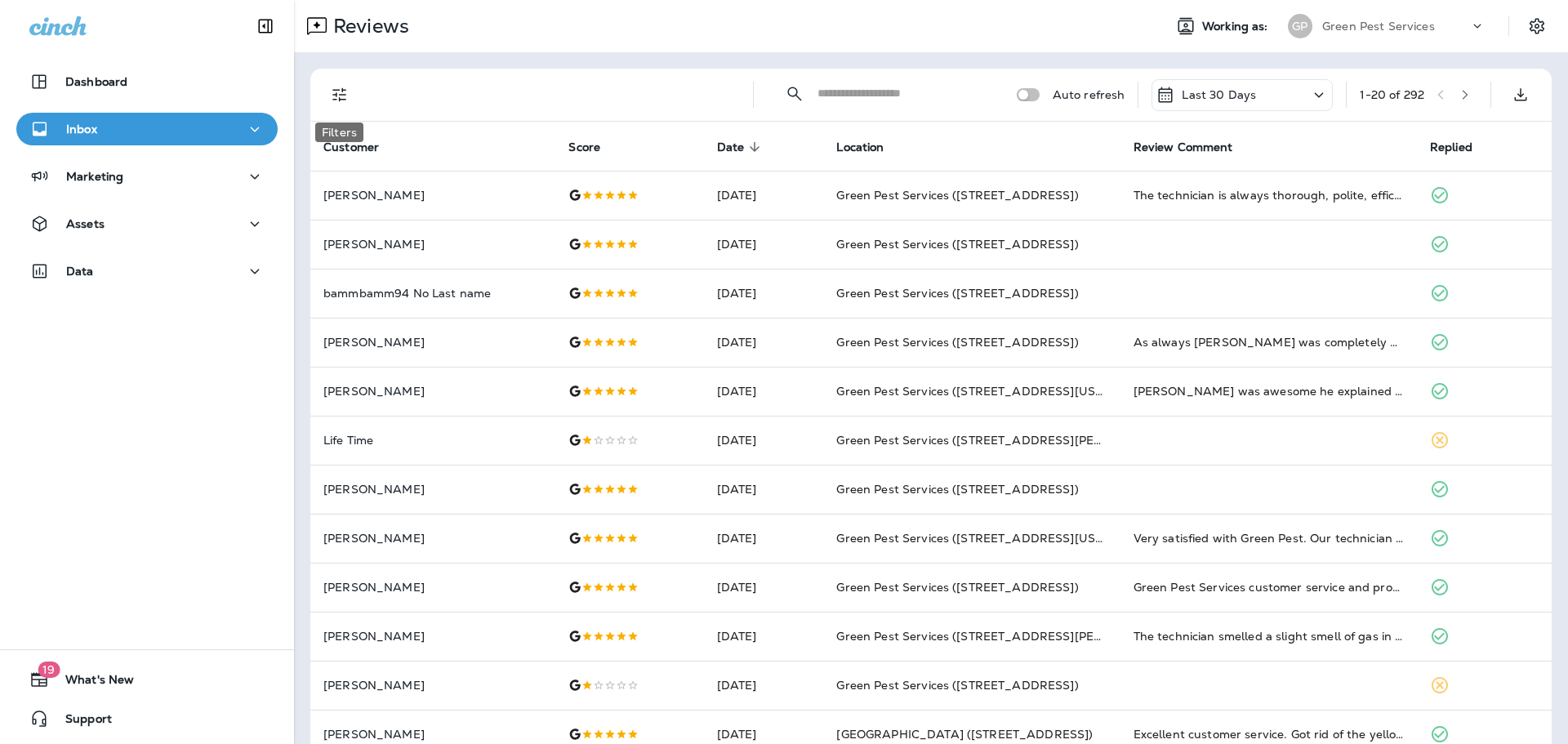
click at [337, 90] on icon "Filters" at bounding box center [339, 95] width 14 height 14
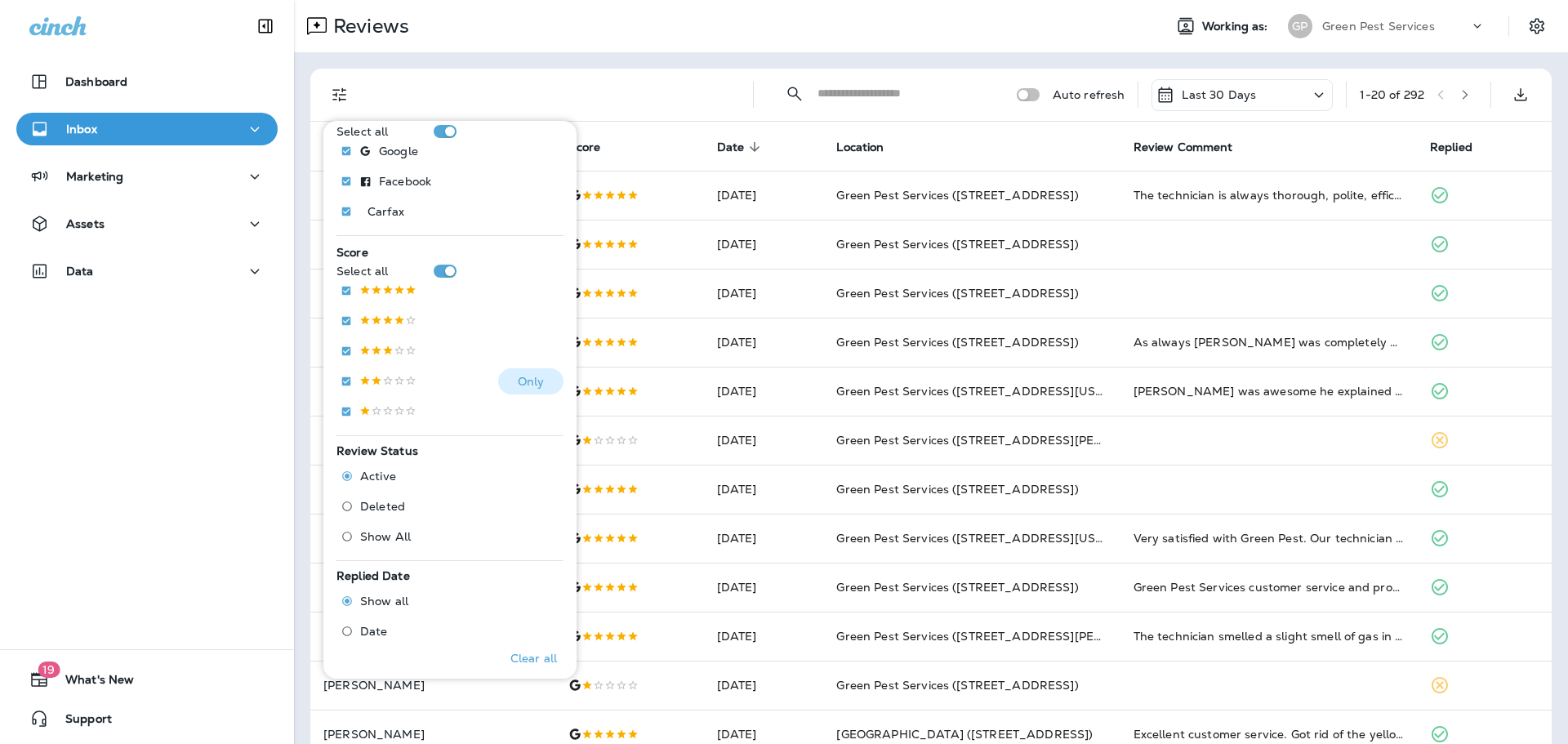
scroll to position [231, 0]
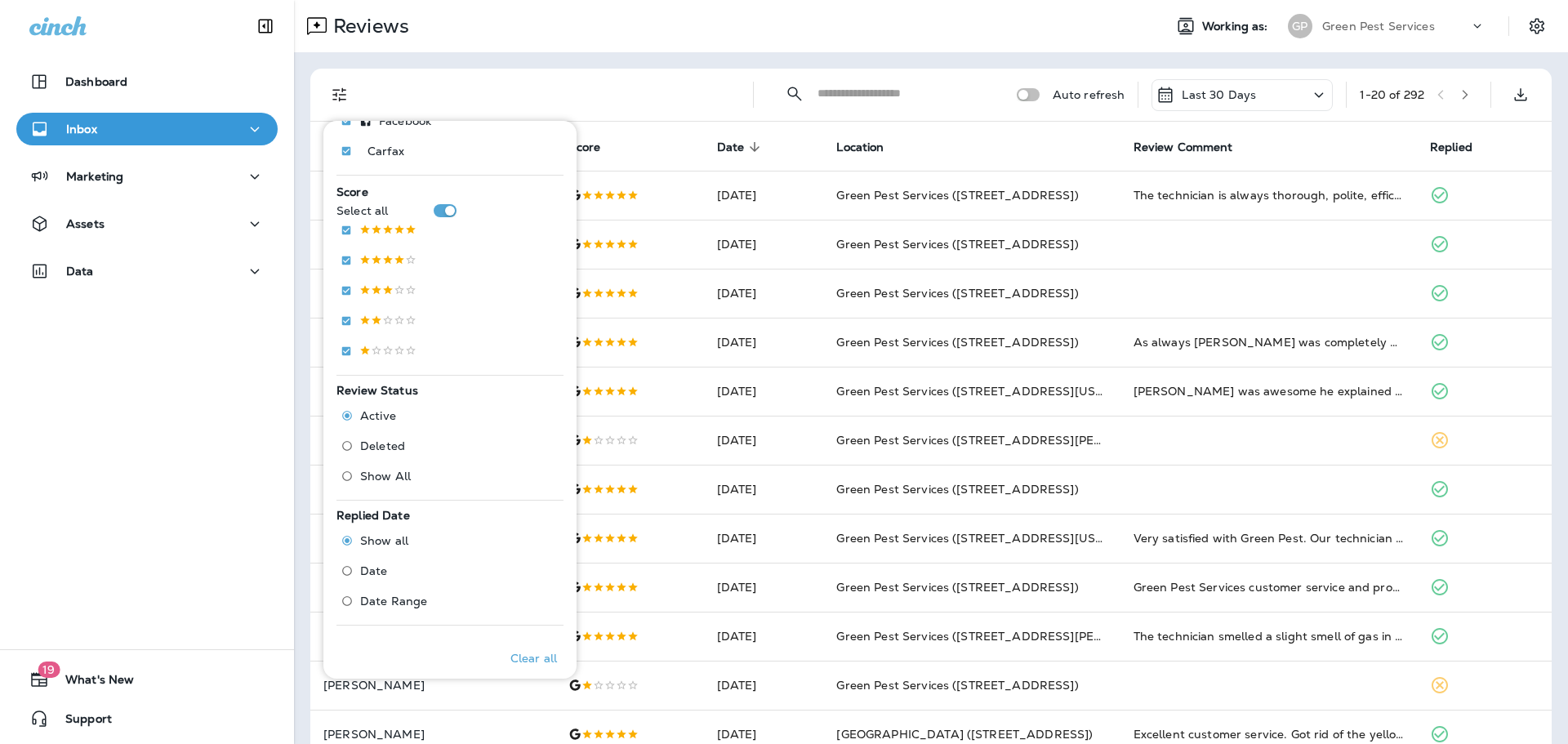
click at [394, 441] on span "Deleted" at bounding box center [383, 446] width 45 height 13
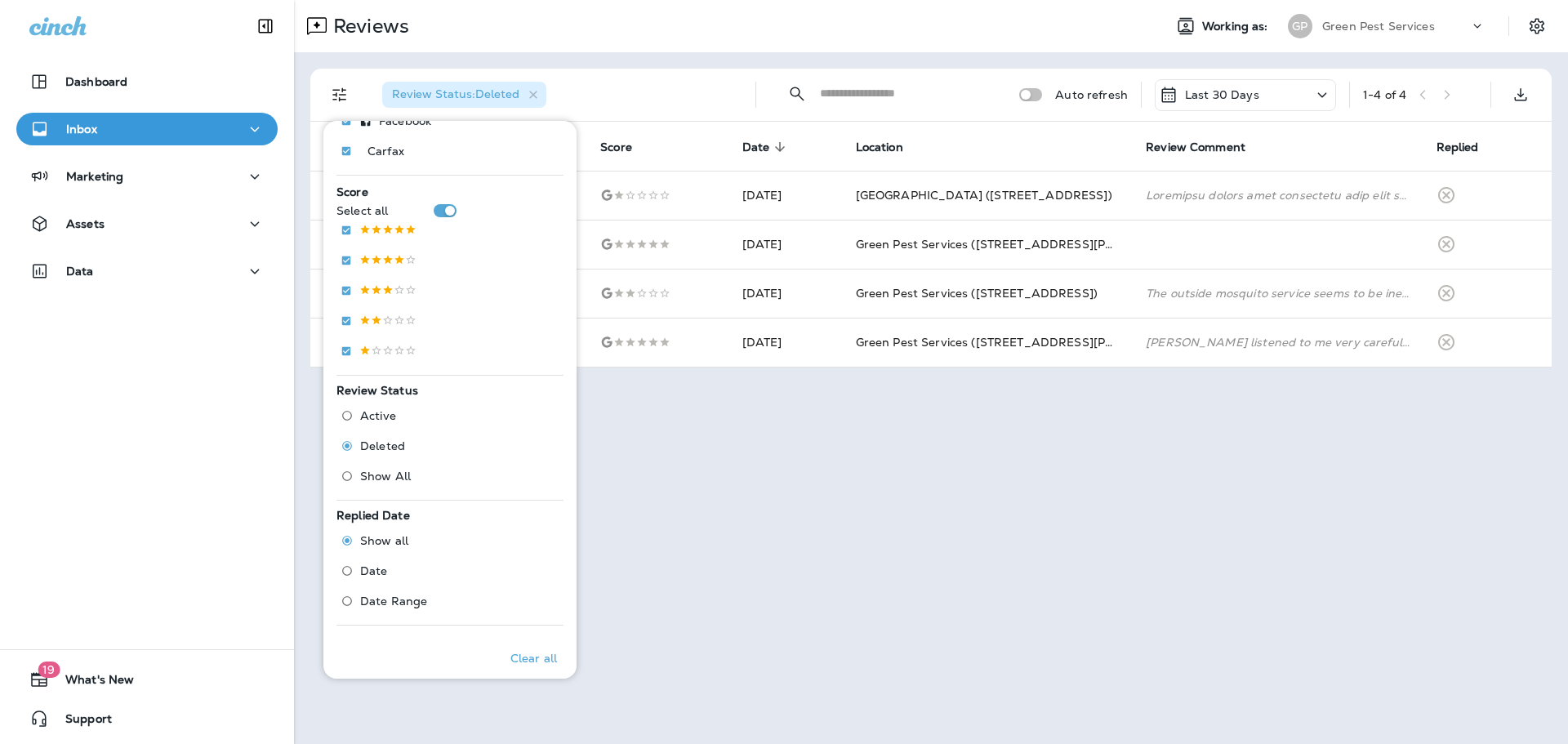
click at [648, 29] on div "Reviews" at bounding box center [722, 26] width 856 height 33
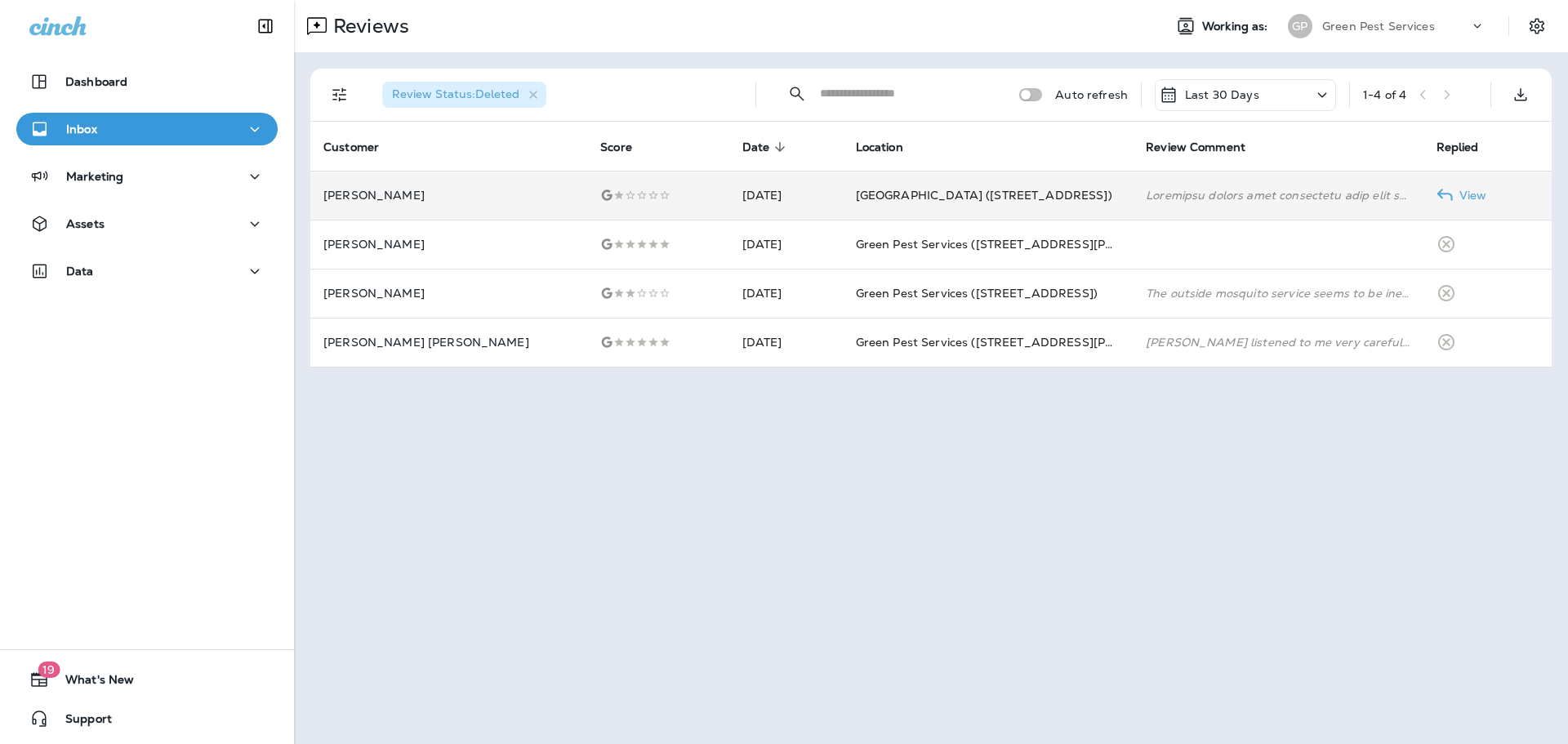
click at [796, 193] on td "[DATE]" at bounding box center [786, 195] width 113 height 49
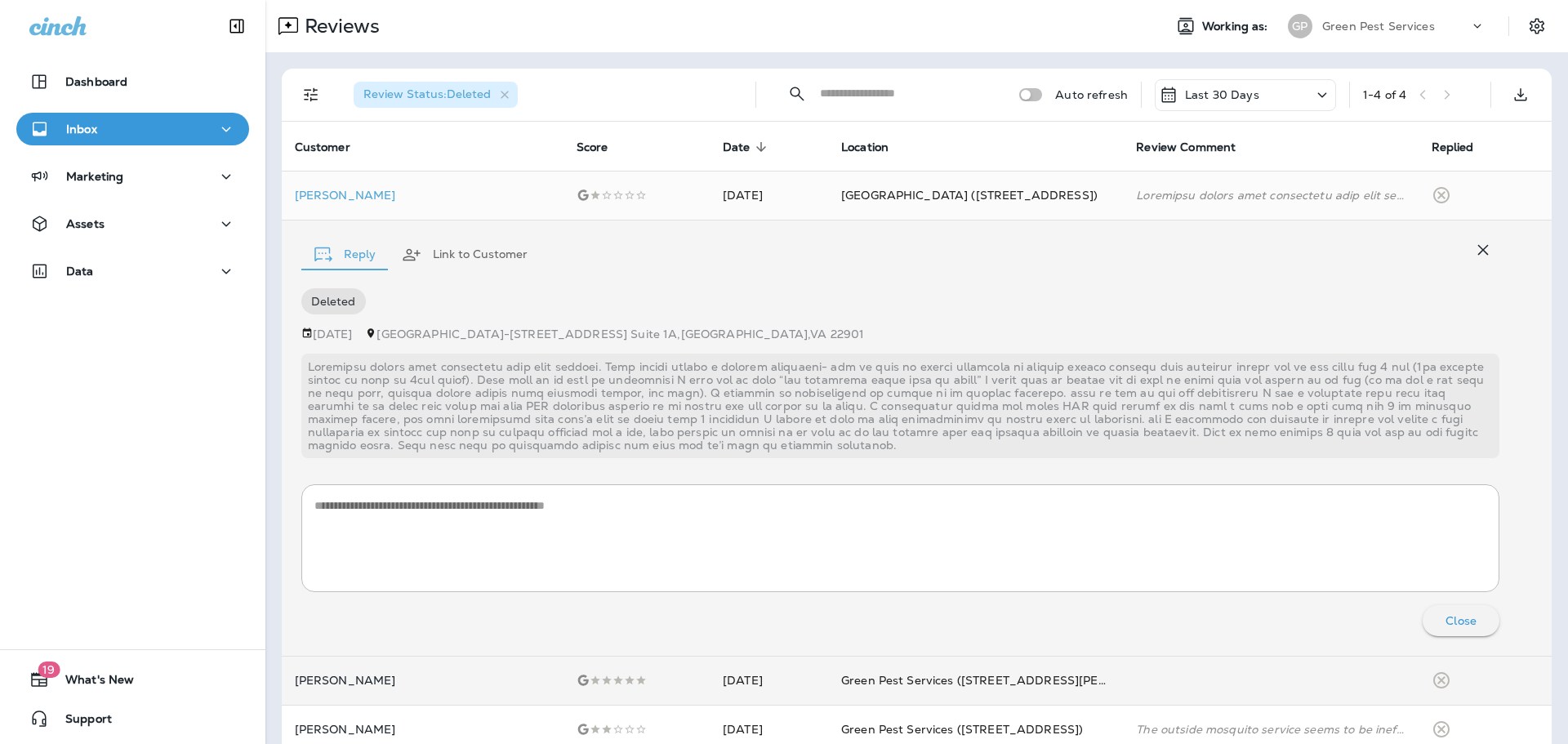
click at [1483, 247] on icon "button" at bounding box center [1483, 249] width 19 height 19
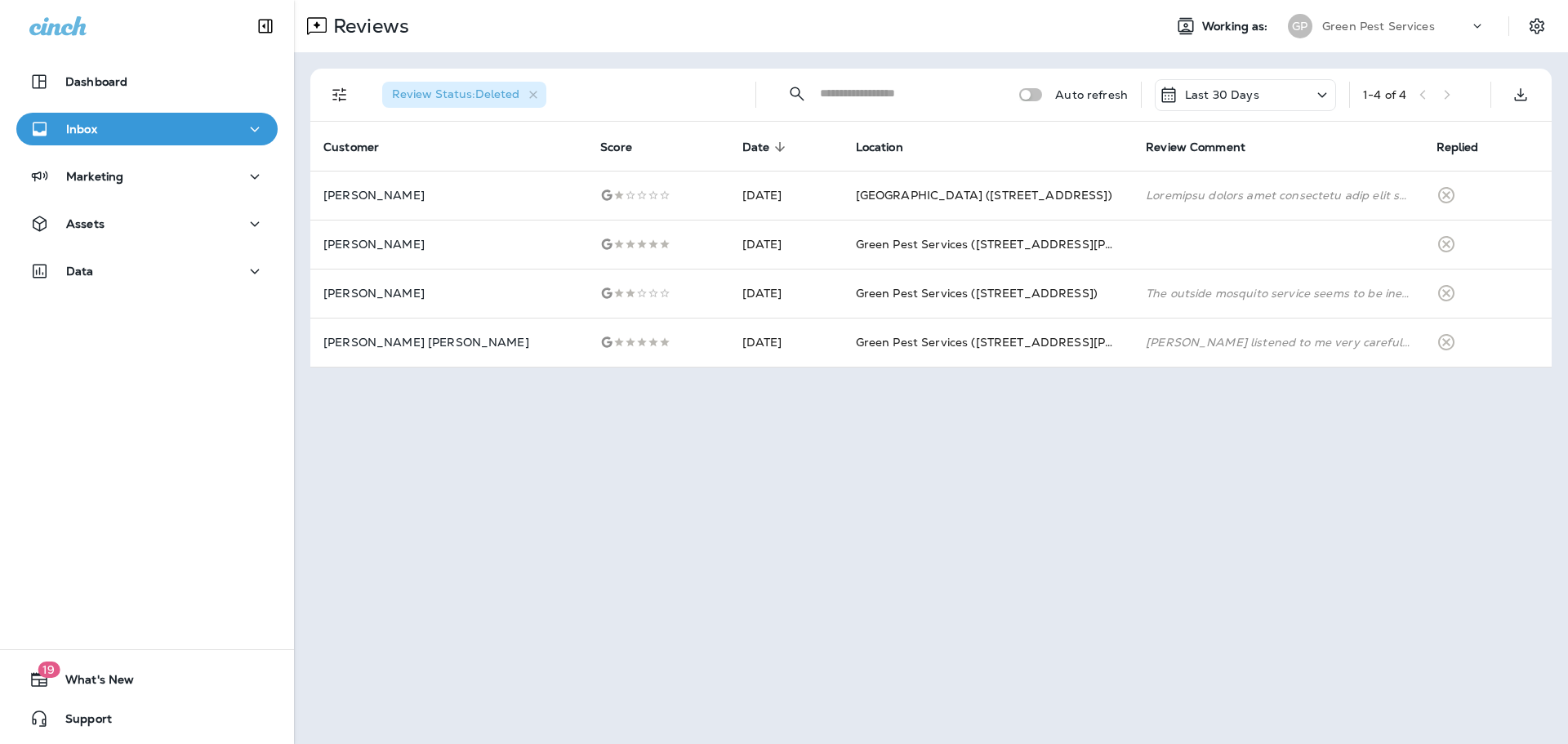
click at [522, 96] on span "Review Status : Deleted" at bounding box center [456, 95] width 147 height 15
click at [528, 93] on icon "button" at bounding box center [533, 95] width 14 height 14
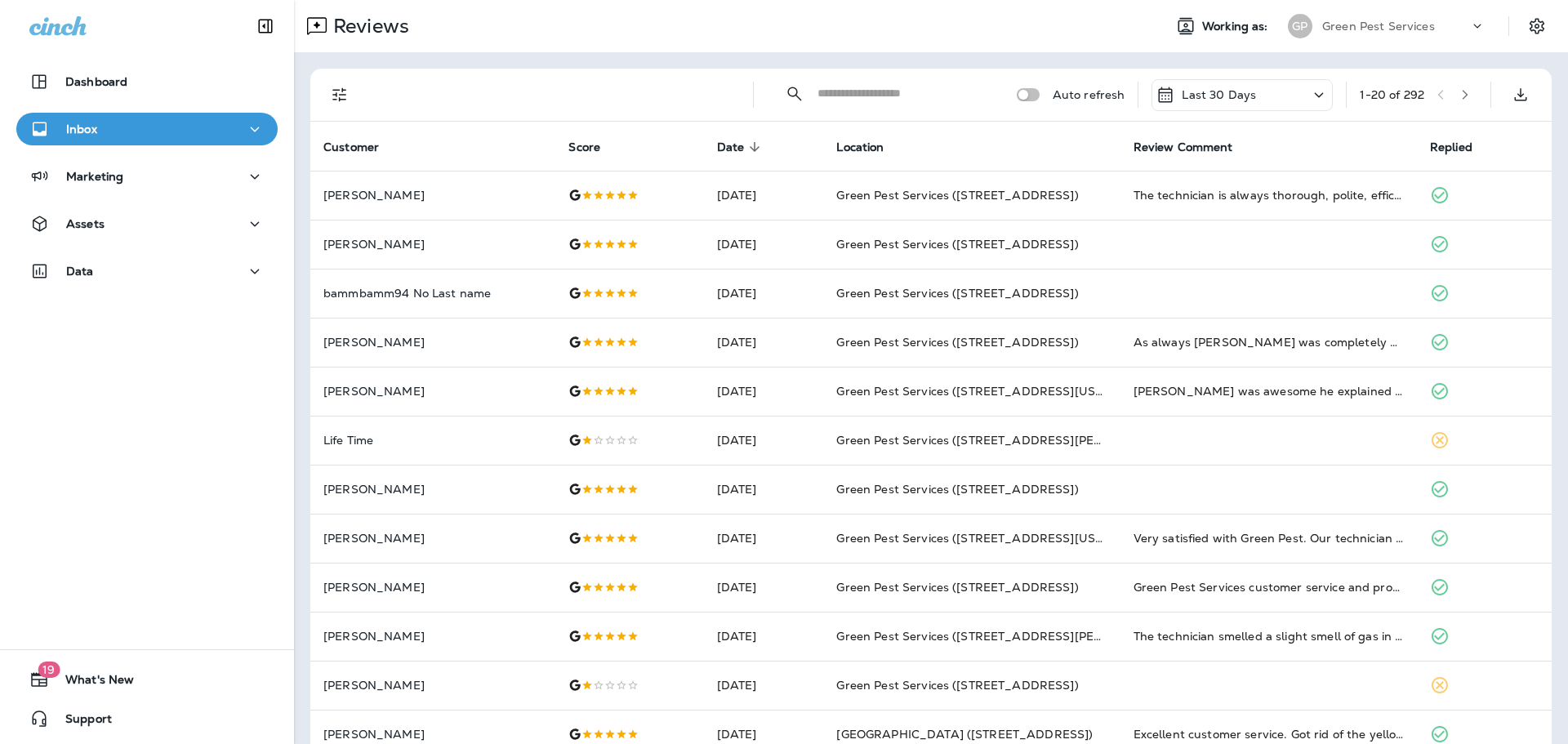
drag, startPoint x: 334, startPoint y: 92, endPoint x: 336, endPoint y: 101, distance: 9.2
click at [334, 92] on icon "Filters" at bounding box center [339, 94] width 19 height 19
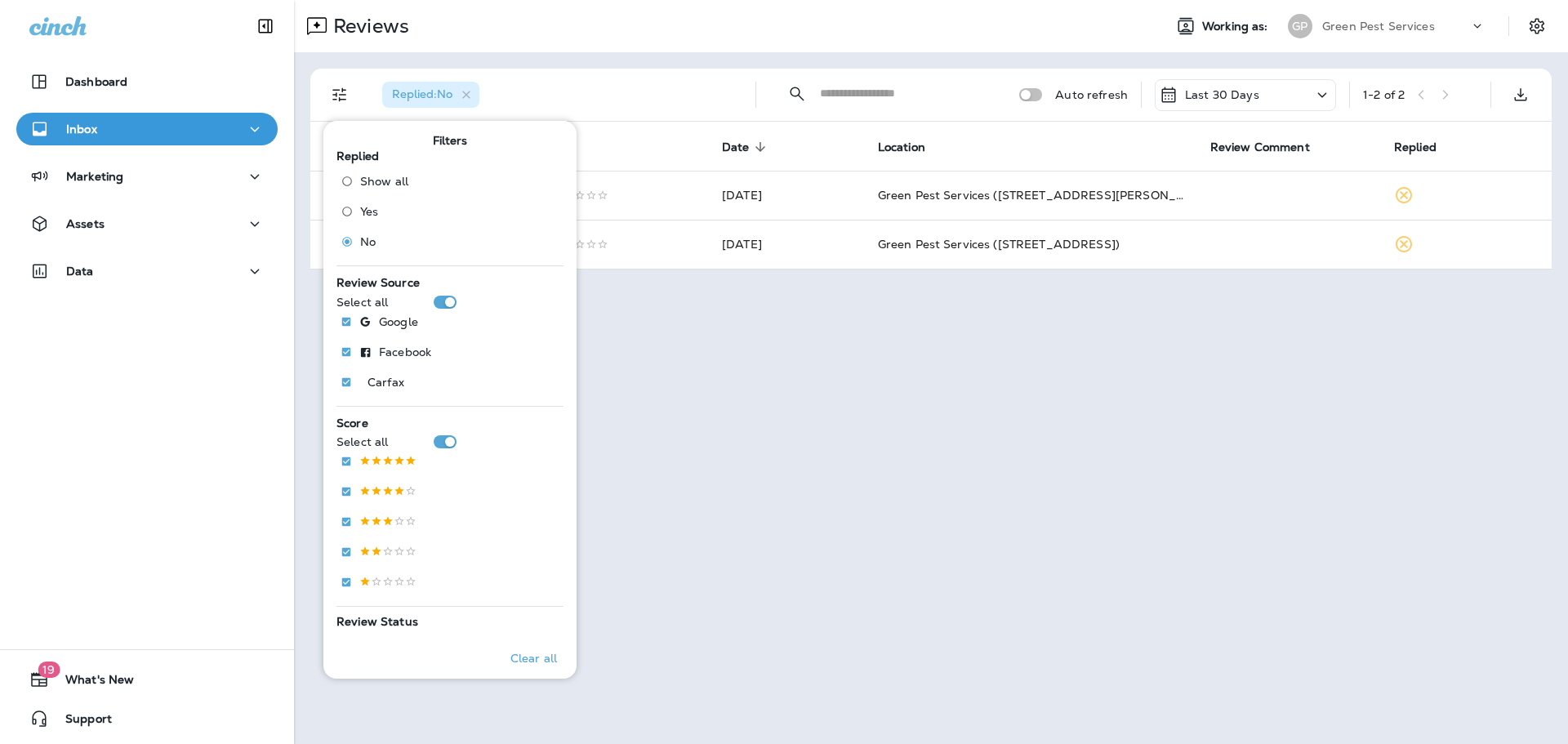
click at [693, 48] on div "Reviews Working as: [PERSON_NAME] Pest Services" at bounding box center [930, 26] width 1274 height 53
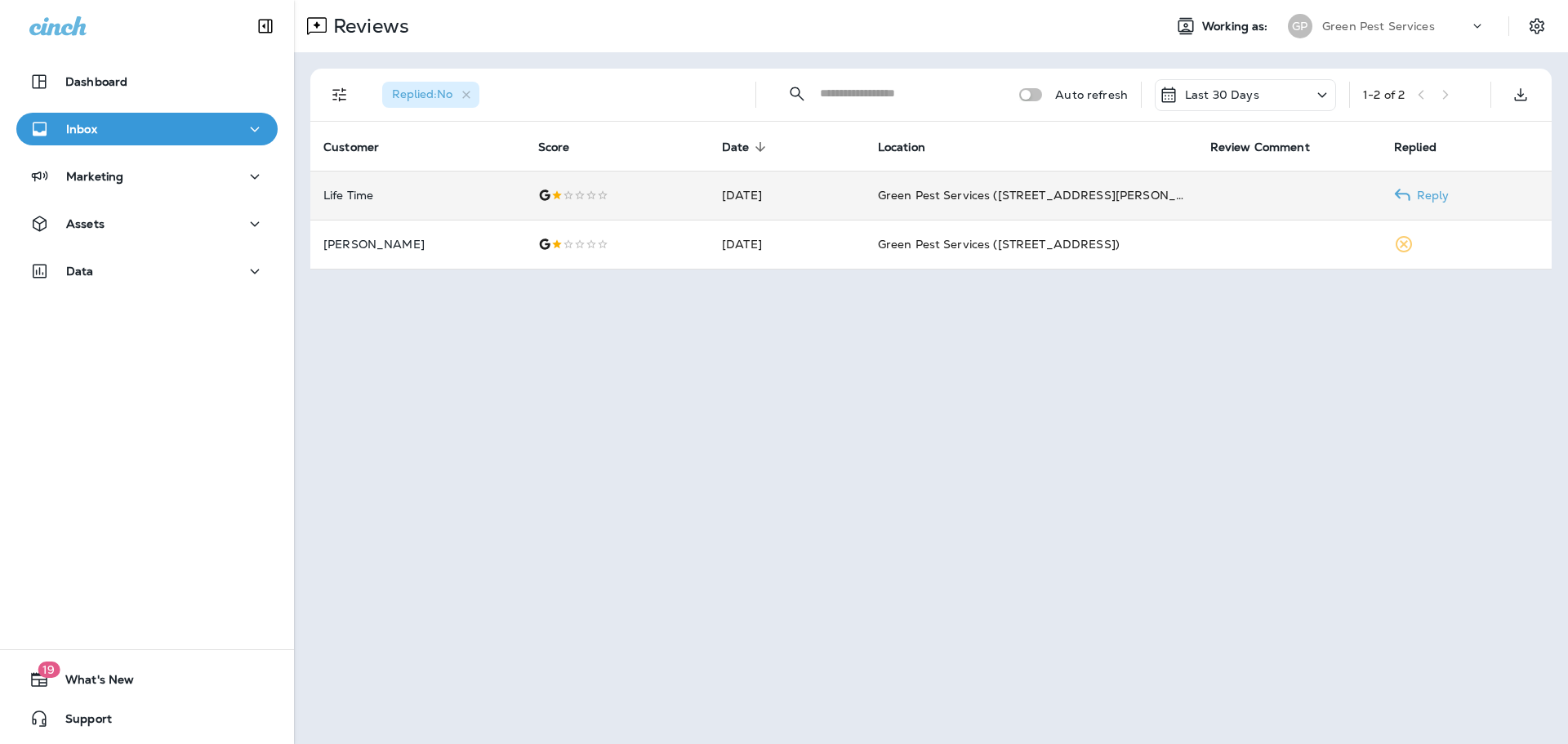
click at [578, 189] on div at bounding box center [617, 195] width 158 height 13
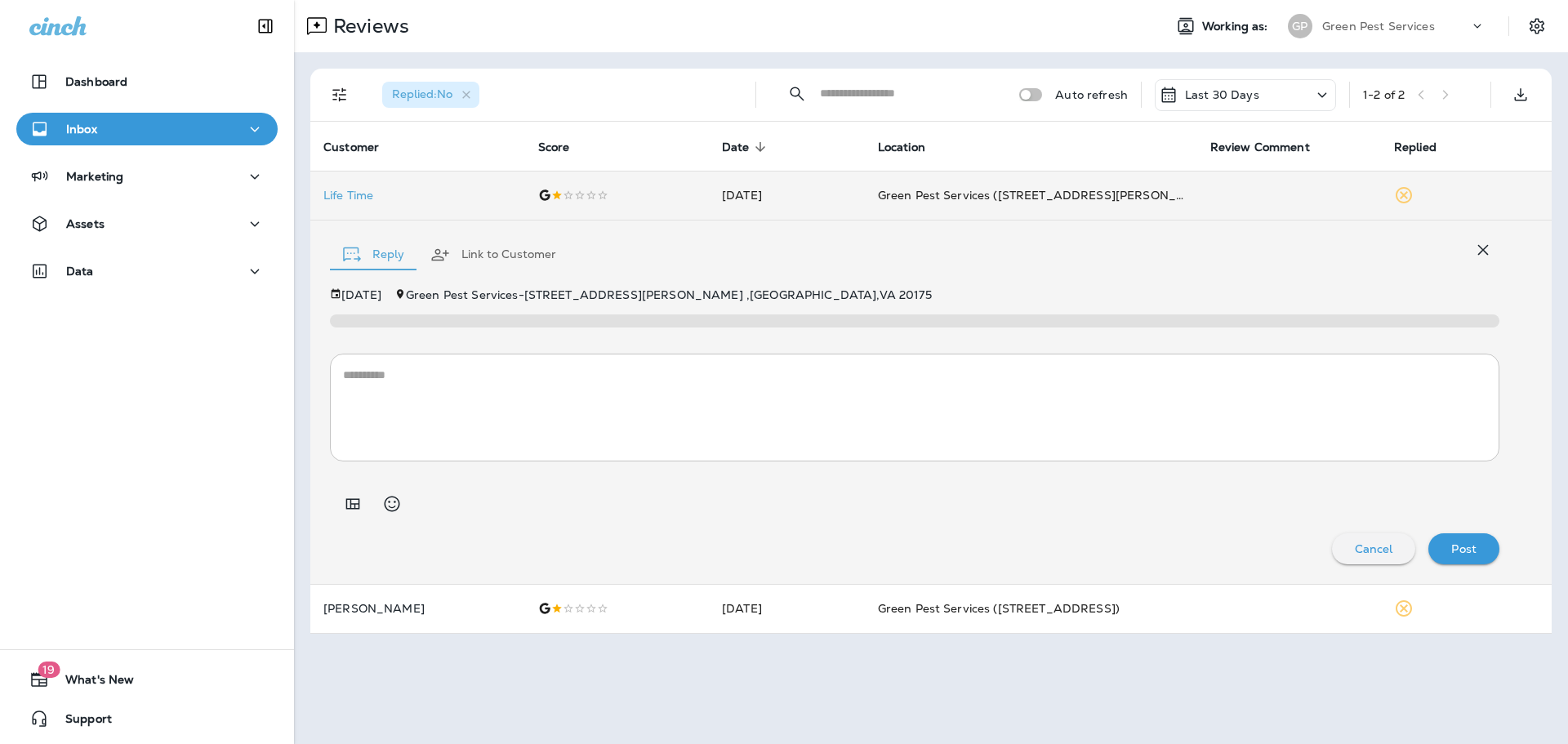
click at [483, 243] on button "Link to Customer" at bounding box center [493, 254] width 152 height 58
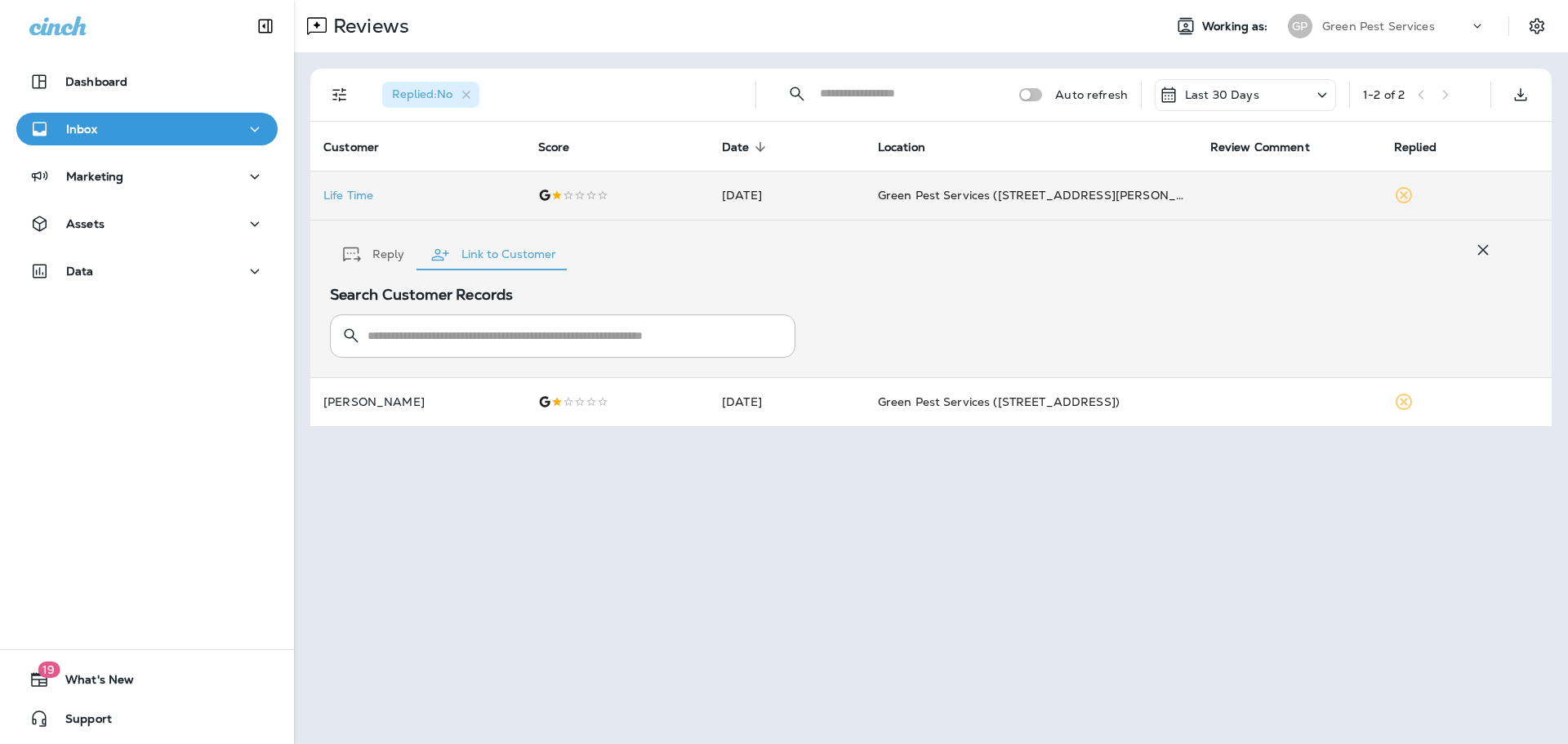
click at [382, 250] on button "Reply" at bounding box center [373, 254] width 88 height 58
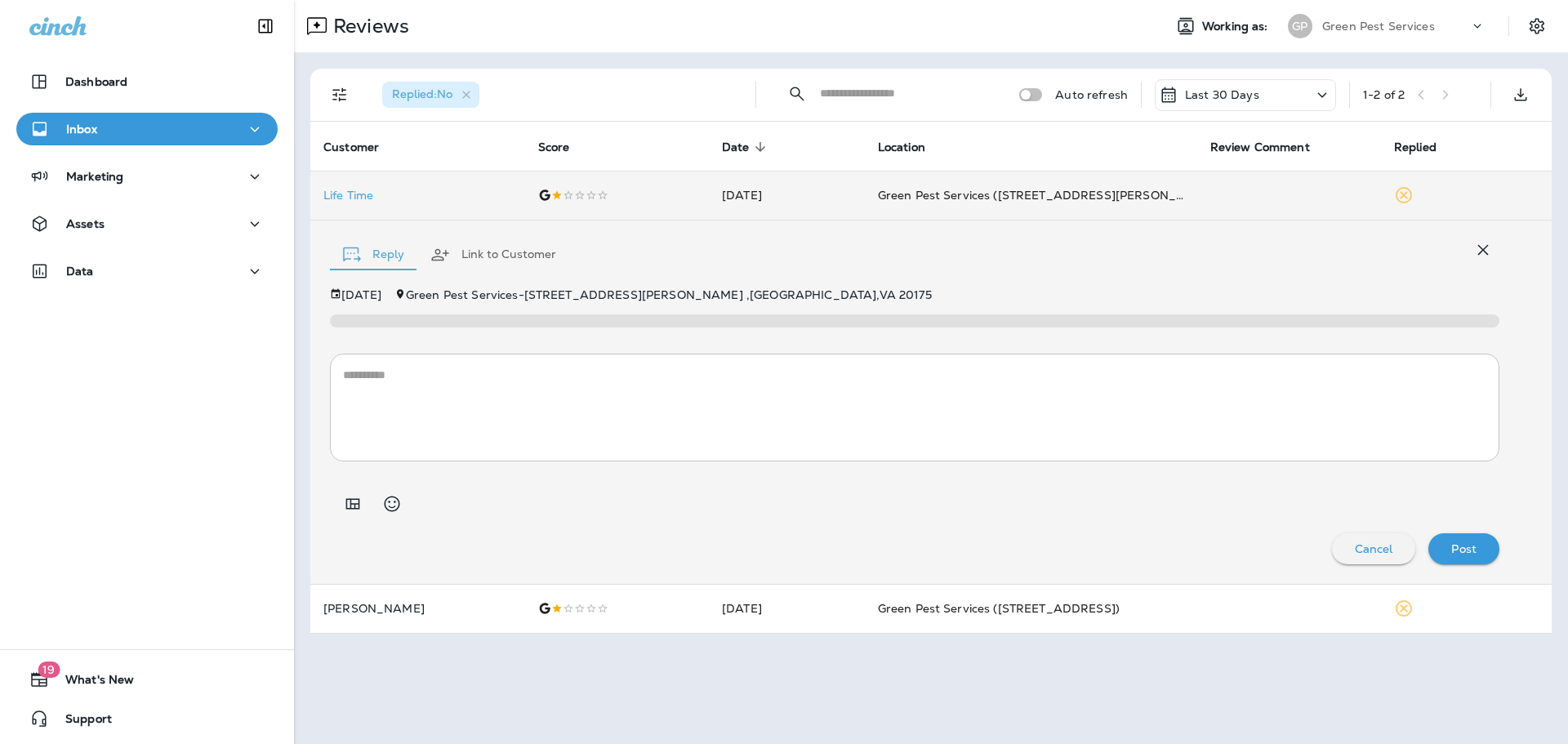
click at [603, 425] on textarea at bounding box center [915, 407] width 1143 height 82
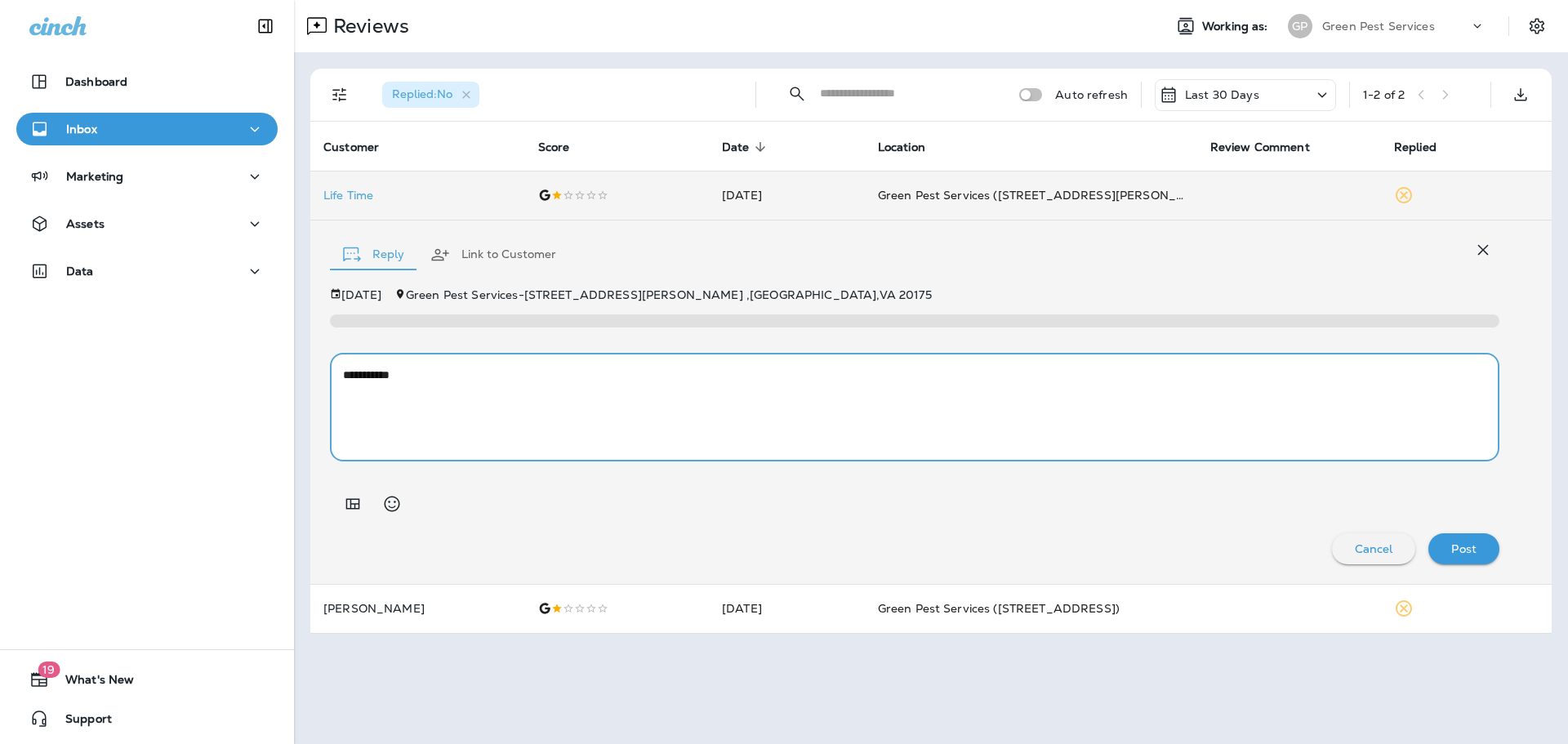
paste textarea "**********"
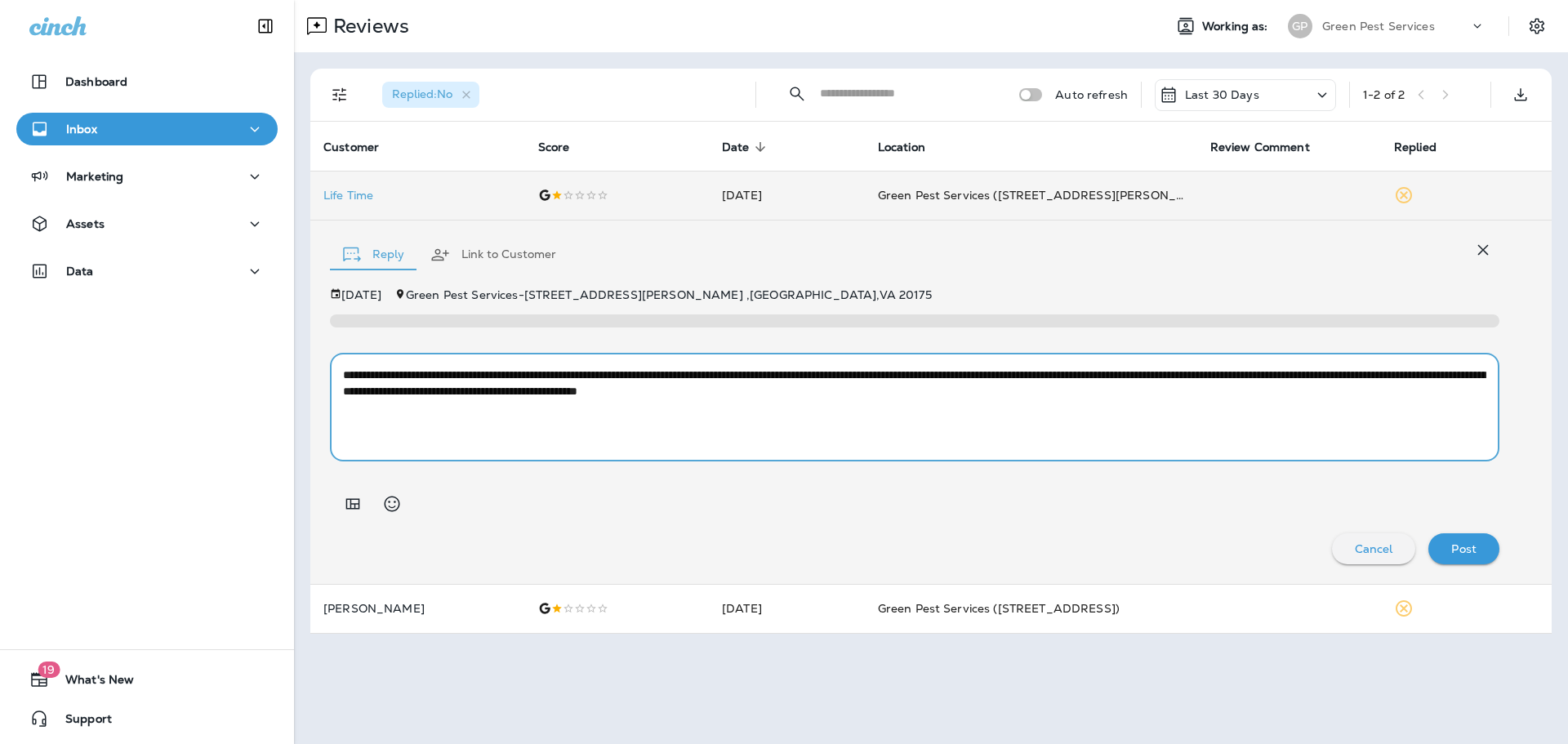
type textarea "**********"
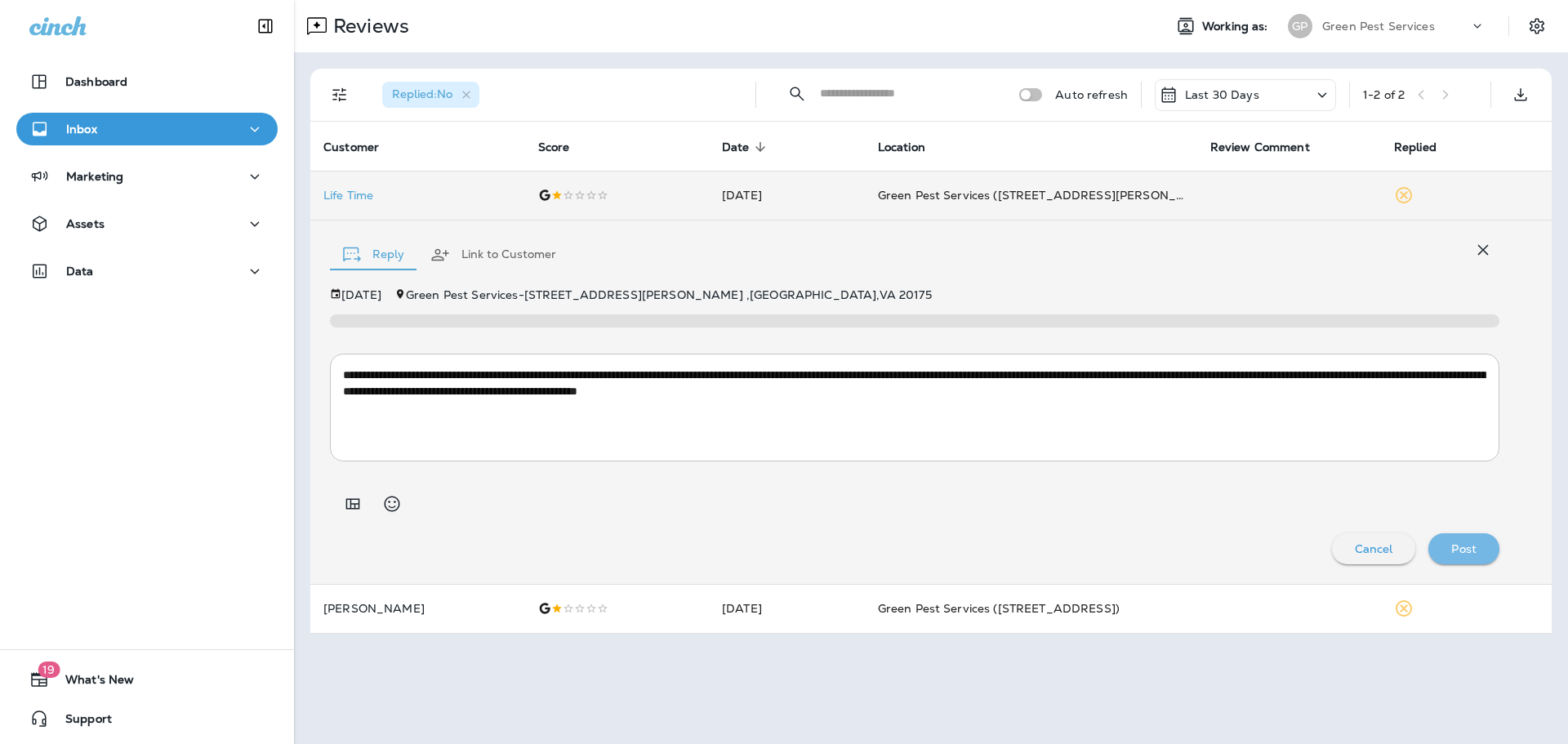
click at [1471, 551] on p "Post" at bounding box center [1464, 549] width 25 height 13
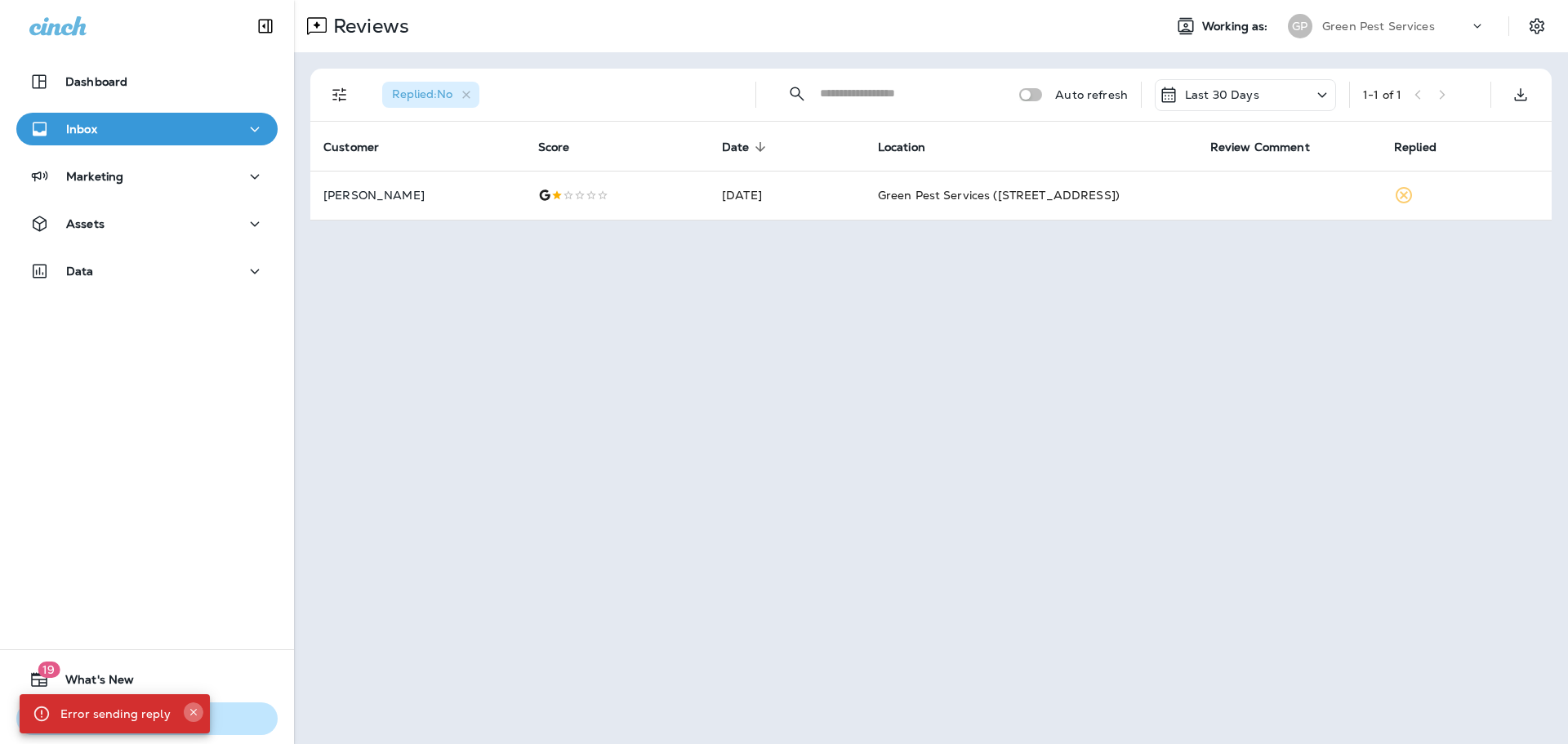
click at [188, 710] on icon "Close" at bounding box center [194, 712] width 12 height 12
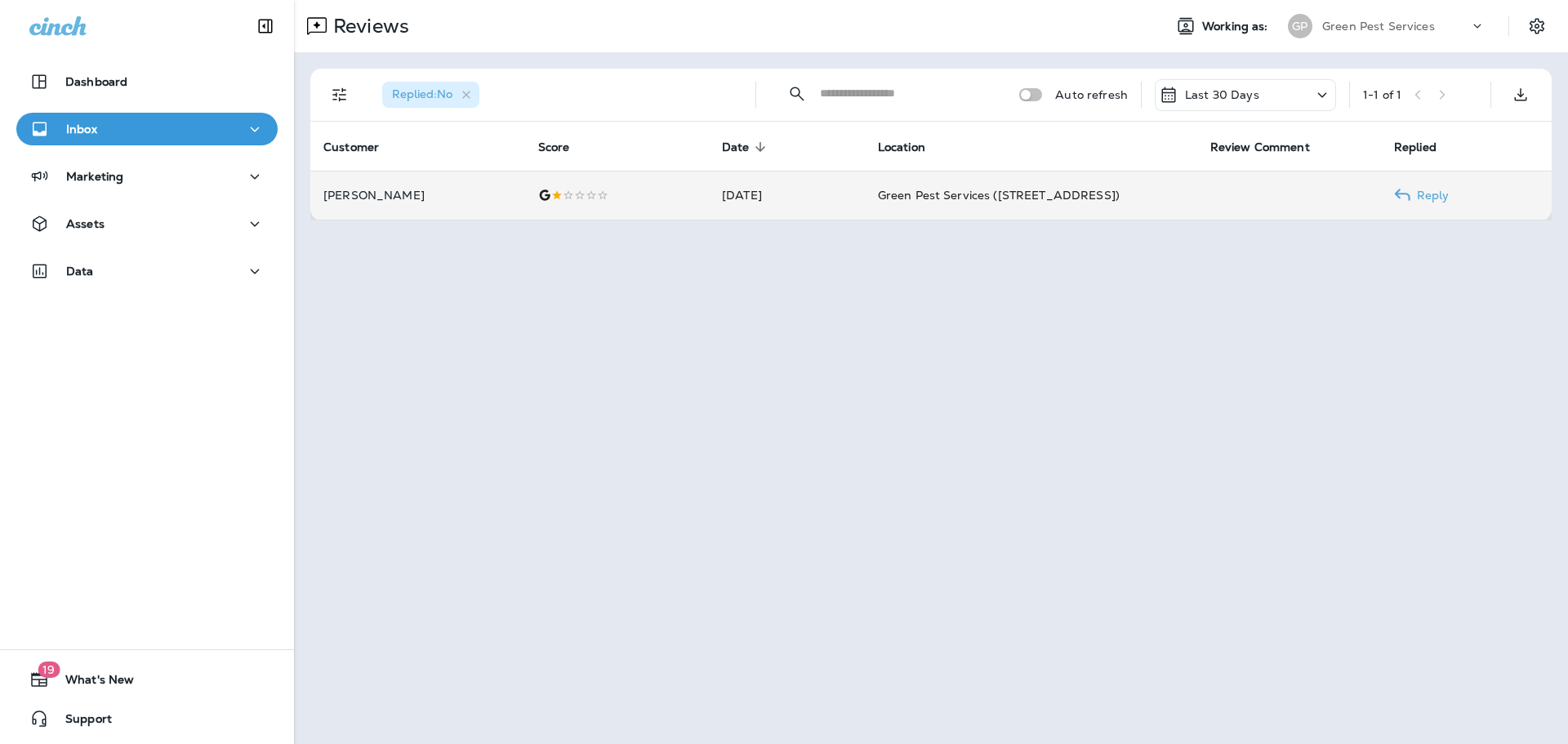
click at [919, 196] on span "Green Pest Services ([STREET_ADDRESS])" at bounding box center [999, 195] width 242 height 15
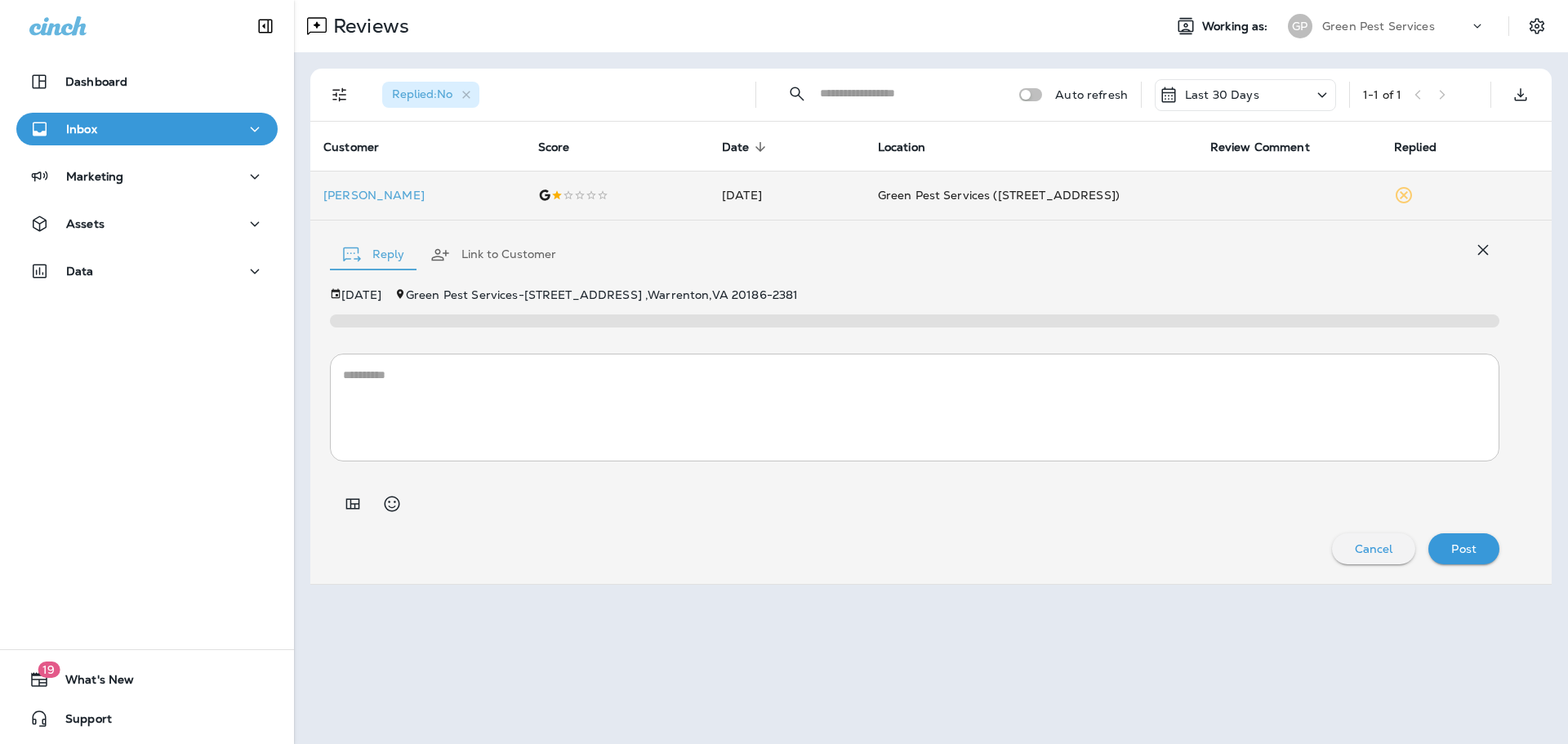
click at [669, 408] on textarea at bounding box center [915, 407] width 1143 height 82
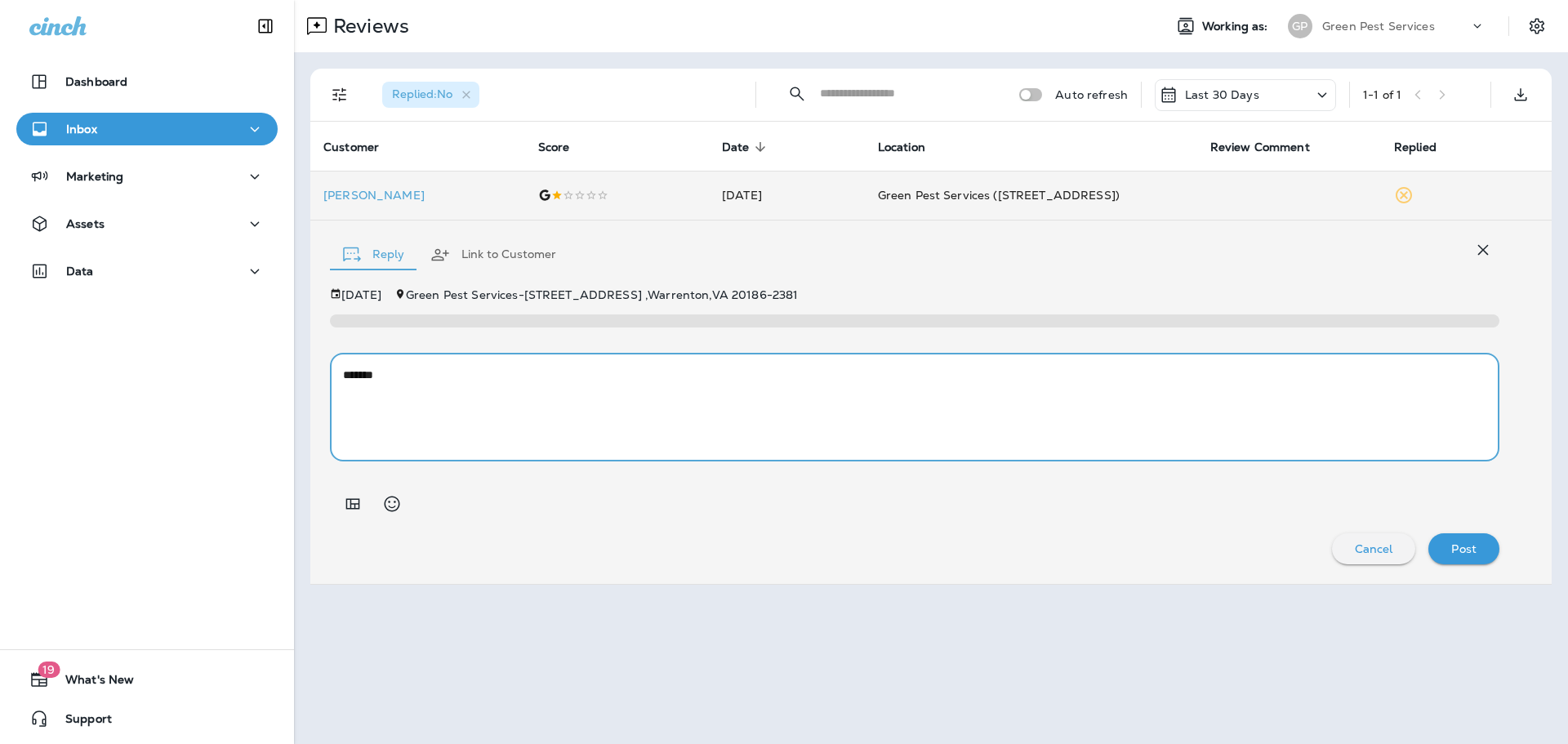
paste textarea "**********"
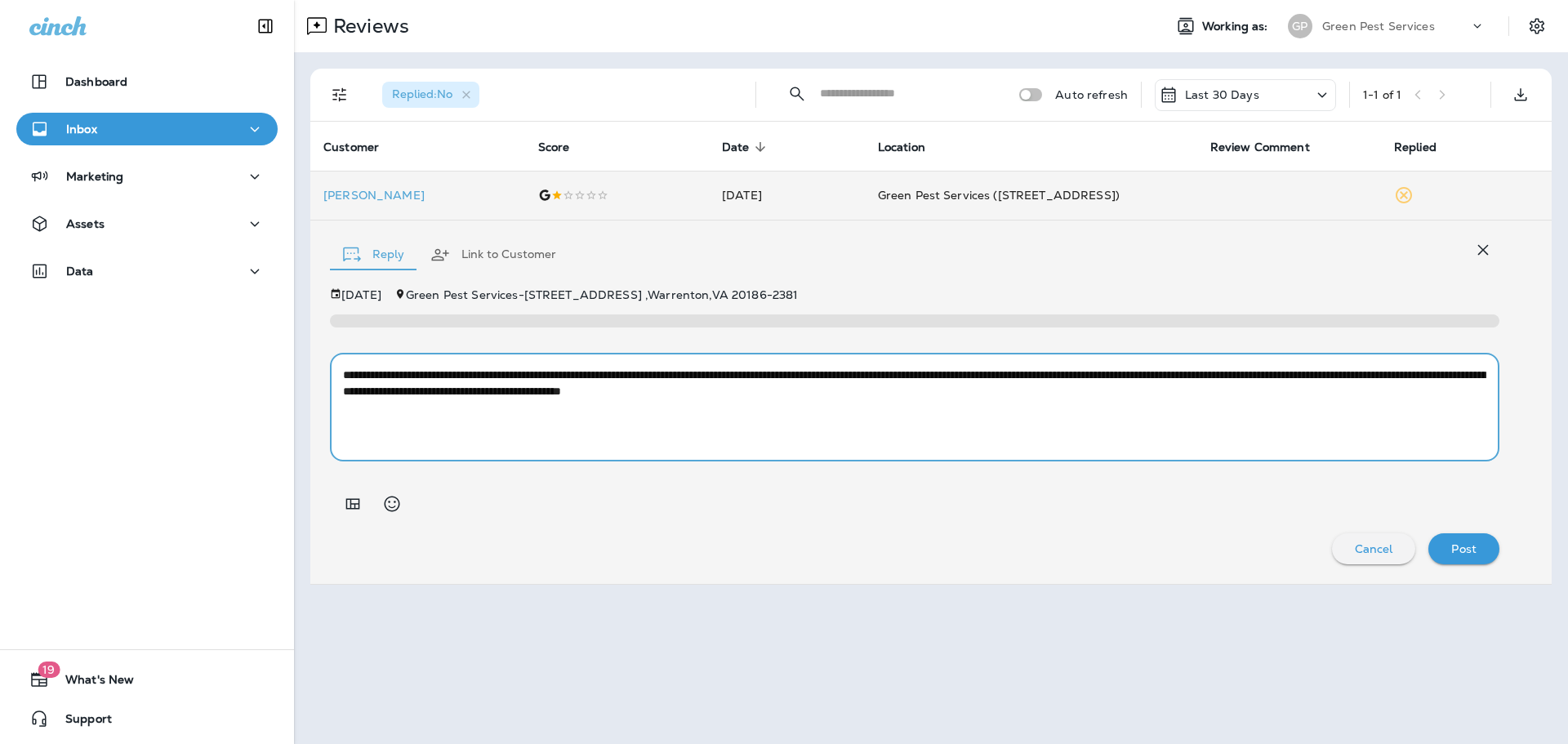
drag, startPoint x: 1242, startPoint y: 377, endPoint x: 1172, endPoint y: 375, distance: 70.0
click at [1172, 375] on textarea "**********" at bounding box center [915, 407] width 1143 height 82
click at [999, 377] on textarea "**********" at bounding box center [915, 407] width 1143 height 82
click at [926, 394] on textarea "**********" at bounding box center [915, 407] width 1143 height 82
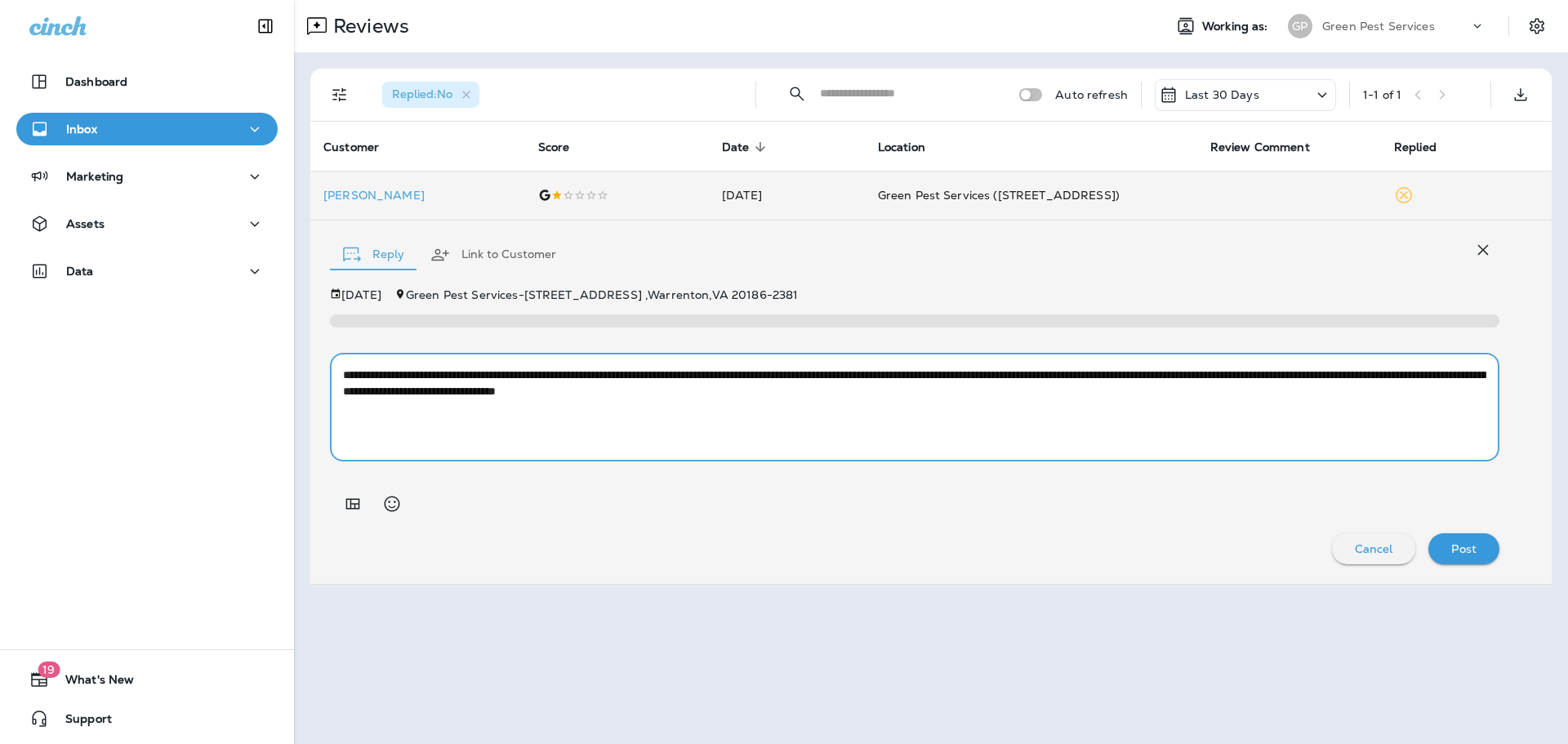
drag, startPoint x: 926, startPoint y: 394, endPoint x: 989, endPoint y: 425, distance: 70.2
click at [926, 394] on textarea "**********" at bounding box center [915, 407] width 1143 height 82
click at [996, 398] on textarea "**********" at bounding box center [915, 407] width 1143 height 82
type textarea "**********"
click at [1461, 544] on p "Post" at bounding box center [1464, 549] width 25 height 13
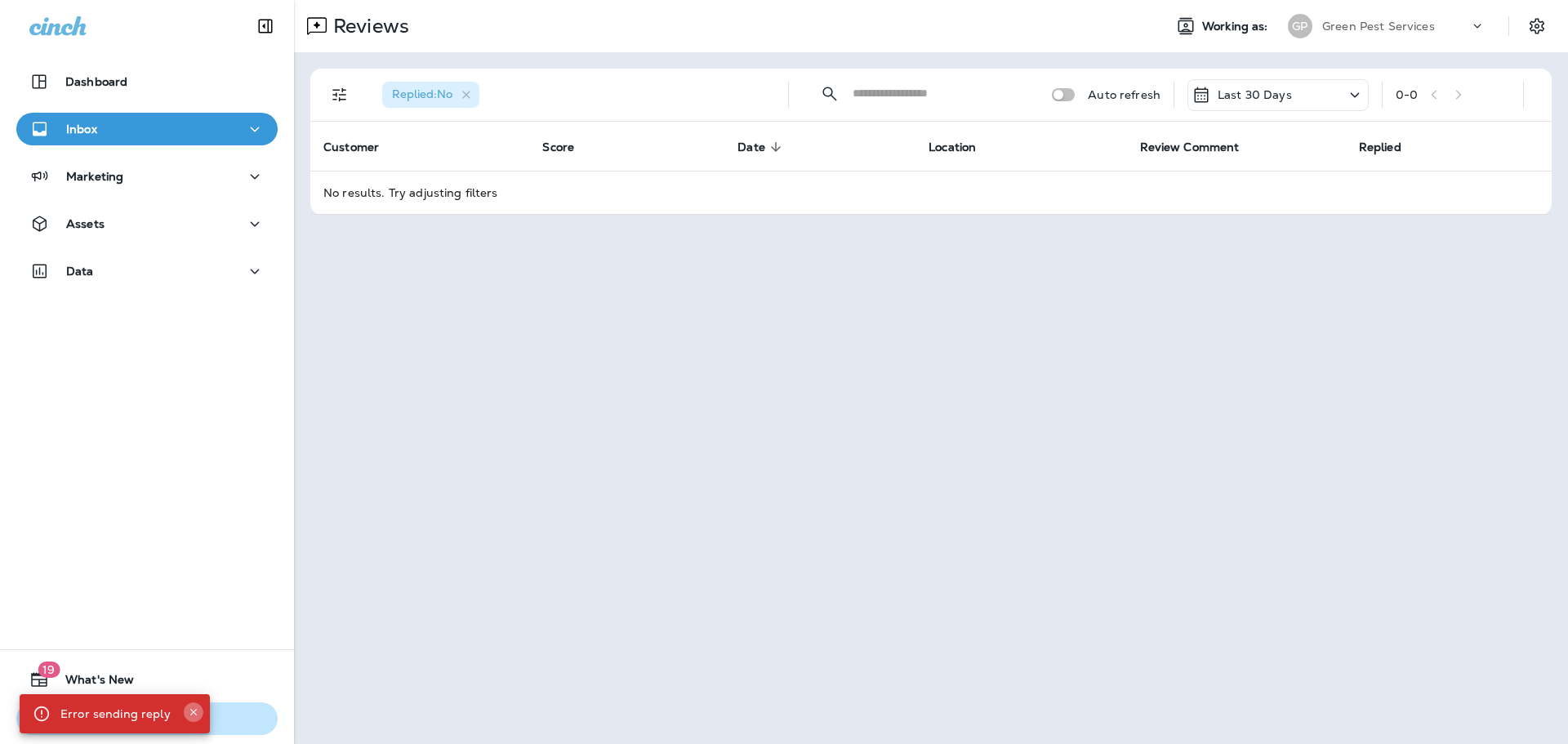
click at [188, 711] on icon "Close" at bounding box center [194, 712] width 12 height 12
click at [1403, 26] on p "Green Pest Services" at bounding box center [1379, 26] width 113 height 13
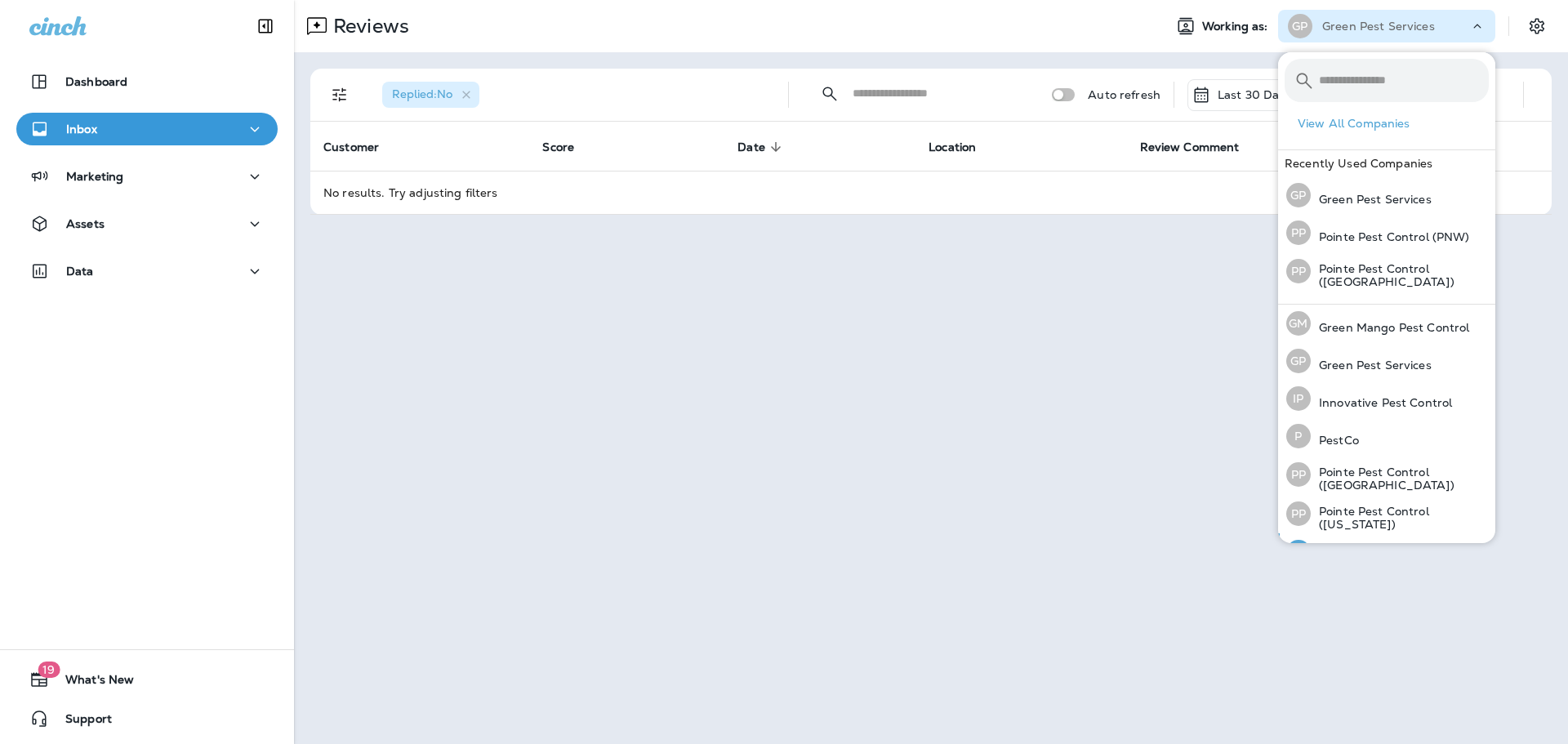
scroll to position [67, 0]
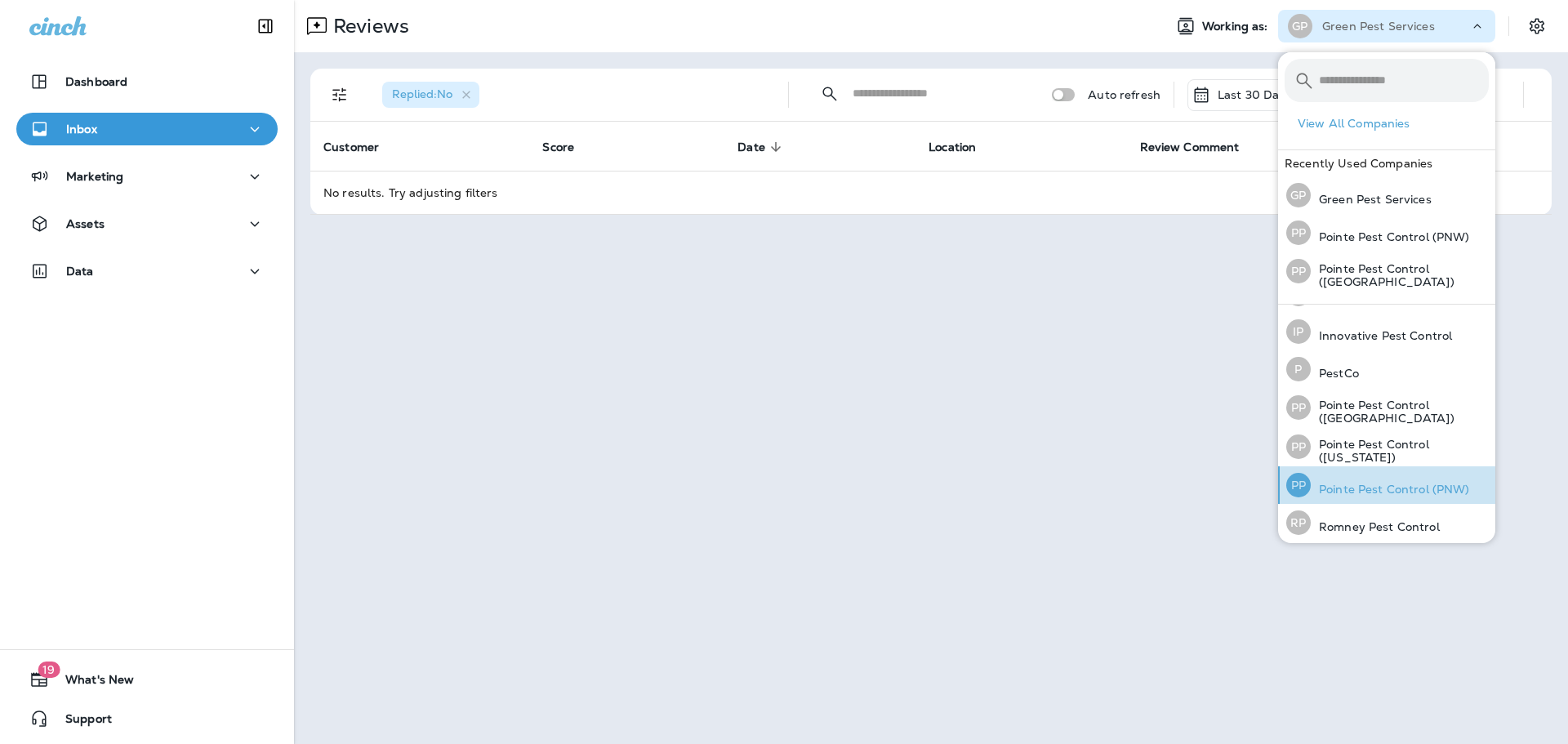
click at [1444, 491] on div "PP Pointe Pest Control (PNW)" at bounding box center [1379, 485] width 197 height 38
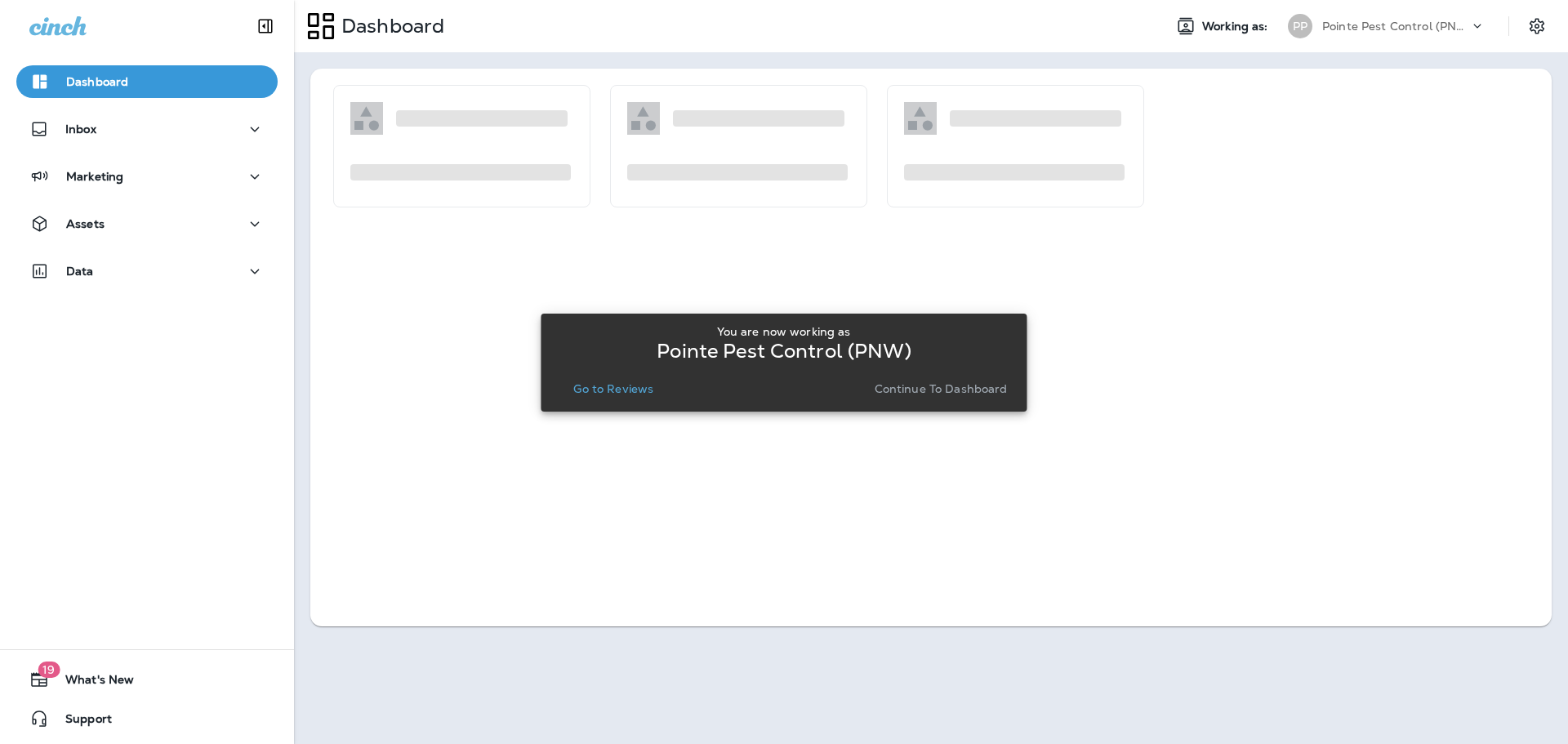
click at [630, 393] on p "Go to Reviews" at bounding box center [613, 389] width 80 height 13
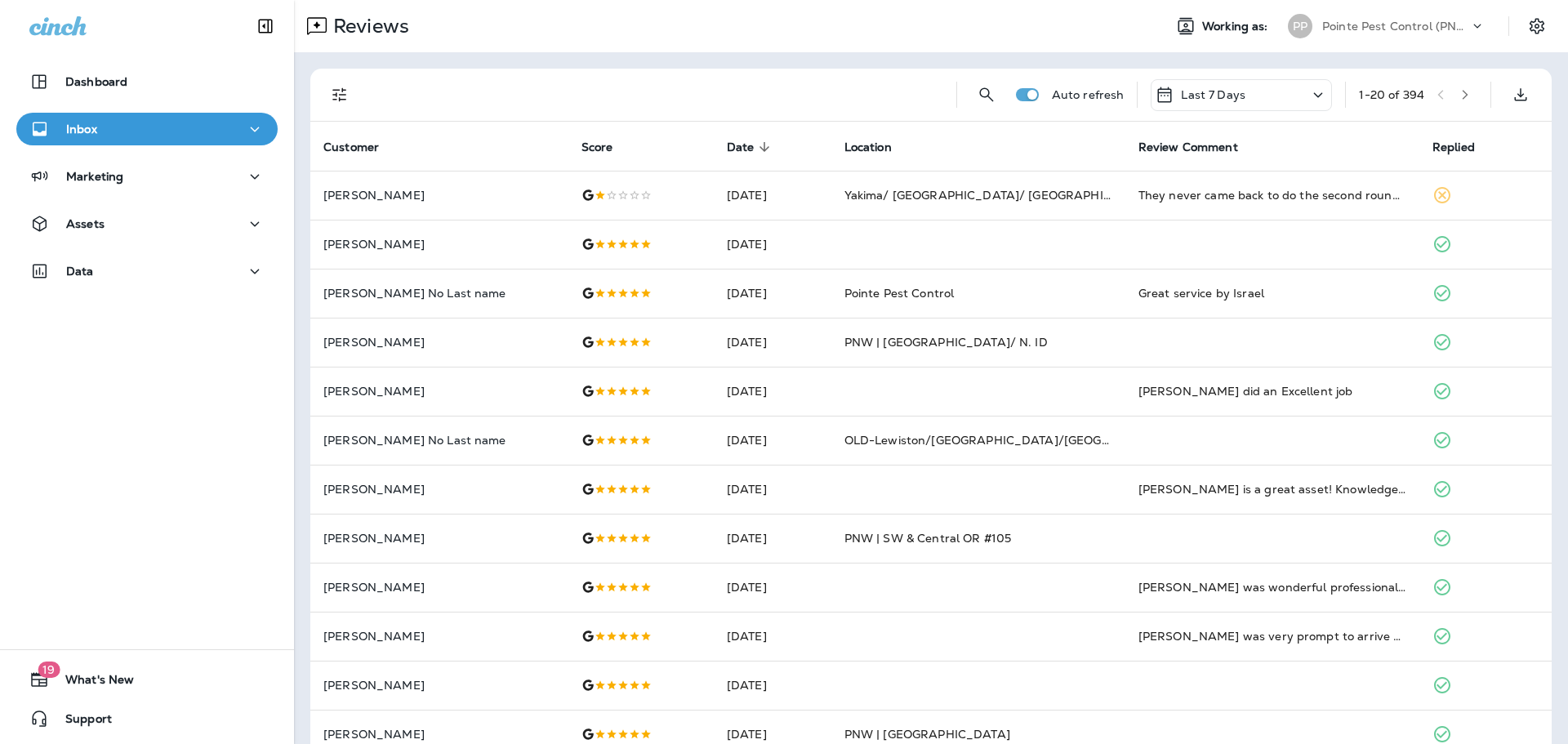
click at [326, 85] on button "Filters" at bounding box center [340, 94] width 33 height 33
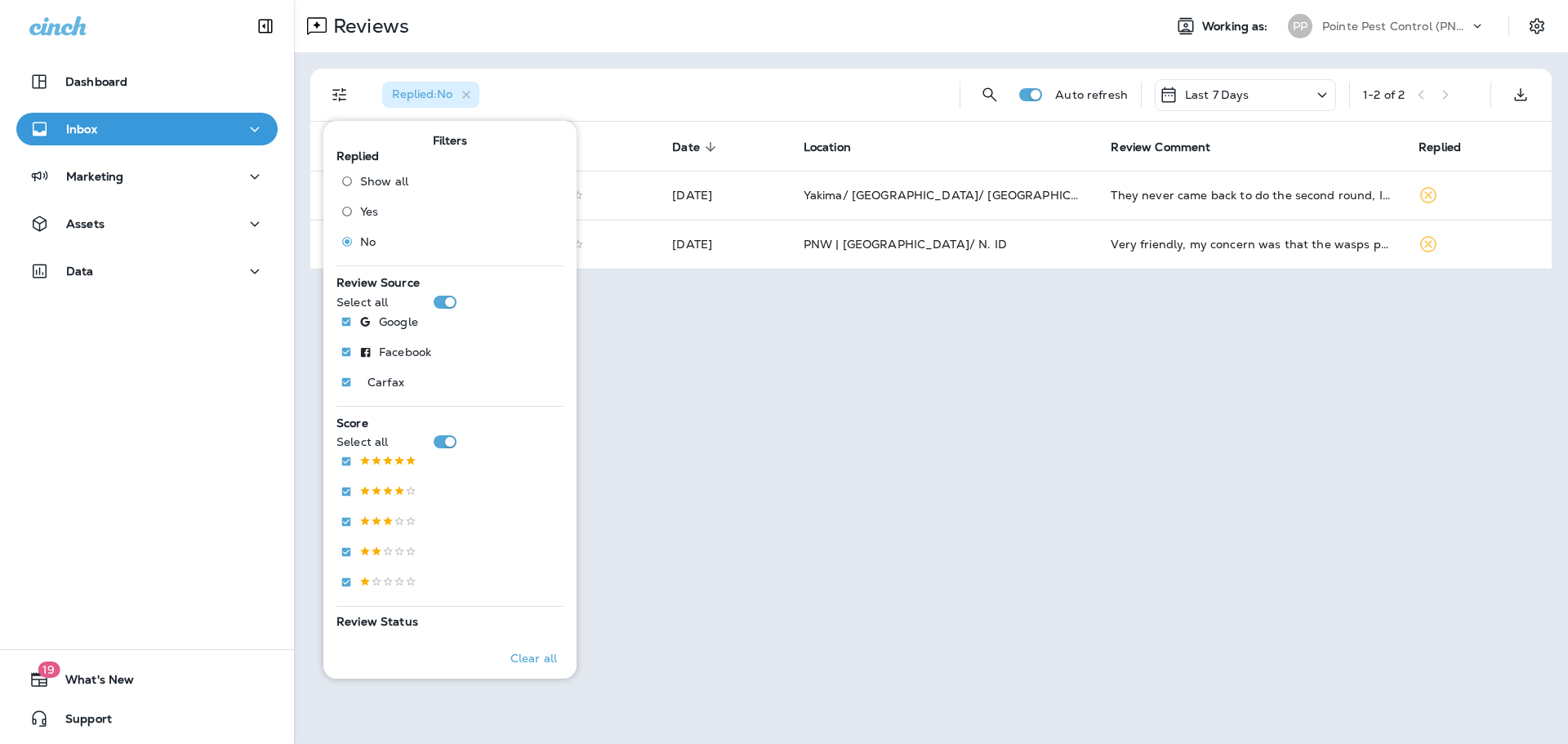
click at [713, 46] on div "Reviews Working as: PP Pointe Pest Control (PNW)" at bounding box center [930, 26] width 1274 height 53
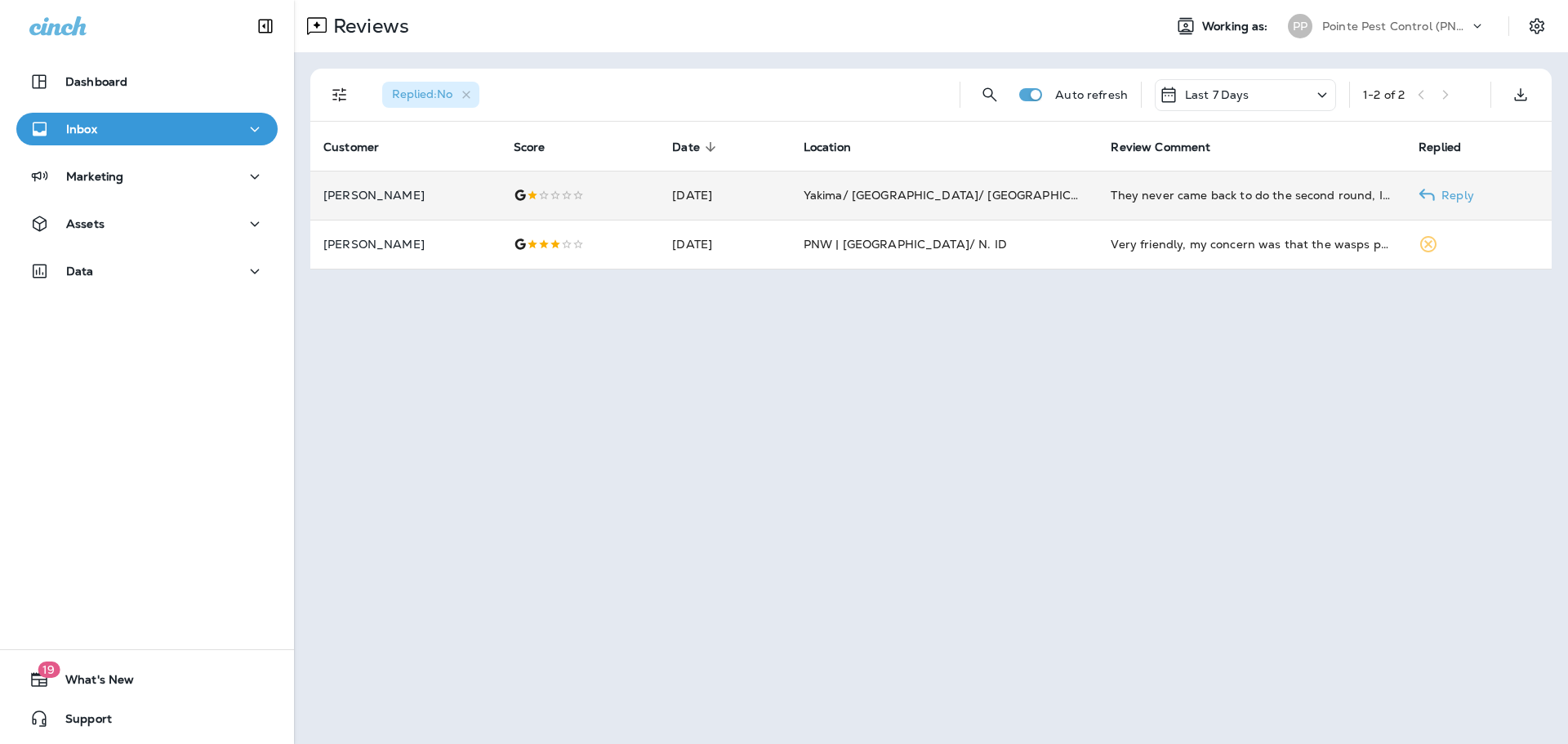
click at [861, 205] on td "Yakima/ [GEOGRAPHIC_DATA]/ [GEOGRAPHIC_DATA] ([STREET_ADDRESS])" at bounding box center [944, 195] width 308 height 49
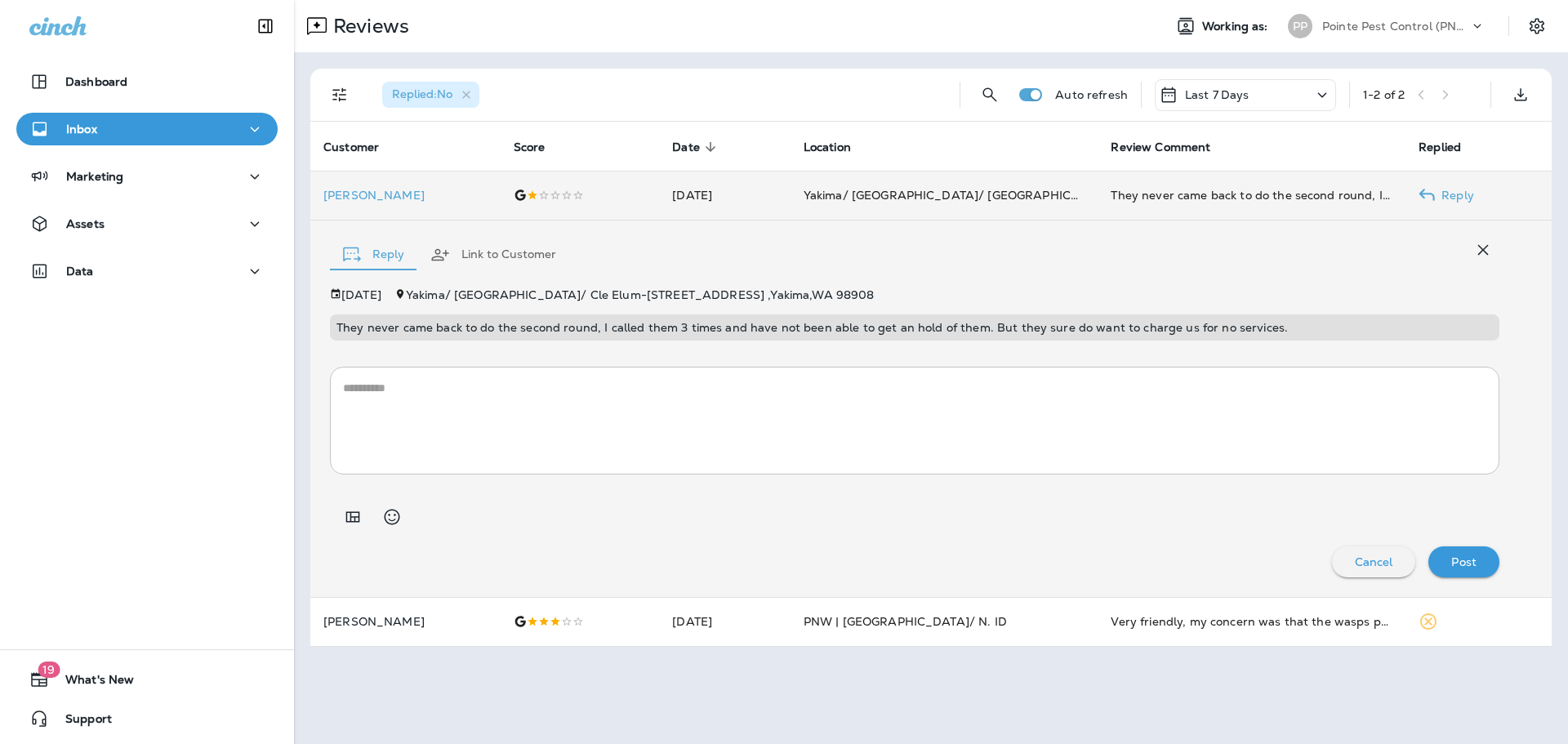
click at [896, 190] on span "Yakima/ [GEOGRAPHIC_DATA]/ [GEOGRAPHIC_DATA] ([STREET_ADDRESS])" at bounding box center [1024, 195] width 441 height 15
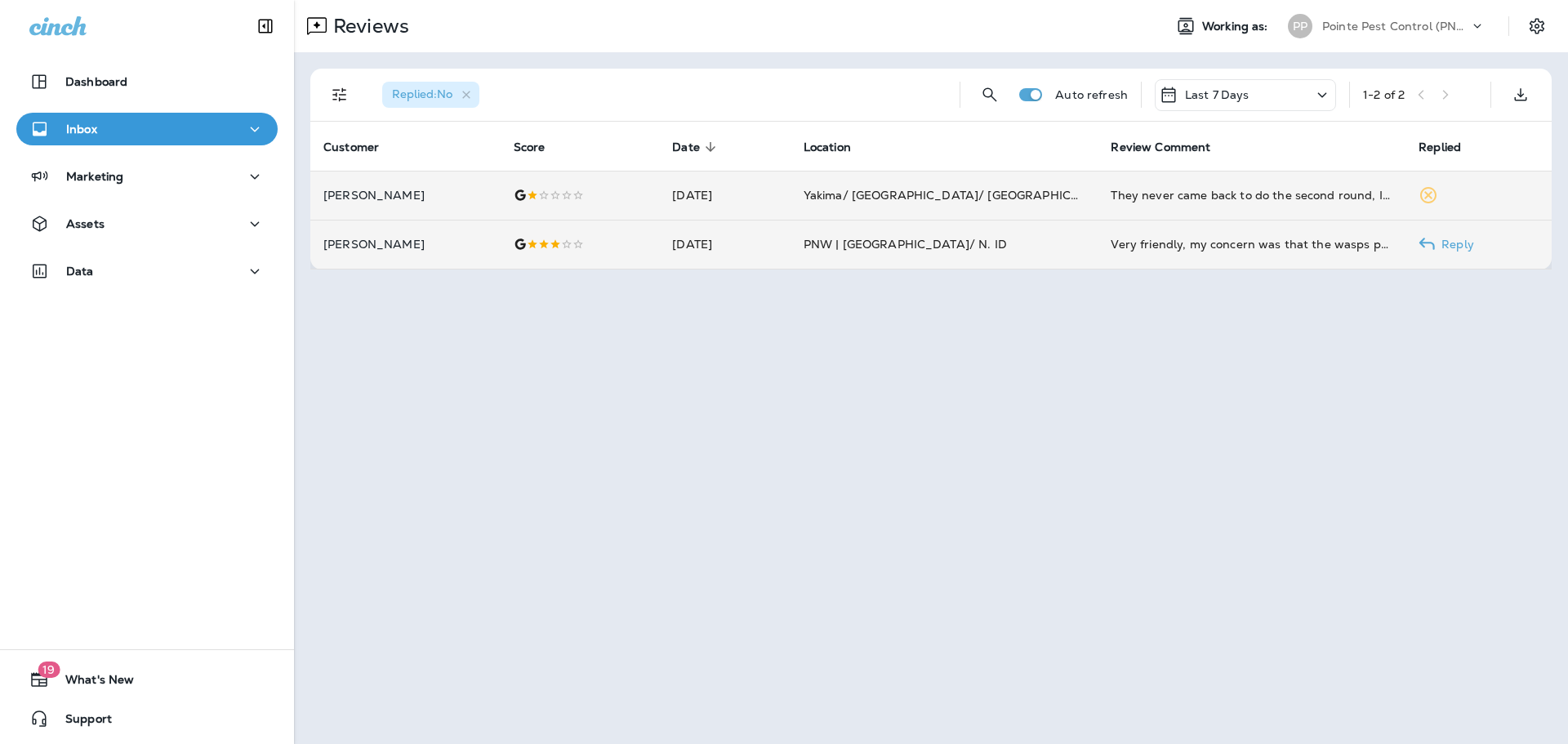
click at [1073, 254] on td "PNW | [GEOGRAPHIC_DATA]/ N. ID" at bounding box center [944, 244] width 308 height 49
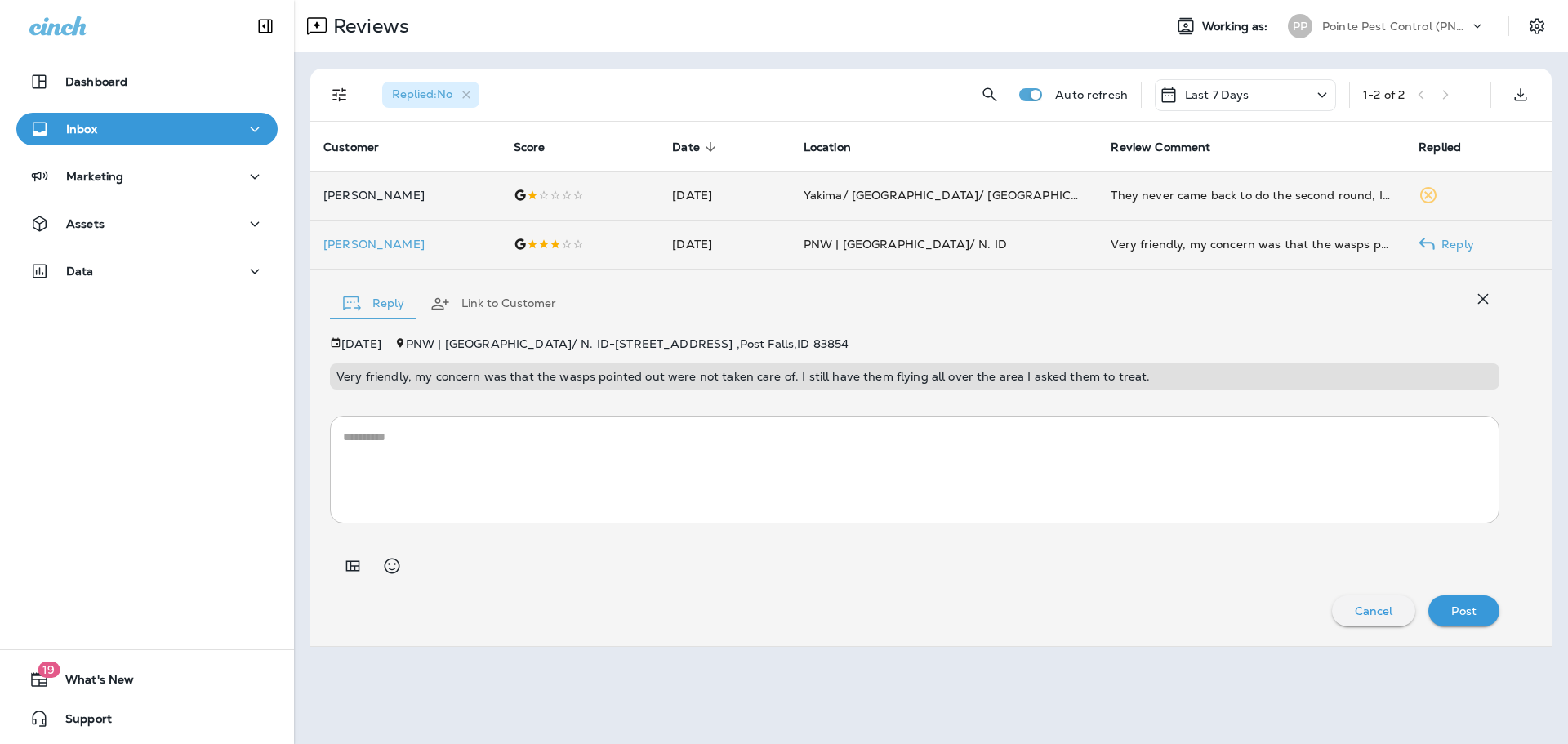
click at [931, 257] on td "PNW | [GEOGRAPHIC_DATA]/ N. ID" at bounding box center [944, 244] width 308 height 49
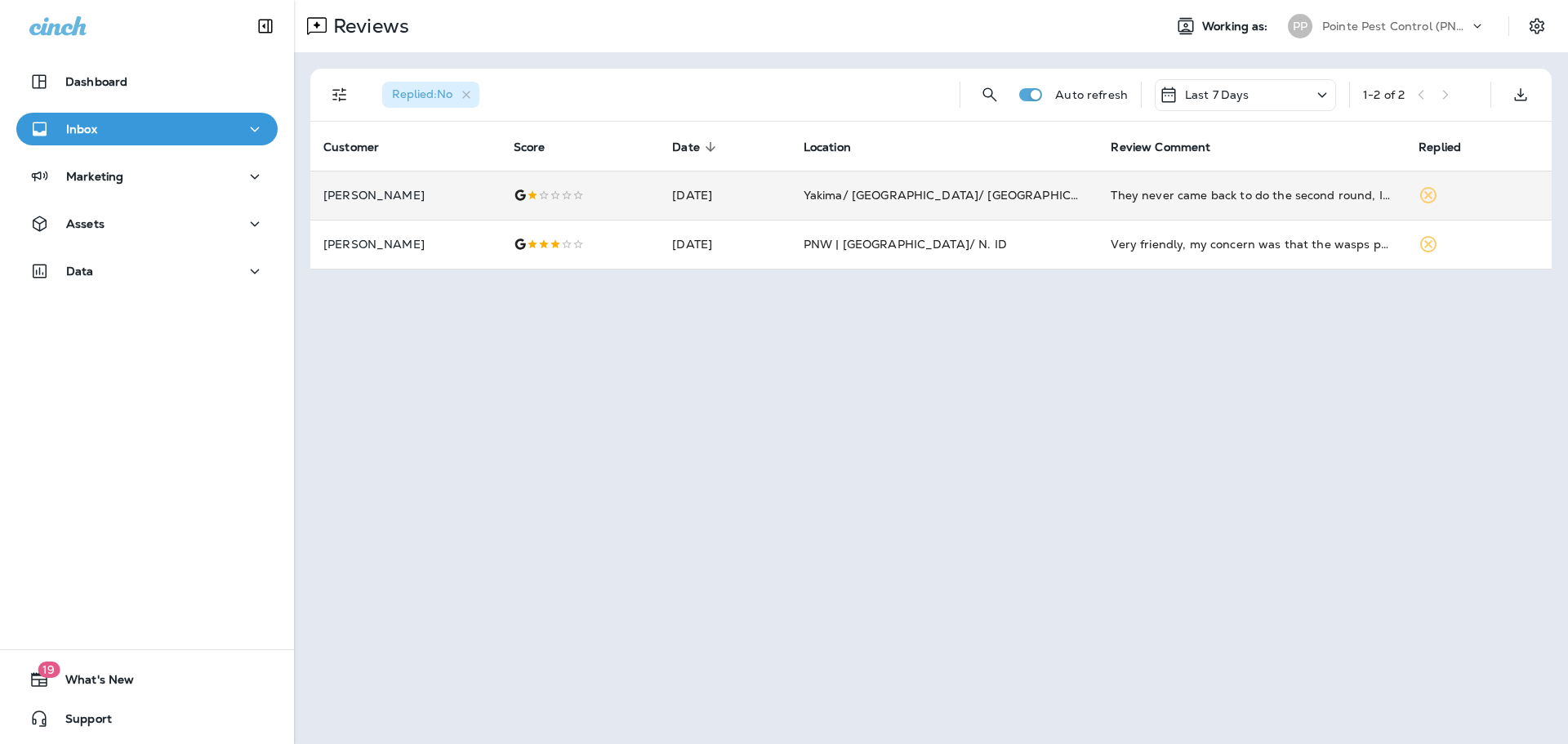
click at [1399, 28] on p "Pointe Pest Control (PNW)" at bounding box center [1396, 26] width 147 height 13
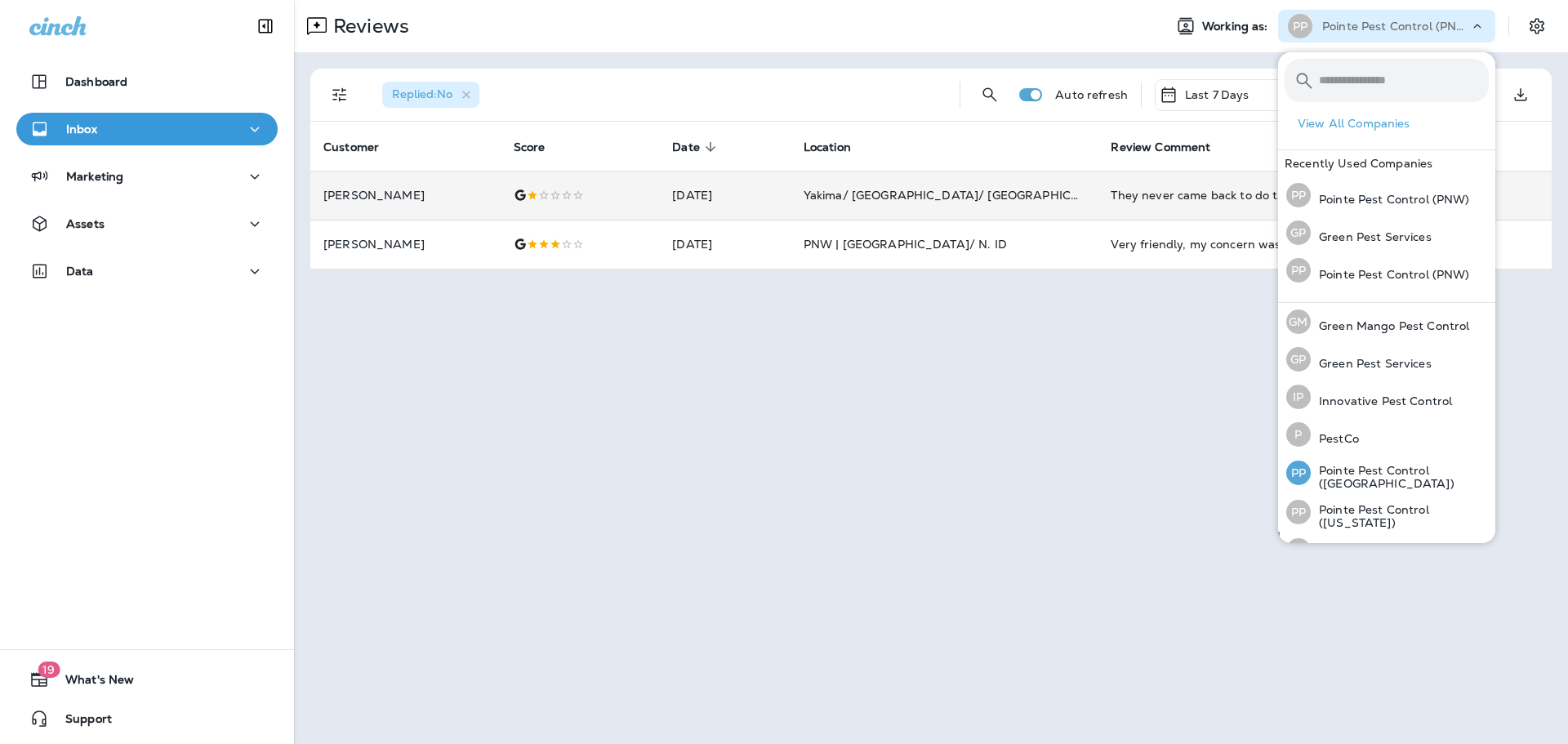
scroll to position [67, 0]
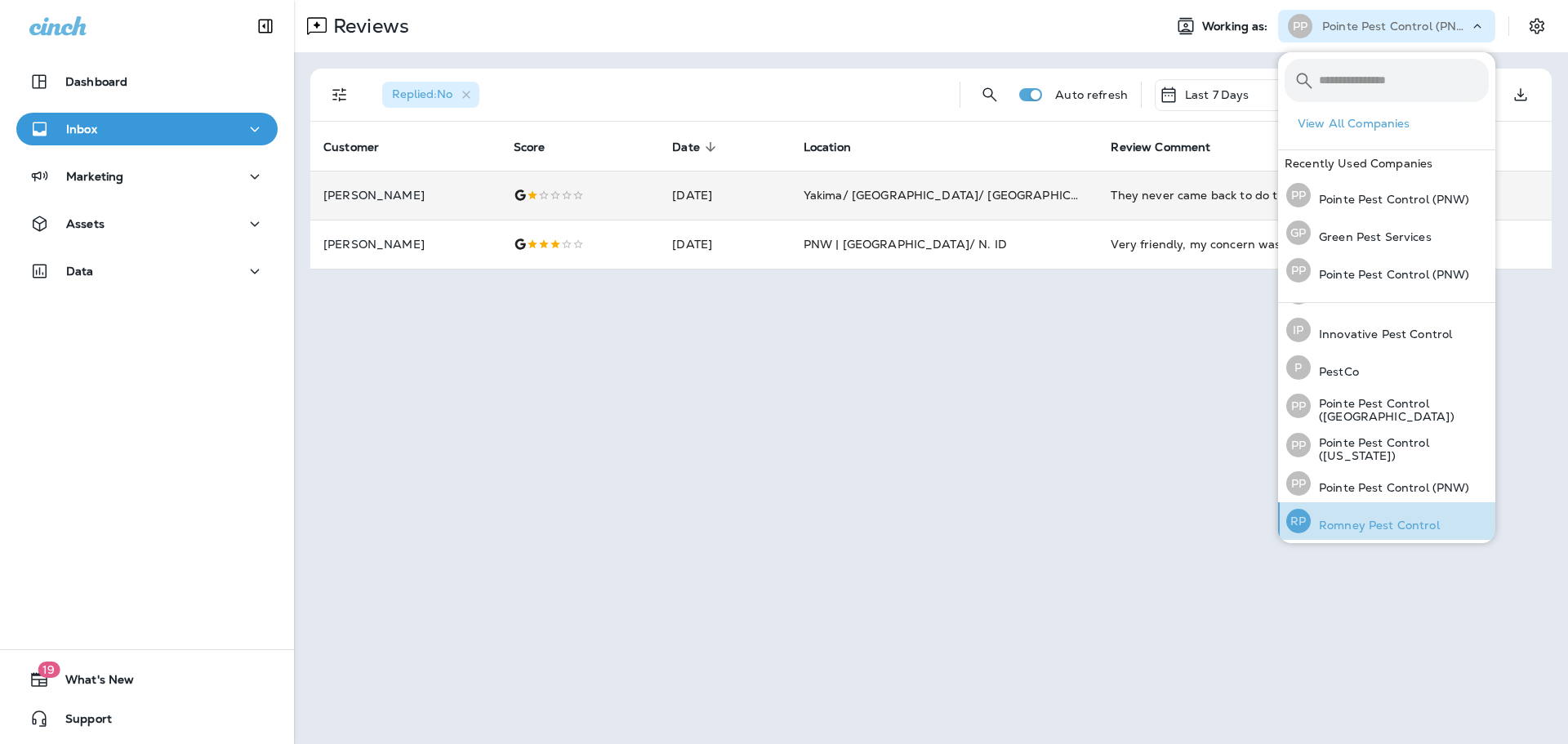
click at [1394, 524] on p "Romney Pest Control" at bounding box center [1375, 525] width 129 height 13
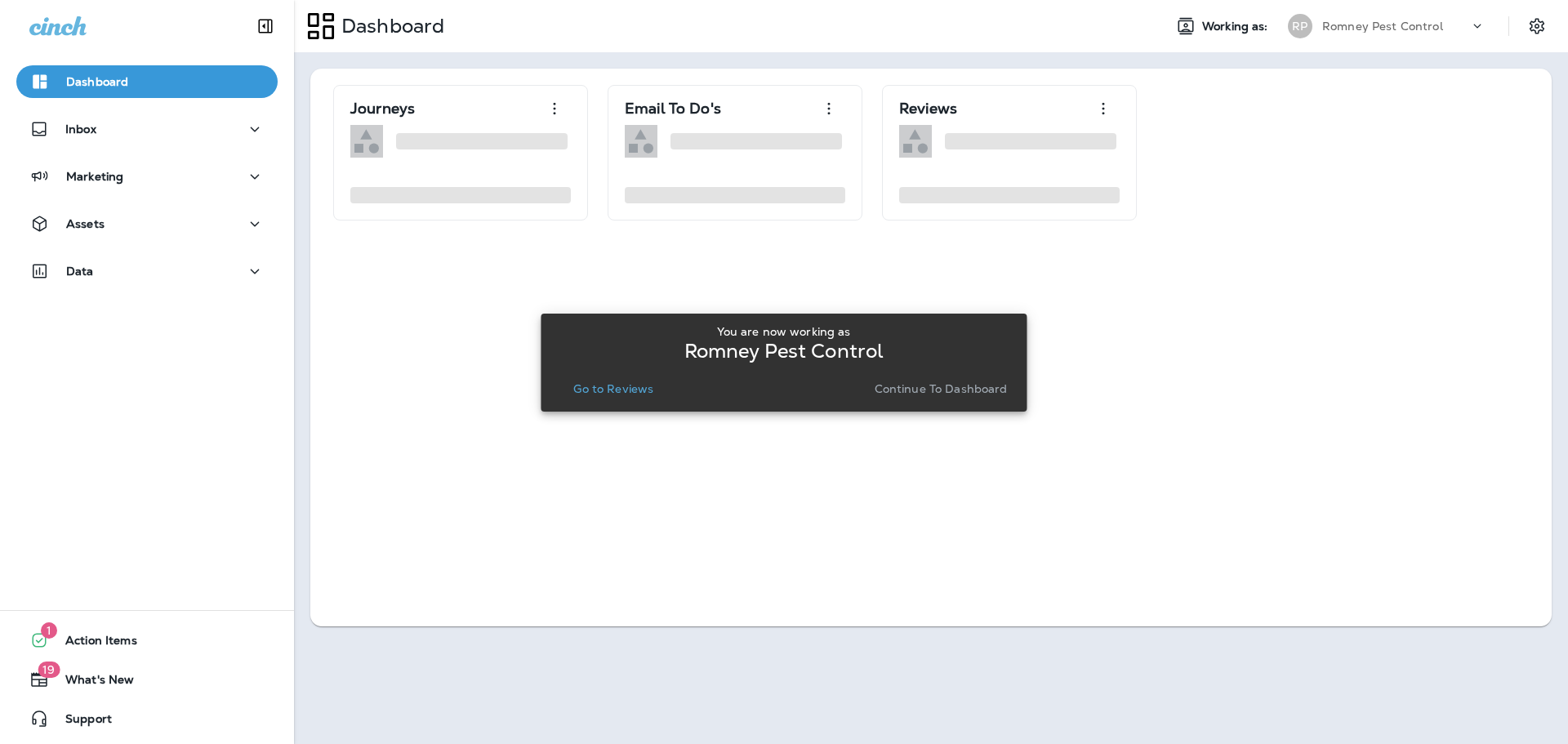
click at [624, 395] on p "Go to Reviews" at bounding box center [613, 389] width 80 height 13
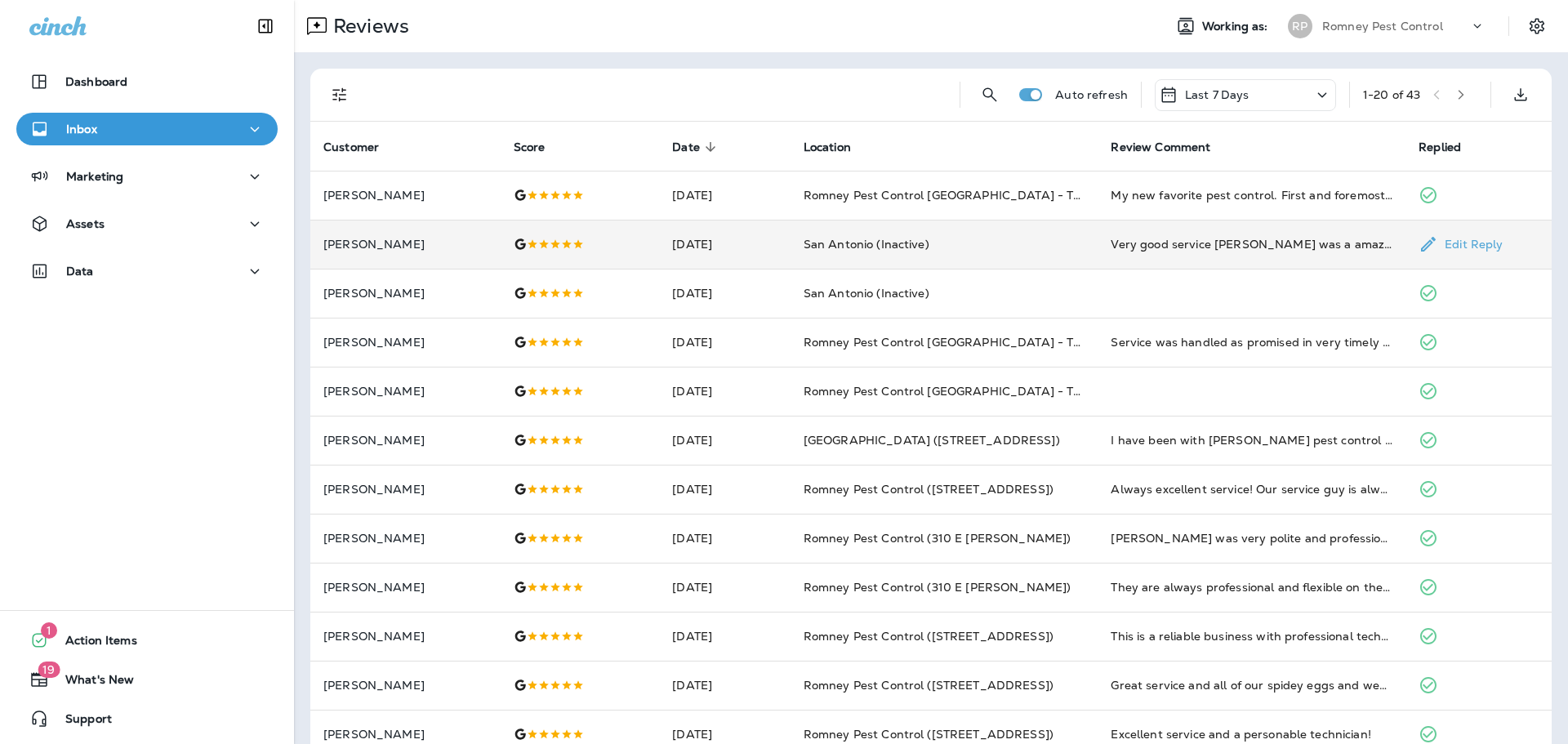
click at [789, 250] on td "[DATE]" at bounding box center [724, 244] width 131 height 49
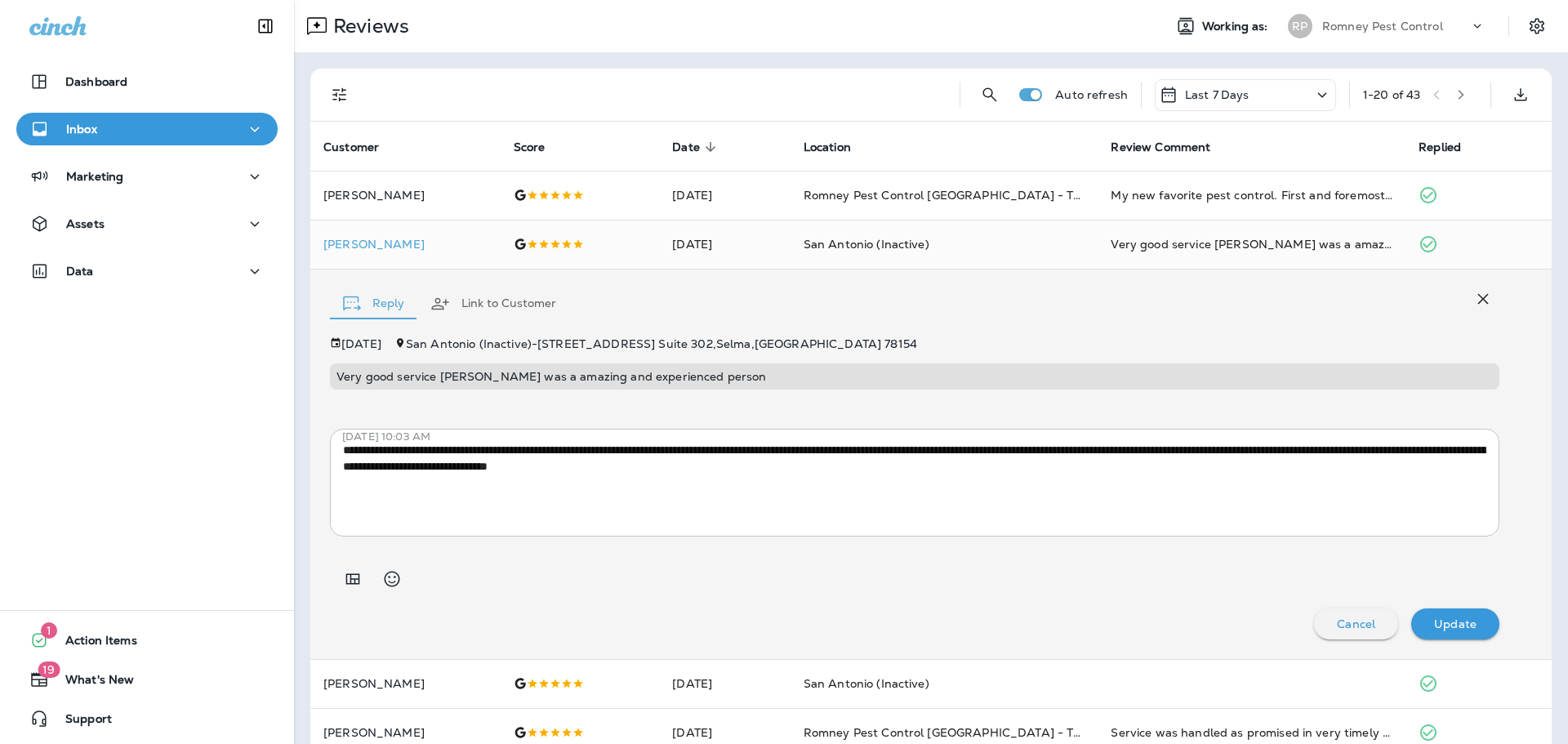
click at [1477, 303] on icon "button" at bounding box center [1483, 298] width 19 height 19
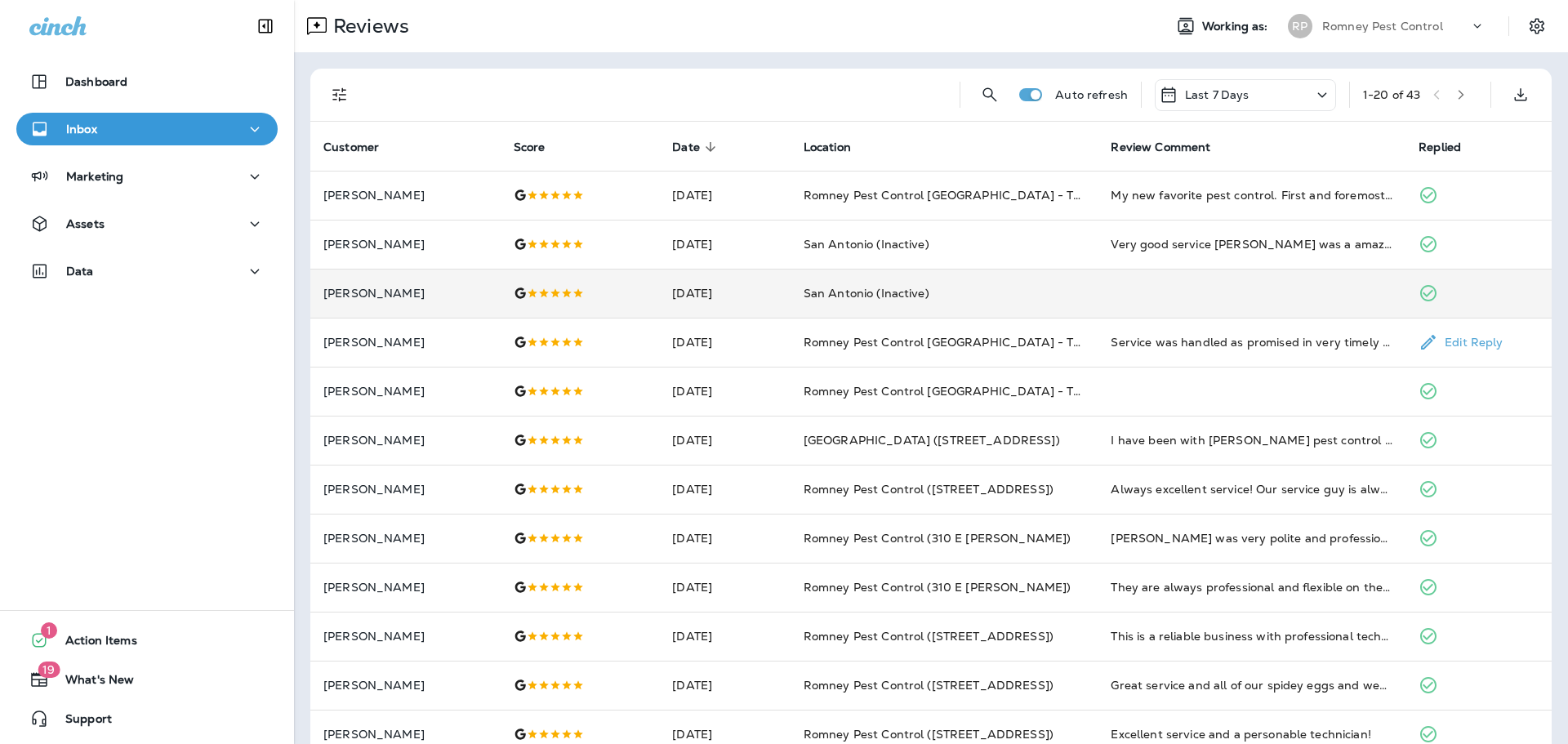
click at [911, 295] on span "San Antonio (Inactive)" at bounding box center [866, 294] width 126 height 15
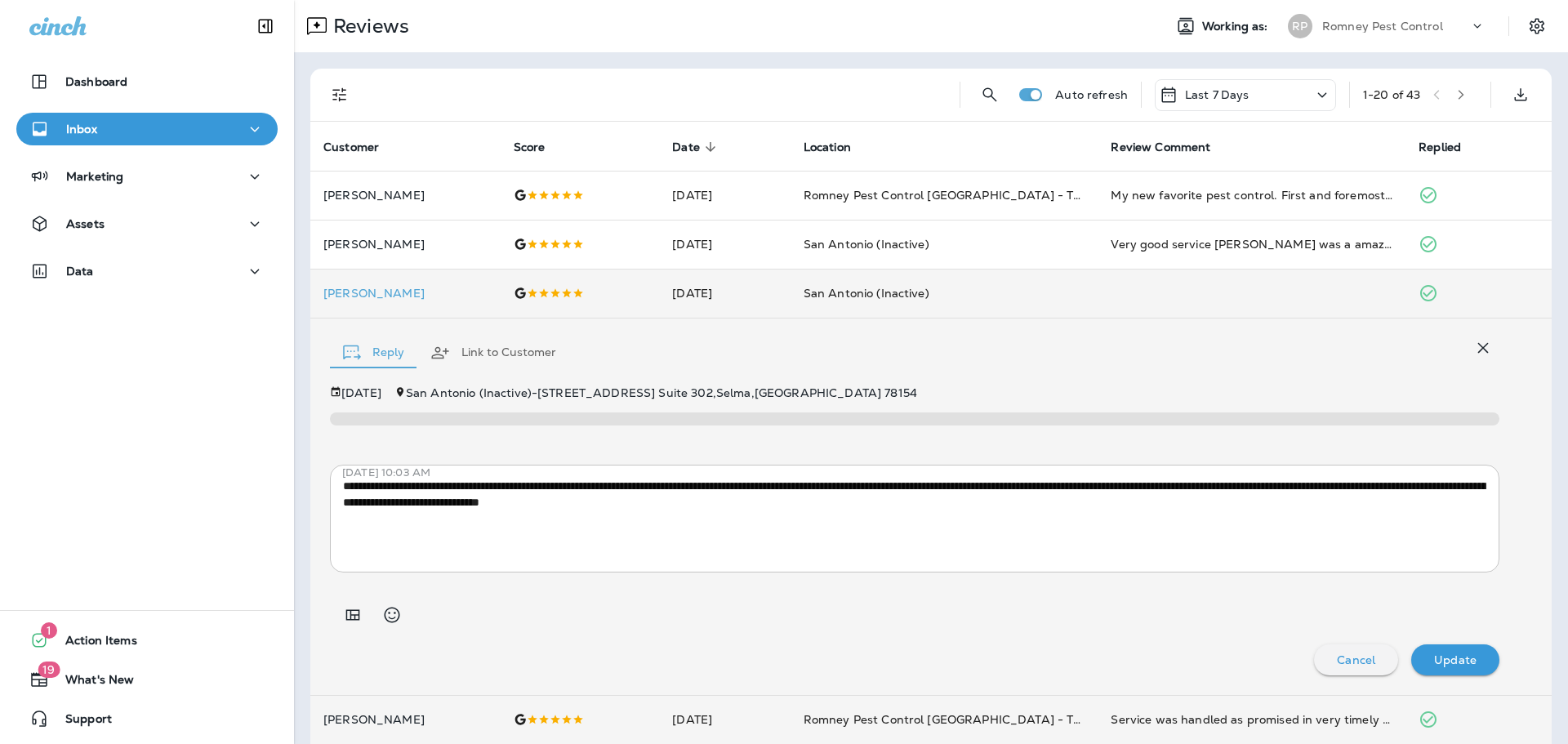
click at [1481, 348] on icon "button" at bounding box center [1483, 347] width 19 height 19
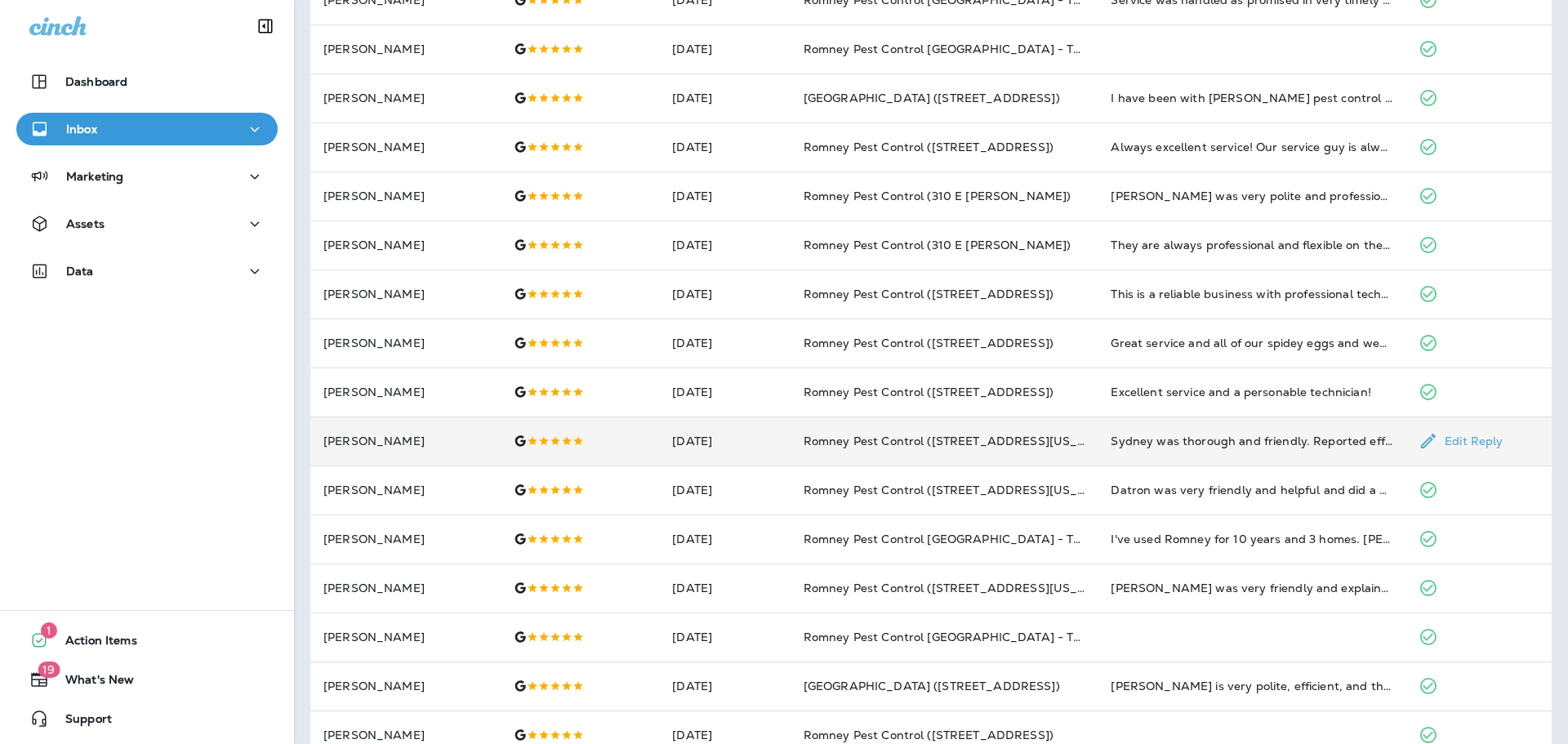
scroll to position [424, 0]
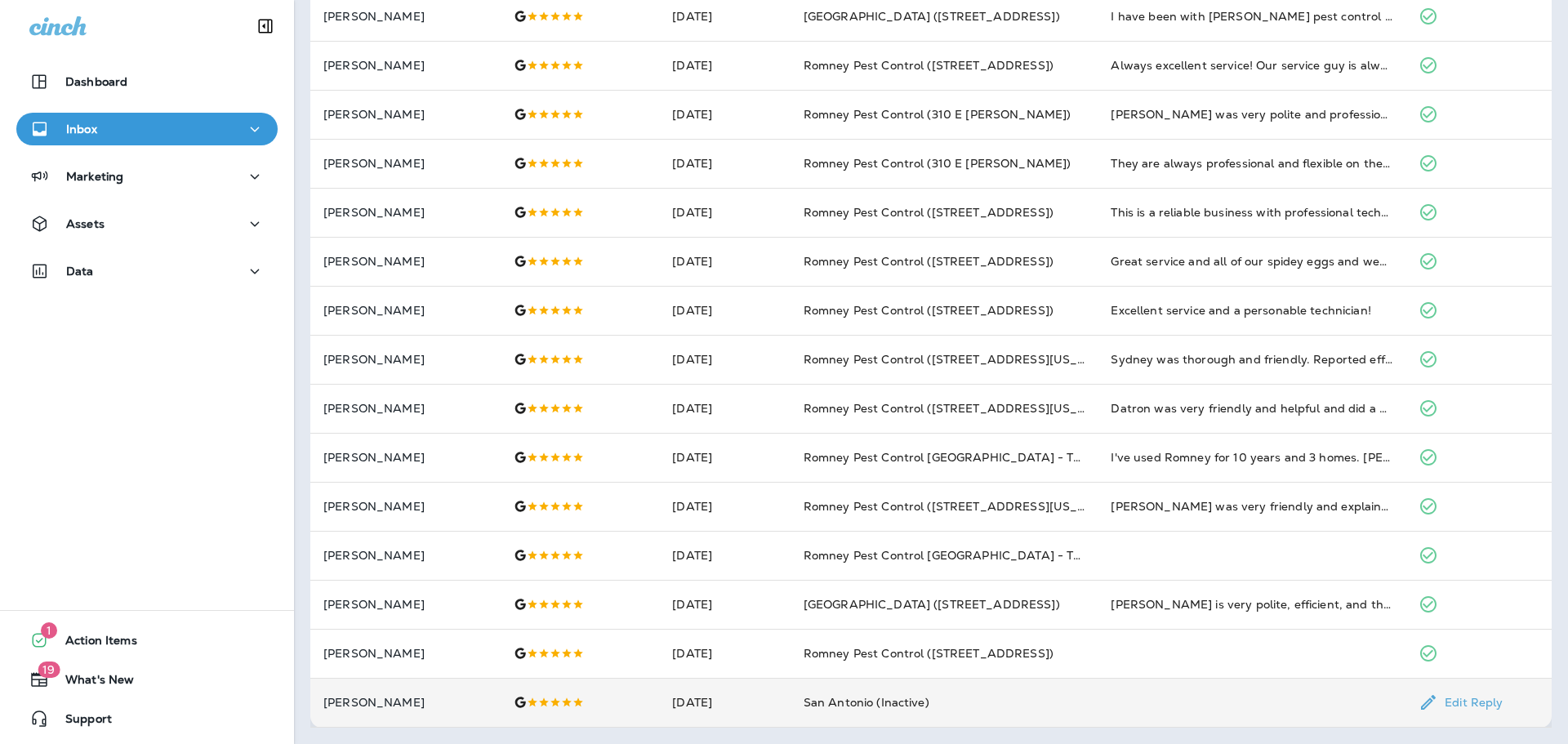
click at [1085, 693] on td "San Antonio (Inactive)" at bounding box center [944, 701] width 308 height 49
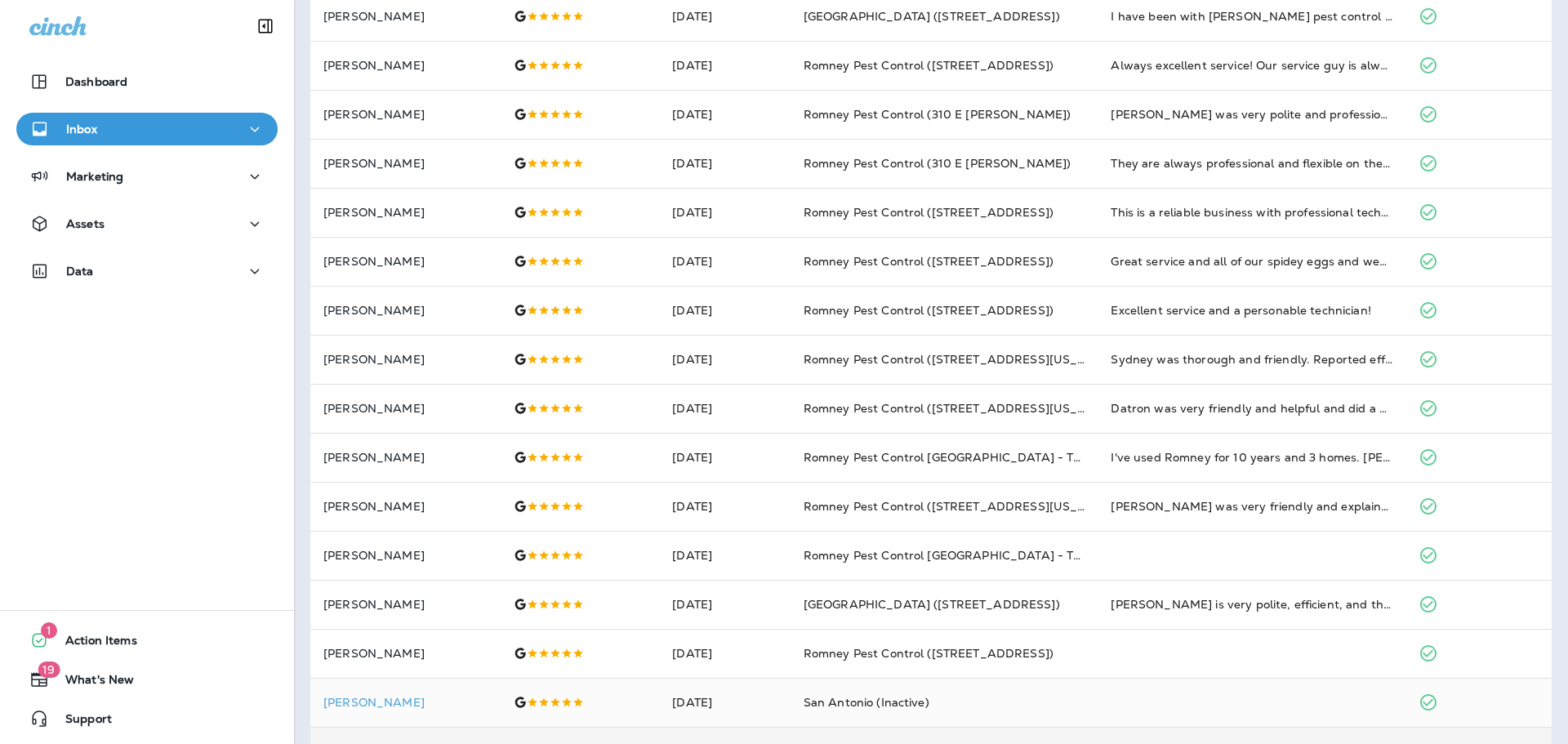
scroll to position [784, 0]
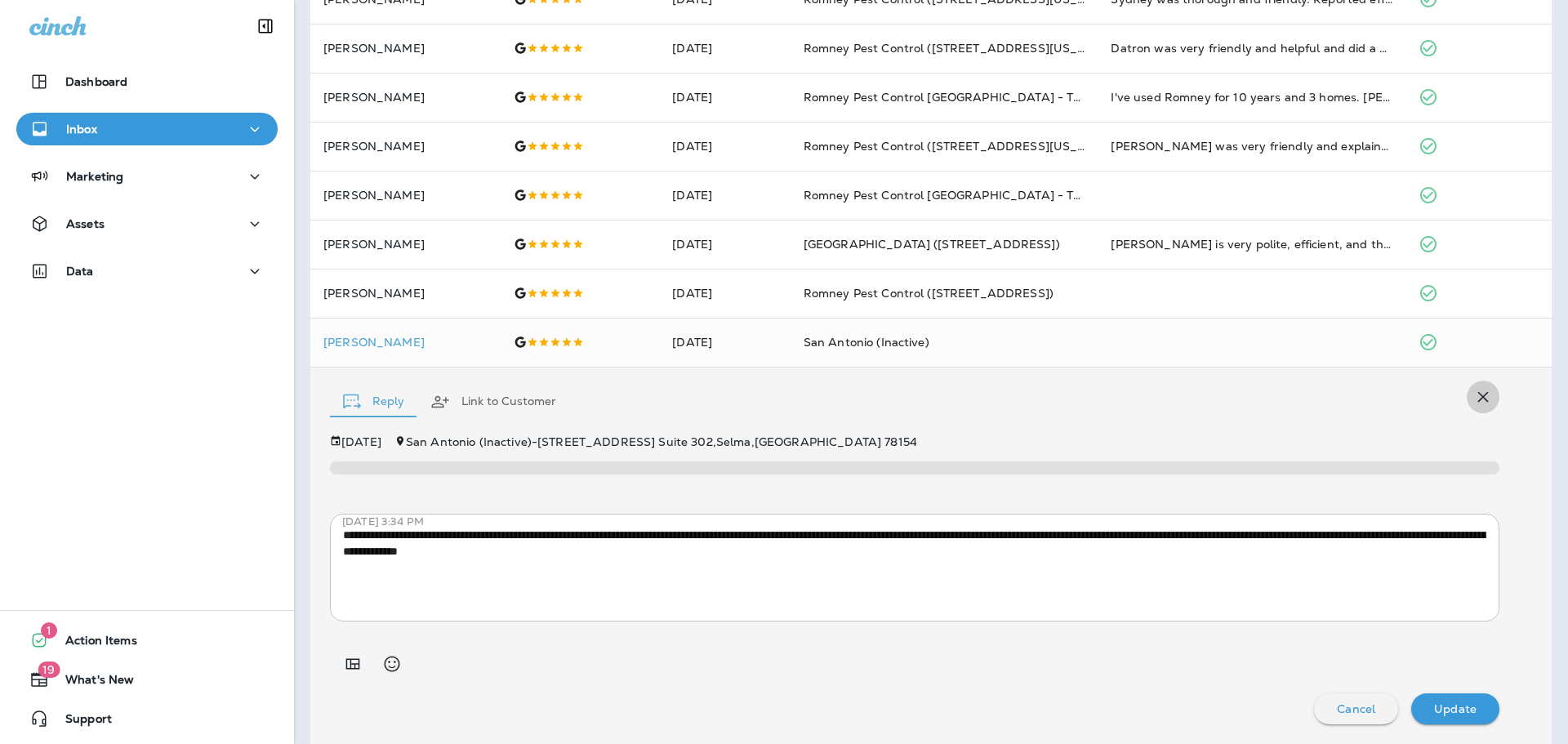
click at [1485, 399] on icon "button" at bounding box center [1484, 397] width 11 height 11
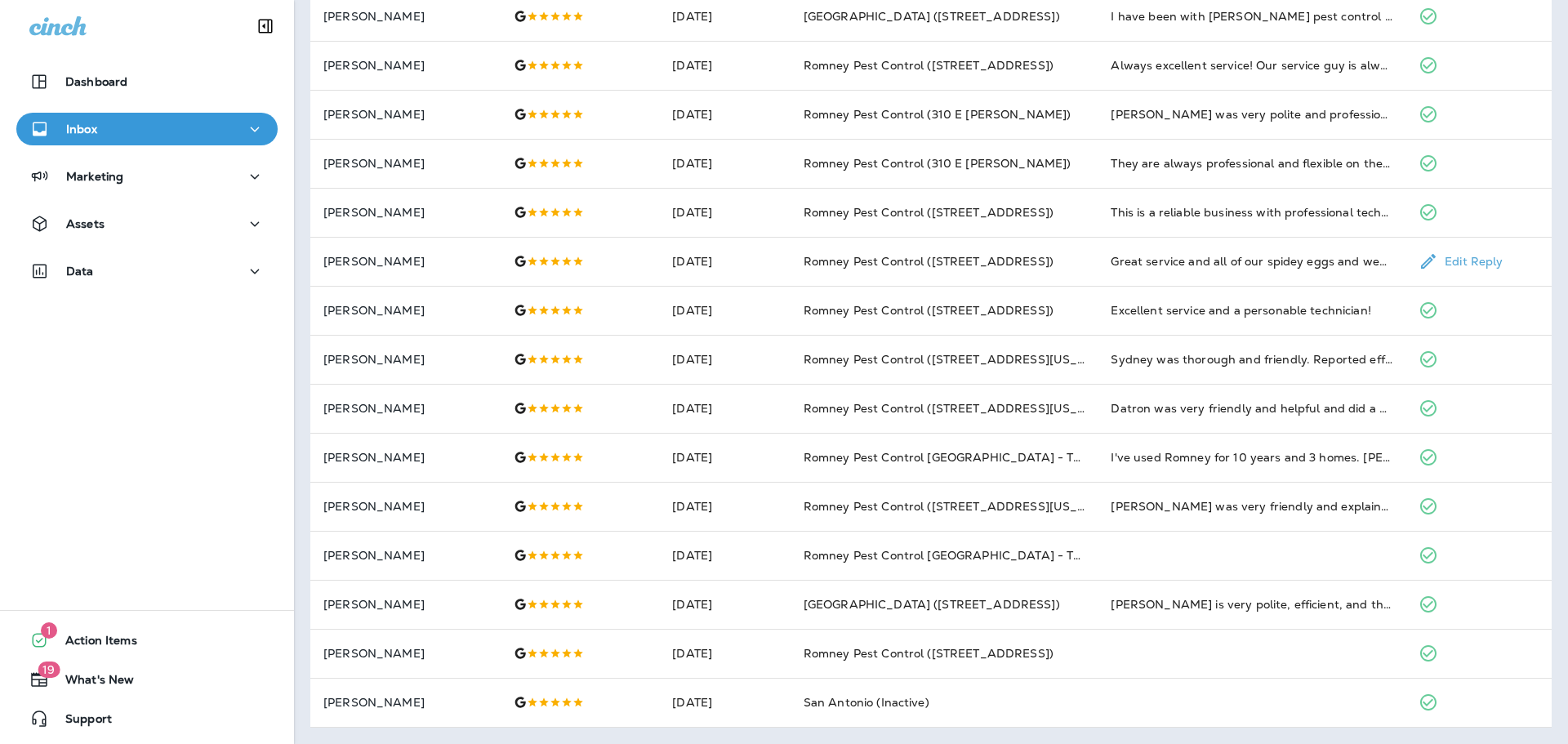
scroll to position [0, 0]
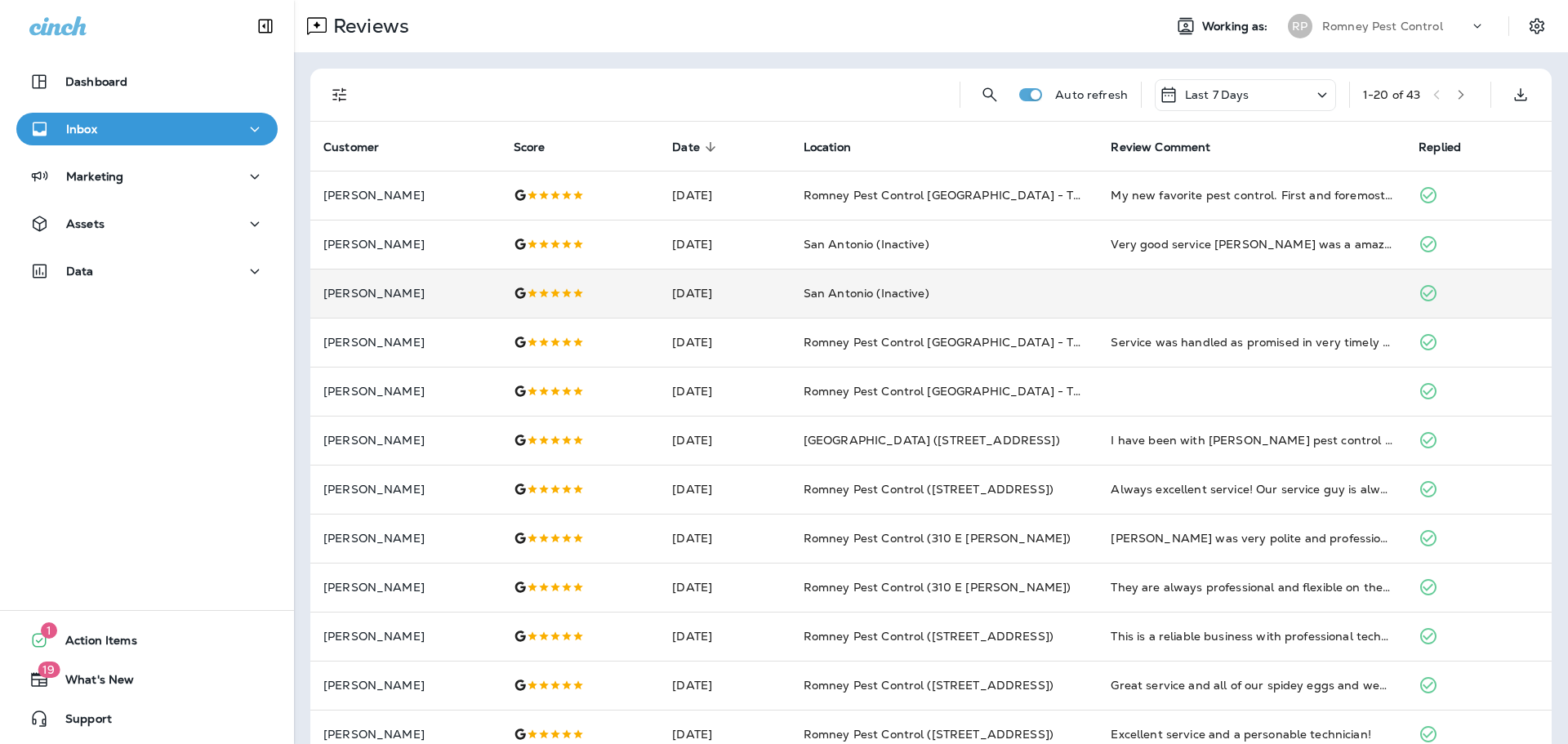
click at [1334, 30] on p "Romney Pest Control" at bounding box center [1383, 26] width 121 height 13
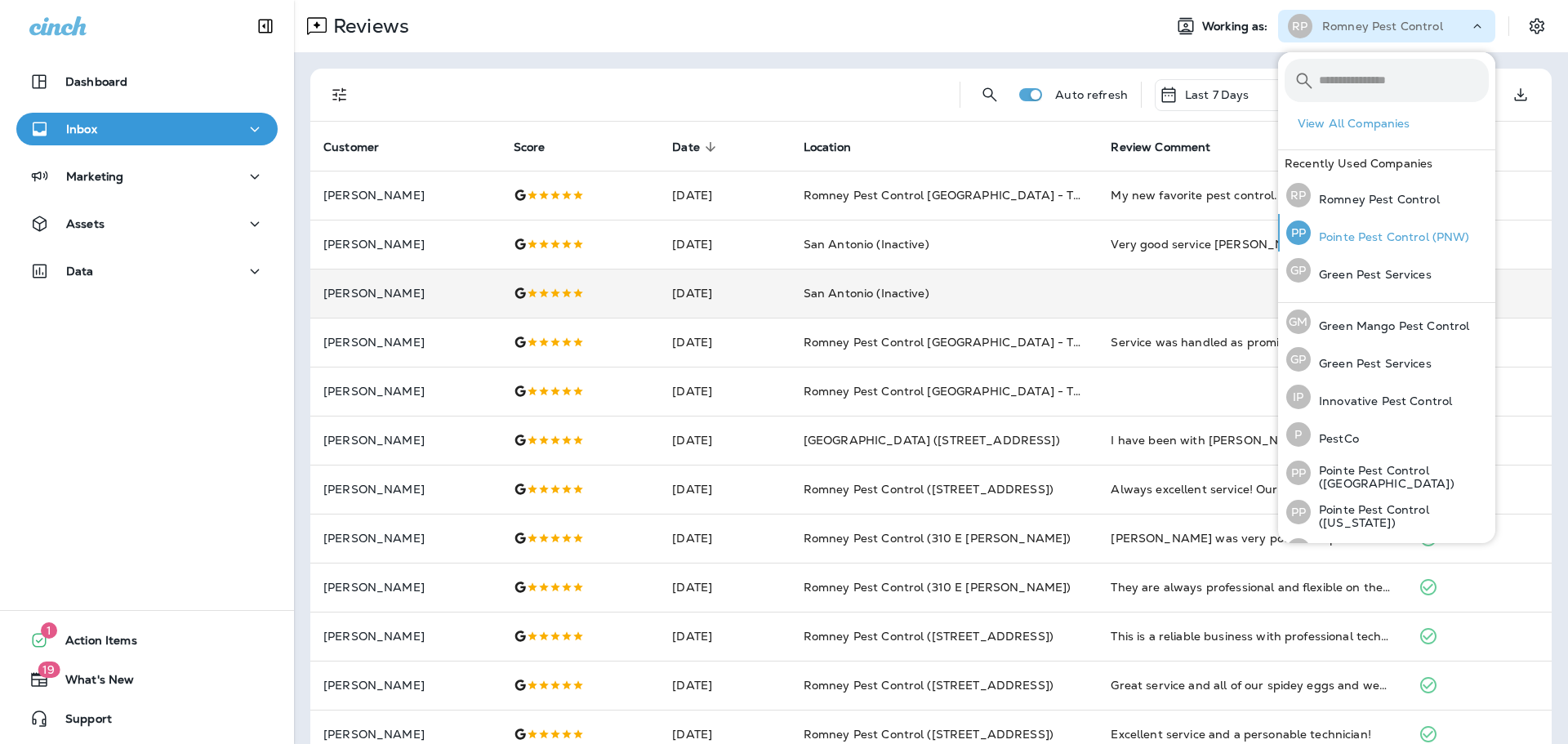
click at [1403, 230] on p "Pointe Pest Control (PNW)" at bounding box center [1390, 237] width 159 height 13
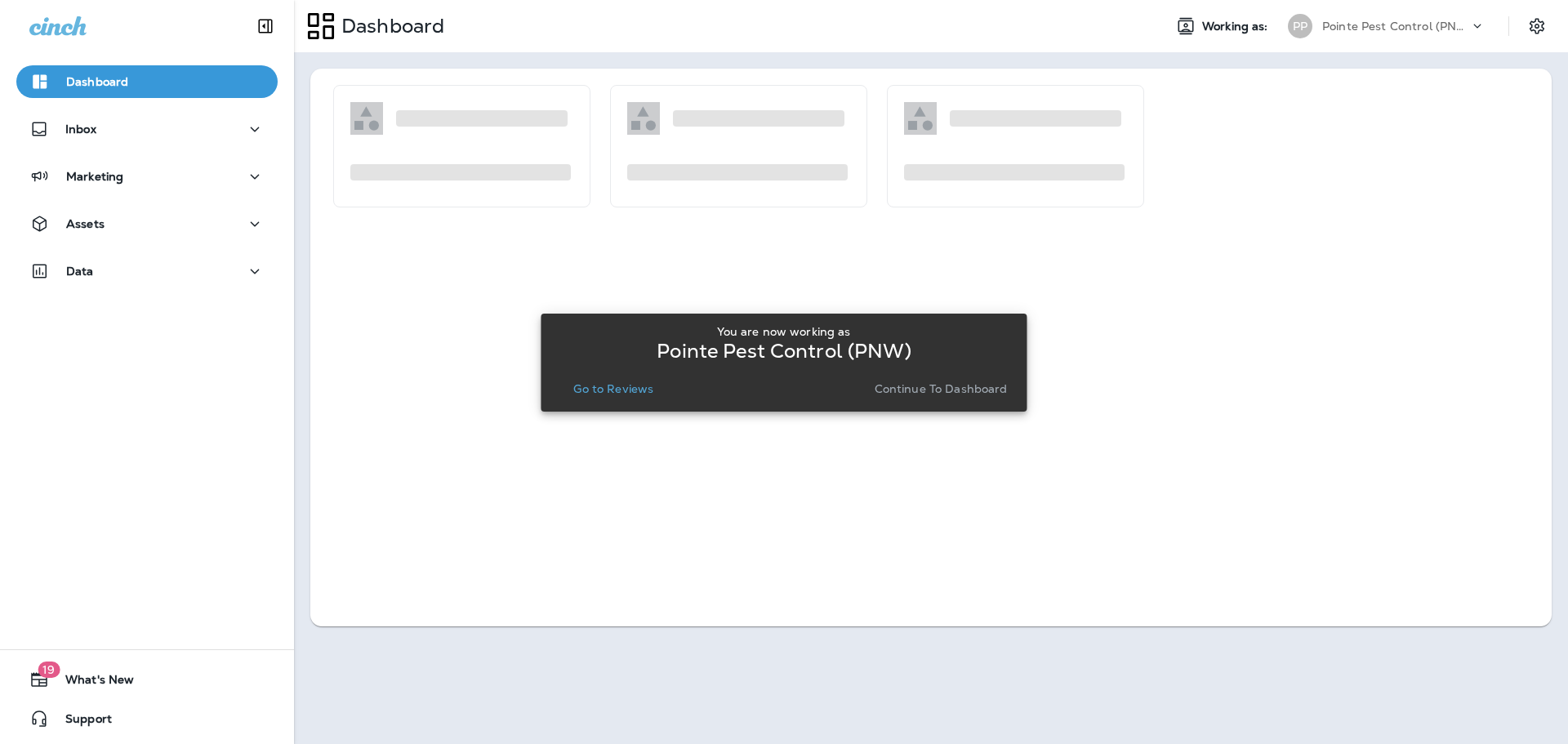
click at [620, 384] on p "Go to Reviews" at bounding box center [613, 389] width 80 height 13
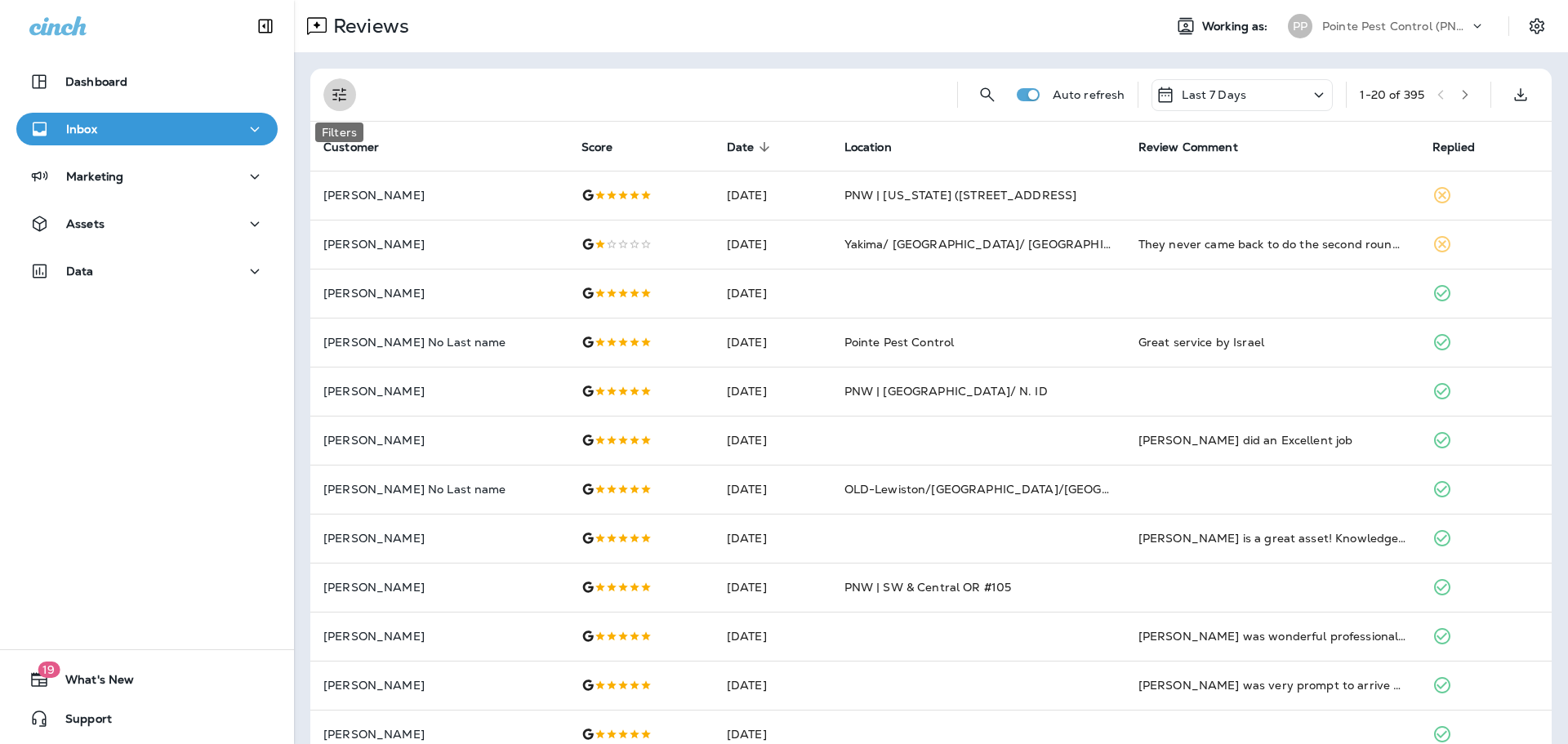
drag, startPoint x: 340, startPoint y: 92, endPoint x: 339, endPoint y: 134, distance: 42.0
click at [340, 92] on icon "Filters" at bounding box center [339, 94] width 19 height 19
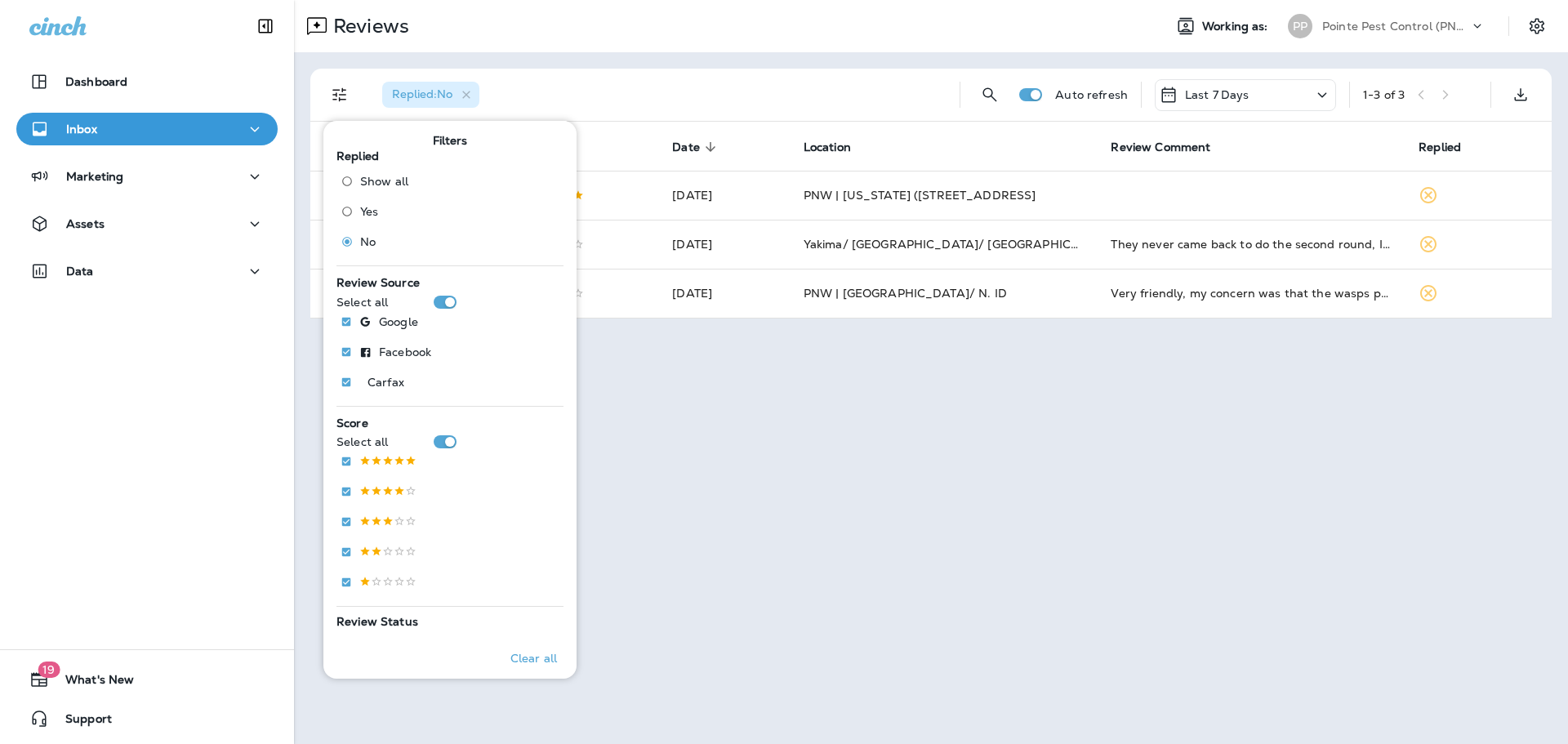
click at [778, 69] on div "Replied : No" at bounding box center [658, 94] width 577 height 53
